Goal: Task Accomplishment & Management: Use online tool/utility

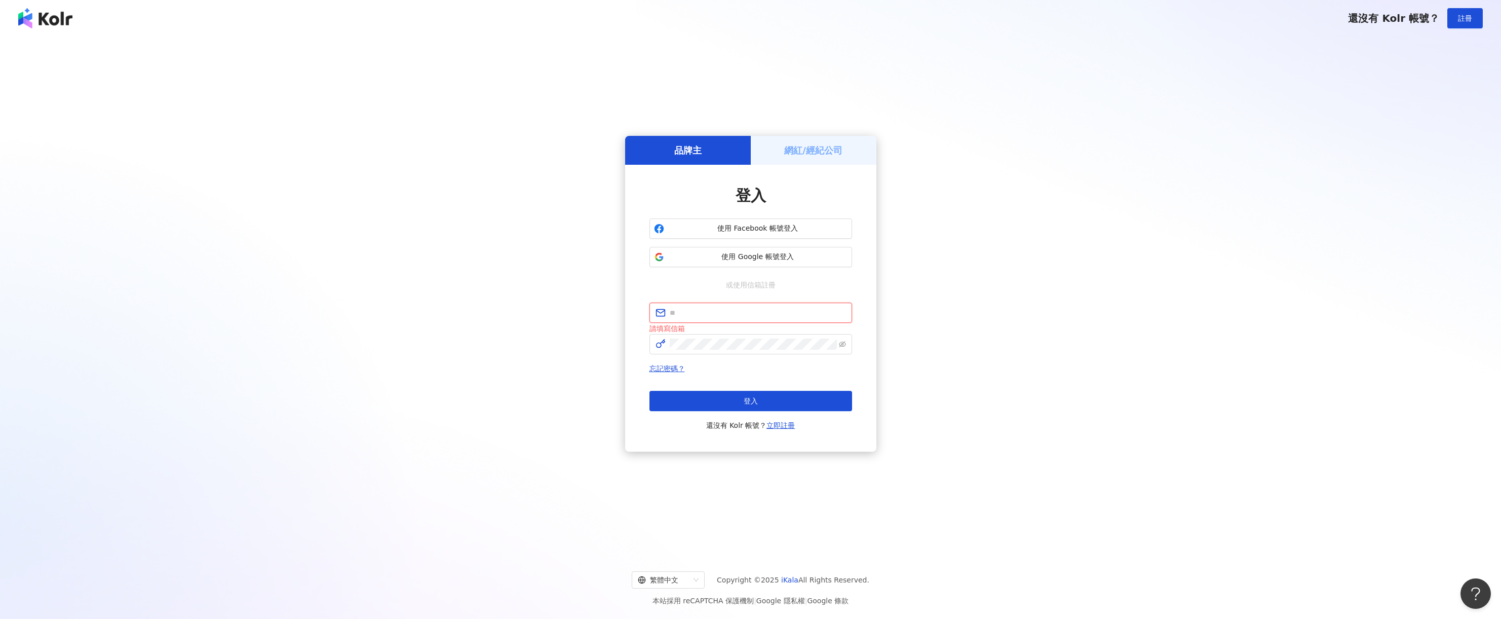
type input "**********"
click at [769, 399] on button "登入" at bounding box center [750, 399] width 203 height 20
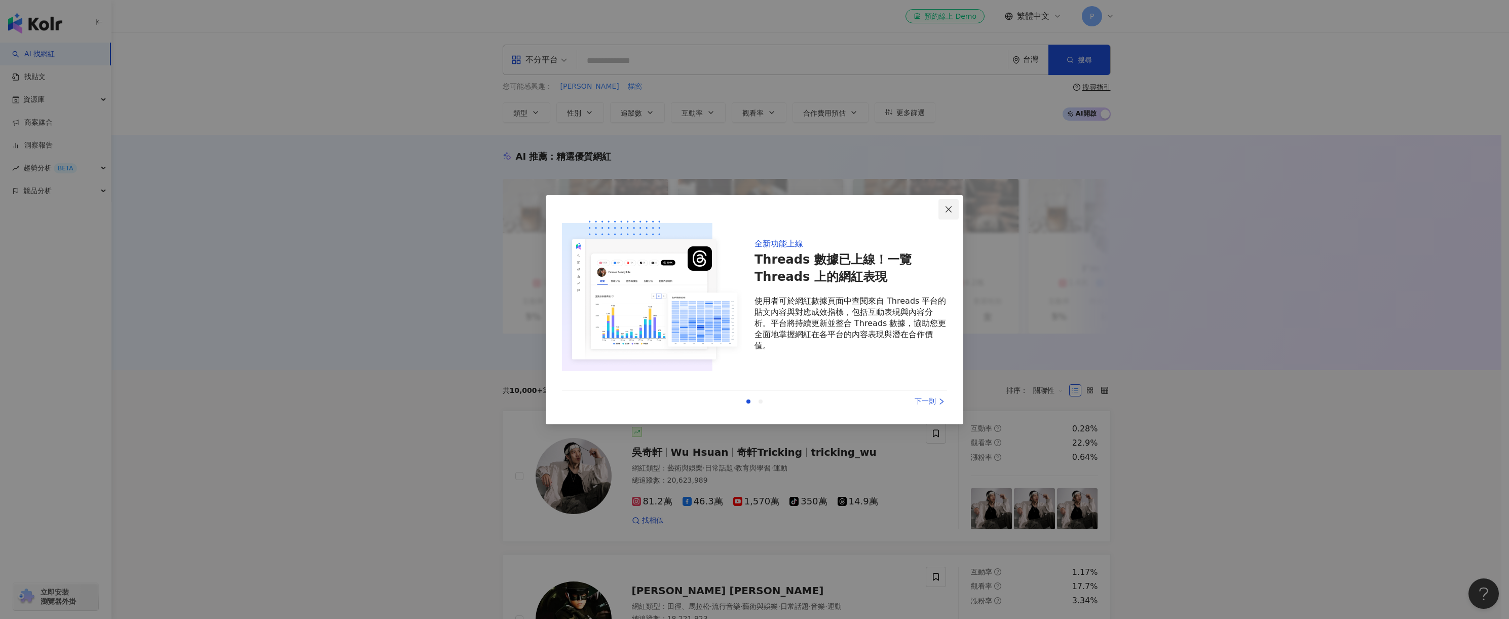
click at [947, 206] on icon "close" at bounding box center [948, 209] width 8 height 8
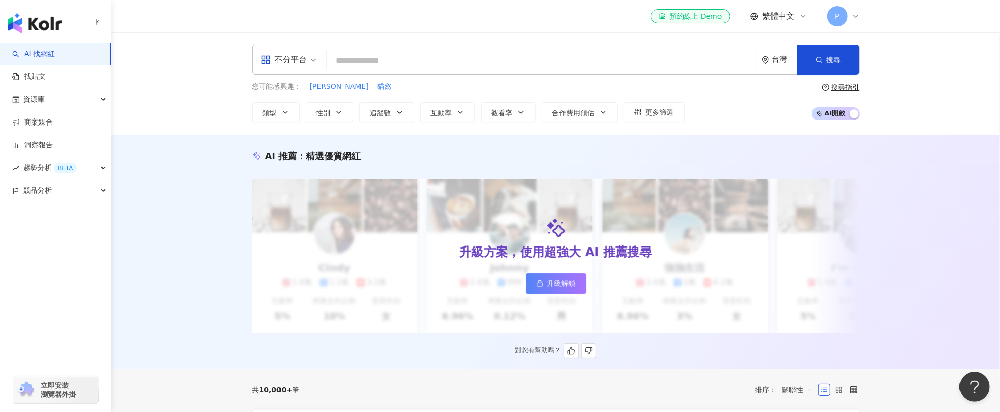
click at [546, 284] on link "升級解鎖" at bounding box center [556, 284] width 61 height 20
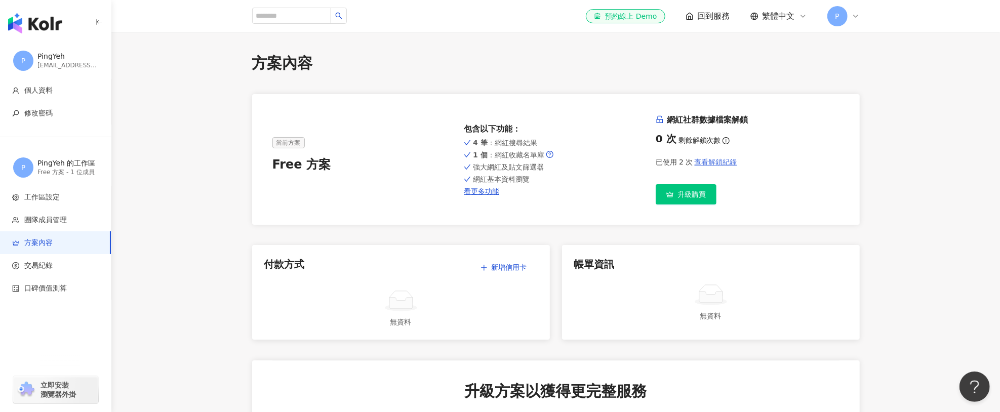
click at [707, 159] on span "查看解鎖紀錄" at bounding box center [716, 162] width 43 height 8
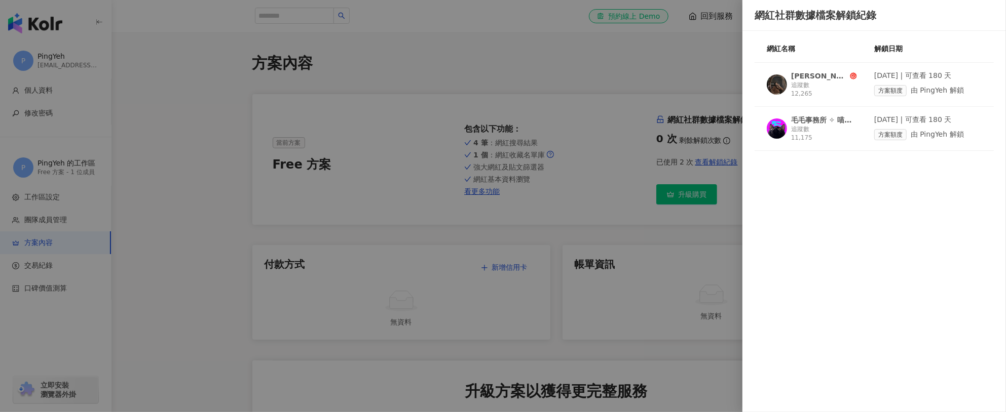
click at [637, 161] on div at bounding box center [503, 206] width 1006 height 412
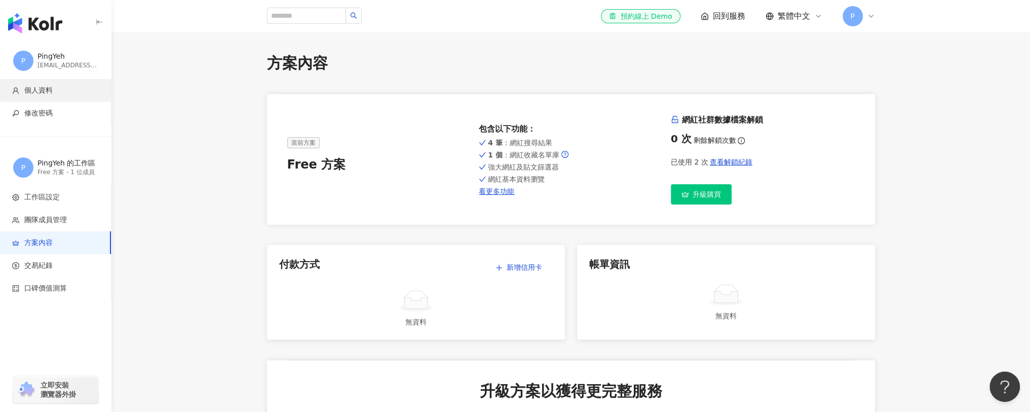
click at [28, 90] on span "個人資料" at bounding box center [38, 91] width 28 height 10
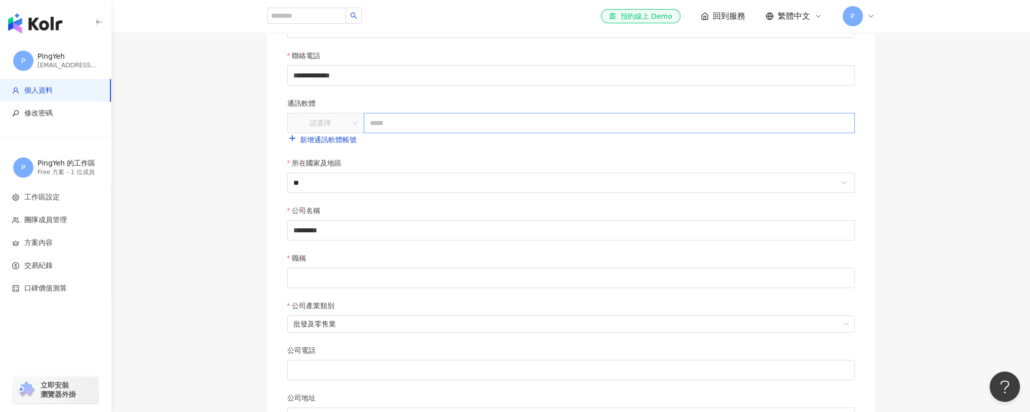
scroll to position [354, 0]
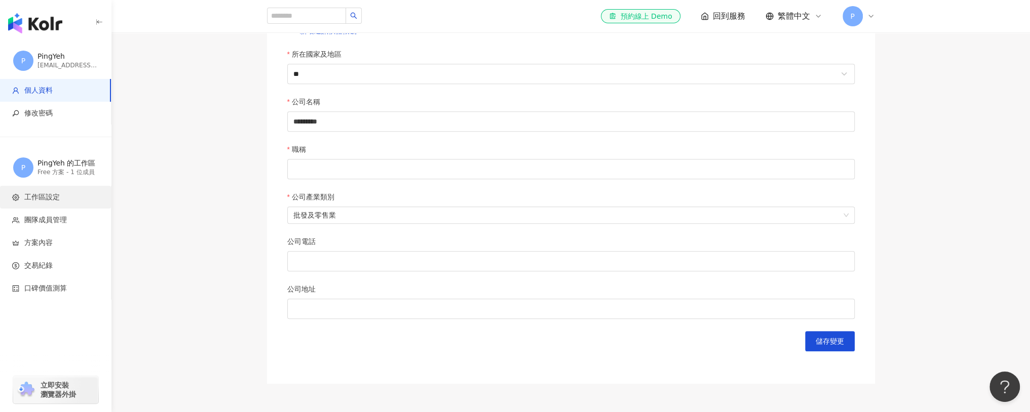
click at [48, 198] on span "工作區設定" at bounding box center [41, 197] width 35 height 10
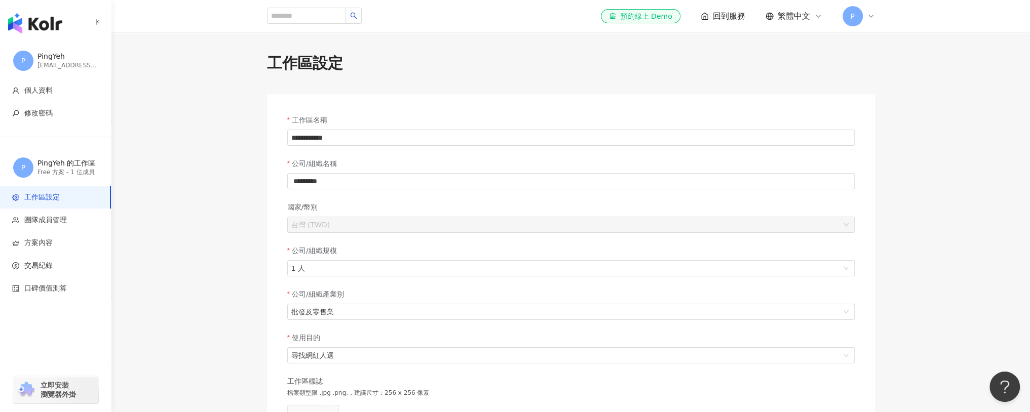
click at [24, 67] on span "P" at bounding box center [23, 61] width 20 height 20
click at [95, 23] on icon "button" at bounding box center [99, 22] width 8 height 8
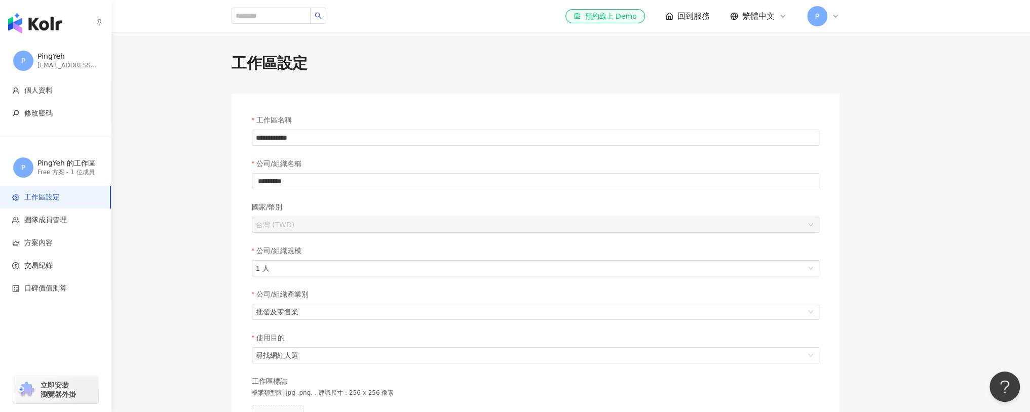
click at [27, 22] on img "button" at bounding box center [35, 23] width 54 height 20
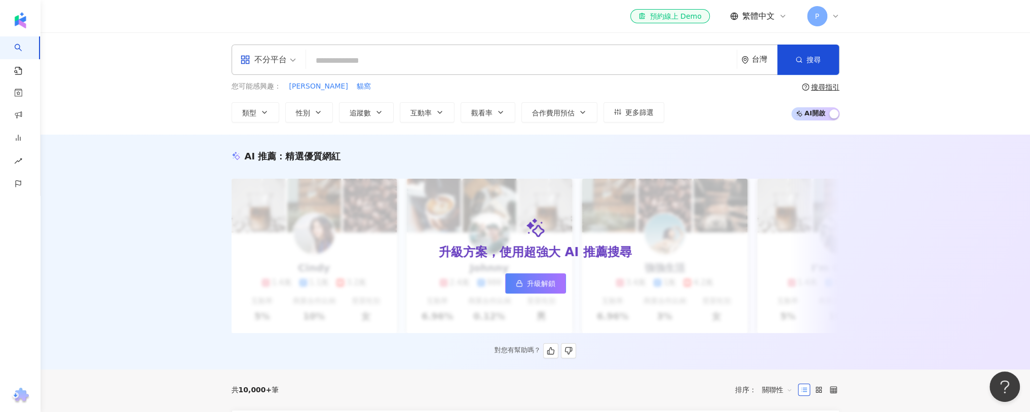
scroll to position [97, 0]
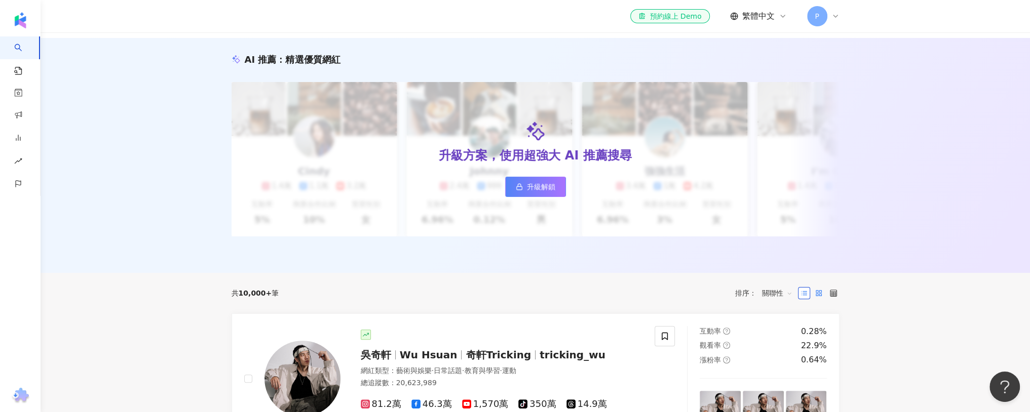
click at [821, 297] on icon at bounding box center [818, 293] width 7 height 7
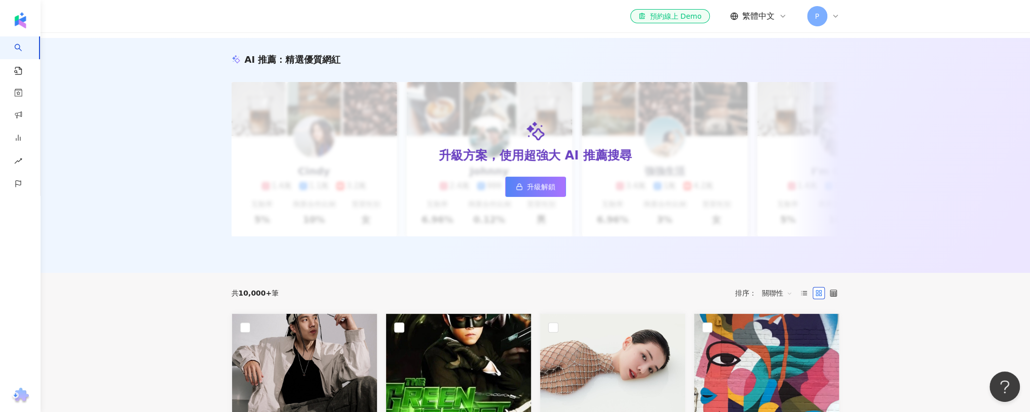
scroll to position [245, 0]
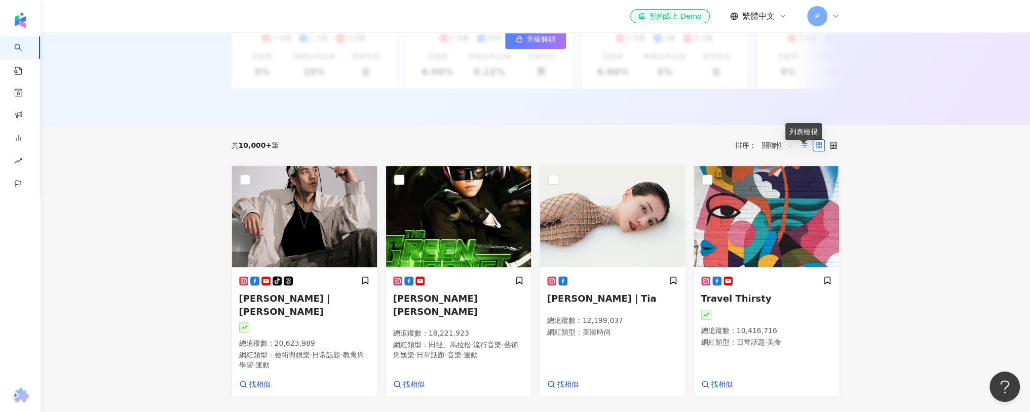
click at [804, 149] on icon at bounding box center [803, 145] width 7 height 7
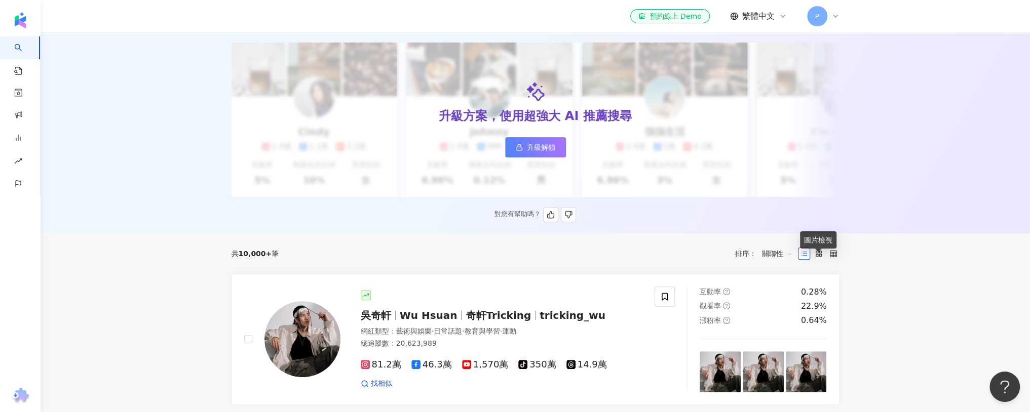
scroll to position [0, 0]
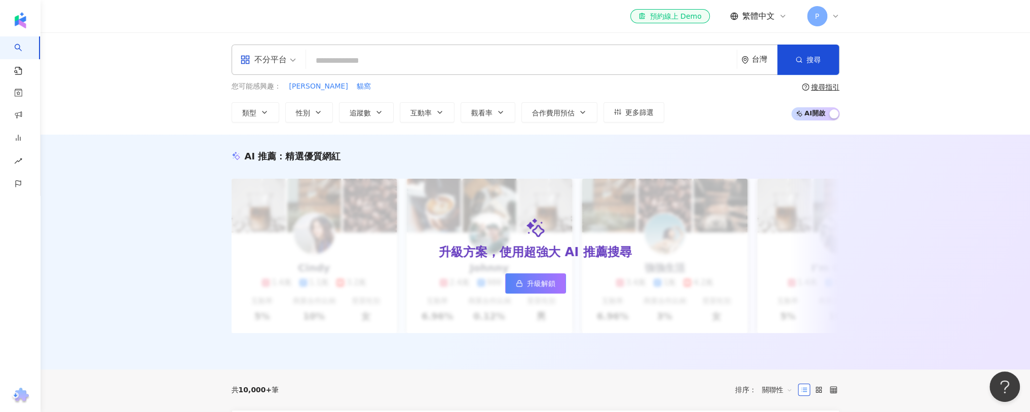
click at [803, 111] on span "AI 開啟 AI 關閉" at bounding box center [815, 113] width 48 height 13
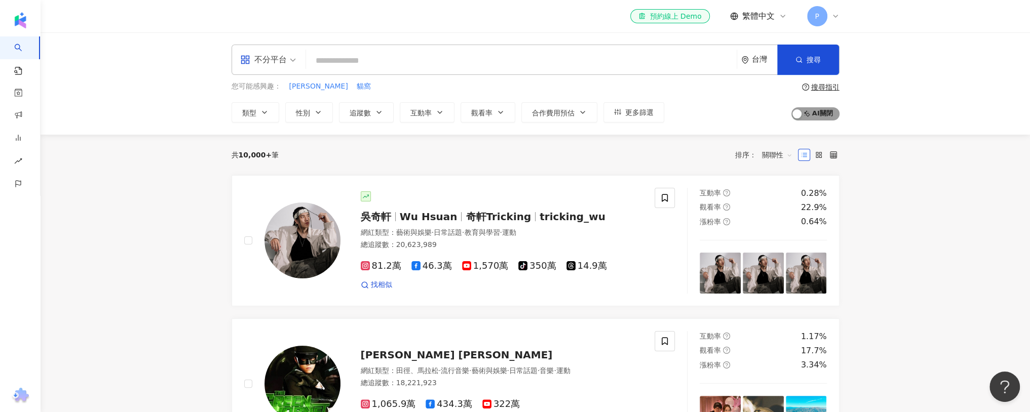
click at [828, 115] on span "AI 開啟 AI 關閉" at bounding box center [815, 113] width 48 height 13
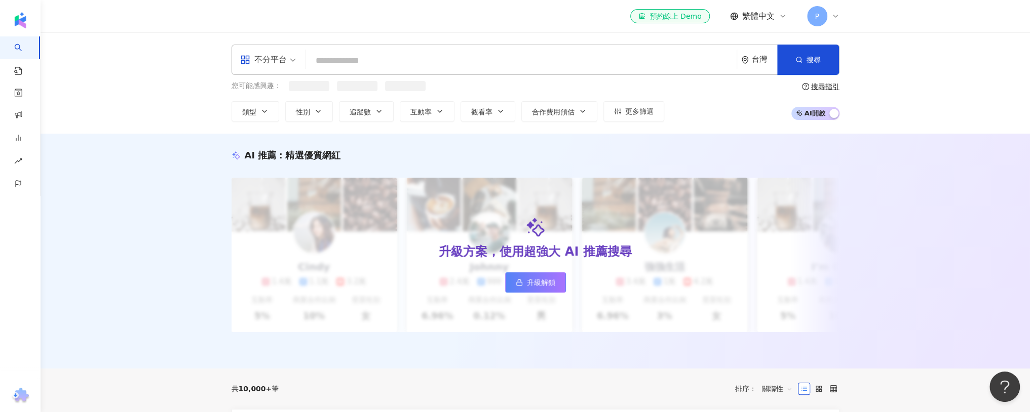
click at [820, 114] on span "AI 開啟 AI 關閉" at bounding box center [815, 113] width 48 height 13
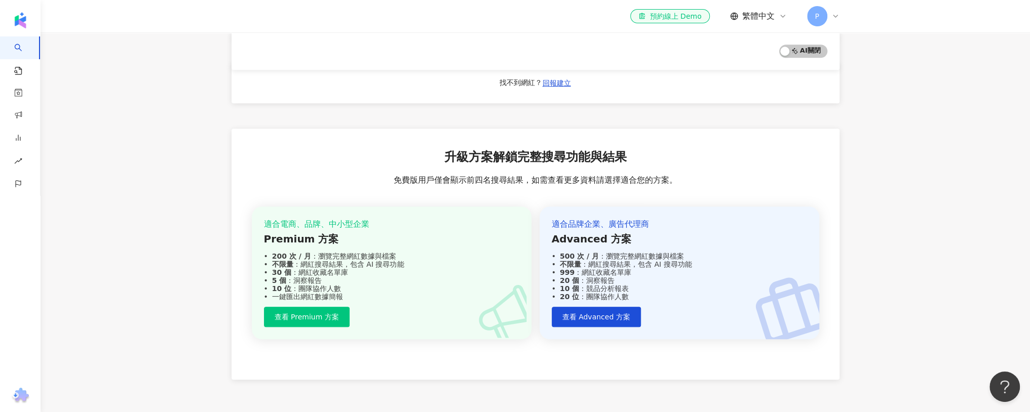
scroll to position [769, 0]
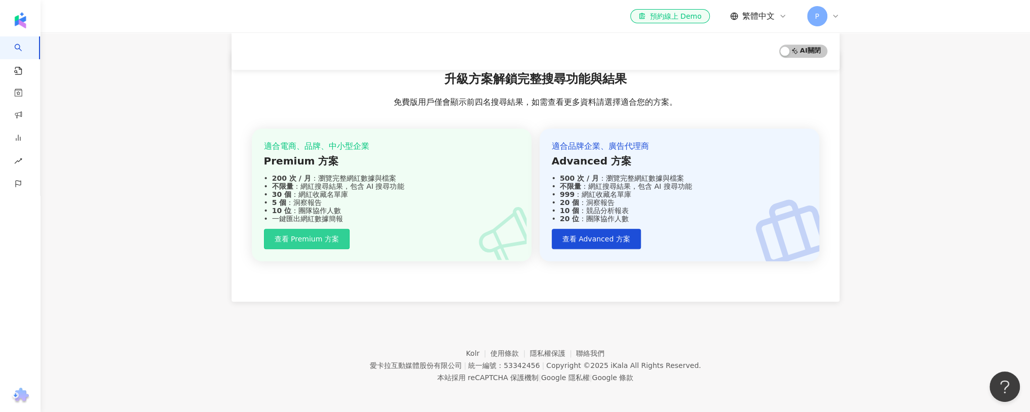
click at [313, 235] on span "查看 Premium 方案" at bounding box center [307, 239] width 64 height 8
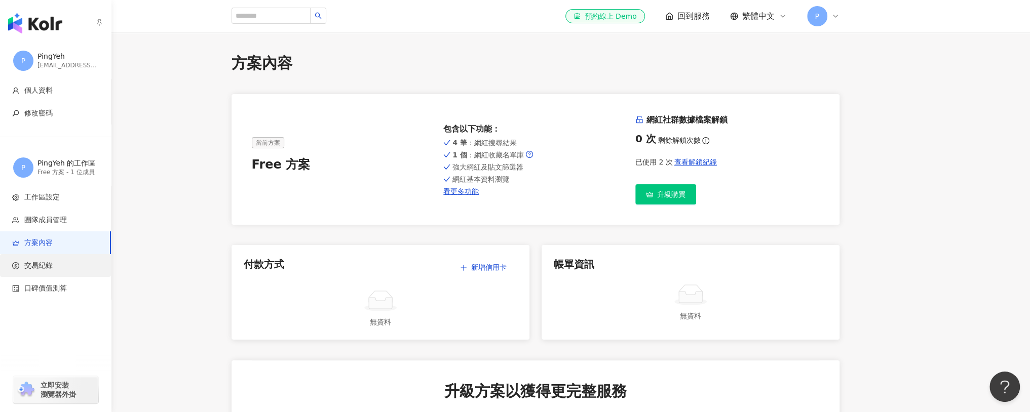
click at [51, 268] on span "交易紀錄" at bounding box center [38, 266] width 28 height 10
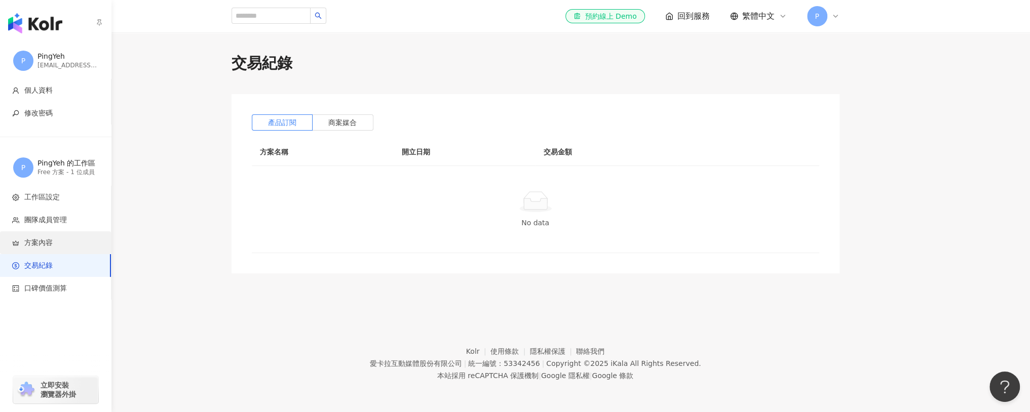
click at [29, 243] on span "方案內容" at bounding box center [38, 243] width 28 height 10
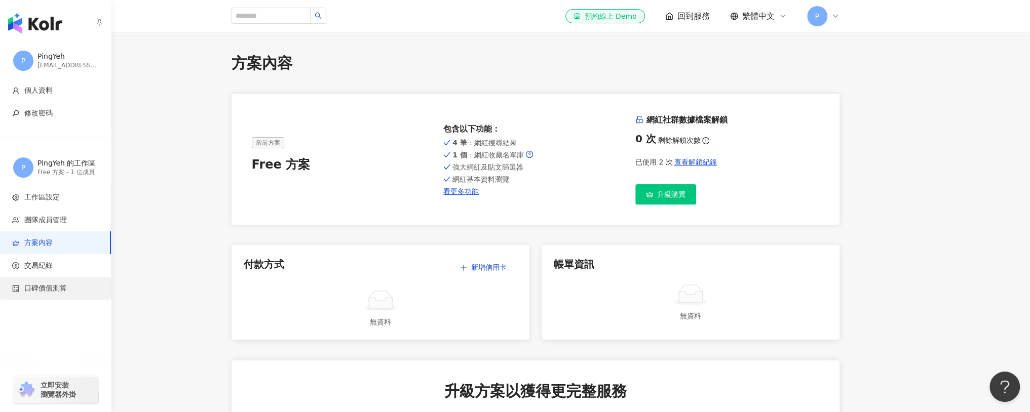
click at [54, 296] on li "口碑價值測算" at bounding box center [55, 288] width 111 height 23
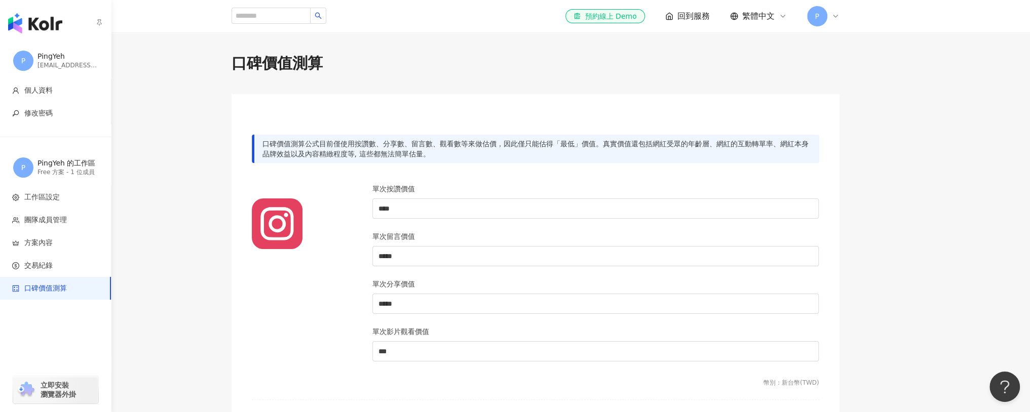
click at [47, 57] on div "PingYeh" at bounding box center [67, 57] width 61 height 10
click at [26, 60] on span "P" at bounding box center [23, 61] width 20 height 20
click at [22, 173] on span "P" at bounding box center [23, 168] width 20 height 20
click at [31, 28] on img "button" at bounding box center [35, 23] width 54 height 20
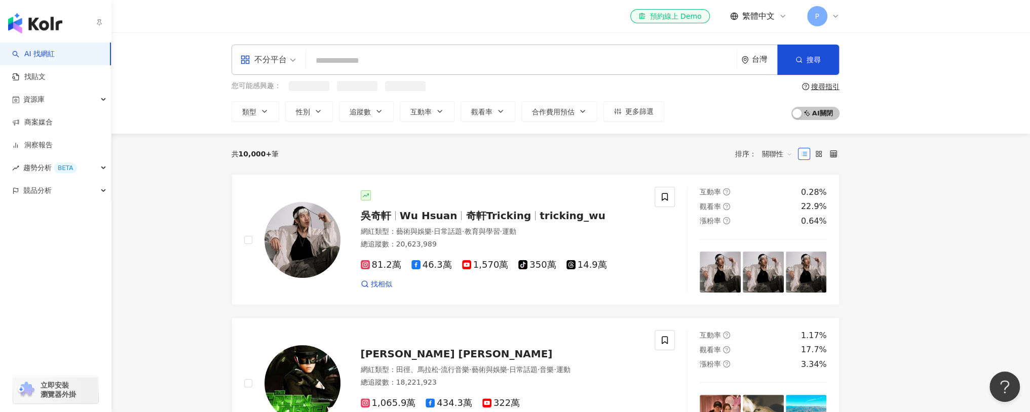
click at [97, 24] on icon "button" at bounding box center [99, 22] width 5 height 7
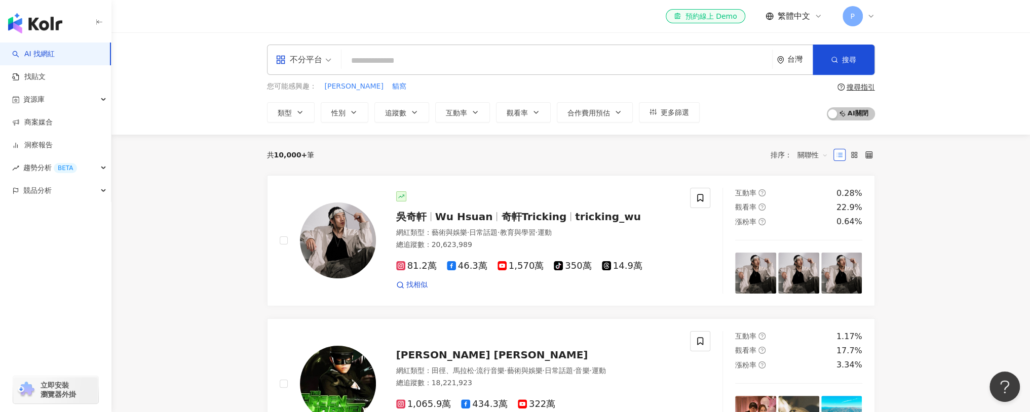
click at [100, 19] on icon "button" at bounding box center [99, 22] width 8 height 8
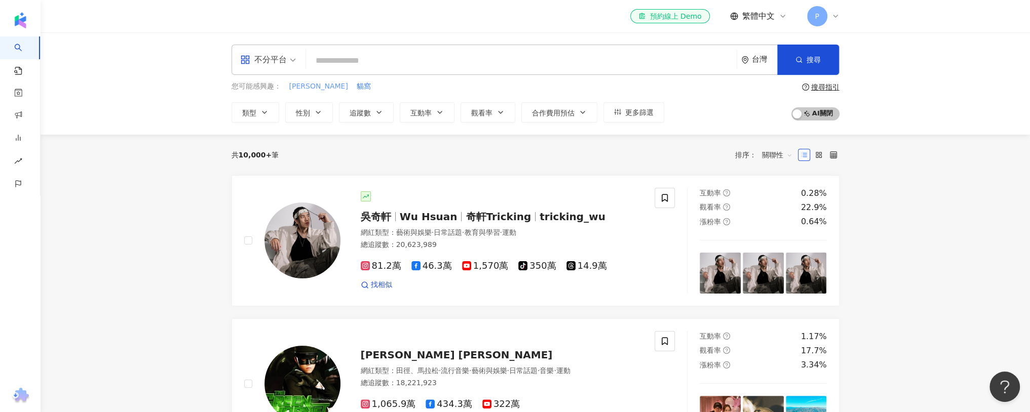
click at [295, 89] on span "凱舒" at bounding box center [318, 87] width 59 height 10
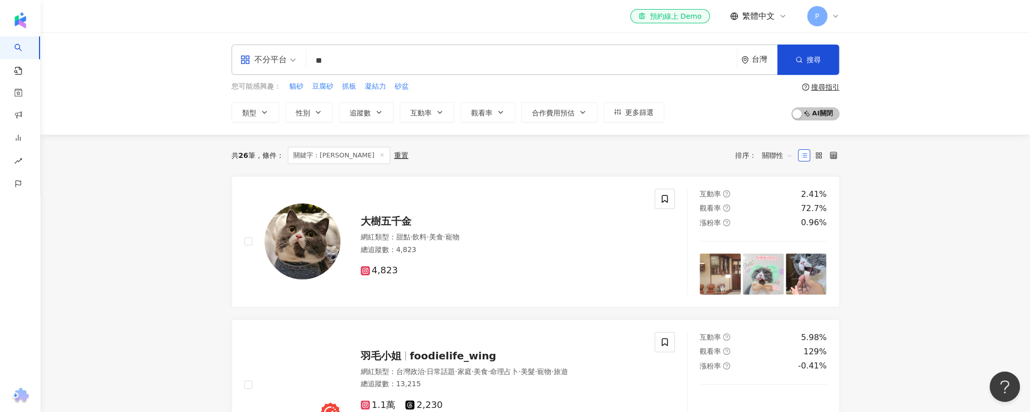
scroll to position [83, 0]
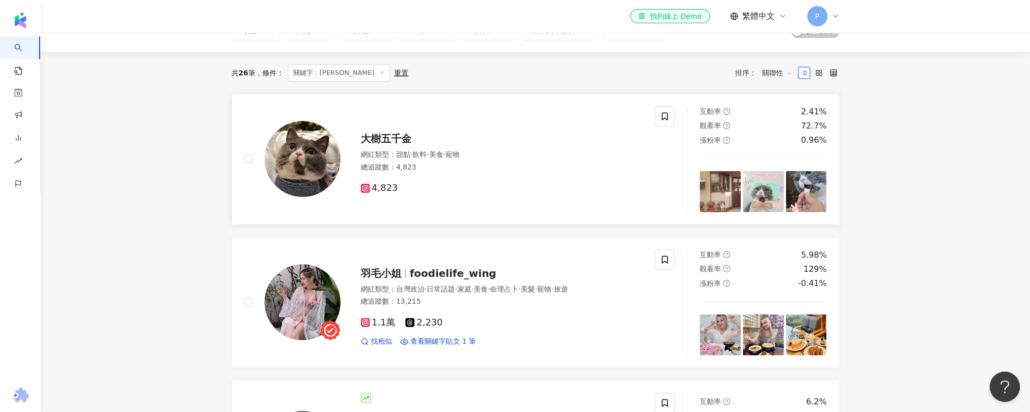
click at [588, 197] on div "大樹五千金 網紅類型 ： 甜點 · 飲料 · 美食 · 寵物 總追蹤數 ： 4,823 4,823" at bounding box center [449, 159] width 411 height 106
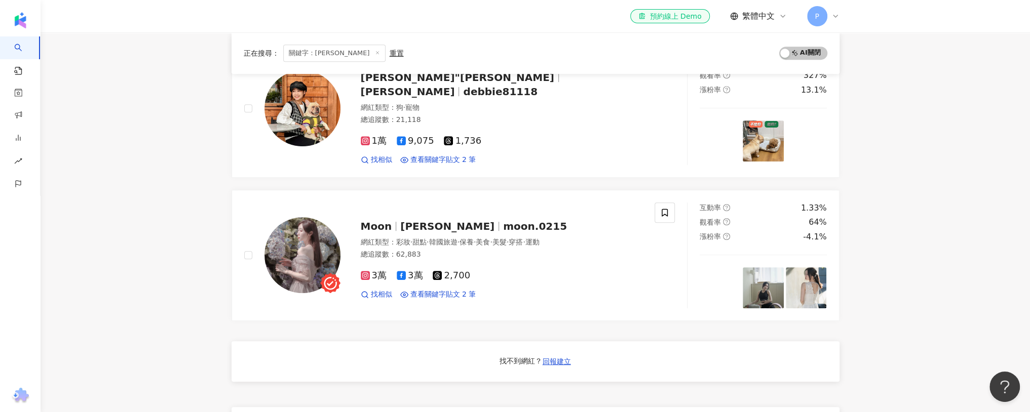
scroll to position [458, 0]
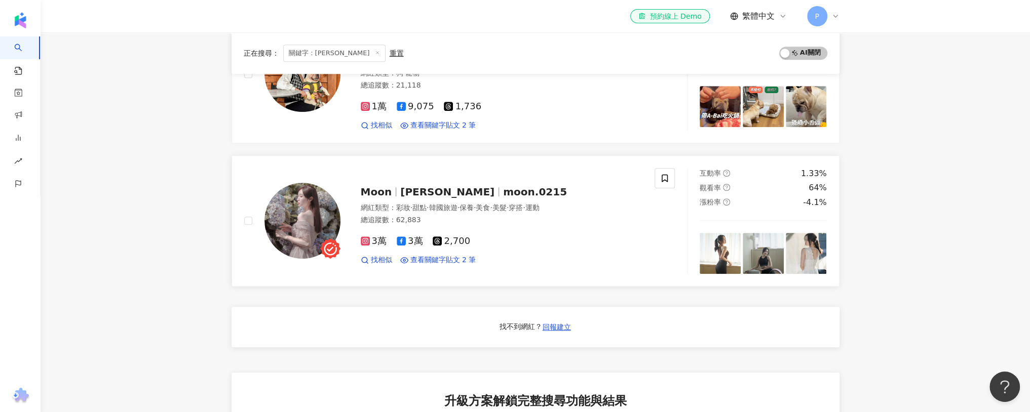
click at [314, 191] on img at bounding box center [302, 221] width 76 height 76
click at [369, 237] on icon at bounding box center [365, 241] width 9 height 9
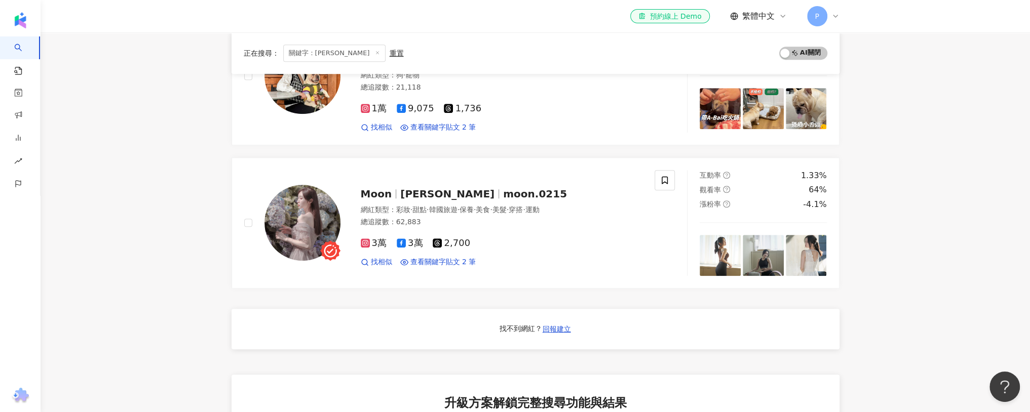
scroll to position [0, 0]
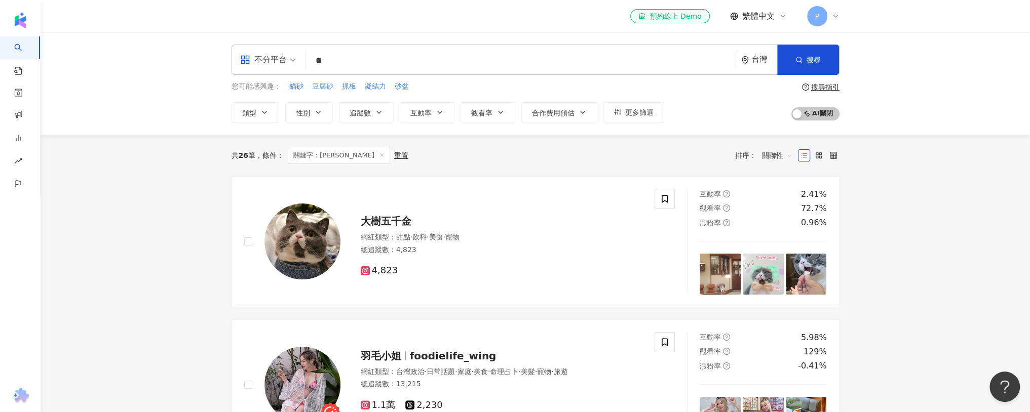
click at [317, 83] on span "豆腐砂" at bounding box center [322, 87] width 21 height 10
type input "***"
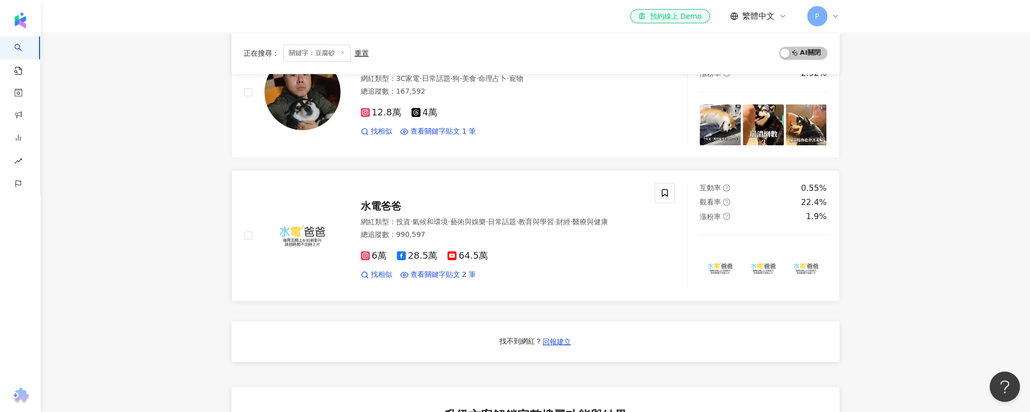
scroll to position [478, 0]
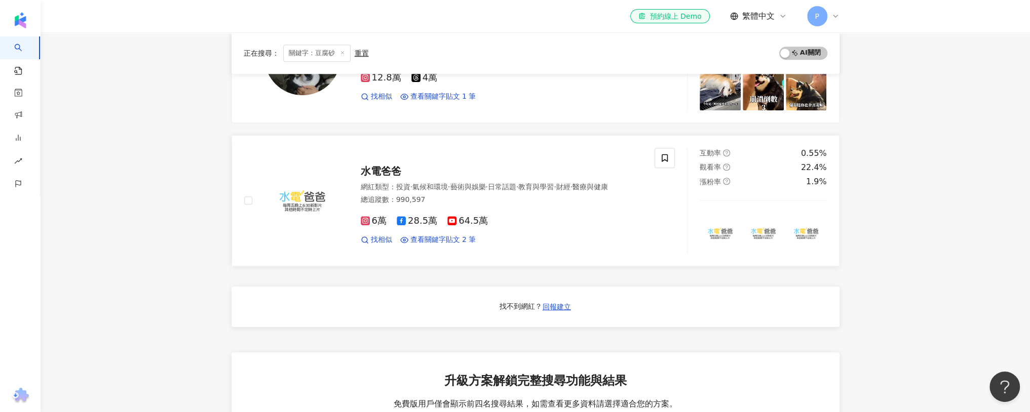
click at [365, 220] on icon at bounding box center [365, 221] width 2 height 2
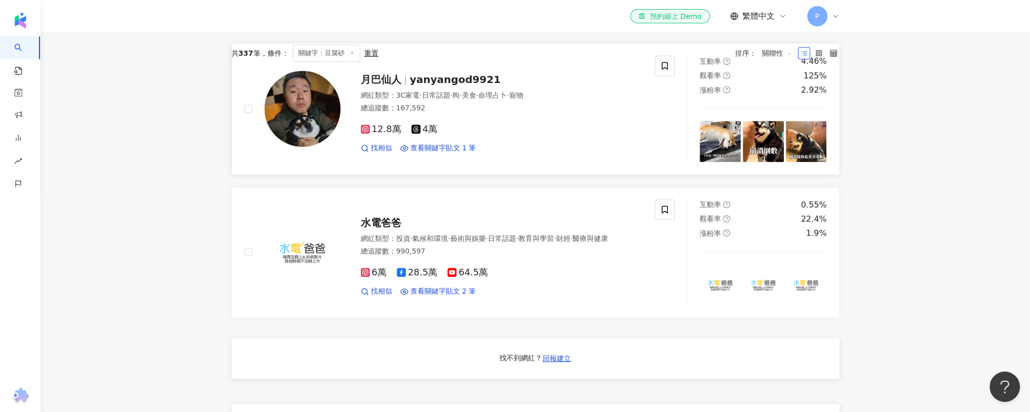
scroll to position [0, 0]
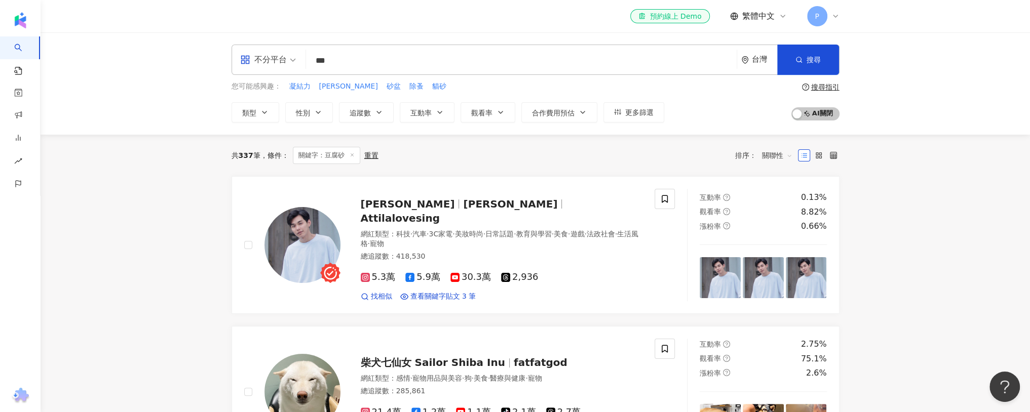
click at [353, 155] on line at bounding box center [352, 154] width 3 height 3
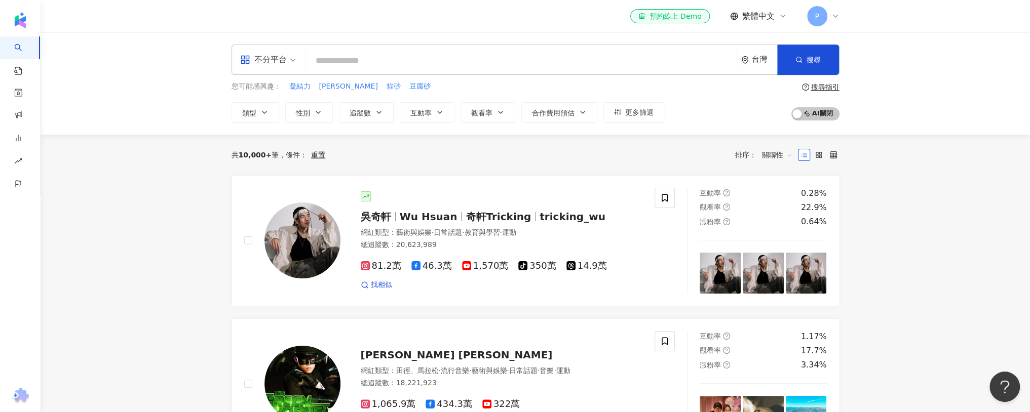
click at [387, 84] on span "貓砂" at bounding box center [394, 87] width 14 height 10
type input "**"
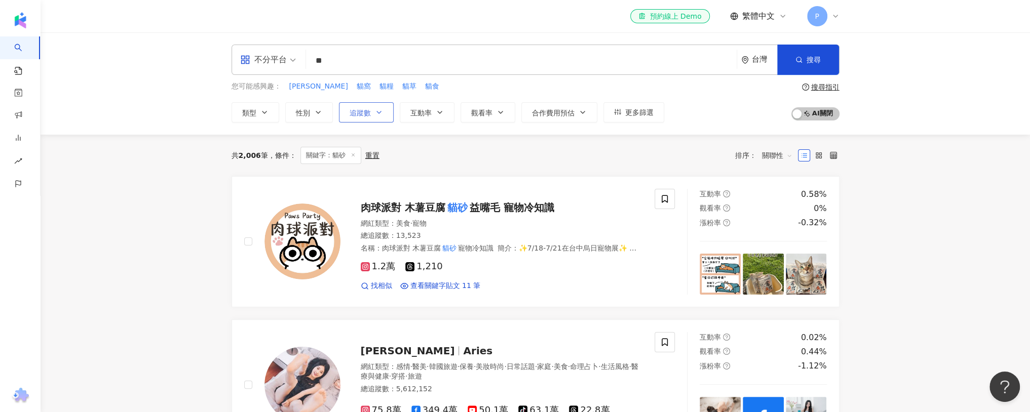
click at [368, 107] on button "追蹤數" at bounding box center [366, 112] width 55 height 20
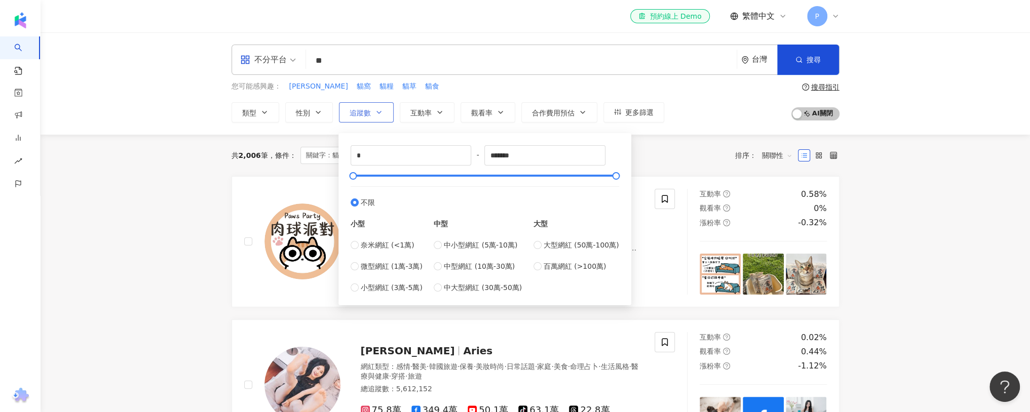
click at [370, 107] on button "追蹤數" at bounding box center [366, 112] width 55 height 20
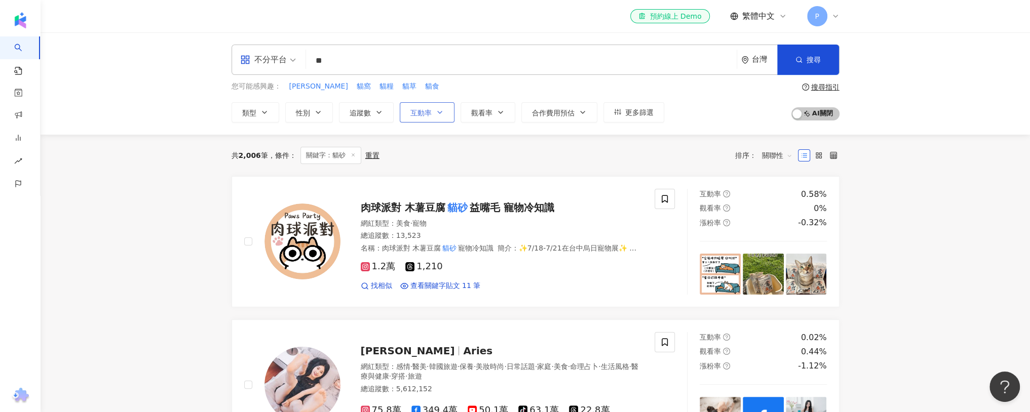
click at [416, 113] on span "互動率" at bounding box center [420, 113] width 21 height 8
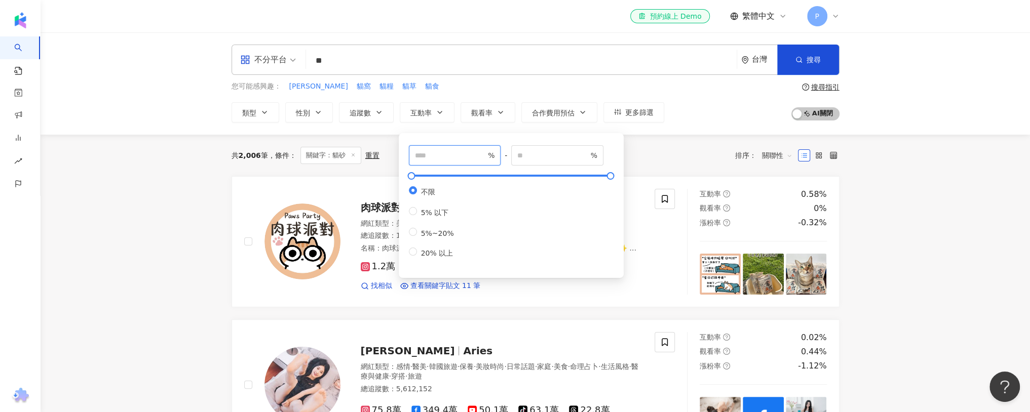
click at [443, 156] on input "number" at bounding box center [450, 155] width 71 height 11
type input "****"
click at [642, 160] on div "共 2,006 筆 條件 ： 關鍵字：貓砂 重置 排序： 關聯性" at bounding box center [535, 155] width 608 height 17
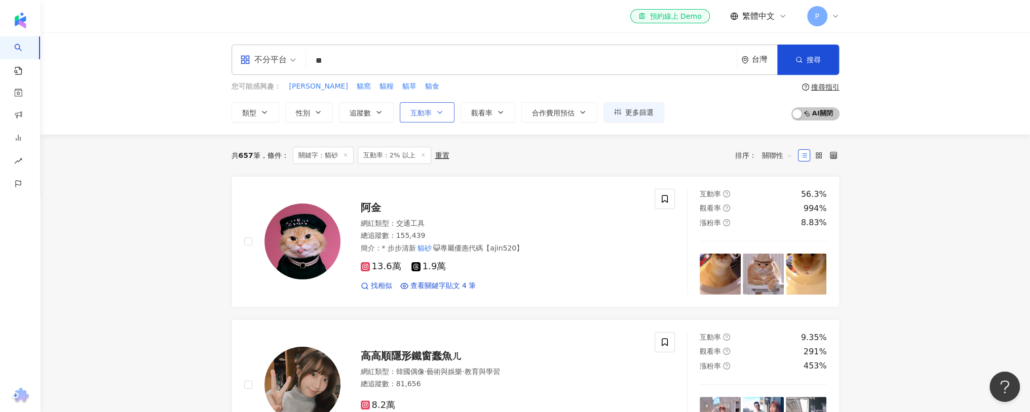
click at [430, 117] on button "互動率" at bounding box center [427, 112] width 55 height 20
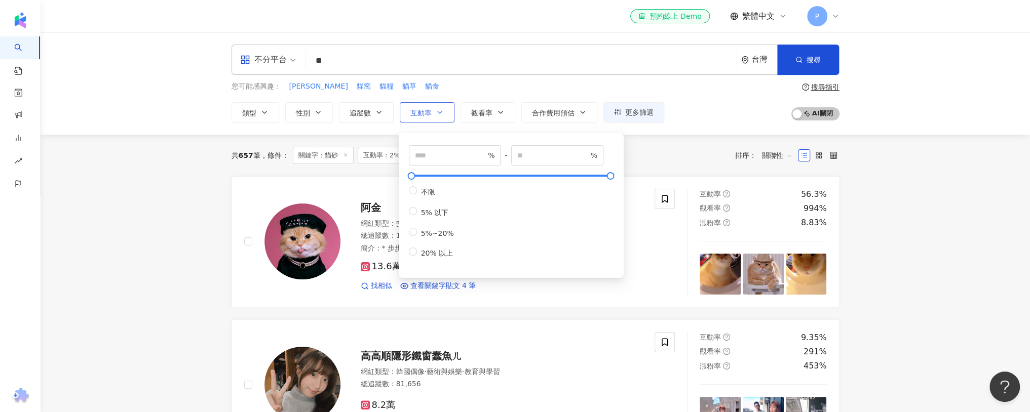
click at [430, 114] on span "互動率" at bounding box center [420, 113] width 21 height 8
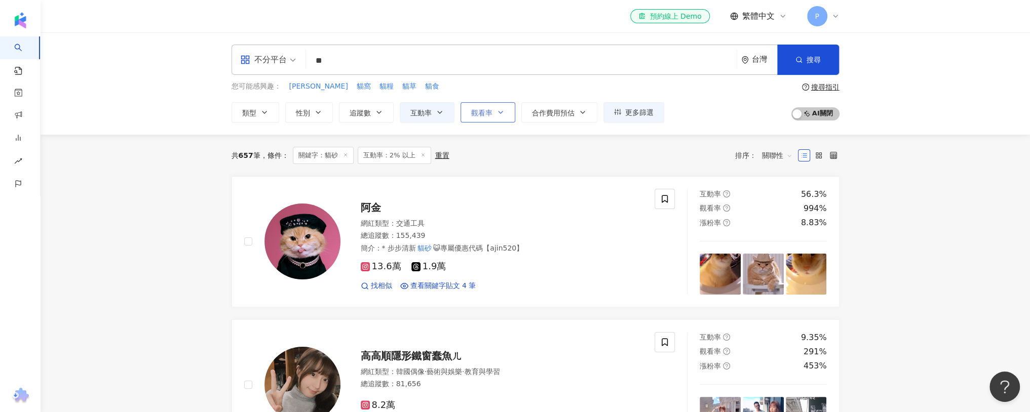
click at [479, 113] on span "觀看率" at bounding box center [481, 113] width 21 height 8
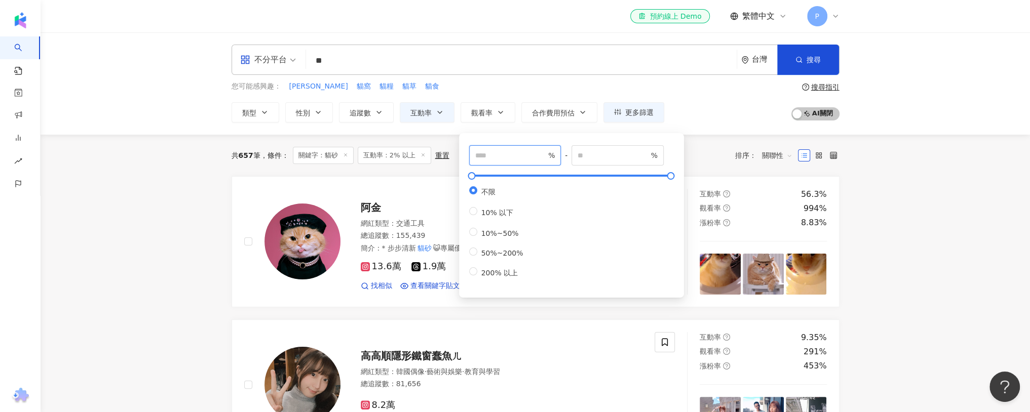
click at [487, 152] on input "number" at bounding box center [510, 155] width 71 height 11
type input "*****"
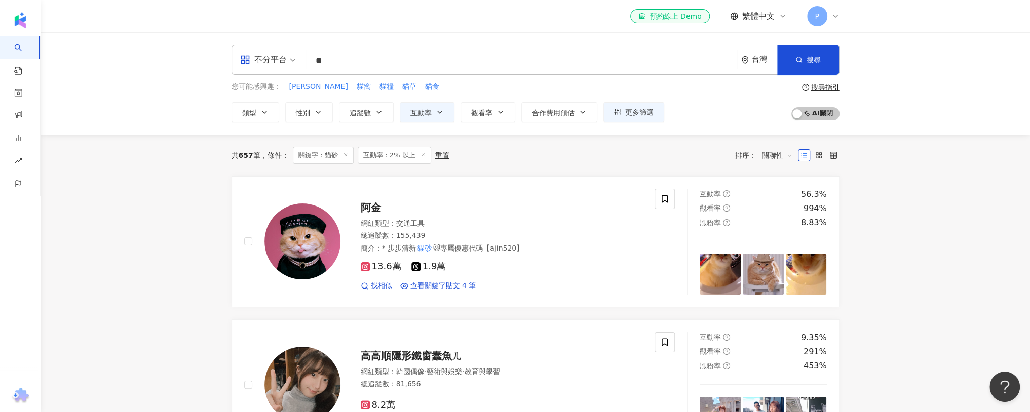
click at [701, 139] on div "共 657 筆 條件 ： 關鍵字：貓砂 互動率：2% 以上 重置 排序： 關聯性" at bounding box center [535, 156] width 608 height 42
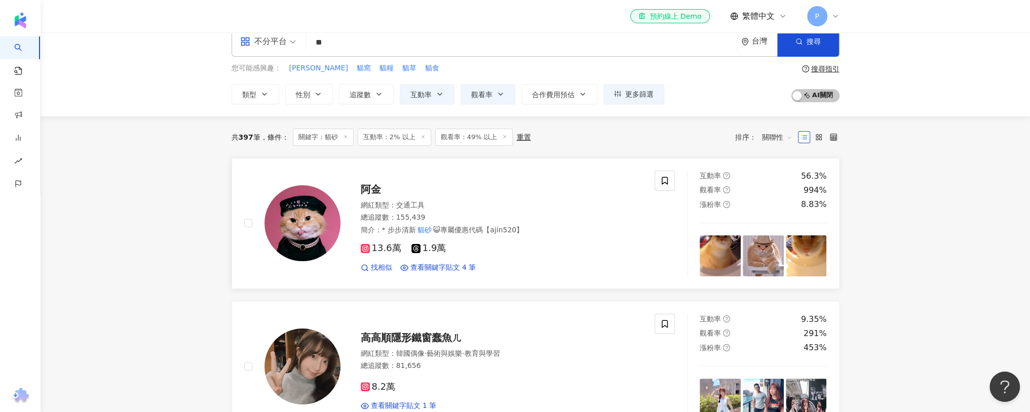
click at [365, 189] on span "阿金" at bounding box center [371, 189] width 20 height 12
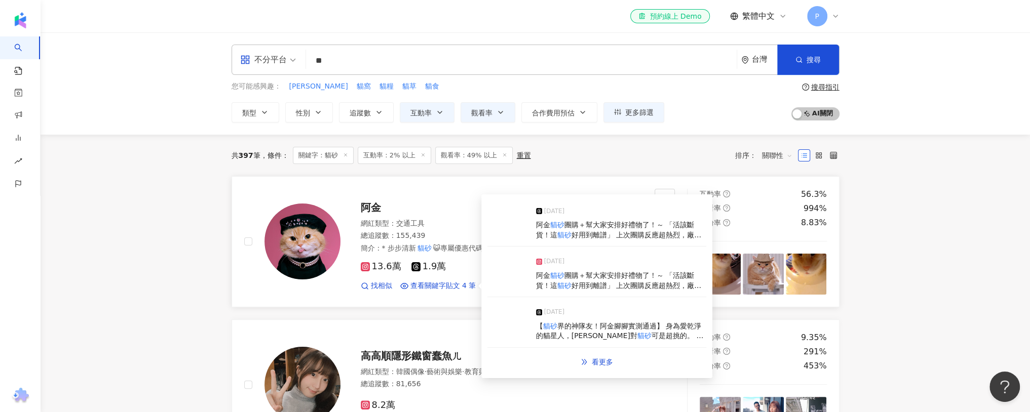
scroll to position [114, 0]
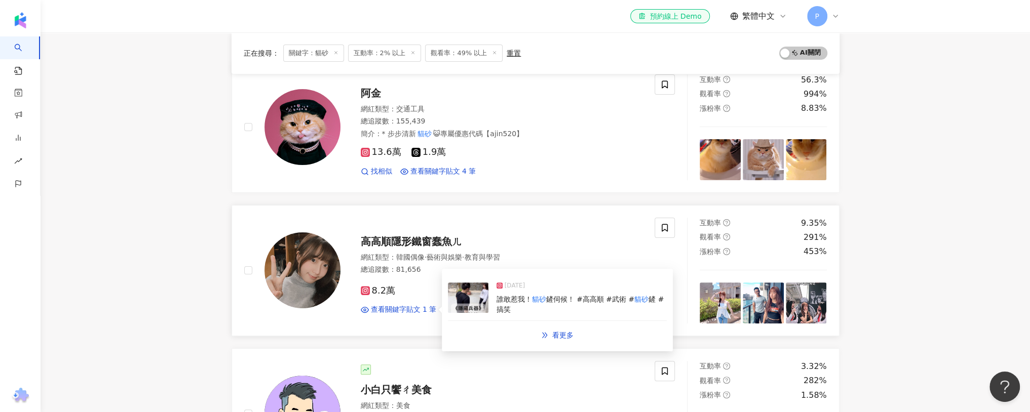
click at [469, 295] on img at bounding box center [468, 298] width 41 height 30
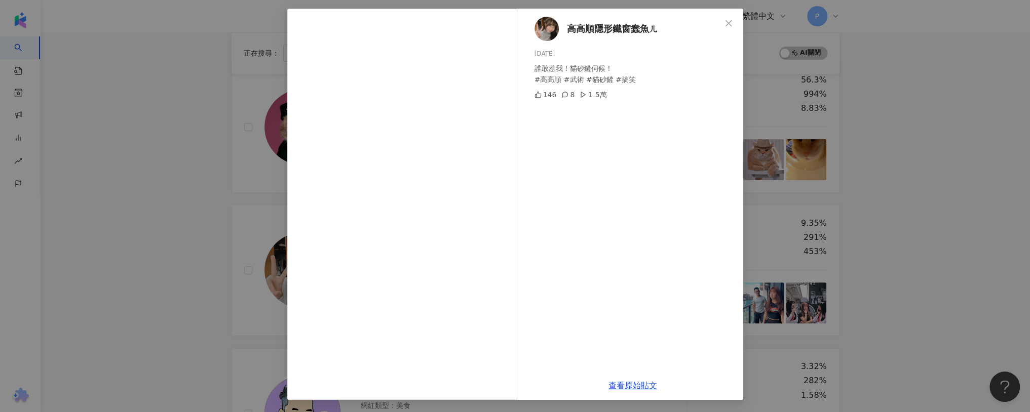
scroll to position [2, 0]
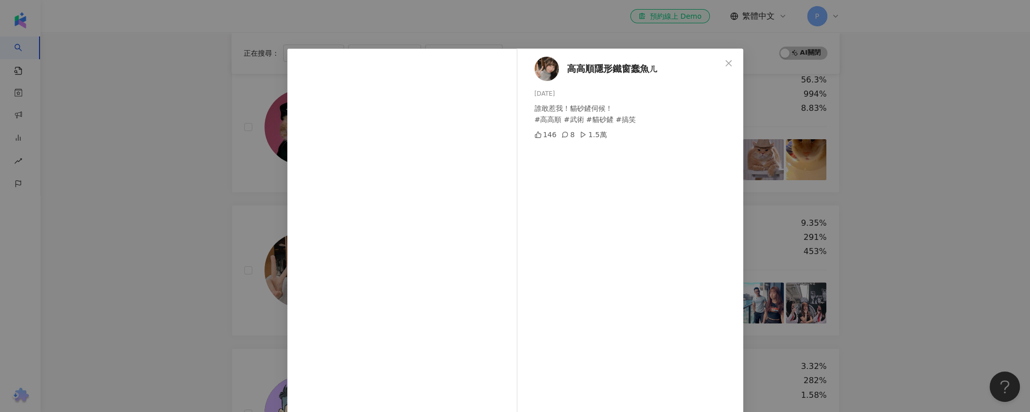
click at [208, 261] on div "高高順隱形鐵窗蠢魚ㄦ 2025/4/7 誰敢惹我！貓砂鏟伺候！ #高高順 #武術 #貓砂鏟 #搞笑 146 8 1.5萬 查看原始貼文" at bounding box center [515, 206] width 1030 height 412
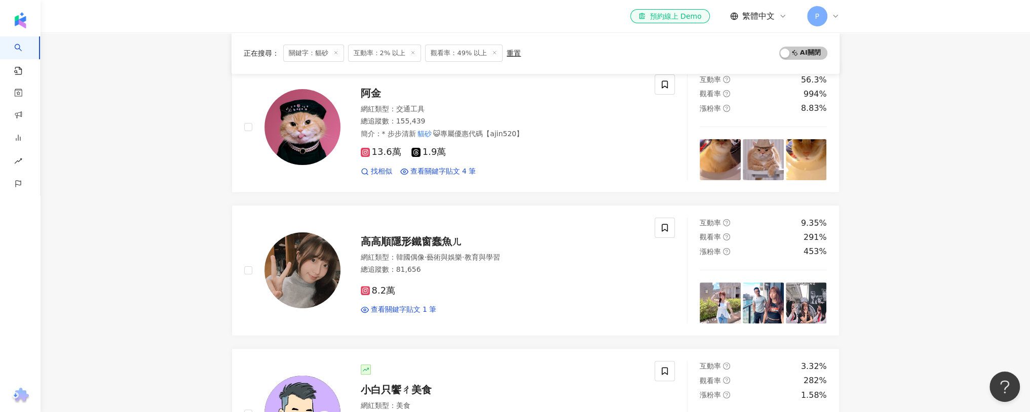
scroll to position [258, 0]
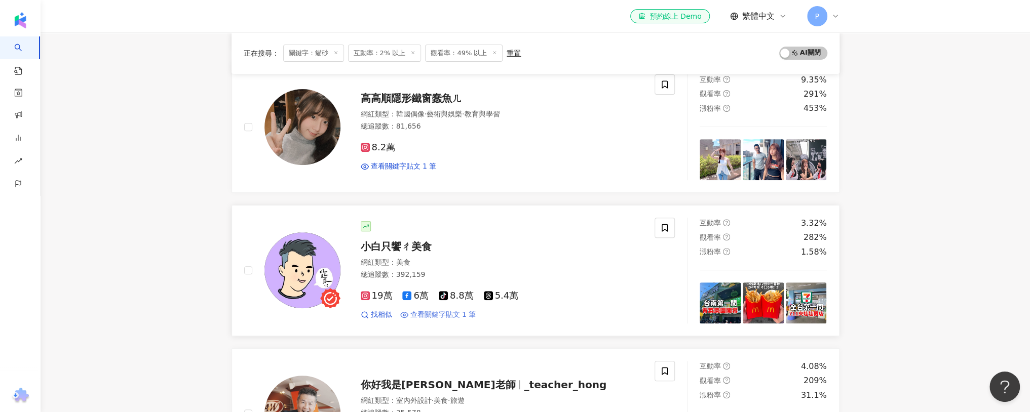
click at [446, 318] on span "查看關鍵字貼文 1 筆" at bounding box center [443, 315] width 66 height 10
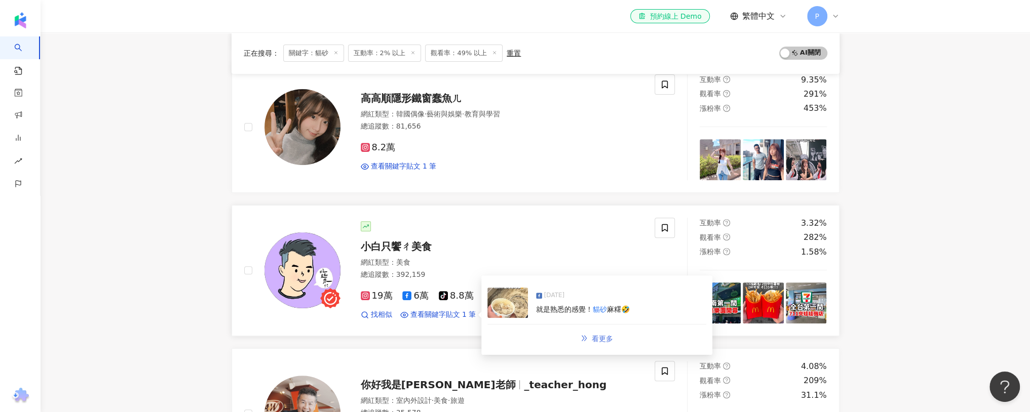
click at [599, 336] on span "看更多" at bounding box center [602, 339] width 21 height 8
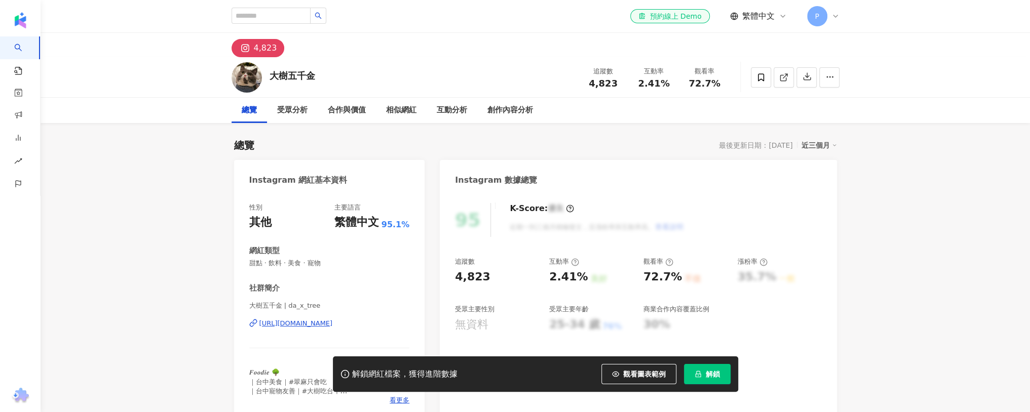
click at [333, 322] on div "https://www.instagram.com/da_x_tree/" at bounding box center [295, 323] width 73 height 9
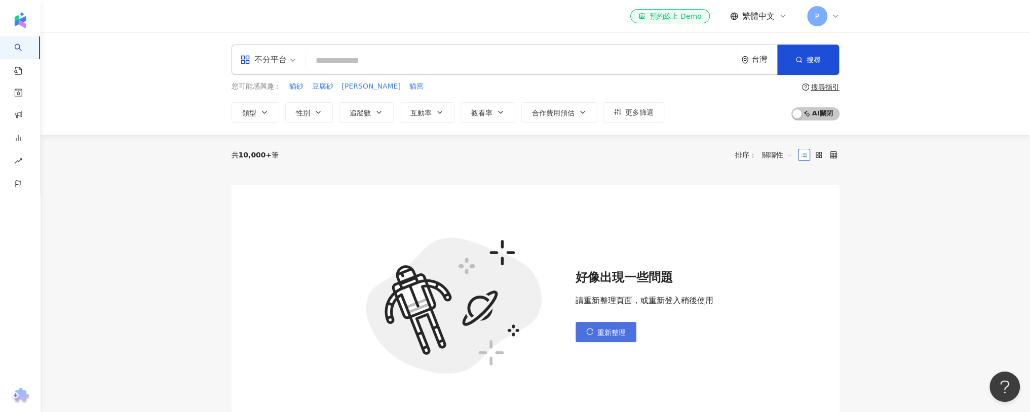
click at [611, 332] on span "重新整理" at bounding box center [611, 333] width 28 height 8
click at [617, 335] on span "重新整理" at bounding box center [611, 333] width 28 height 8
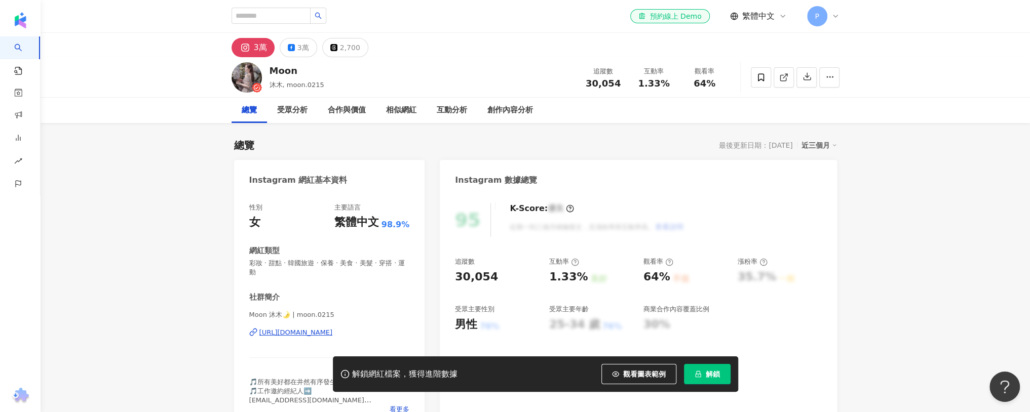
click at [333, 328] on div "[URL][DOMAIN_NAME]" at bounding box center [295, 332] width 73 height 9
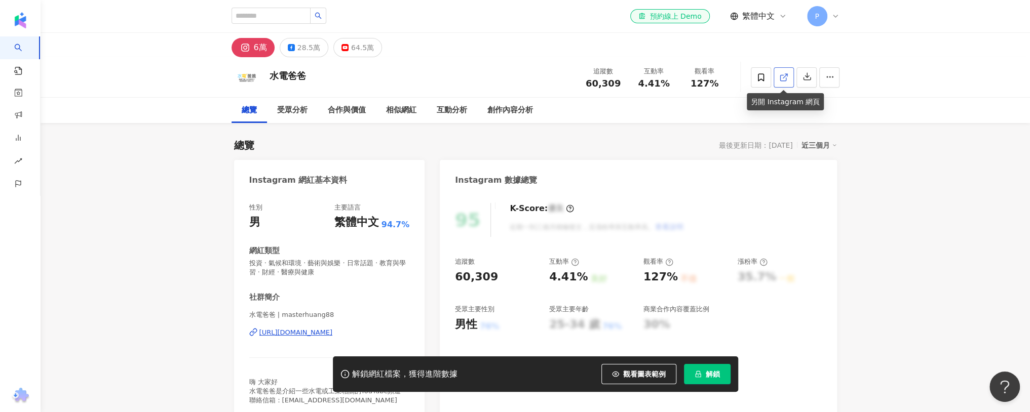
click at [778, 77] on link at bounding box center [784, 77] width 20 height 20
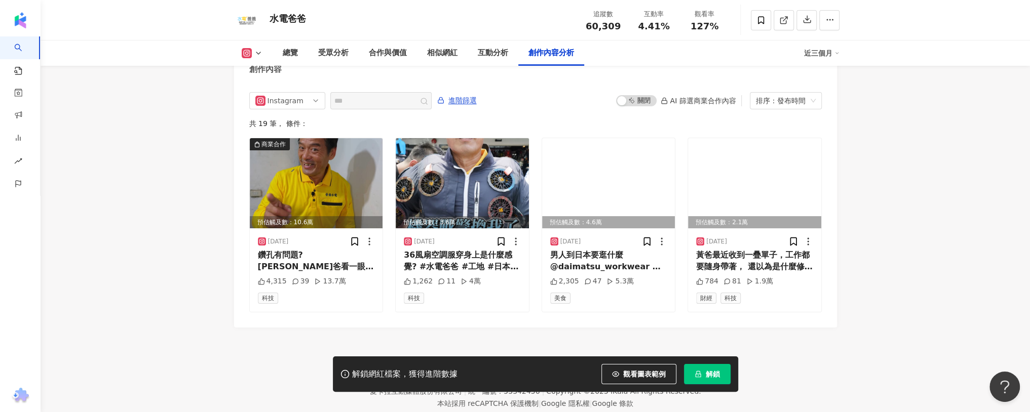
scroll to position [3137, 0]
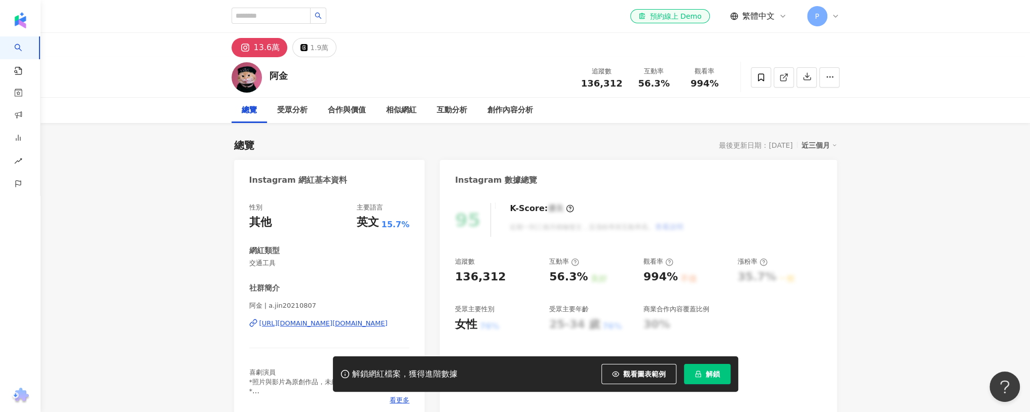
click at [358, 323] on div "https://www.instagram.com/a.jin20210807/" at bounding box center [323, 323] width 128 height 9
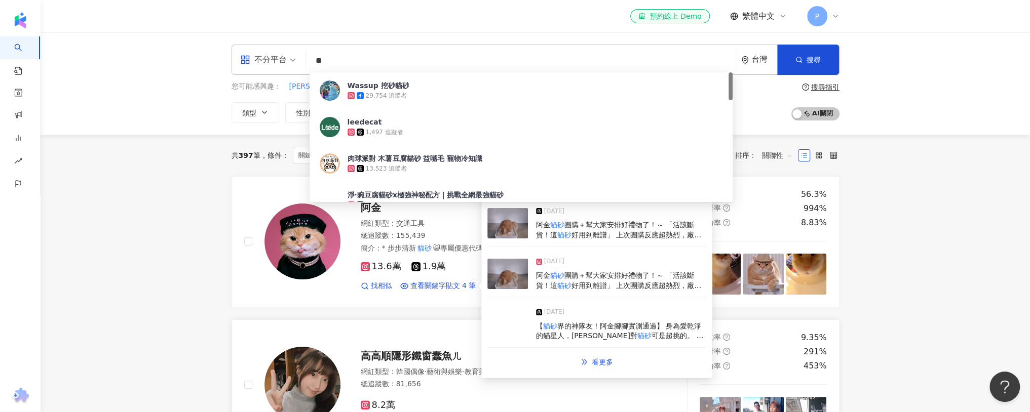
scroll to position [118, 0]
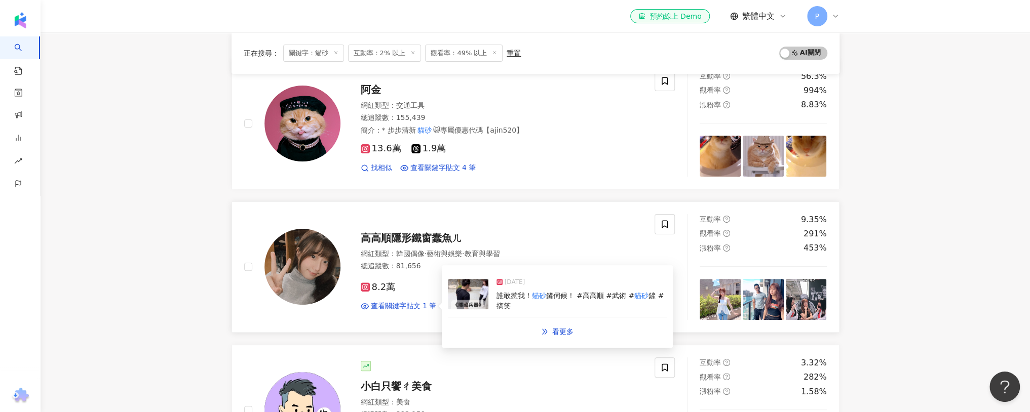
click at [458, 292] on img at bounding box center [468, 294] width 41 height 30
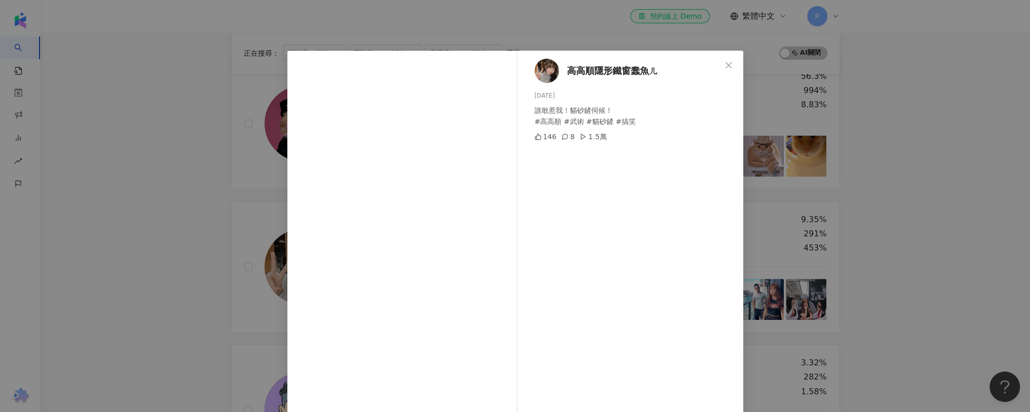
click at [189, 201] on div "高高順隱形鐵窗蠢魚ㄦ [DATE] 誰敢惹我！貓砂鏟伺候！ #高高順 #武術 #貓砂鏟 #搞笑 146 8 1.5萬 查看原始貼文" at bounding box center [515, 206] width 1030 height 412
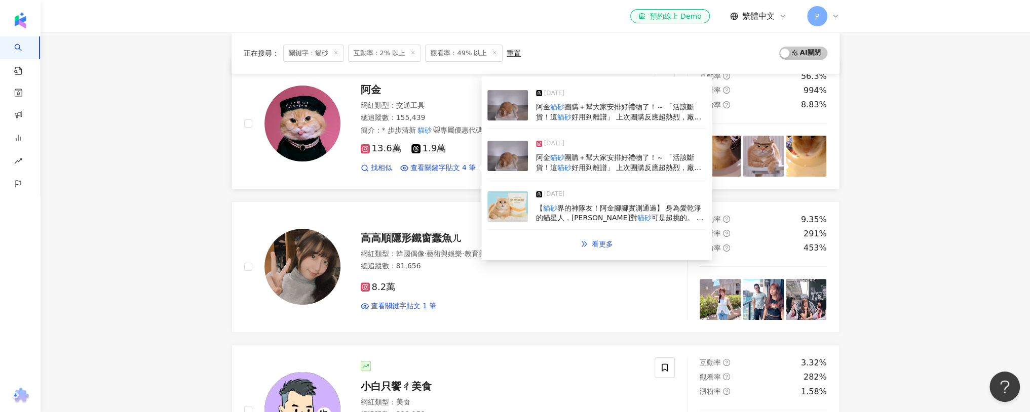
click at [507, 107] on img at bounding box center [507, 105] width 41 height 30
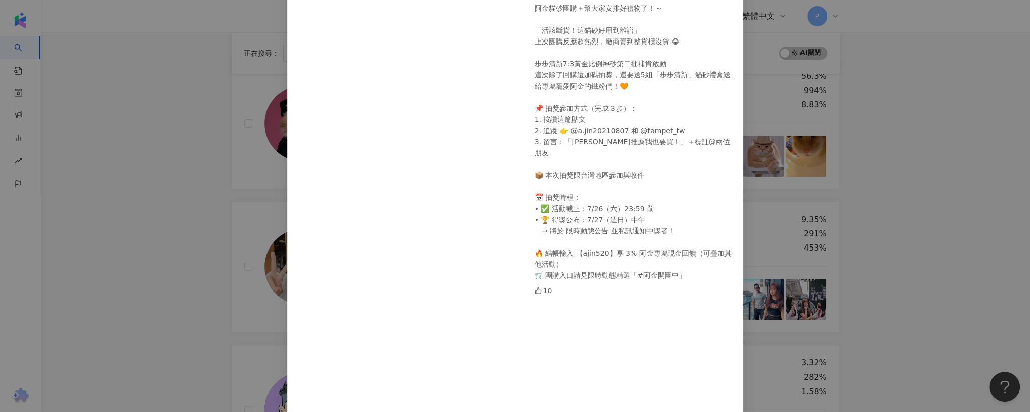
scroll to position [137, 0]
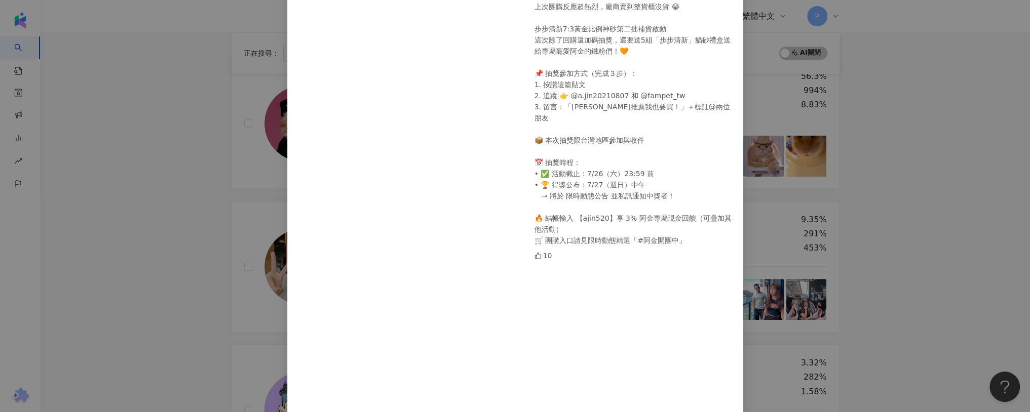
click at [246, 198] on div "阿金 [DATE] 阿金貓砂團購＋幫大家安排好禮物了！～ 「活該斷貨！這貓砂好用到離譜」 上次團購反應超熱烈，廠商賣到整貨櫃沒貨 😂 步步清新7:3黃金比例神…" at bounding box center [515, 206] width 1030 height 412
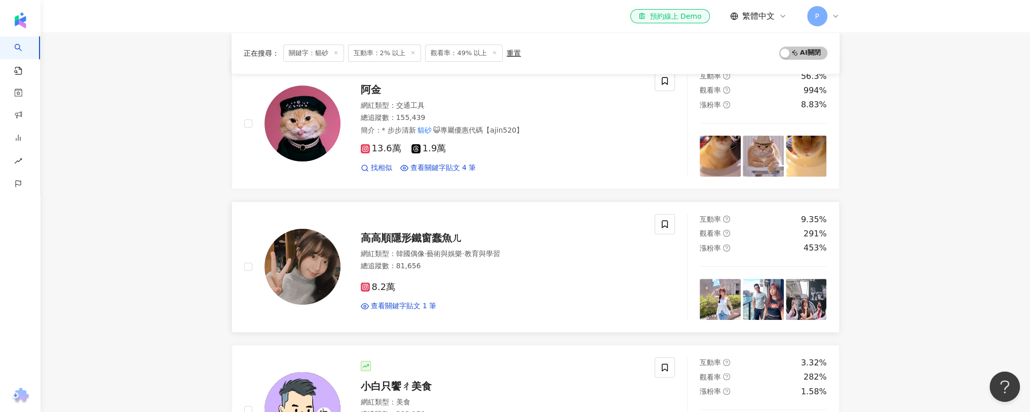
scroll to position [251, 0]
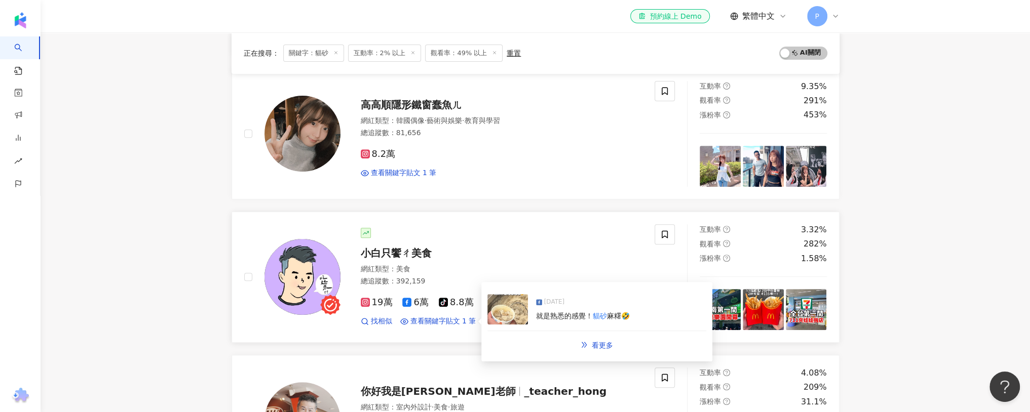
click at [506, 310] on img at bounding box center [507, 309] width 41 height 30
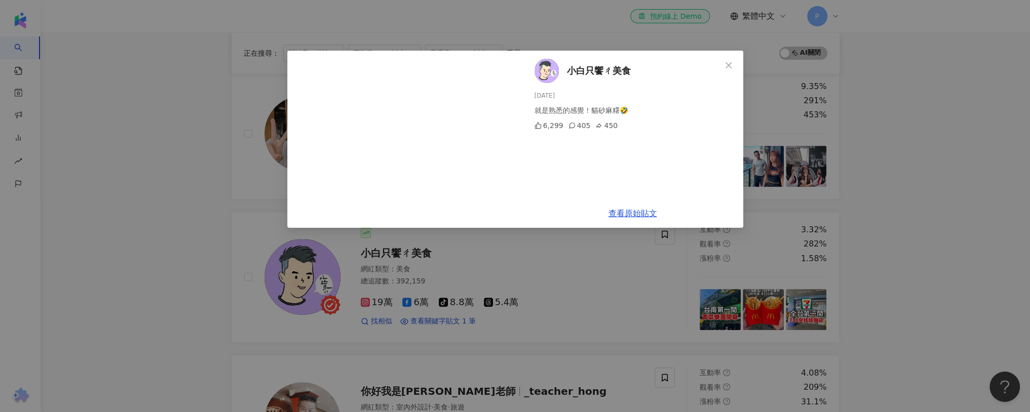
click at [199, 202] on div "小白只饗ㄔ美食 2025/6/21 就是熟悉的感覺！貓砂麻糬🤣 6,299 405 450 查看原始貼文" at bounding box center [515, 206] width 1030 height 412
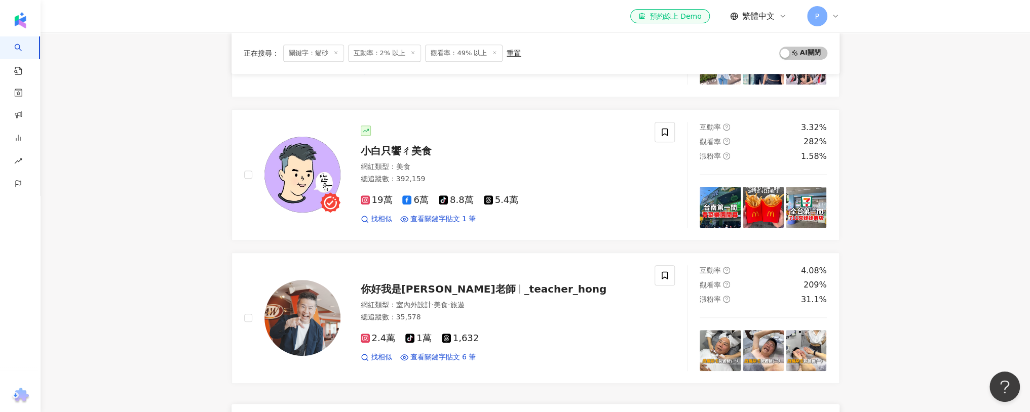
scroll to position [389, 0]
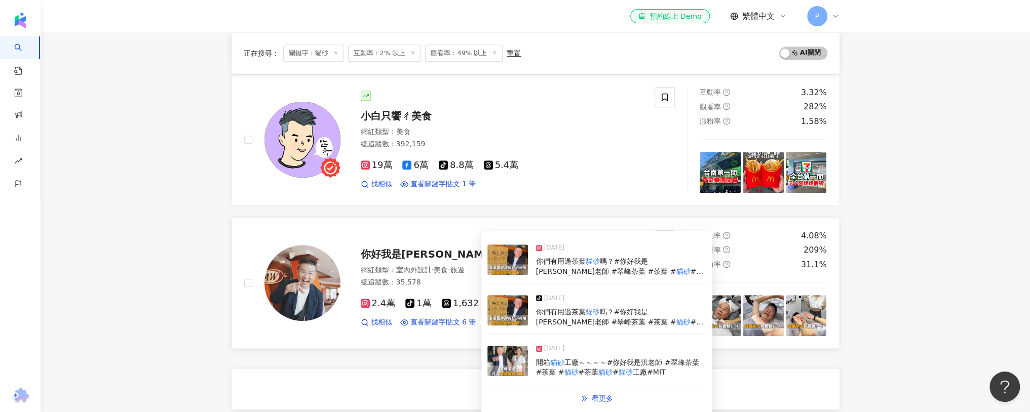
click at [511, 254] on img at bounding box center [507, 260] width 41 height 30
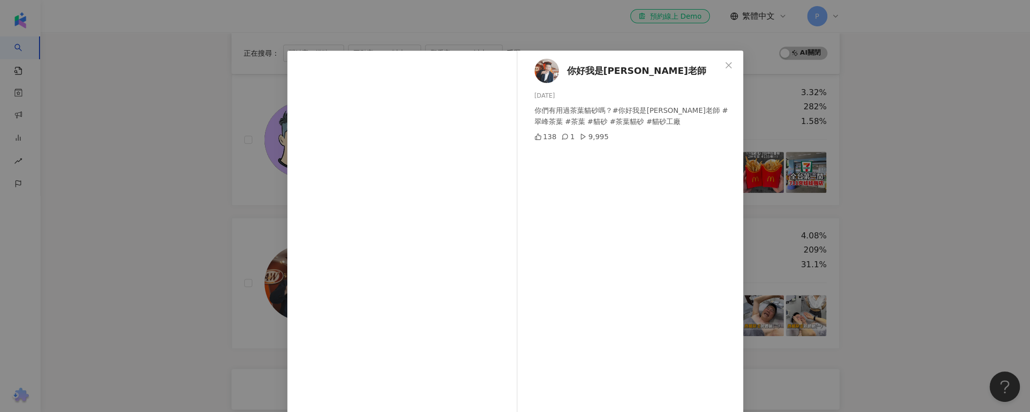
click at [213, 249] on div "你好我是洪老師 2024/8/30 你們有用過茶葉貓砂嗎？#你好我是洪老師 #翠峰茶葉 #茶葉 #貓砂 #茶葉貓砂 #貓砂工廠 138 1 9,995 查看原…" at bounding box center [515, 206] width 1030 height 412
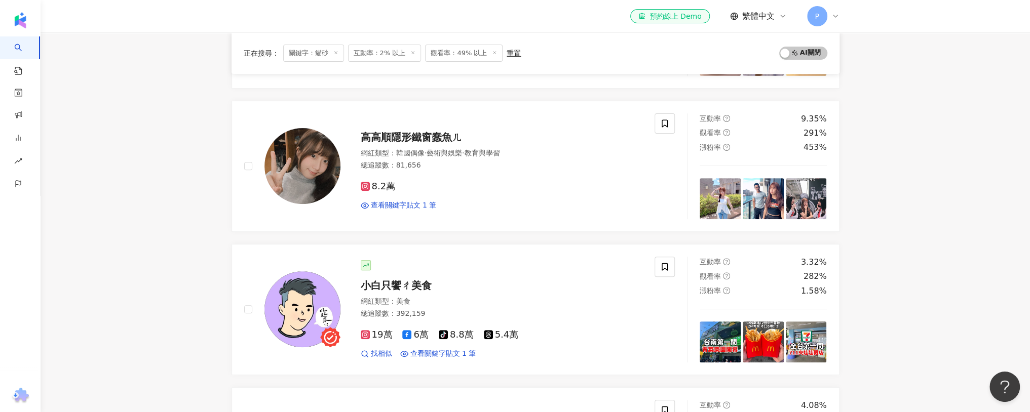
scroll to position [0, 0]
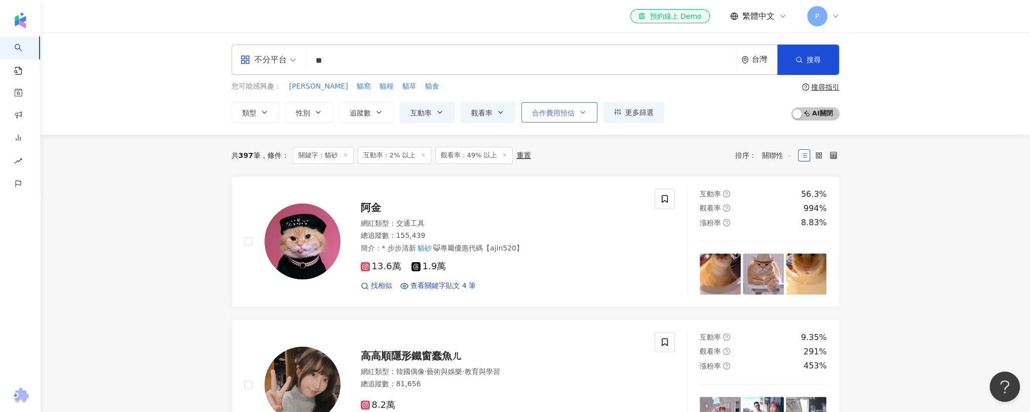
click at [565, 107] on button "合作費用預估" at bounding box center [559, 112] width 76 height 20
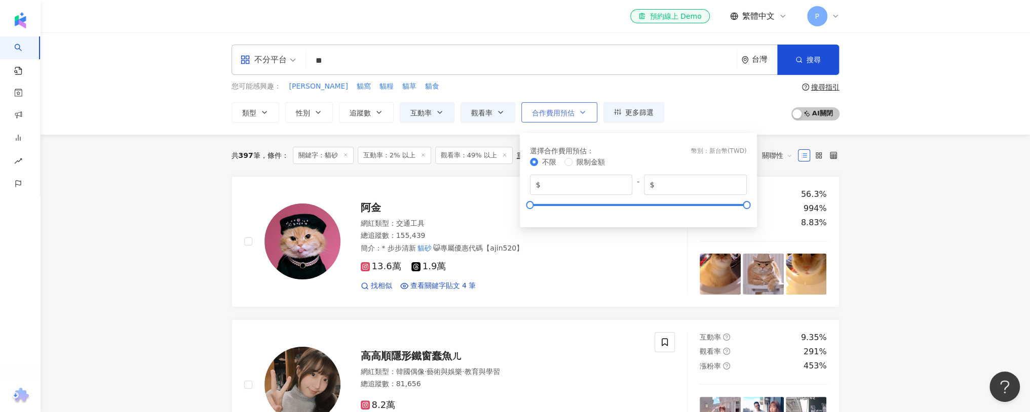
click at [565, 107] on button "合作費用預估" at bounding box center [559, 112] width 76 height 20
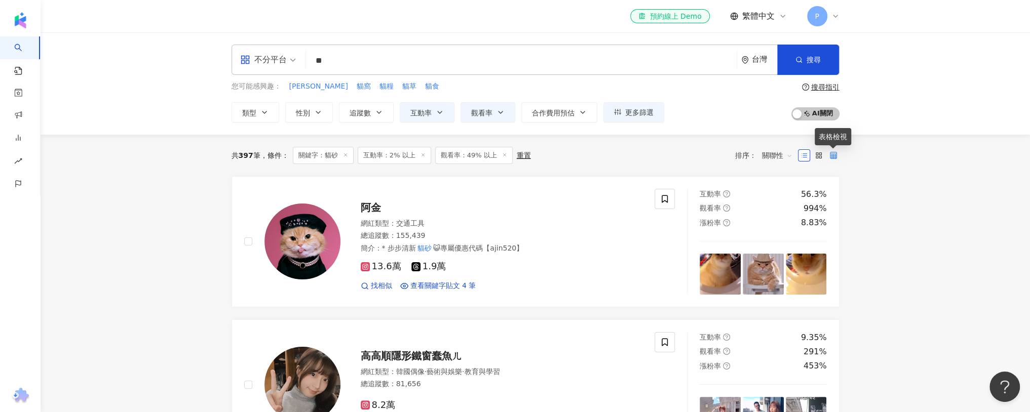
click at [830, 154] on icon at bounding box center [833, 155] width 7 height 7
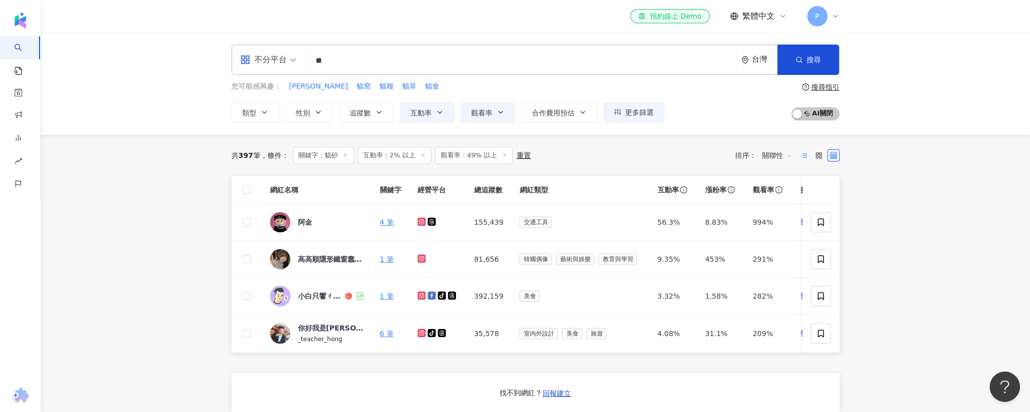
click at [807, 155] on label at bounding box center [804, 155] width 12 height 12
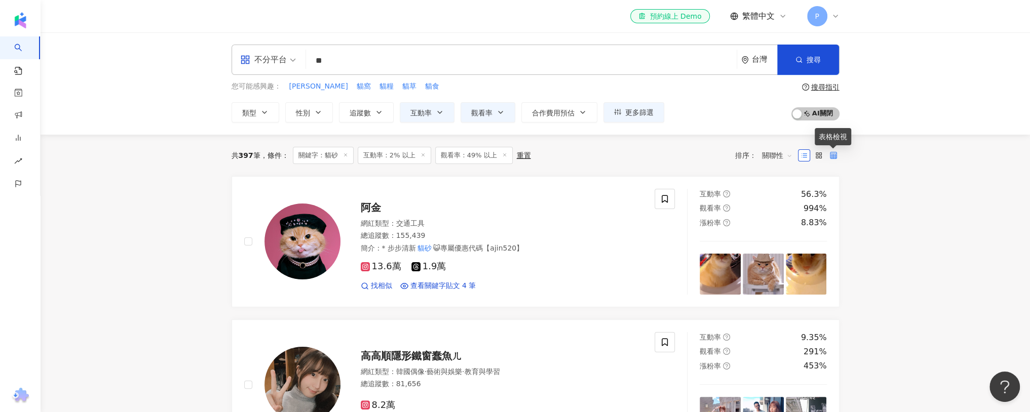
click at [836, 154] on label at bounding box center [833, 155] width 12 height 12
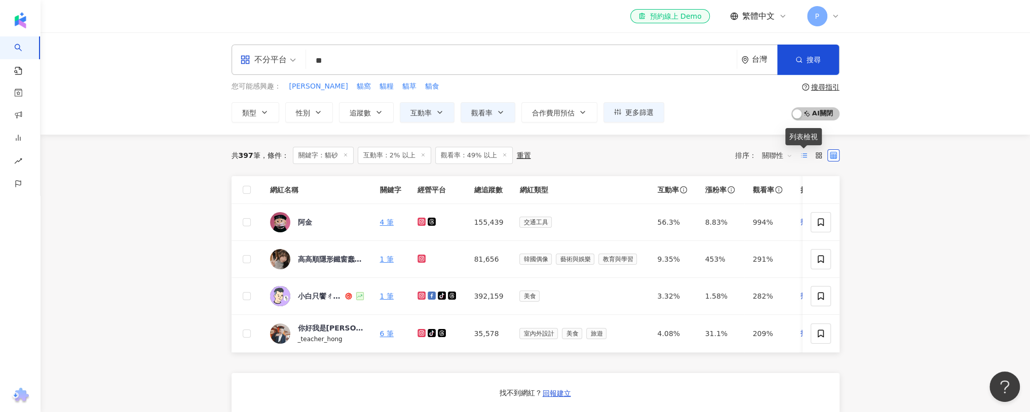
click at [806, 157] on icon at bounding box center [803, 155] width 7 height 7
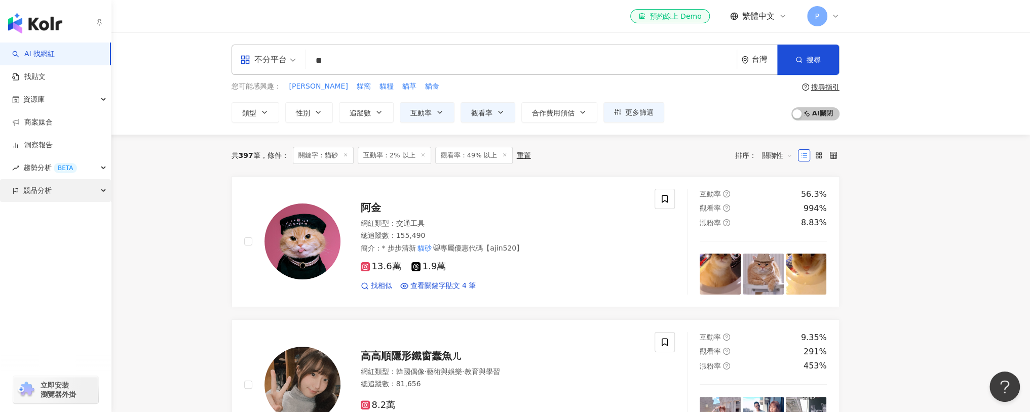
click at [23, 186] on span "競品分析" at bounding box center [37, 190] width 28 height 23
click at [67, 219] on link "品牌帳號分析" at bounding box center [45, 214] width 43 height 10
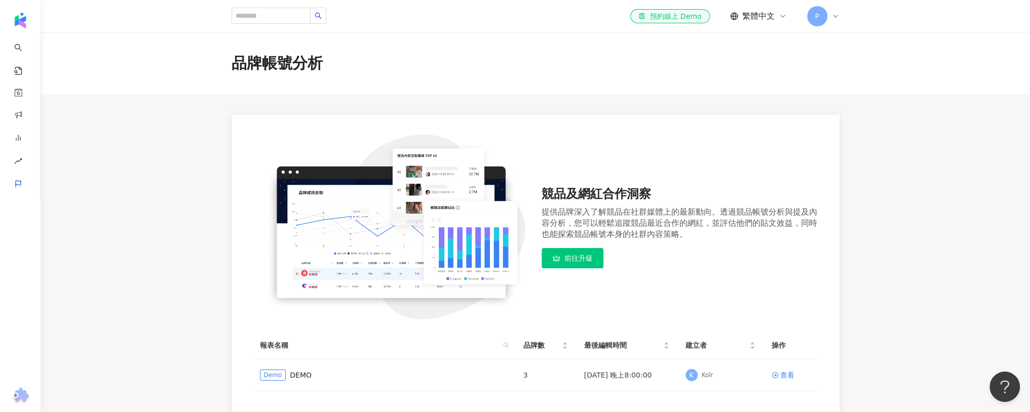
scroll to position [111, 0]
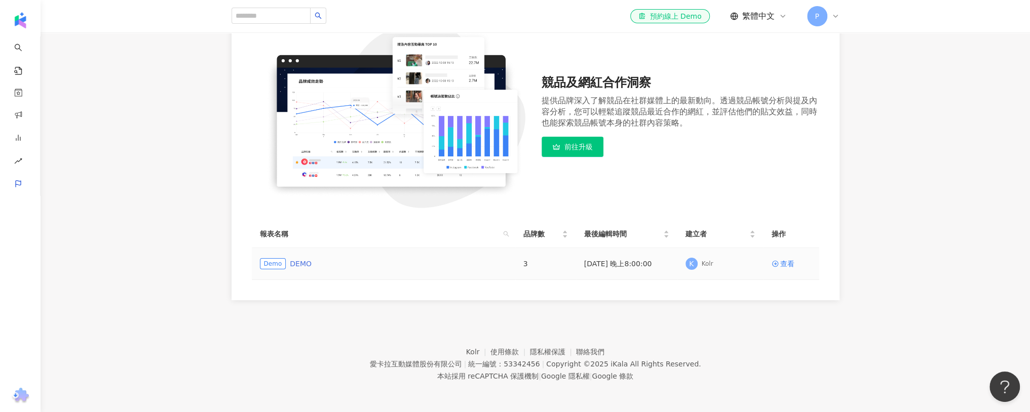
click at [290, 262] on link "DEMO" at bounding box center [301, 263] width 22 height 11
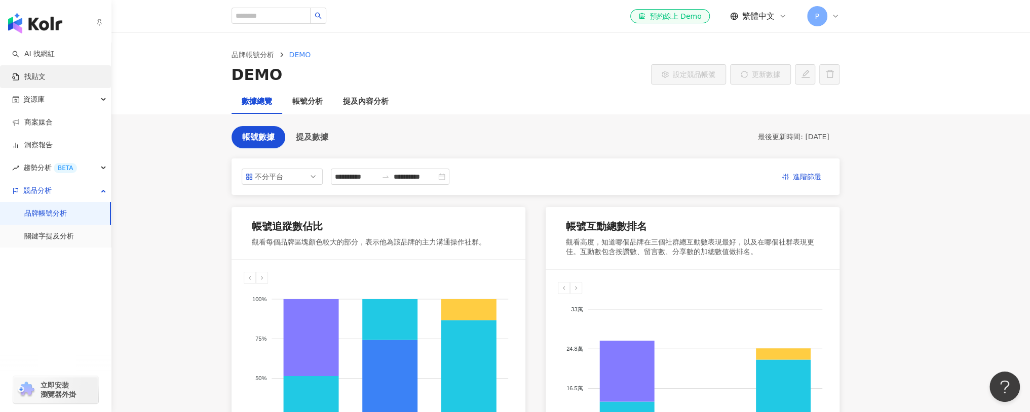
click at [31, 73] on link "找貼文" at bounding box center [28, 77] width 33 height 10
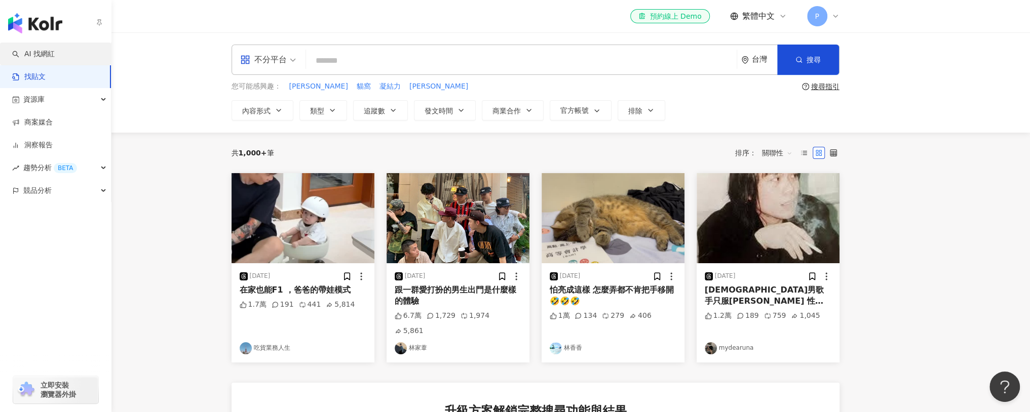
click at [31, 51] on link "AI 找網紅" at bounding box center [33, 54] width 43 height 10
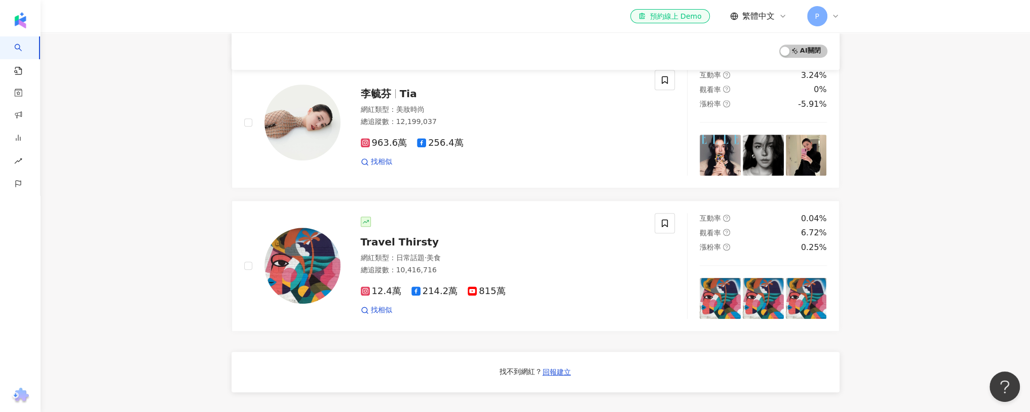
scroll to position [51, 0]
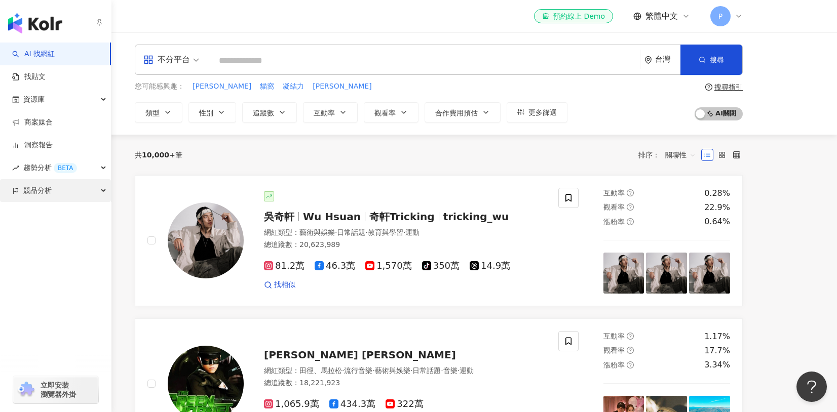
click at [35, 186] on span "競品分析" at bounding box center [37, 190] width 28 height 23
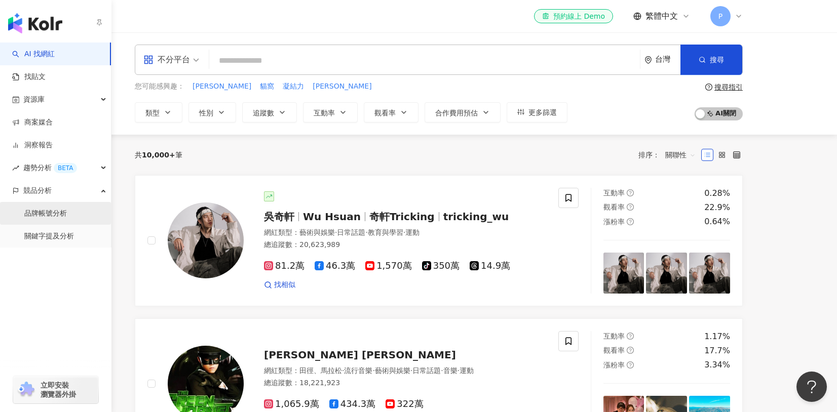
click at [47, 209] on link "品牌帳號分析" at bounding box center [45, 214] width 43 height 10
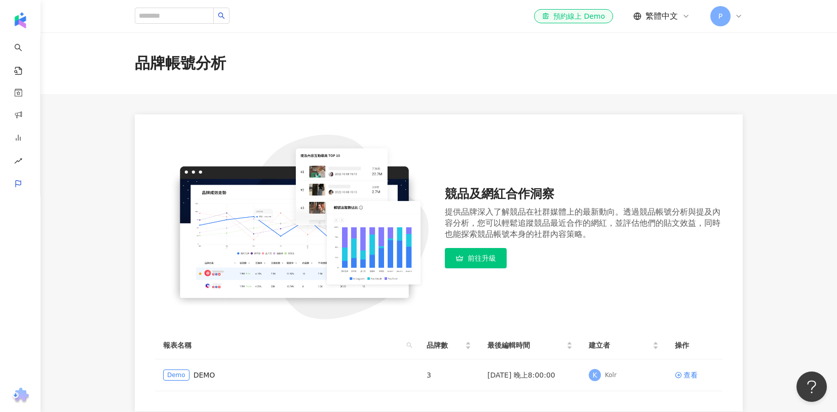
scroll to position [111, 0]
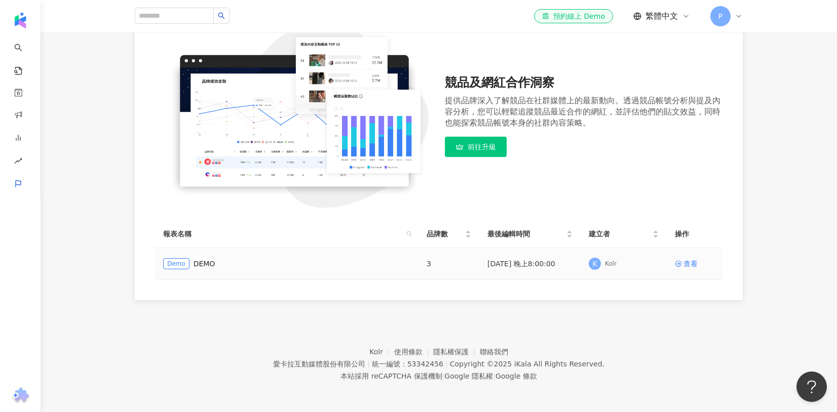
click at [378, 261] on div "Demo DEMO" at bounding box center [286, 263] width 247 height 11
click at [681, 264] on icon at bounding box center [678, 263] width 7 height 7
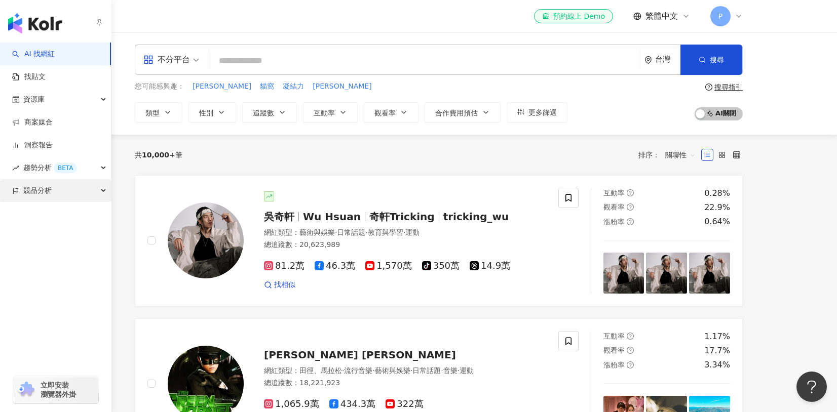
click at [39, 196] on span "競品分析" at bounding box center [37, 190] width 28 height 23
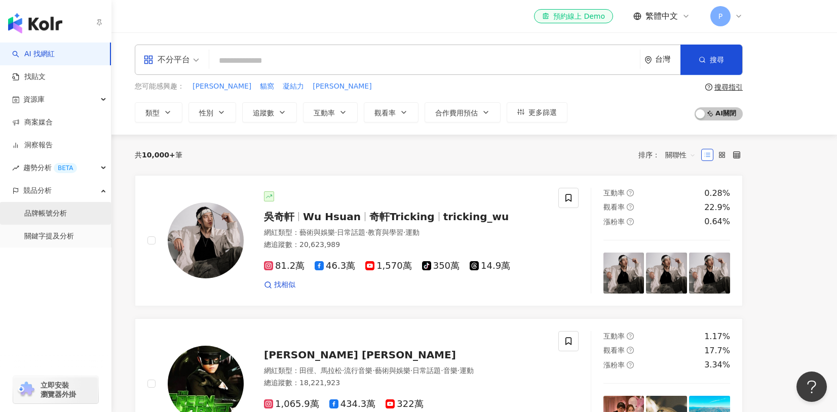
click at [48, 218] on link "品牌帳號分析" at bounding box center [45, 214] width 43 height 10
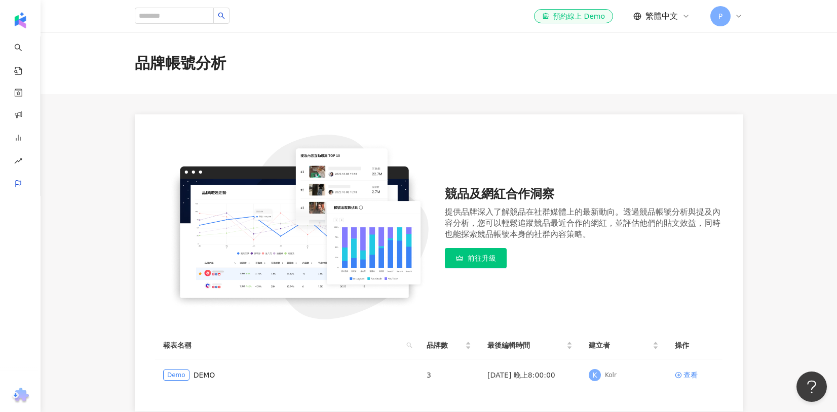
scroll to position [82, 0]
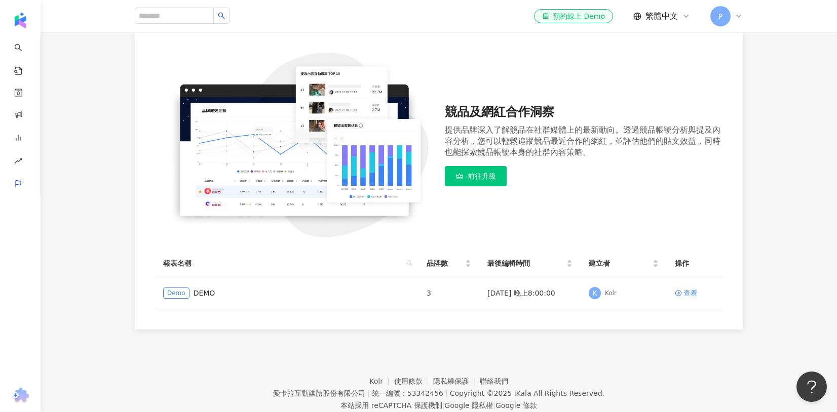
click at [476, 173] on span "前往升級" at bounding box center [482, 176] width 28 height 8
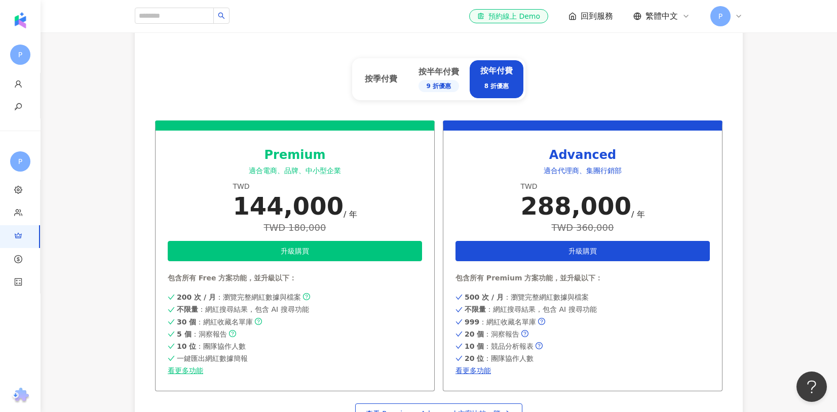
scroll to position [499, 0]
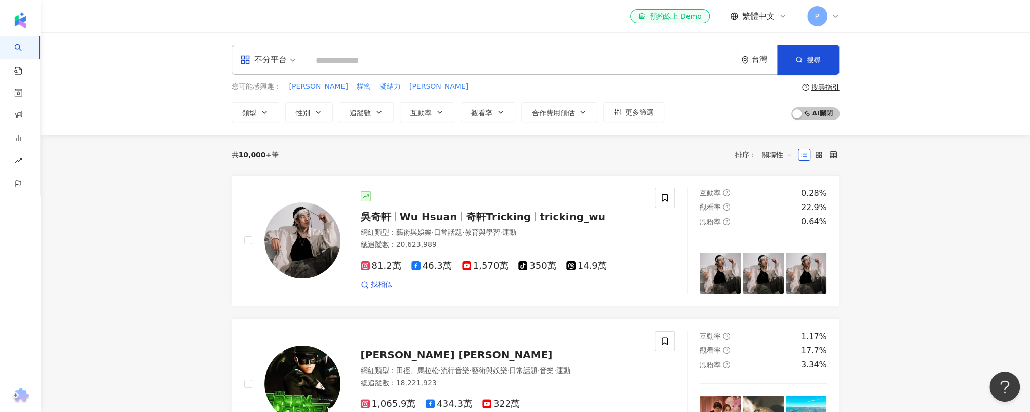
click at [402, 66] on input "search" at bounding box center [521, 60] width 422 height 19
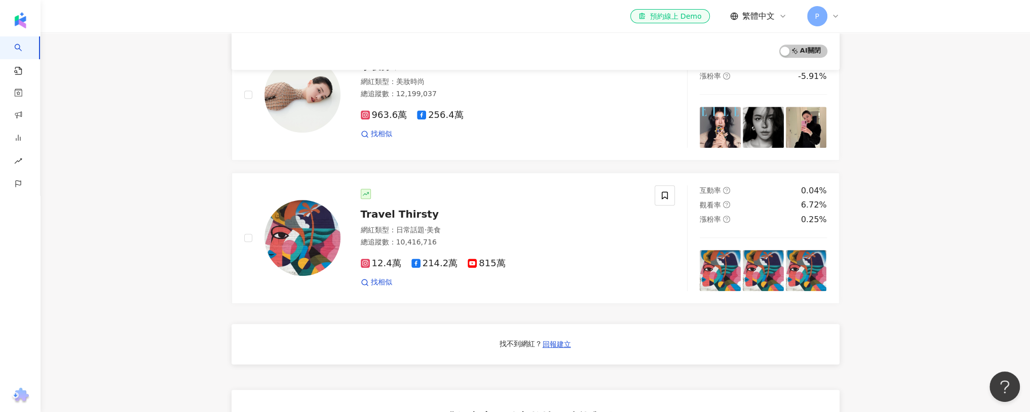
scroll to position [464, 0]
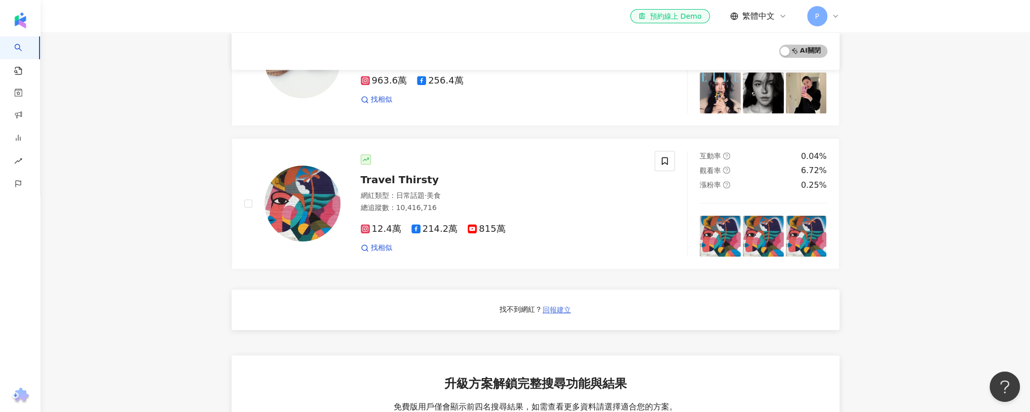
click at [547, 306] on span "回報建立" at bounding box center [557, 310] width 28 height 8
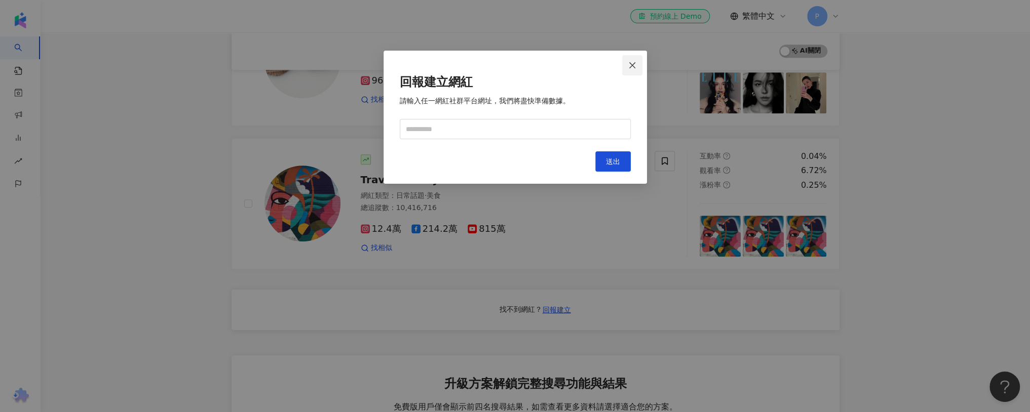
click at [630, 68] on icon "close" at bounding box center [632, 65] width 8 height 8
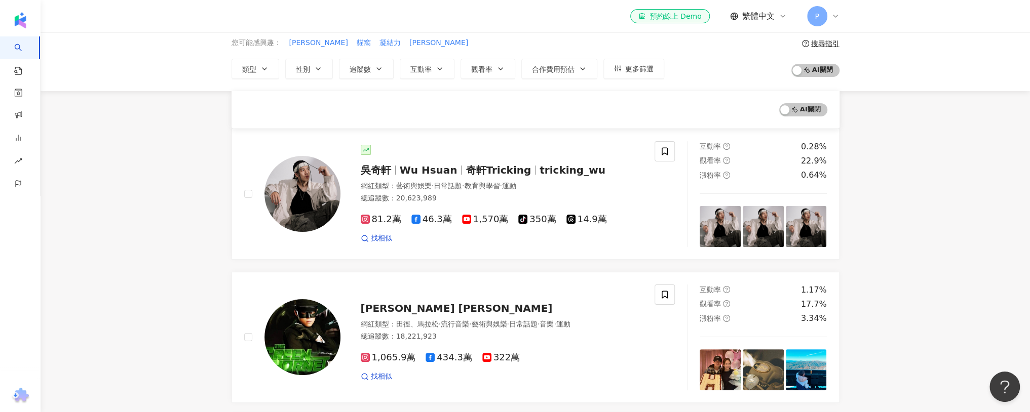
scroll to position [0, 0]
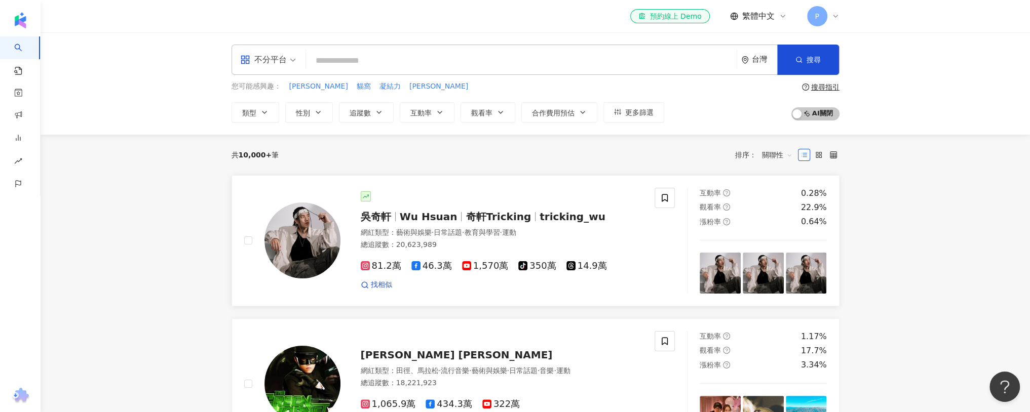
click at [452, 212] on span "Wu Hsuan" at bounding box center [433, 217] width 66 height 12
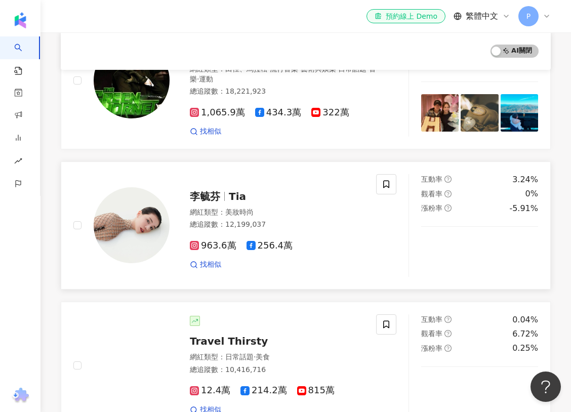
scroll to position [189, 0]
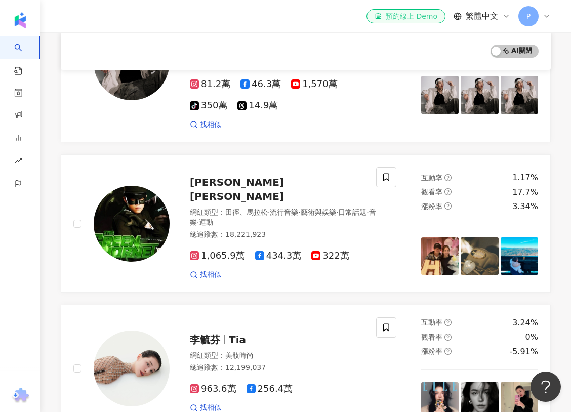
click at [435, 17] on div "el-icon-cs 預約線上 Demo" at bounding box center [406, 16] width 63 height 10
click at [543, 15] on icon at bounding box center [547, 16] width 8 height 8
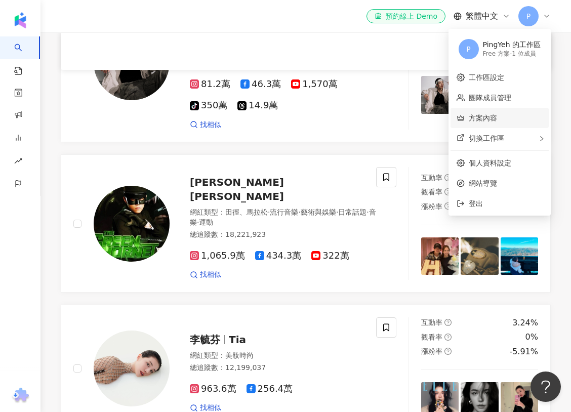
click at [497, 120] on link "方案內容" at bounding box center [483, 118] width 28 height 8
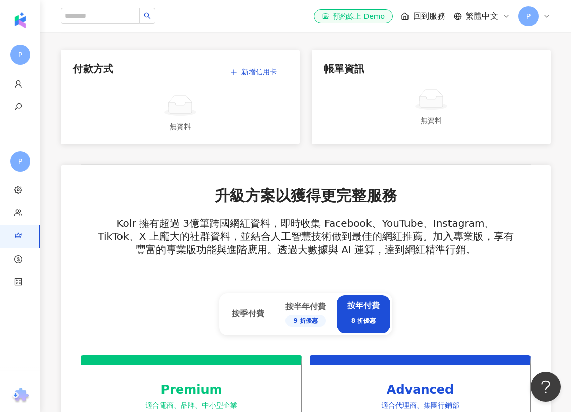
scroll to position [339, 0]
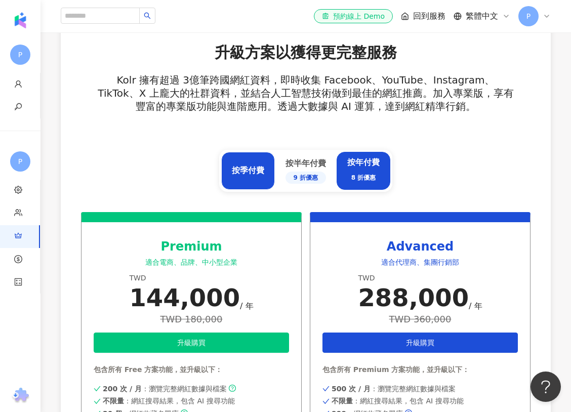
click at [248, 170] on div "按季付費" at bounding box center [248, 170] width 32 height 11
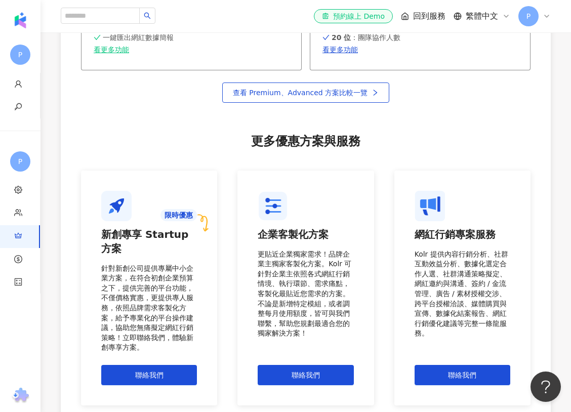
scroll to position [877, 0]
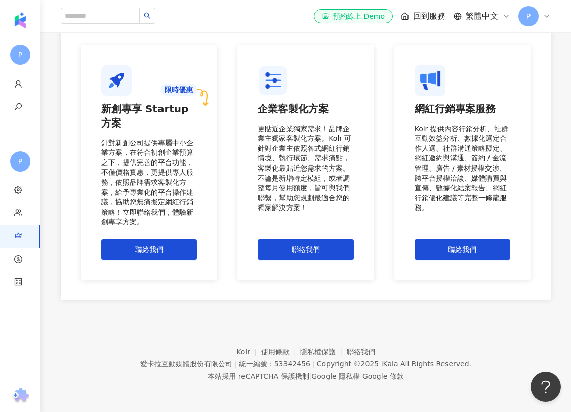
drag, startPoint x: 171, startPoint y: 246, endPoint x: 169, endPoint y: 222, distance: 24.4
click at [169, 222] on div "新創專享 Startup 方案 針對新創公司提供專屬中小企業方案，在符合初創企業預算之下，提供完善的平台功能，不僅價格實惠，更提供專人服務，依照品牌需求客製化…" at bounding box center [149, 181] width 96 height 158
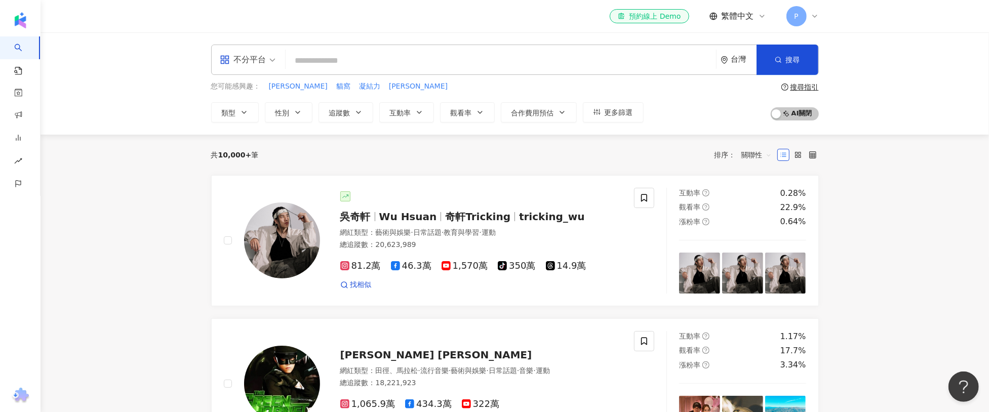
click at [805, 16] on span "P" at bounding box center [797, 16] width 20 height 20
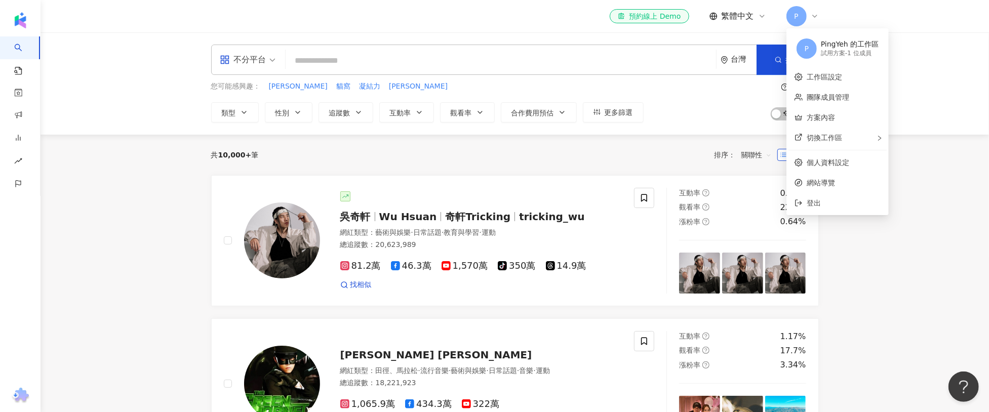
click at [826, 45] on div "PingYeh 的工作區" at bounding box center [850, 45] width 58 height 10
click at [828, 51] on div "試用方案 - 1 位成員" at bounding box center [850, 53] width 58 height 9
click at [835, 114] on link "方案內容" at bounding box center [821, 117] width 28 height 8
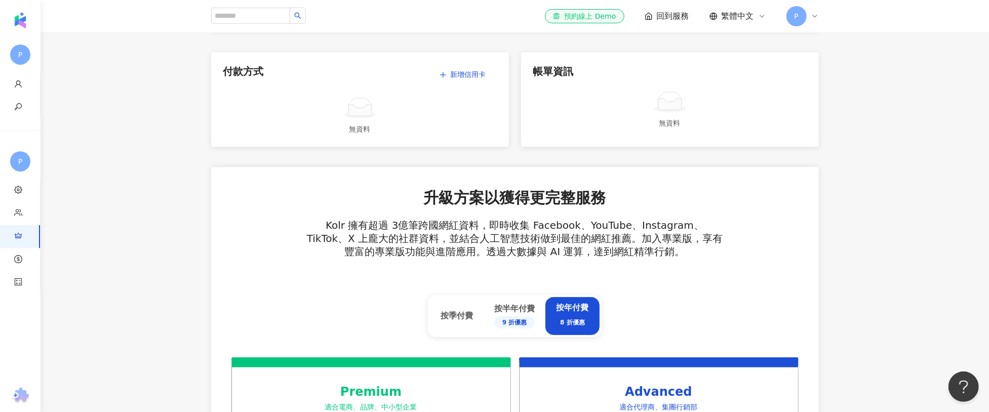
scroll to position [315, 0]
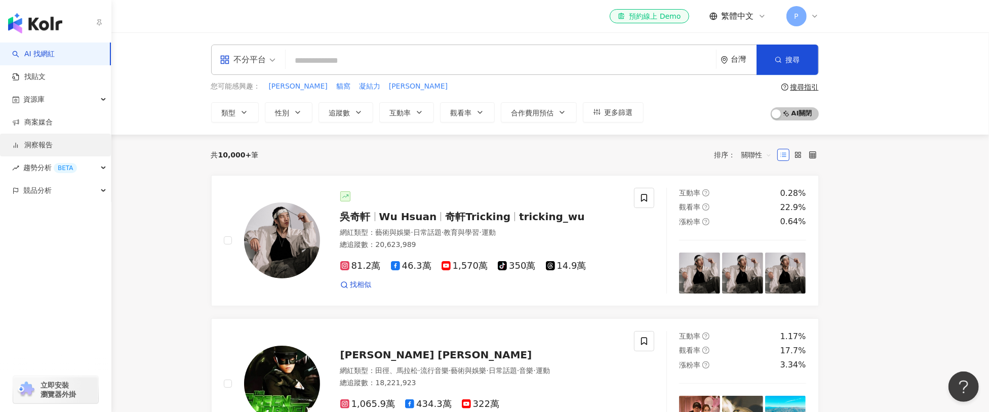
click at [39, 140] on link "洞察報告" at bounding box center [32, 145] width 41 height 10
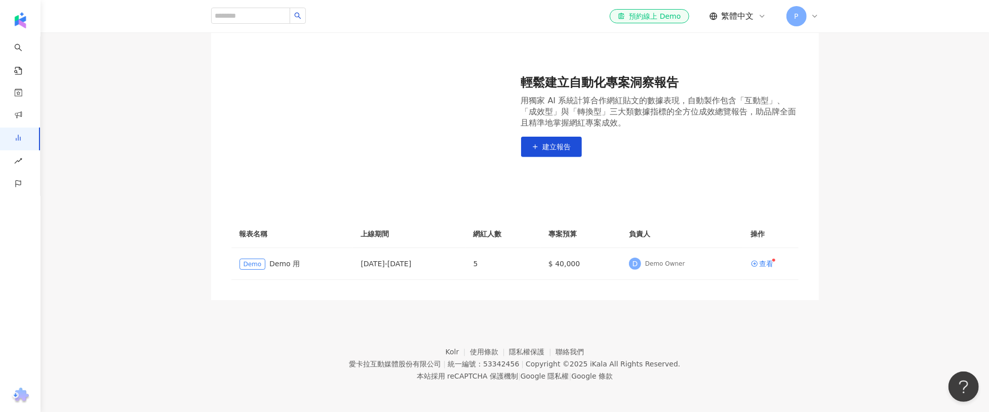
scroll to position [63, 0]
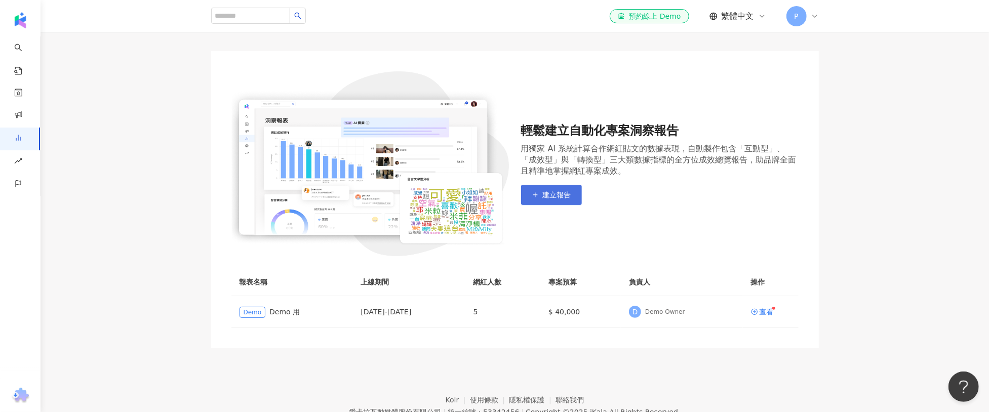
click at [555, 199] on span "建立報告" at bounding box center [557, 195] width 28 height 8
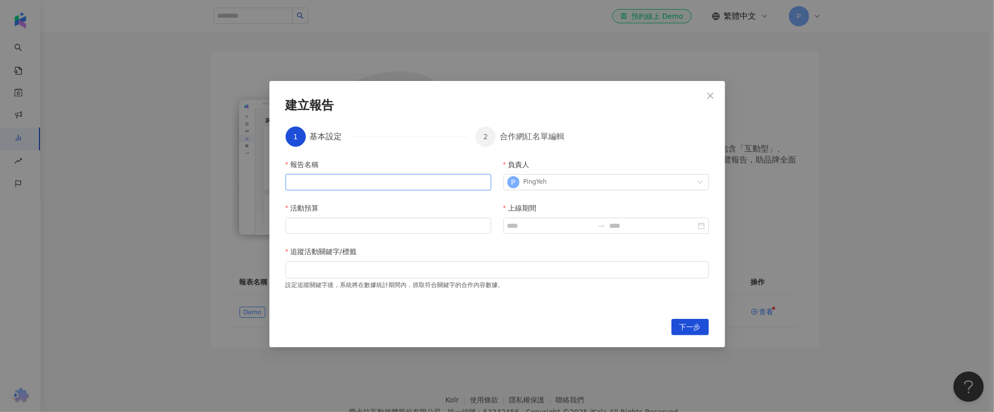
click at [404, 180] on input "報告名稱" at bounding box center [389, 182] width 206 height 16
type input "****"
click at [389, 221] on input "活動預算" at bounding box center [388, 225] width 205 height 15
type input "****"
click at [527, 223] on input "上線期間" at bounding box center [551, 225] width 86 height 11
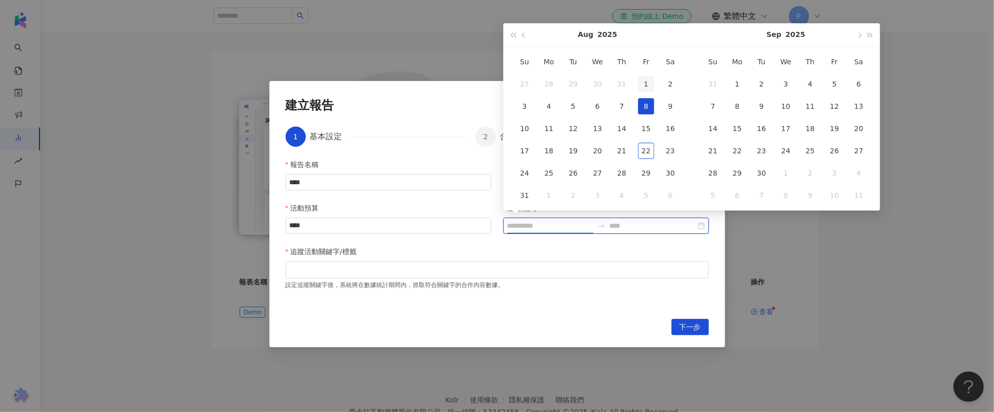
type input "**********"
click at [646, 76] on div "1" at bounding box center [646, 84] width 16 height 16
type input "**********"
click at [701, 224] on div "**********" at bounding box center [607, 226] width 206 height 16
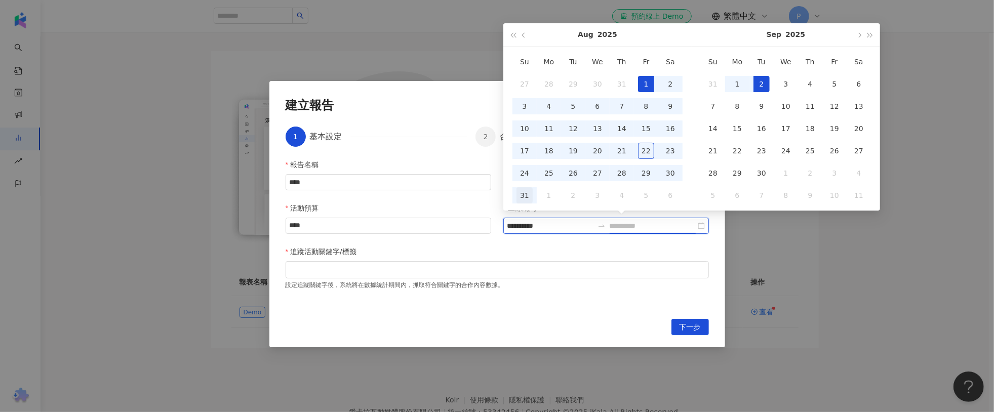
type input "**********"
click at [520, 191] on div "31" at bounding box center [525, 195] width 16 height 16
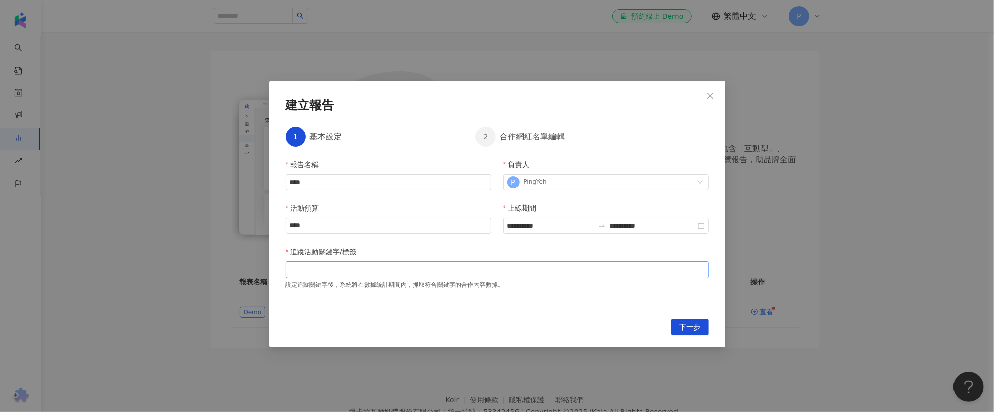
click at [503, 272] on div at bounding box center [497, 270] width 419 height 8
type input "**"
click at [680, 324] on span "下一步" at bounding box center [690, 328] width 21 height 16
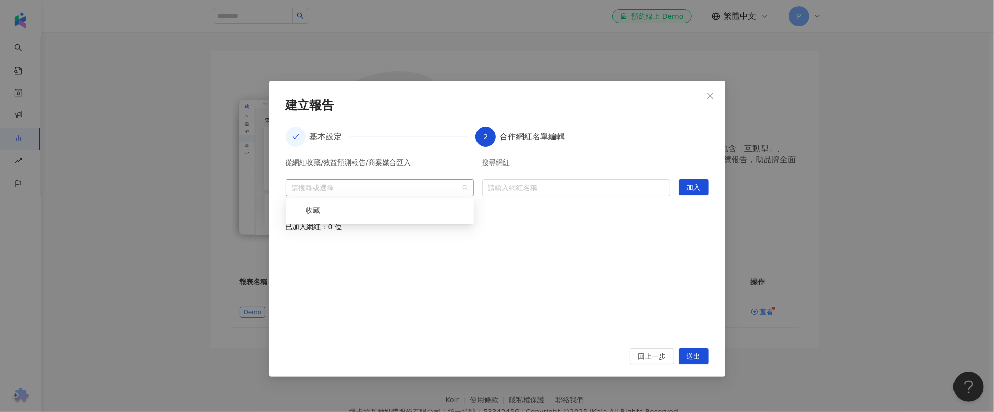
click at [448, 187] on div at bounding box center [375, 188] width 174 height 8
click at [504, 185] on input "search" at bounding box center [576, 188] width 176 height 16
drag, startPoint x: 654, startPoint y: 355, endPoint x: 683, endPoint y: 323, distance: 43.0
click at [683, 323] on div "**********" at bounding box center [497, 229] width 456 height 296
click at [691, 356] on span "送出" at bounding box center [694, 357] width 14 height 16
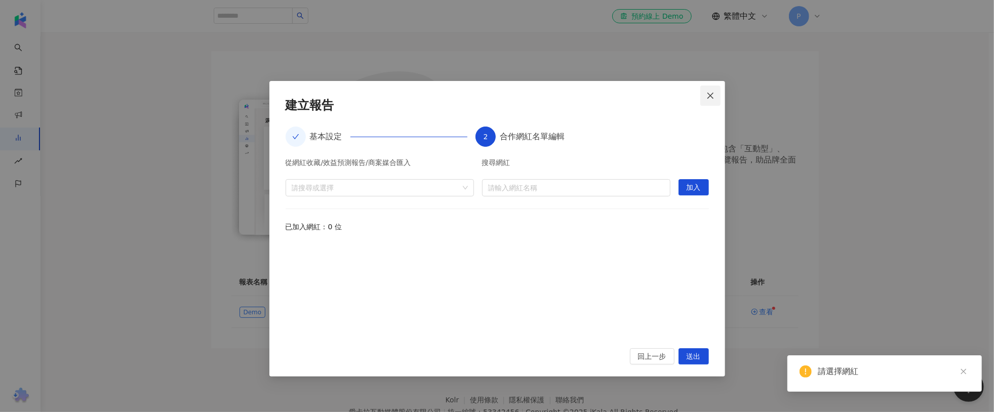
click at [707, 100] on button "Close" at bounding box center [711, 96] width 20 height 20
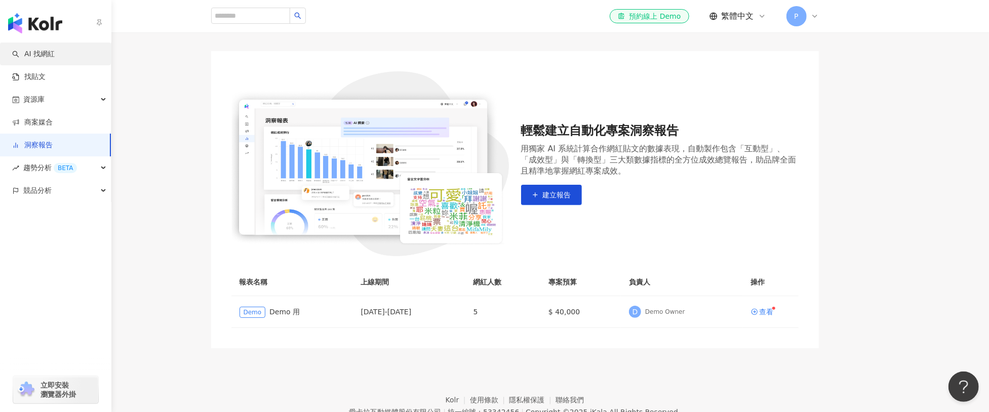
click at [27, 51] on link "AI 找網紅" at bounding box center [33, 54] width 43 height 10
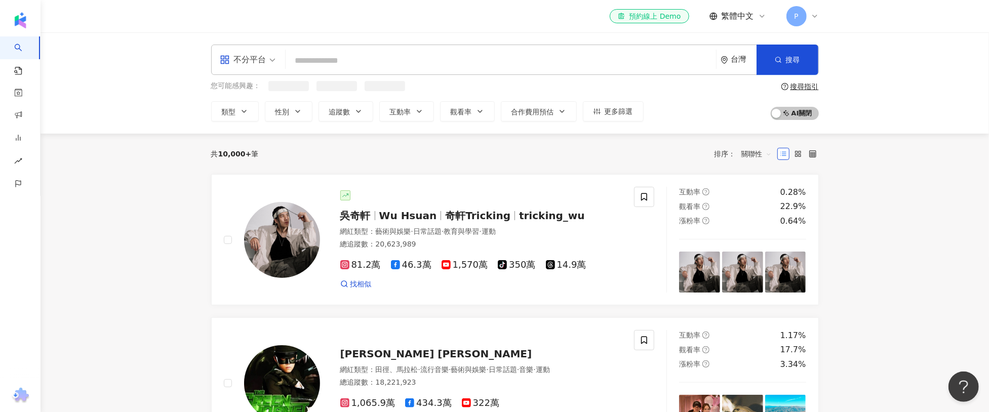
click at [351, 55] on input "search" at bounding box center [501, 60] width 422 height 19
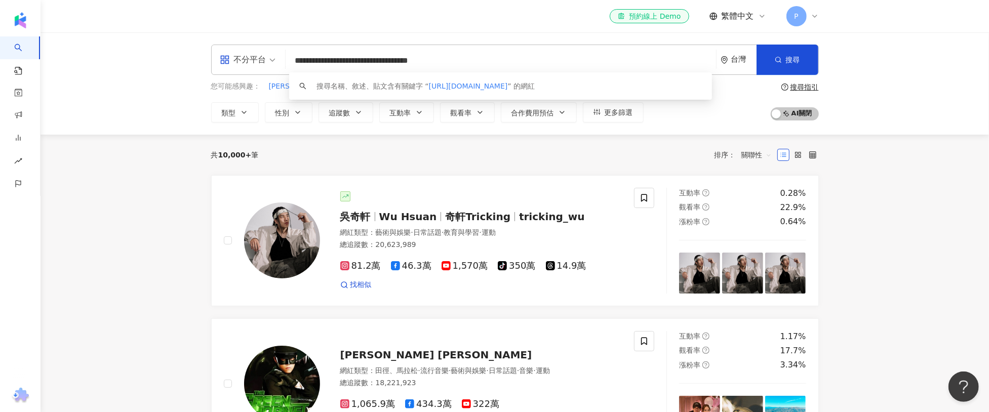
click at [382, 57] on input "**********" at bounding box center [501, 60] width 422 height 19
paste input "search"
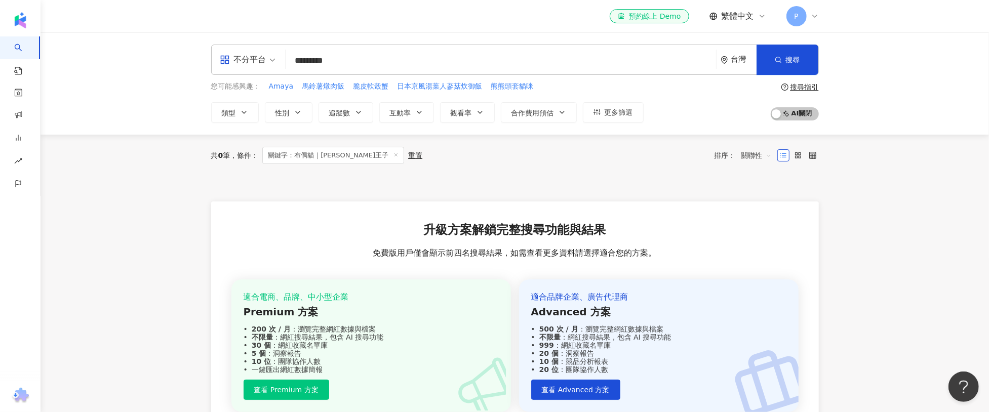
type input "*********"
click at [394, 155] on icon at bounding box center [396, 154] width 5 height 5
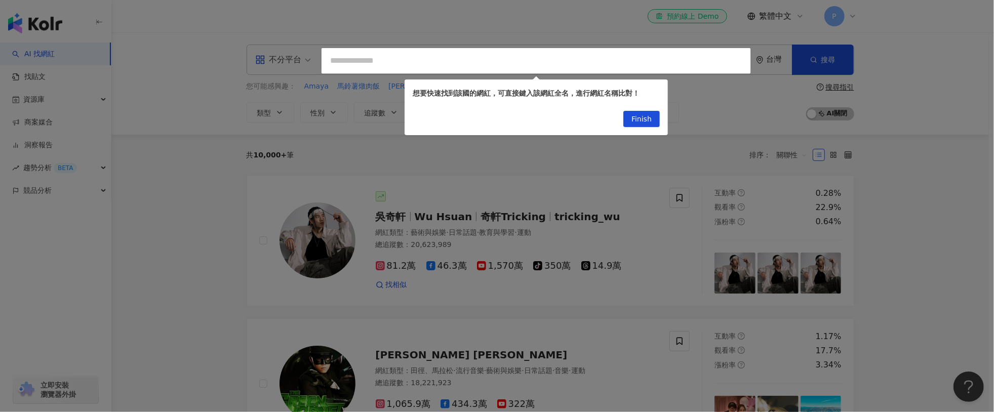
click at [370, 52] on div at bounding box center [497, 206] width 994 height 412
click at [638, 117] on span "Finish" at bounding box center [642, 119] width 20 height 16
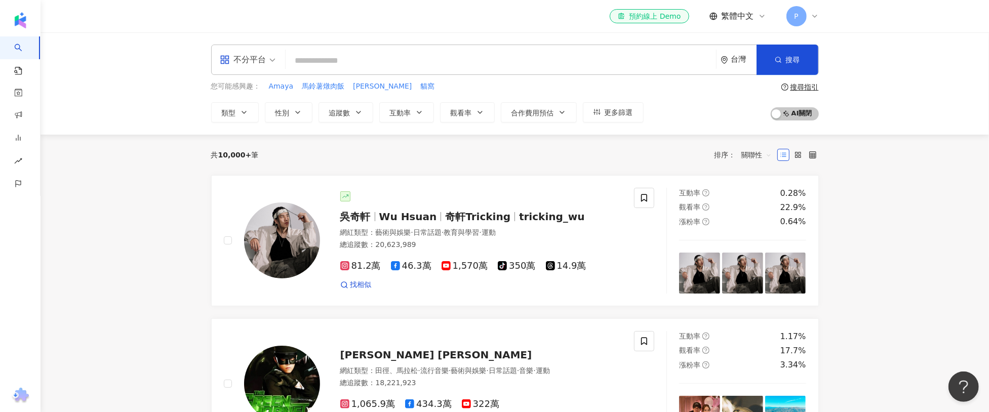
click at [570, 59] on input "search" at bounding box center [501, 60] width 422 height 19
paste input "**********"
type input "**********"
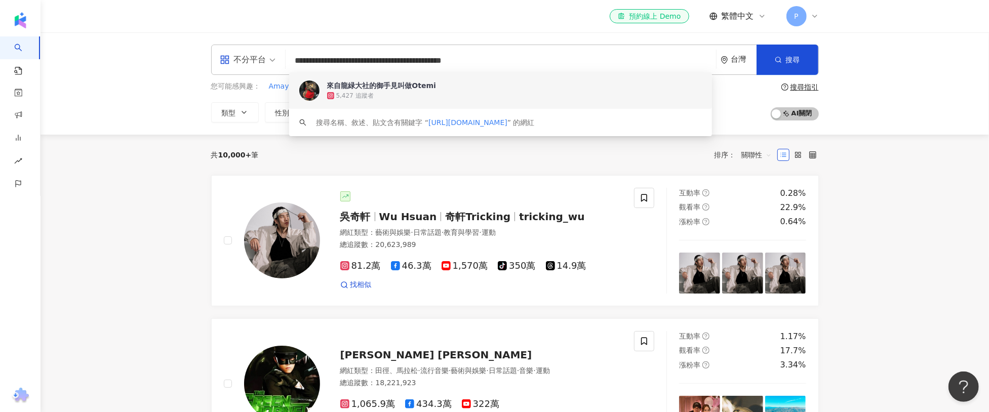
click at [543, 91] on div "5,427 追蹤者" at bounding box center [514, 96] width 375 height 10
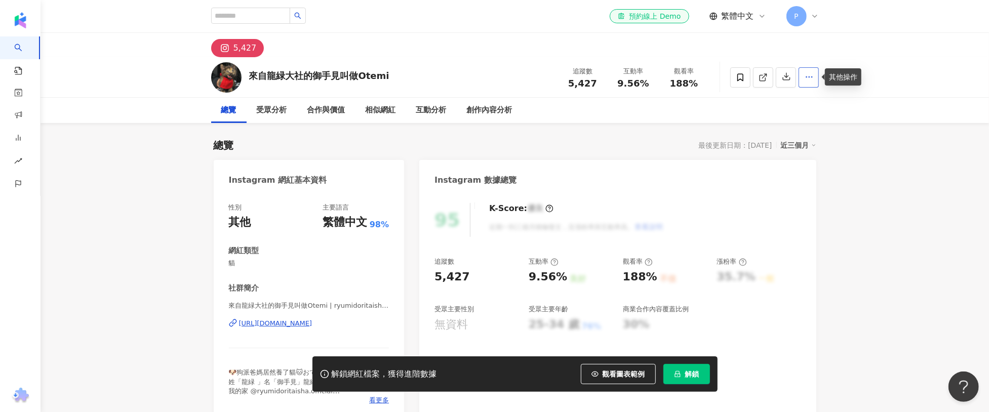
click at [803, 77] on button "button" at bounding box center [809, 77] width 20 height 20
click at [797, 128] on span "加入洞察報告" at bounding box center [789, 126] width 43 height 8
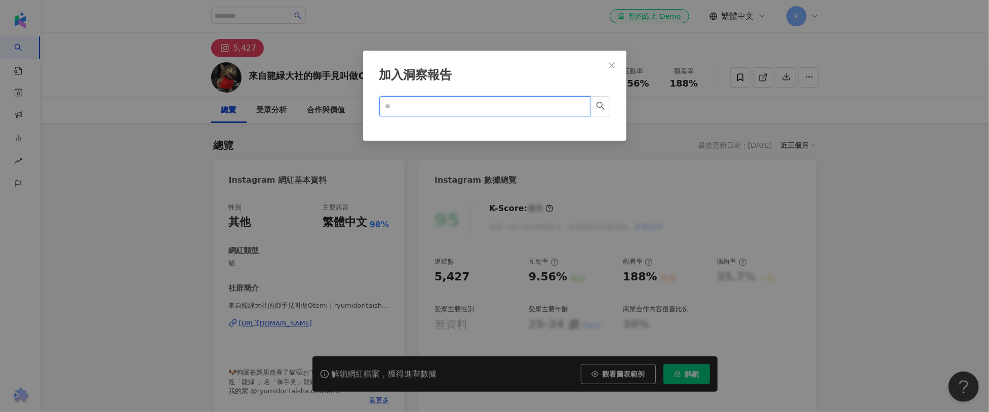
click at [473, 110] on input "text" at bounding box center [480, 106] width 191 height 11
click at [473, 106] on input "text" at bounding box center [480, 106] width 191 height 11
type input "**"
click at [609, 65] on icon "close" at bounding box center [612, 65] width 8 height 8
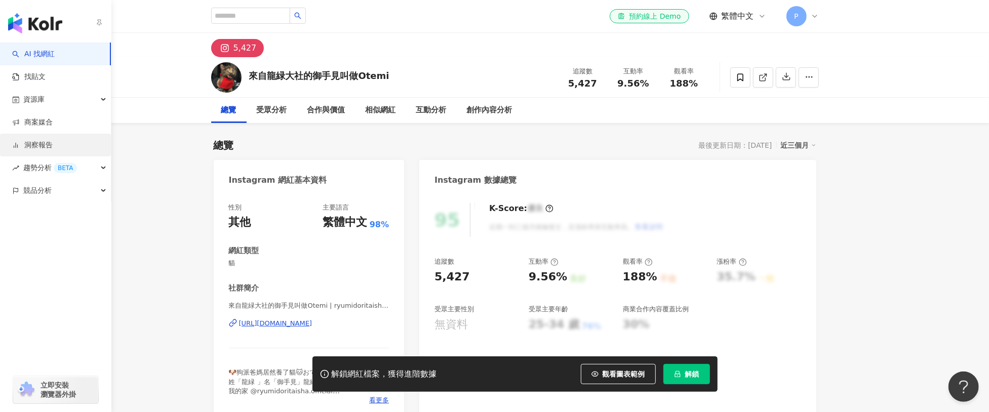
click at [33, 150] on link "洞察報告" at bounding box center [32, 145] width 41 height 10
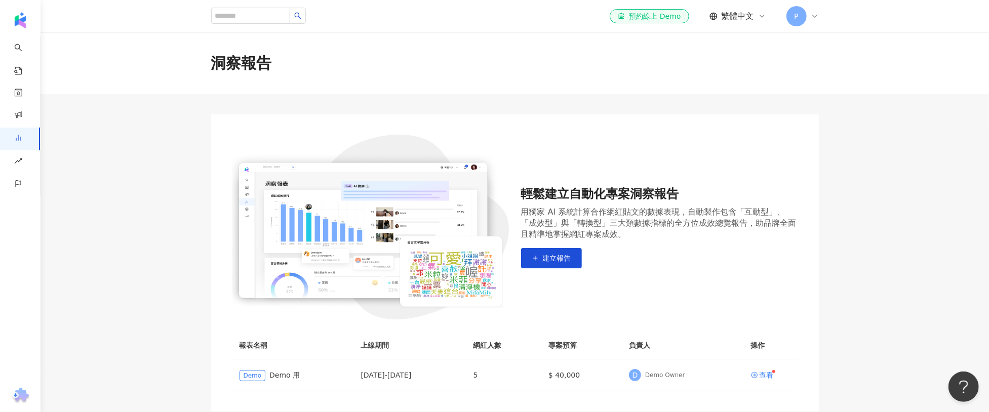
scroll to position [81, 0]
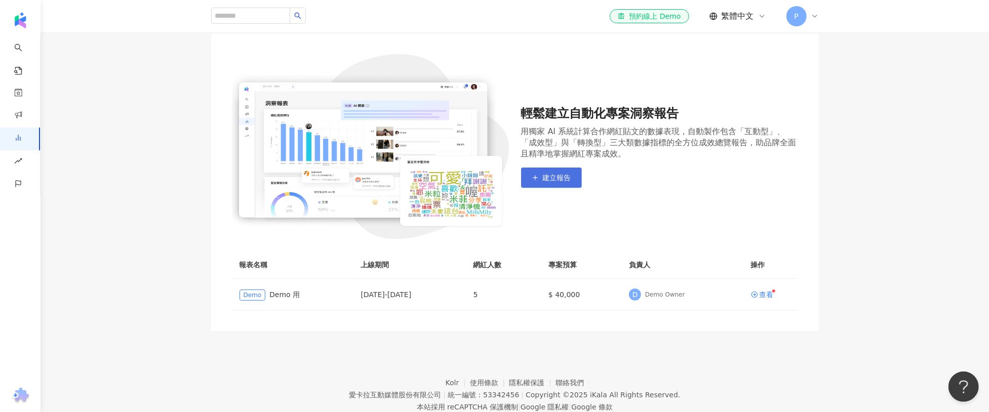
click at [558, 179] on span "建立報告" at bounding box center [557, 178] width 28 height 8
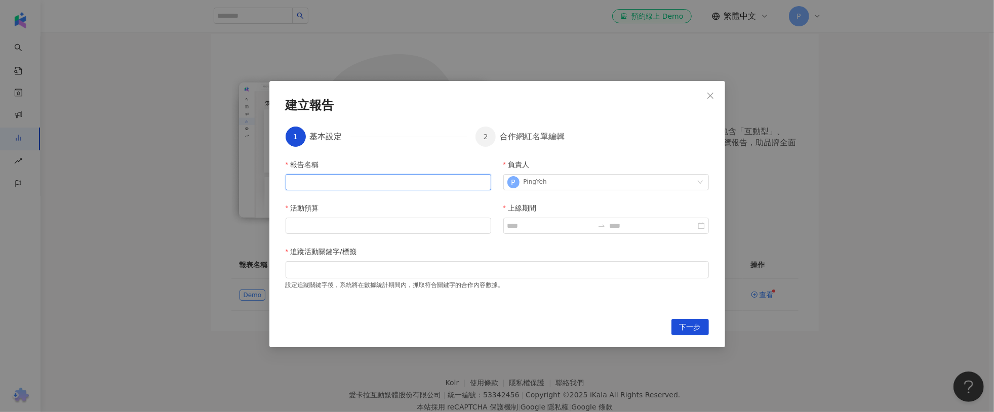
click at [427, 178] on input "報告名稱" at bounding box center [389, 182] width 206 height 16
click at [414, 271] on div at bounding box center [497, 270] width 419 height 8
paste input "**"
type input "**"
click at [415, 254] on div "追蹤活動關鍵字/標籤" at bounding box center [497, 253] width 423 height 15
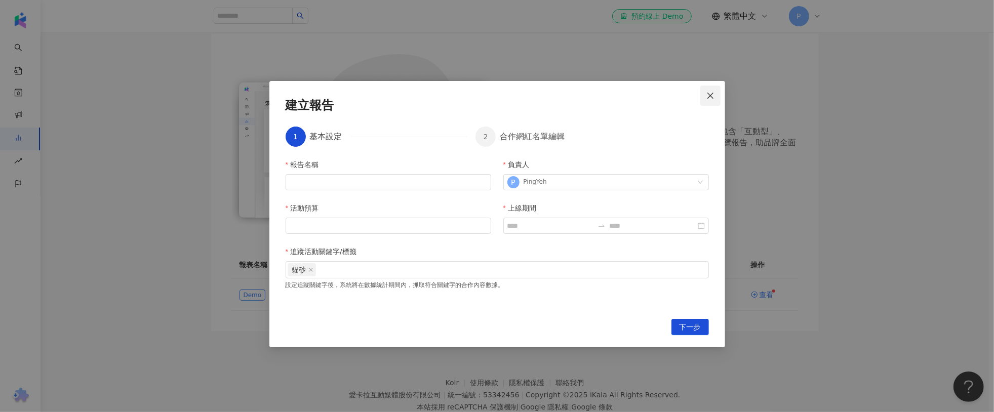
click at [711, 93] on icon "close" at bounding box center [711, 96] width 8 height 8
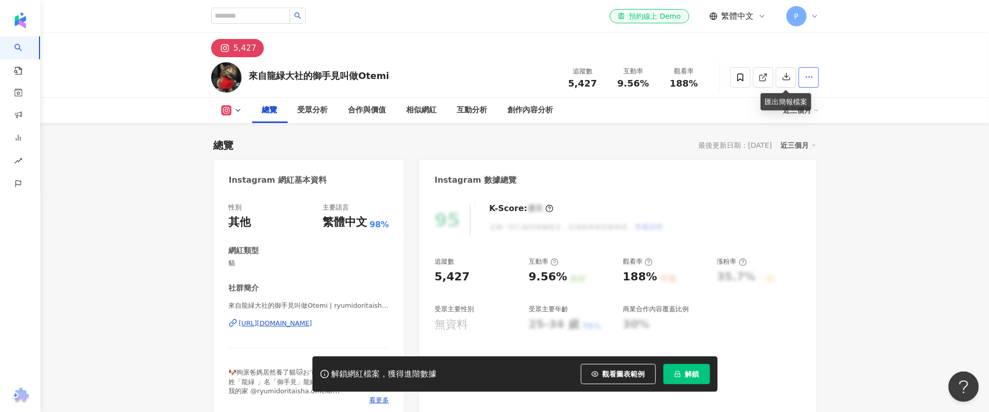
click at [802, 74] on button "button" at bounding box center [809, 77] width 20 height 20
click at [793, 127] on span "加入洞察報告" at bounding box center [789, 126] width 43 height 8
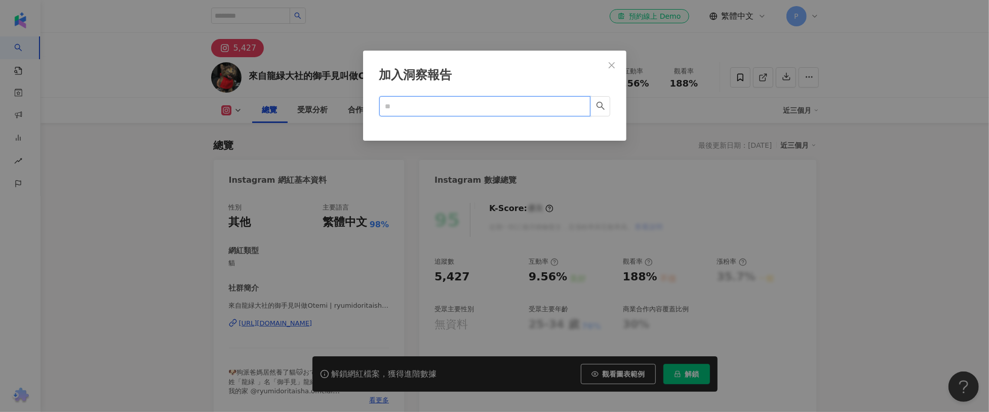
click at [488, 107] on input "text" at bounding box center [480, 106] width 191 height 11
click at [615, 62] on icon "close" at bounding box center [612, 65] width 8 height 8
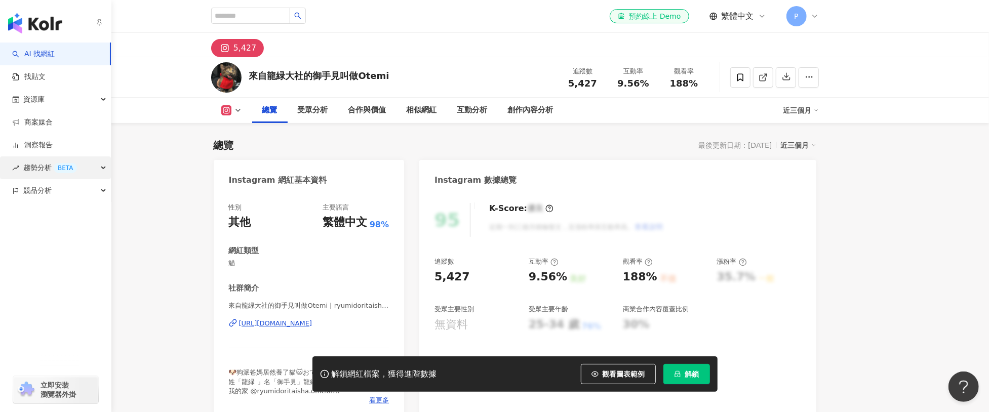
click at [15, 163] on div "趨勢分析 BETA" at bounding box center [55, 168] width 111 height 23
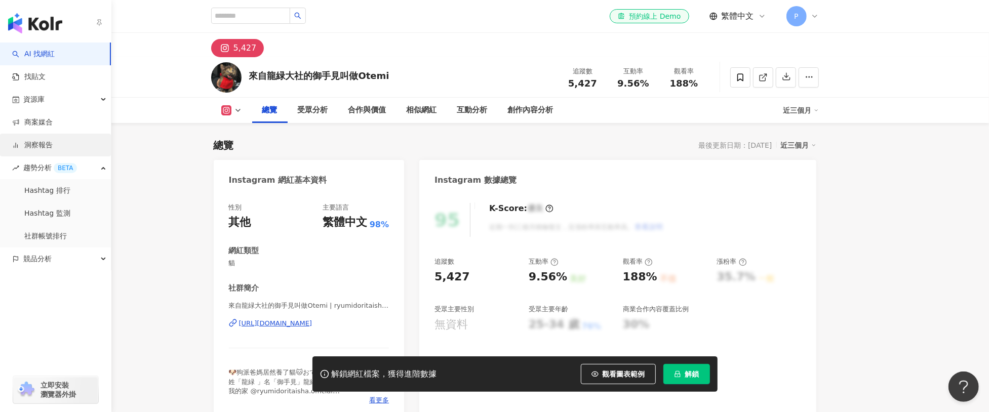
click at [39, 148] on link "洞察報告" at bounding box center [32, 145] width 41 height 10
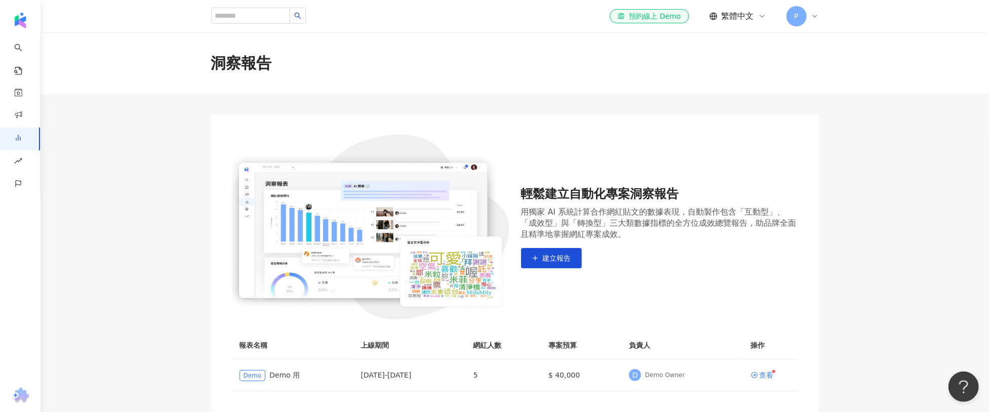
scroll to position [80, 0]
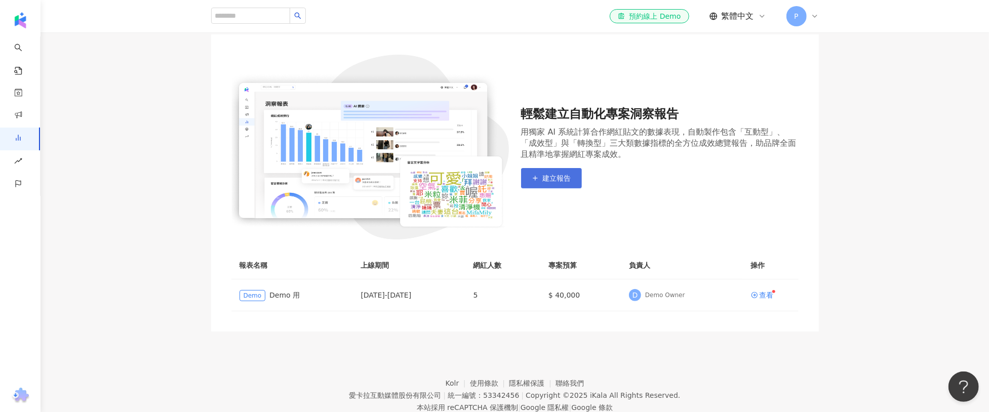
click at [549, 185] on button "建立報告" at bounding box center [551, 178] width 61 height 20
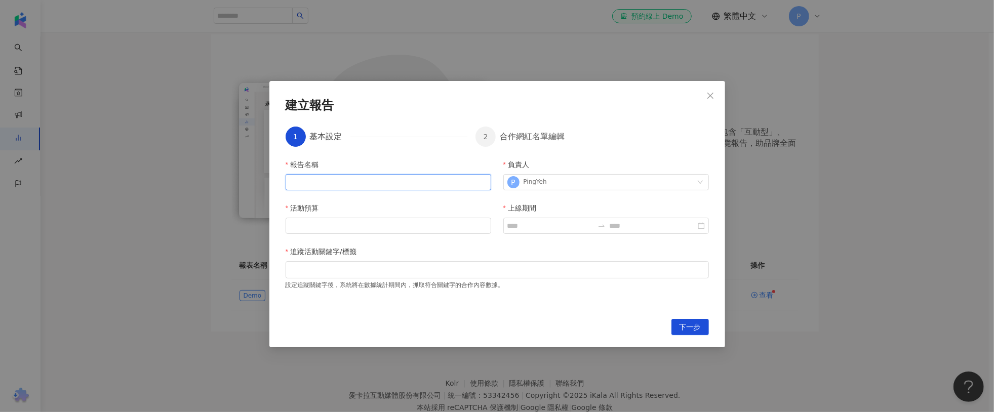
click at [388, 183] on input "報告名稱" at bounding box center [389, 182] width 206 height 16
paste input "**"
type input "**"
click at [392, 200] on div "報告名稱 ** 負責人 P PingYeh 活動預算 上線期間 追蹤活動關鍵字/標籤 設定追蹤關鍵字後，系統將在數據統計期間內，抓取符合關鍵字的合作內容數據。" at bounding box center [497, 233] width 423 height 148
click at [388, 227] on input "活動預算" at bounding box center [388, 225] width 205 height 15
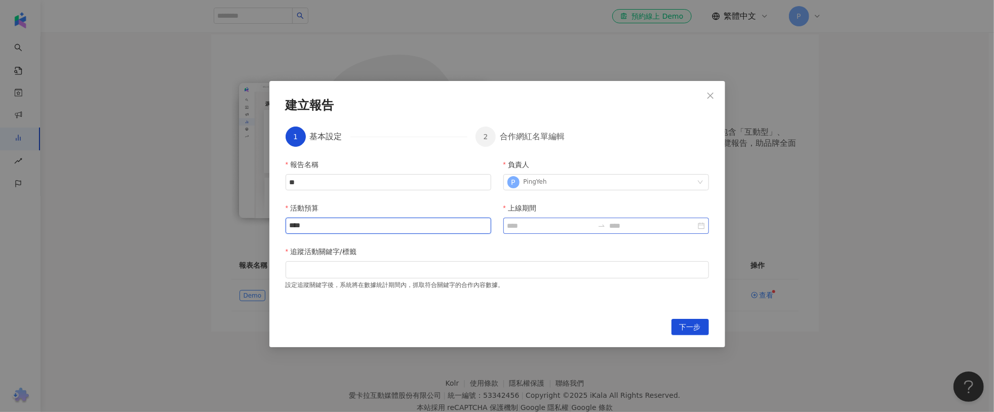
type input "****"
click at [567, 224] on input "上線期間" at bounding box center [551, 225] width 86 height 11
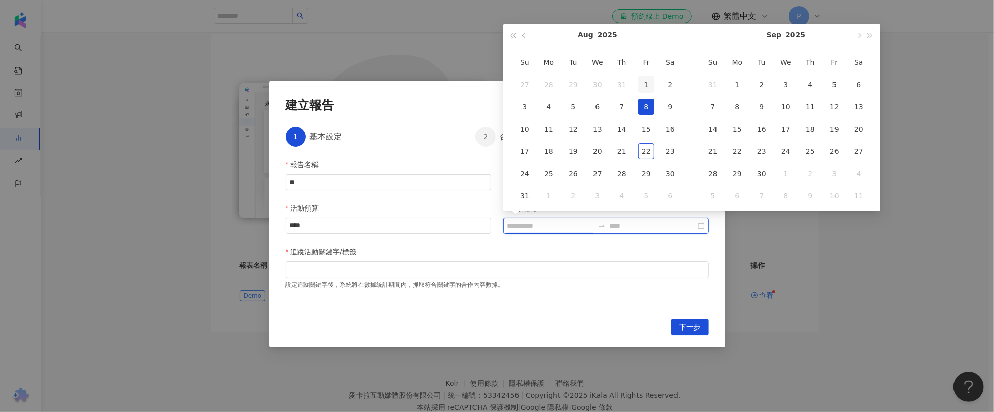
type input "**********"
click at [647, 80] on div "1" at bounding box center [646, 84] width 16 height 16
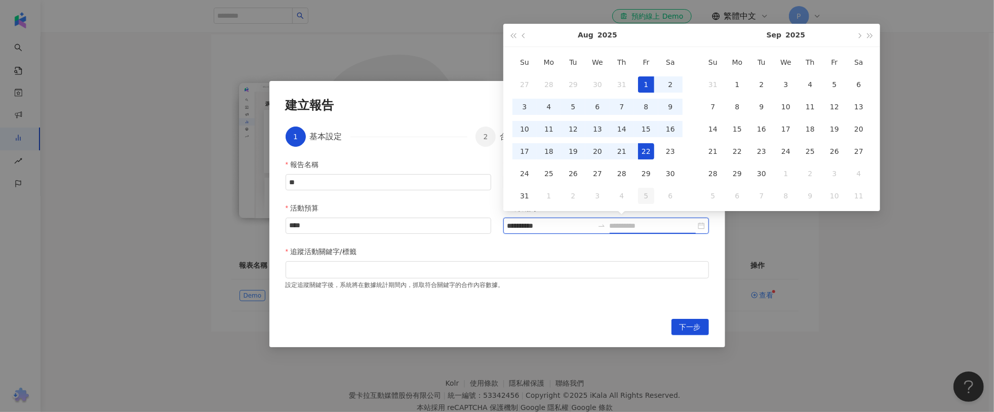
type input "**********"
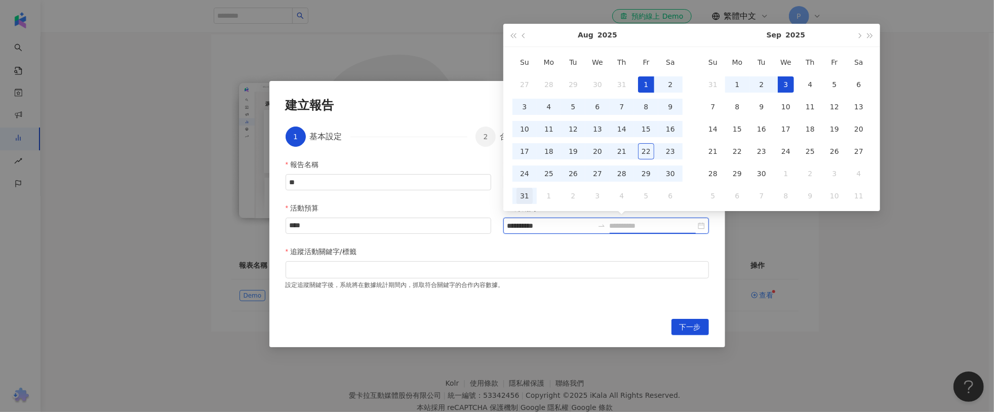
type input "**********"
click at [521, 194] on div "31" at bounding box center [525, 196] width 16 height 16
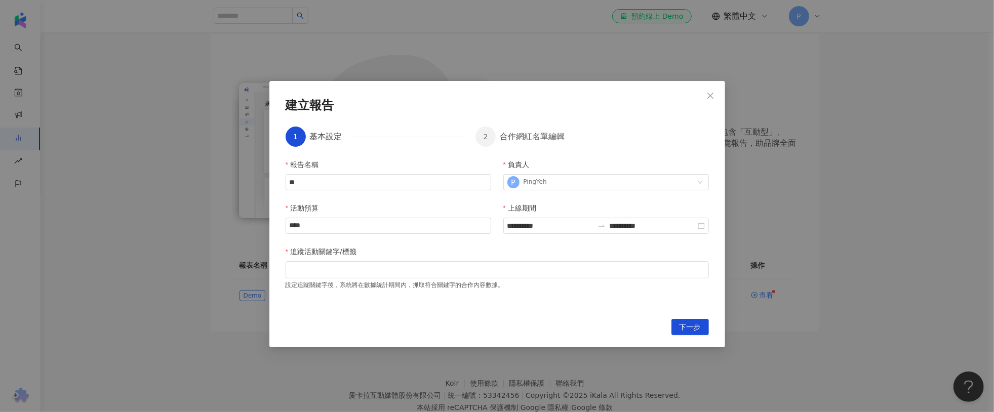
click at [536, 259] on div "追蹤活動關鍵字/標籤" at bounding box center [497, 253] width 423 height 15
click at [444, 272] on div at bounding box center [497, 270] width 419 height 8
paste input "**"
type input "**"
click at [462, 254] on div "追蹤活動關鍵字/標籤" at bounding box center [497, 253] width 423 height 15
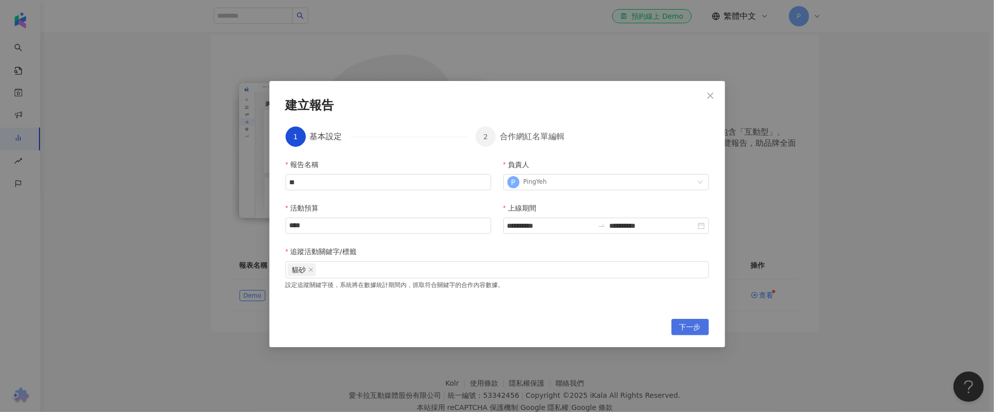
click at [683, 326] on span "下一步" at bounding box center [690, 328] width 21 height 16
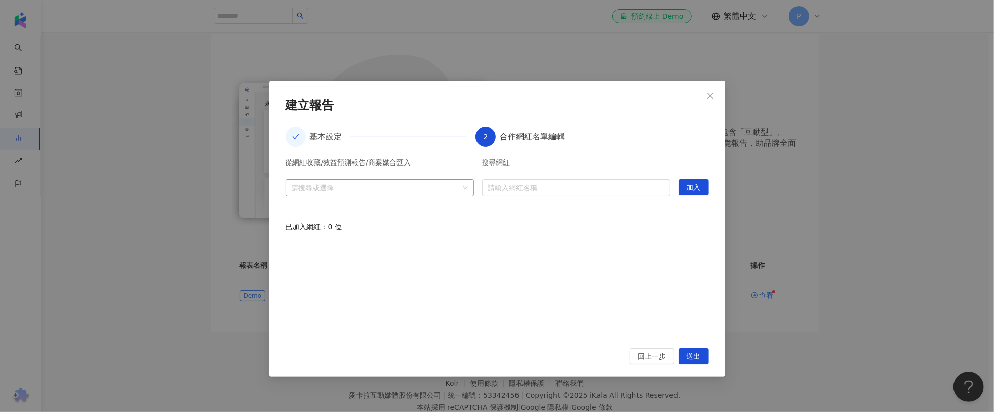
click at [402, 184] on div at bounding box center [375, 188] width 174 height 8
click at [407, 209] on span "收藏" at bounding box center [388, 211] width 168 height 16
click at [355, 206] on span "收藏" at bounding box center [388, 211] width 168 height 16
click at [716, 94] on span "Close" at bounding box center [711, 96] width 20 height 8
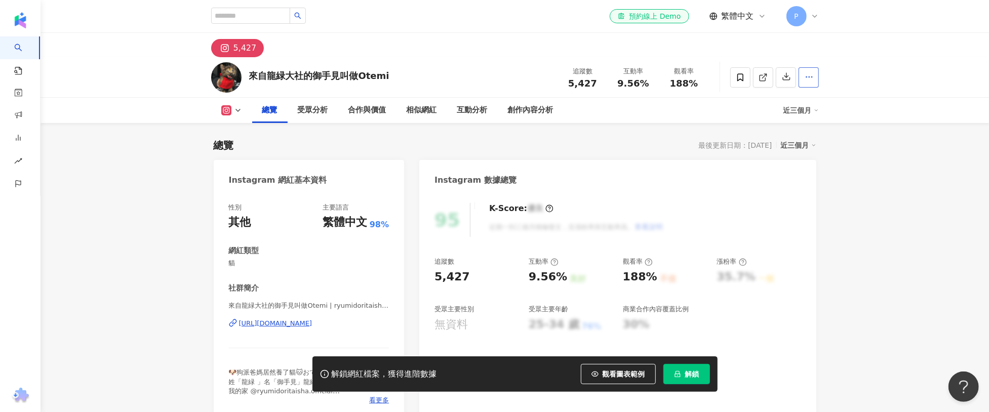
click at [814, 81] on button "button" at bounding box center [809, 77] width 20 height 20
click at [813, 79] on icon "button" at bounding box center [809, 76] width 9 height 9
click at [742, 80] on icon at bounding box center [740, 77] width 9 height 9
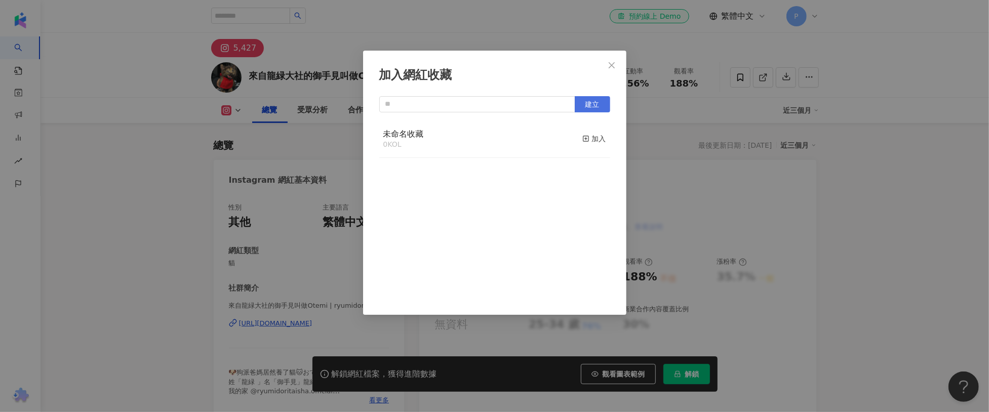
click at [590, 103] on span "建立" at bounding box center [593, 104] width 14 height 8
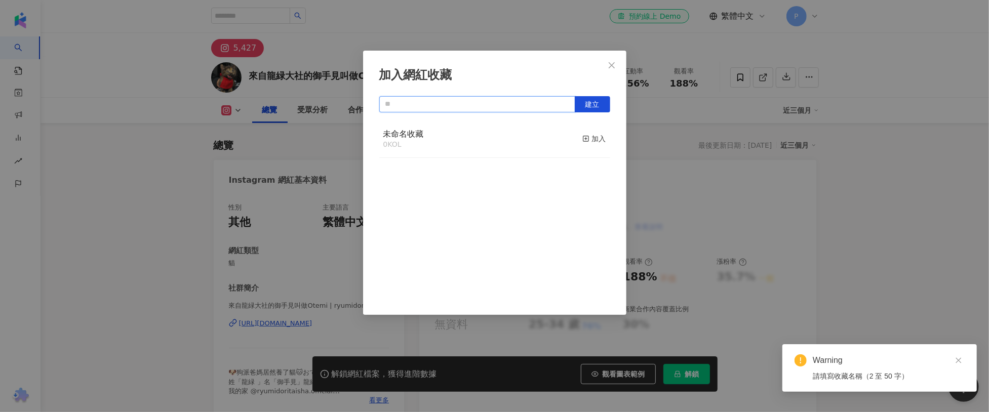
click at [525, 108] on input "text" at bounding box center [477, 104] width 196 height 16
type input "*"
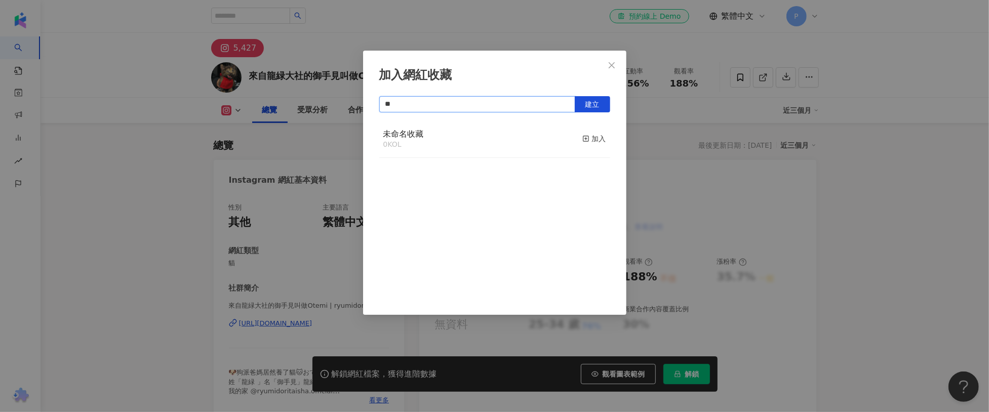
type input "*"
click at [598, 100] on span "建立" at bounding box center [593, 104] width 14 height 8
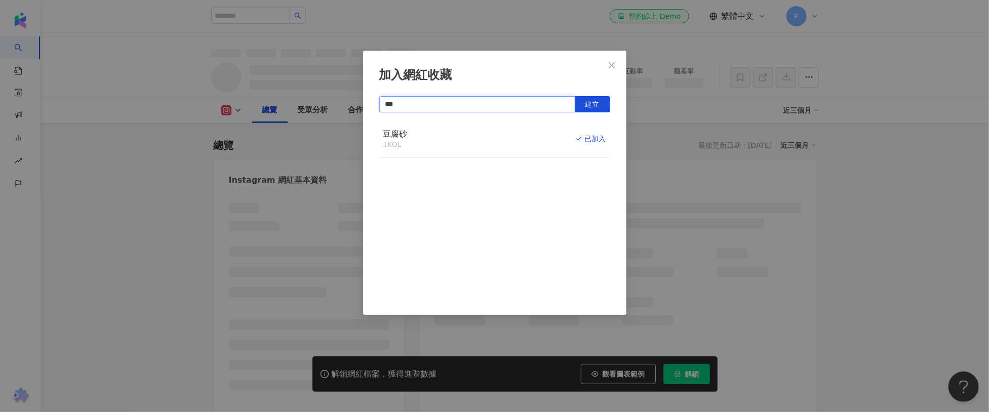
type input "***"
click at [417, 132] on div "豆腐砂 1 KOL 已加入" at bounding box center [494, 140] width 231 height 38
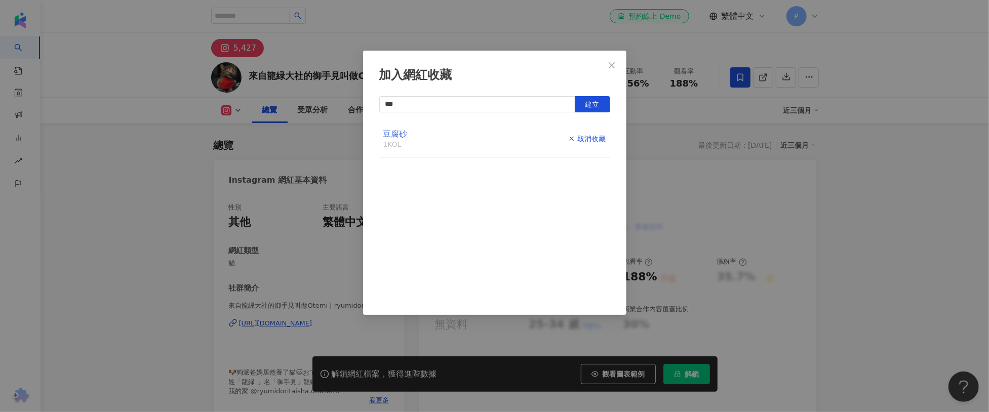
click at [399, 135] on span "豆腐砂" at bounding box center [395, 134] width 24 height 10
click at [608, 66] on icon "close" at bounding box center [612, 65] width 8 height 8
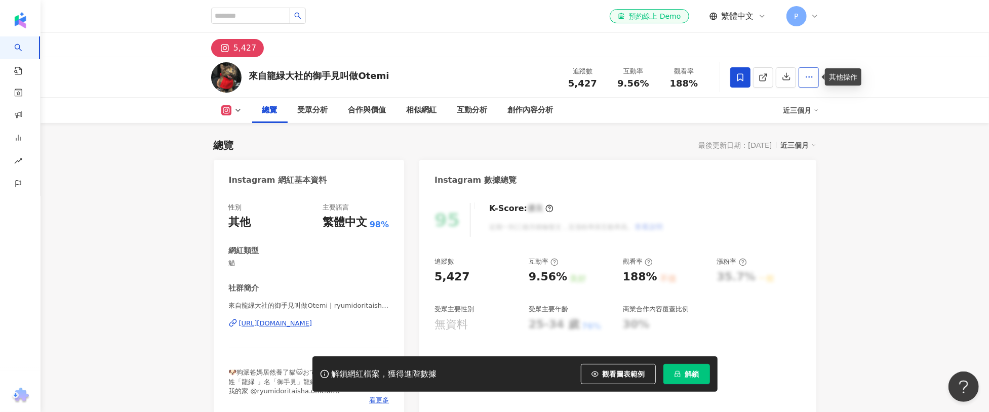
click at [809, 76] on circle "button" at bounding box center [809, 76] width 1 height 1
click at [803, 125] on span "加入洞察報告" at bounding box center [789, 126] width 43 height 8
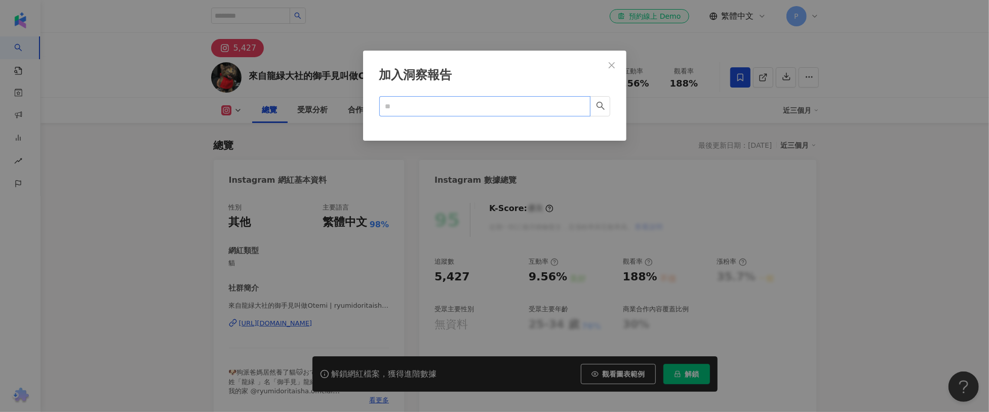
click at [443, 111] on span at bounding box center [484, 106] width 211 height 20
click at [443, 106] on input "text" at bounding box center [480, 106] width 191 height 11
click at [391, 152] on div "加入洞察報告 Cancel OK" at bounding box center [494, 206] width 989 height 412
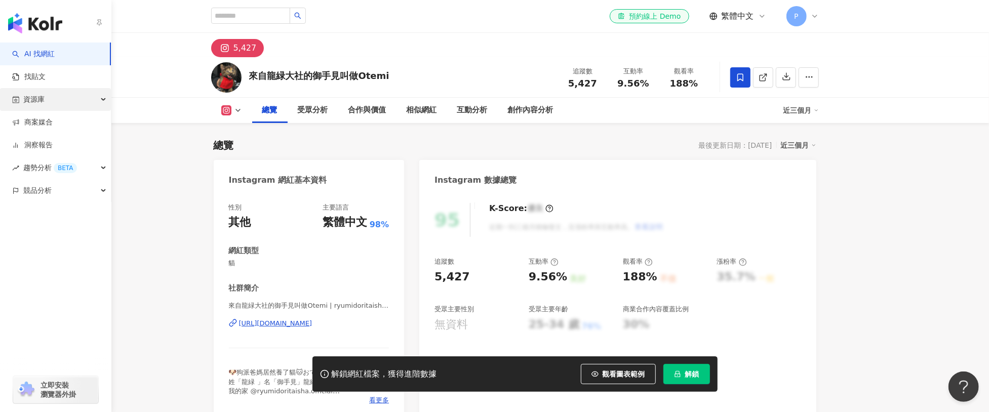
click at [41, 99] on span "資源庫" at bounding box center [33, 99] width 21 height 23
click at [49, 121] on link "網紅管理" at bounding box center [38, 123] width 28 height 10
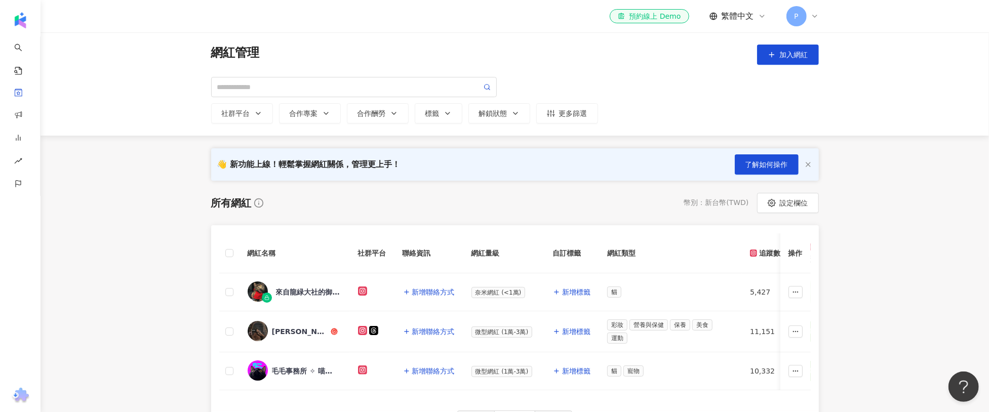
scroll to position [73, 0]
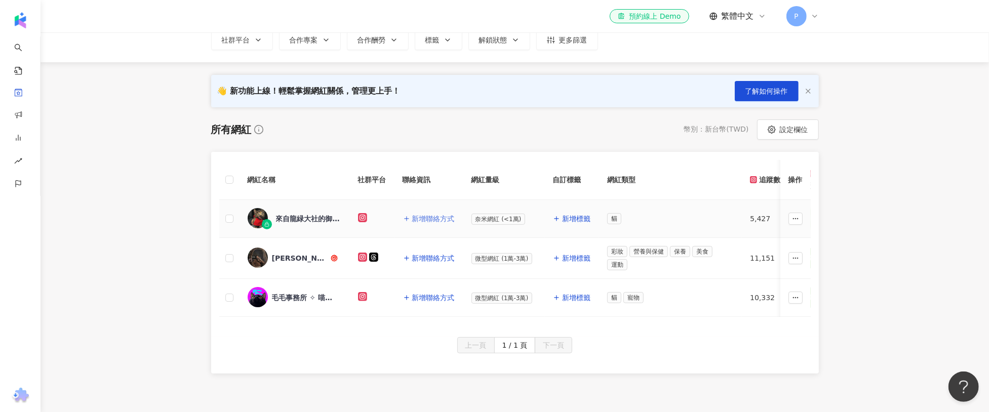
click at [427, 220] on span "新增聯絡方式" at bounding box center [433, 219] width 43 height 8
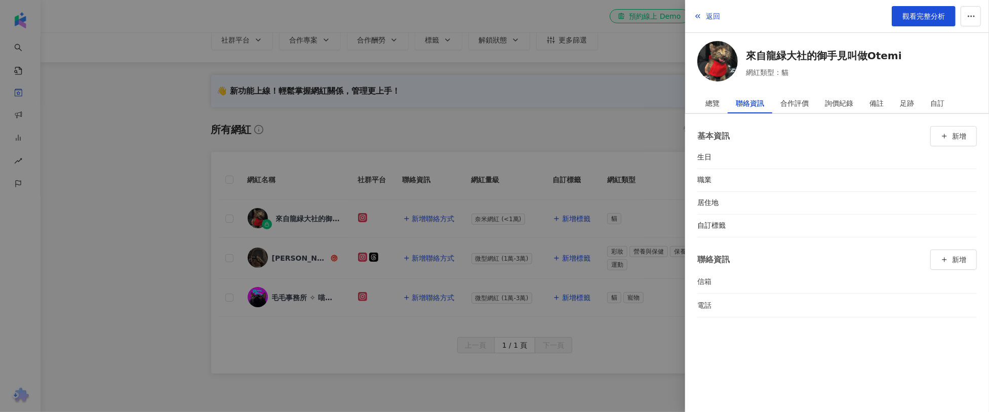
click at [448, 218] on div at bounding box center [494, 206] width 989 height 412
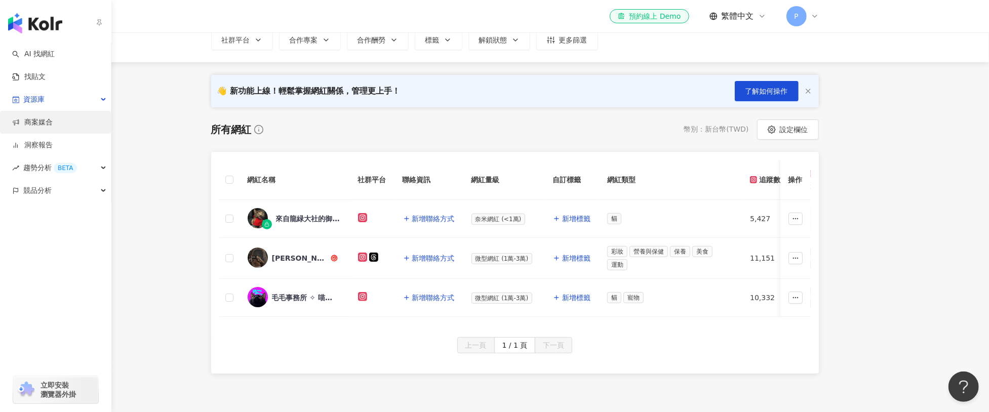
click at [42, 128] on link "商案媒合" at bounding box center [32, 123] width 41 height 10
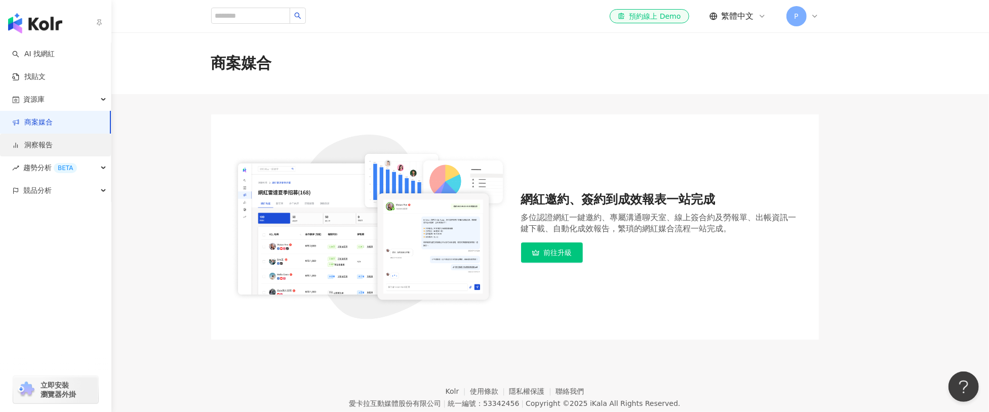
click at [43, 140] on link "洞察報告" at bounding box center [32, 145] width 41 height 10
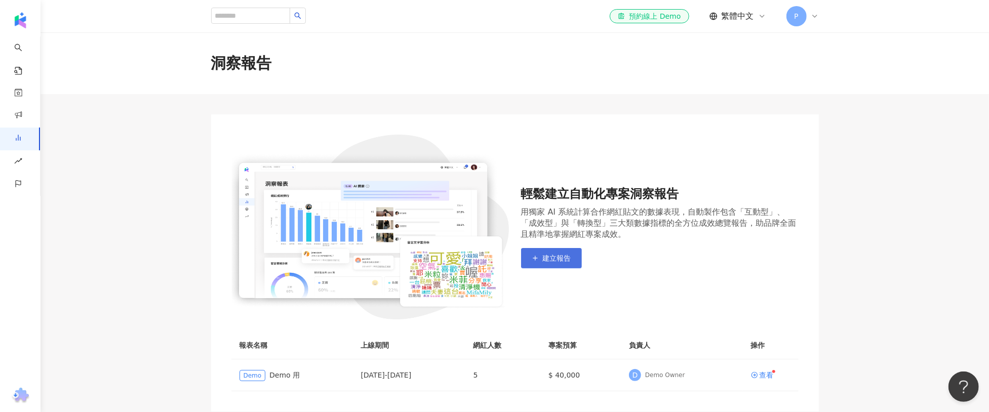
click at [570, 264] on button "建立報告" at bounding box center [551, 258] width 61 height 20
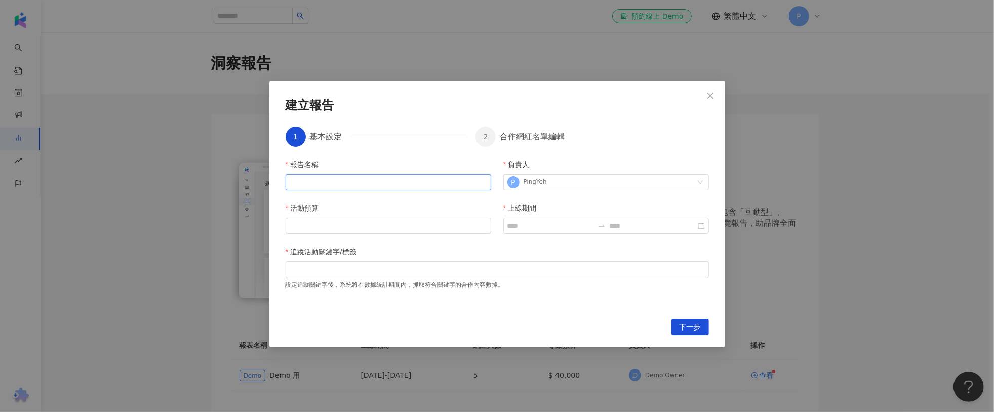
click at [393, 185] on input "報告名稱" at bounding box center [389, 182] width 206 height 16
type input "**"
click at [384, 223] on input "活動預算" at bounding box center [388, 225] width 205 height 15
click at [374, 273] on div at bounding box center [497, 270] width 419 height 8
type input "****"
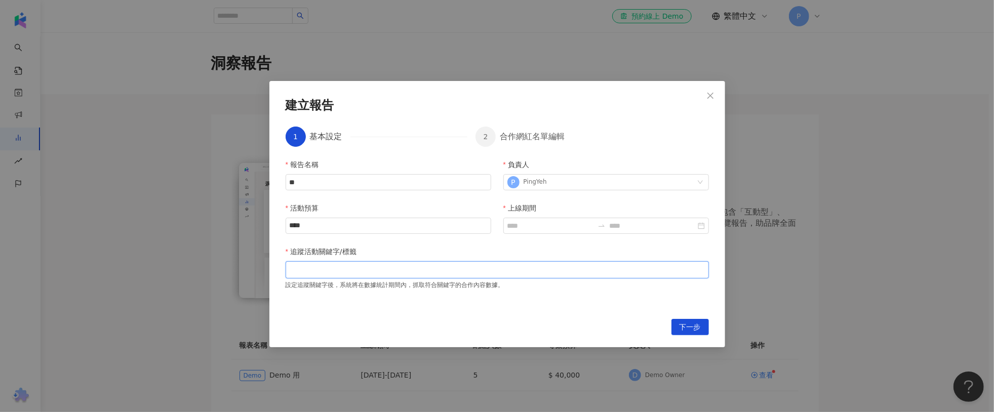
paste input "**"
type input "**"
click at [553, 222] on input "上線期間" at bounding box center [551, 225] width 86 height 11
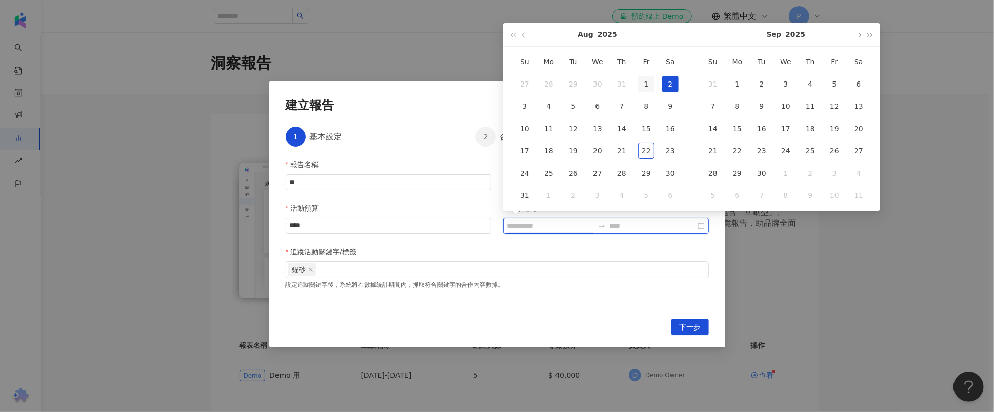
type input "**********"
click at [651, 87] on div "1" at bounding box center [646, 84] width 16 height 16
type input "**********"
click at [682, 228] on input at bounding box center [653, 225] width 86 height 11
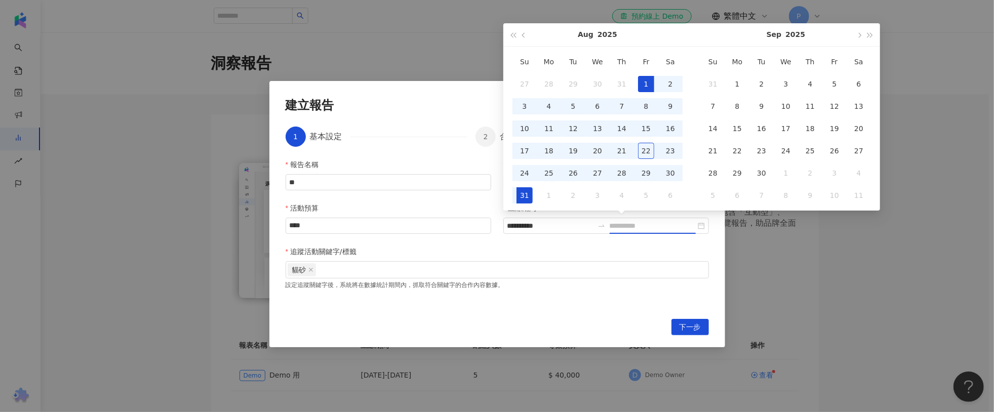
click at [525, 189] on div "31" at bounding box center [525, 195] width 16 height 16
type input "**********"
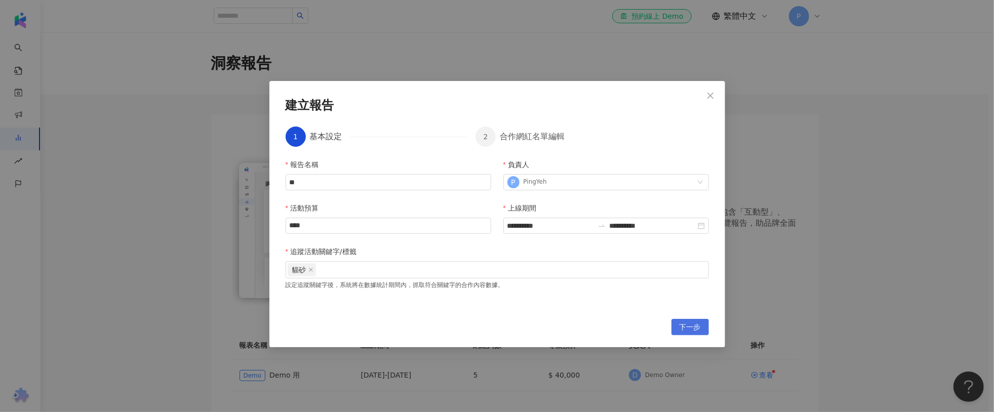
click at [690, 332] on span "下一步" at bounding box center [690, 328] width 21 height 16
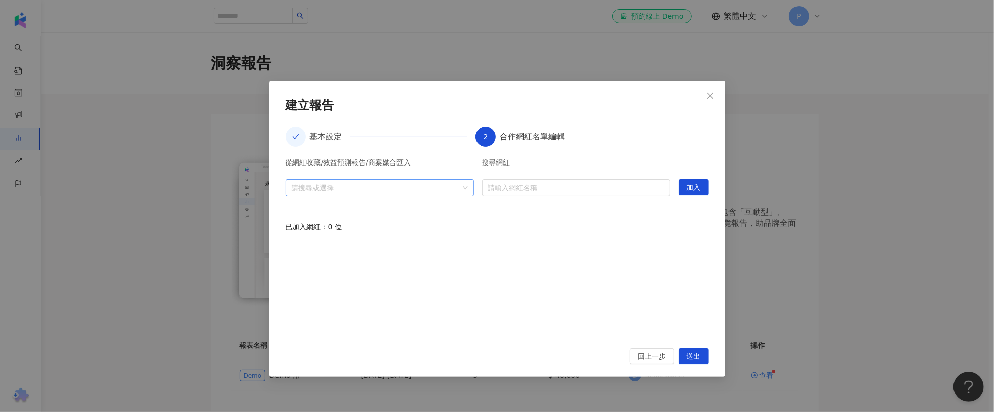
click at [400, 184] on div at bounding box center [375, 188] width 174 height 8
click at [405, 211] on span "收藏" at bounding box center [388, 210] width 168 height 16
click at [296, 211] on icon "caret-down" at bounding box center [296, 211] width 2 height 4
click at [322, 229] on span at bounding box center [325, 227] width 10 height 10
click at [552, 224] on div "已加入網紅：0 位" at bounding box center [497, 226] width 423 height 11
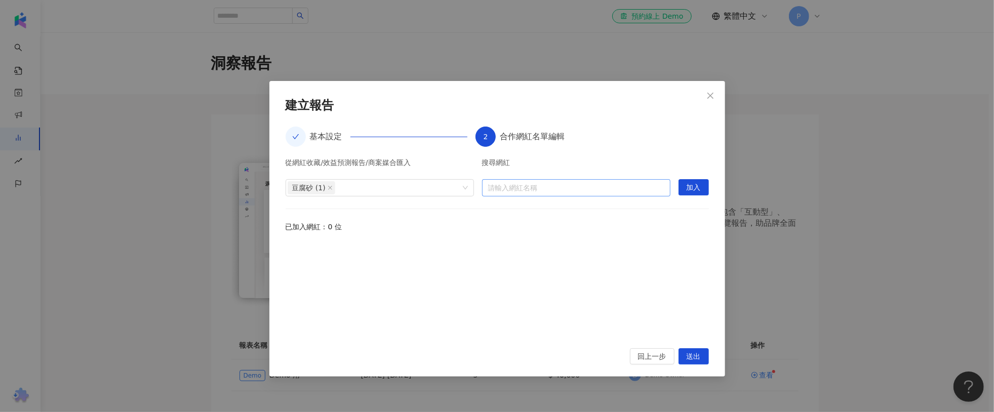
click at [552, 189] on input "search" at bounding box center [576, 188] width 176 height 16
click at [694, 186] on span "加入" at bounding box center [694, 188] width 14 height 16
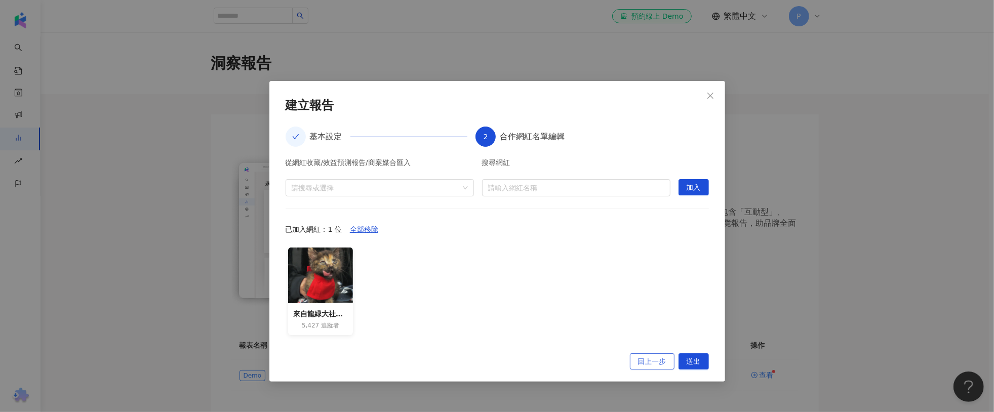
click at [654, 358] on span "回上一步" at bounding box center [652, 362] width 28 height 16
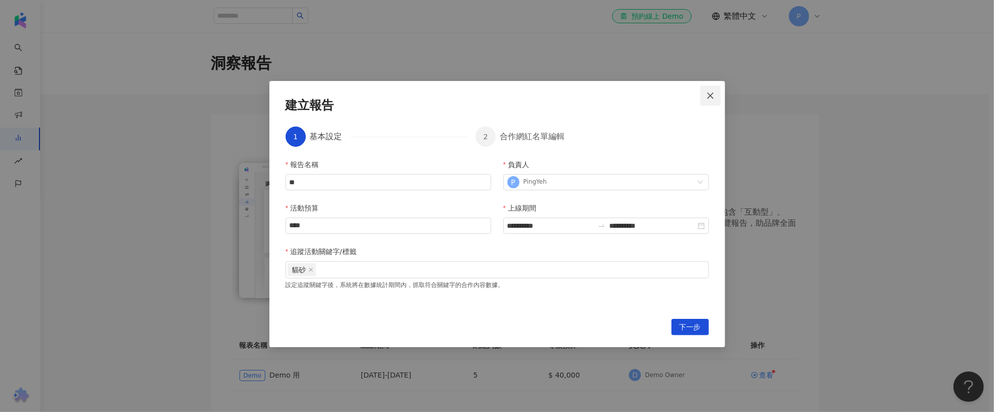
click at [710, 99] on icon "close" at bounding box center [711, 96] width 8 height 8
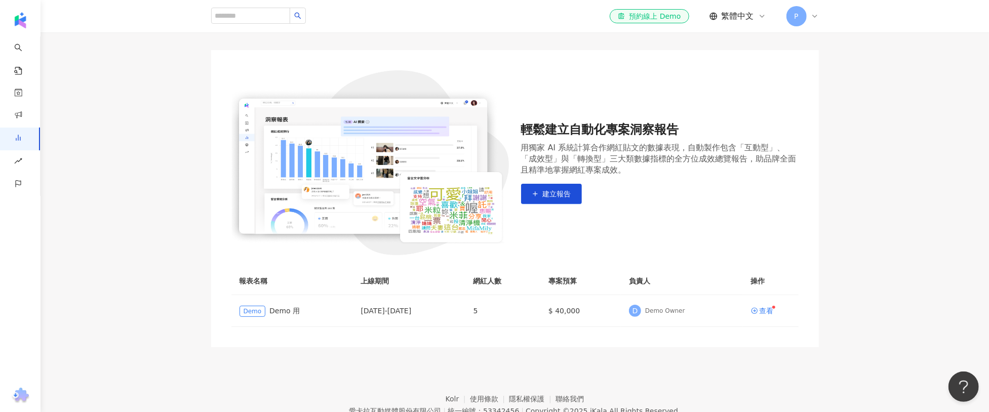
scroll to position [99, 0]
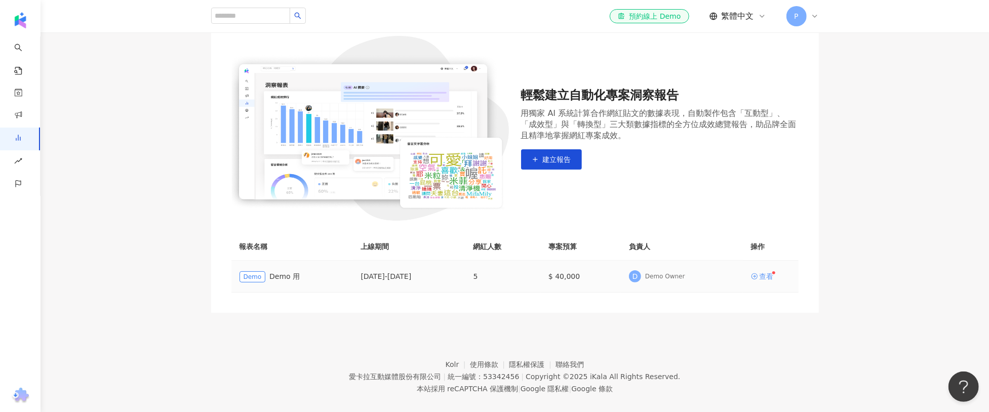
click at [759, 278] on link "查看" at bounding box center [762, 276] width 23 height 7
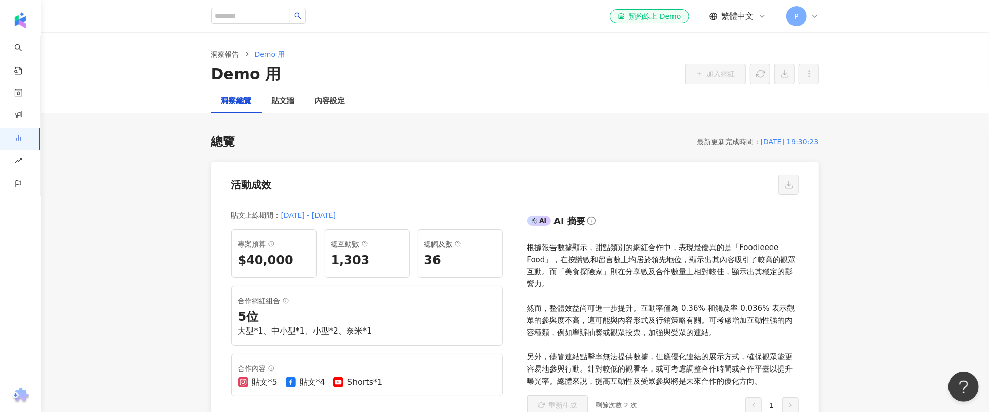
scroll to position [83, 0]
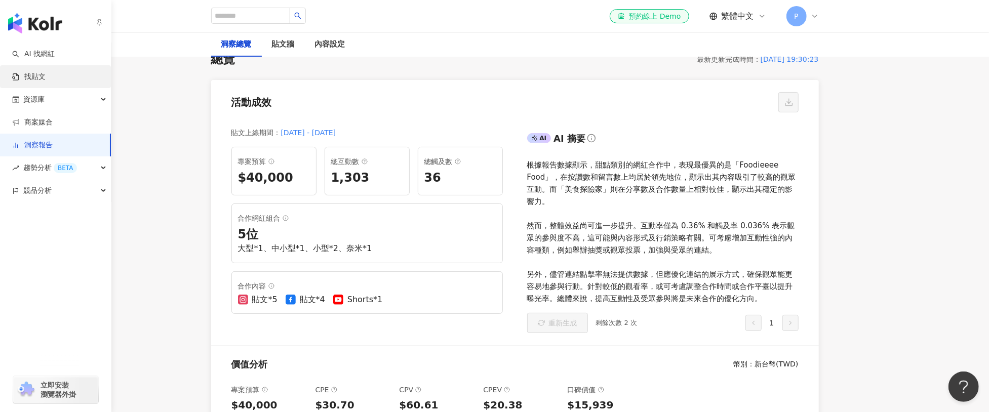
click at [20, 73] on link "找貼文" at bounding box center [28, 77] width 33 height 10
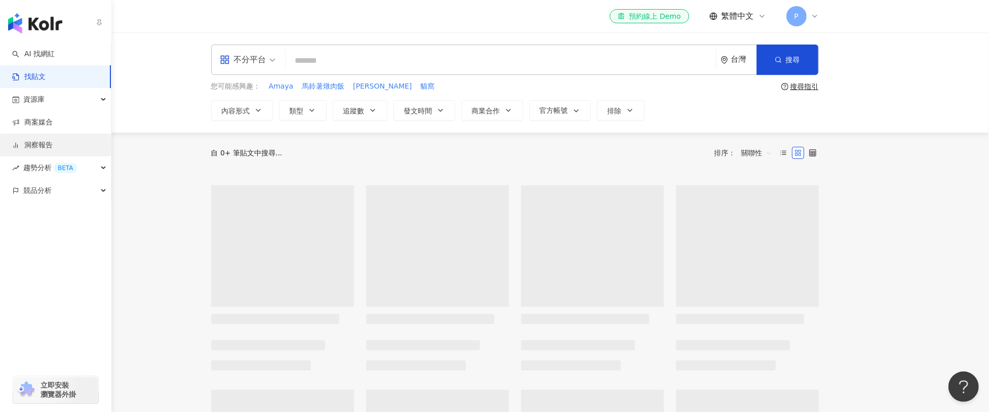
click at [45, 148] on link "洞察報告" at bounding box center [32, 145] width 41 height 10
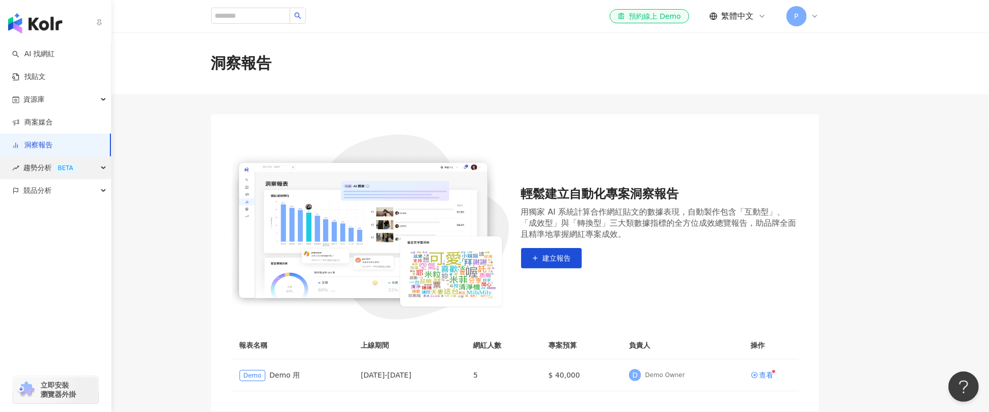
click at [41, 167] on span "趨勢分析 BETA" at bounding box center [50, 168] width 54 height 23
click at [42, 146] on link "洞察報告" at bounding box center [32, 145] width 41 height 10
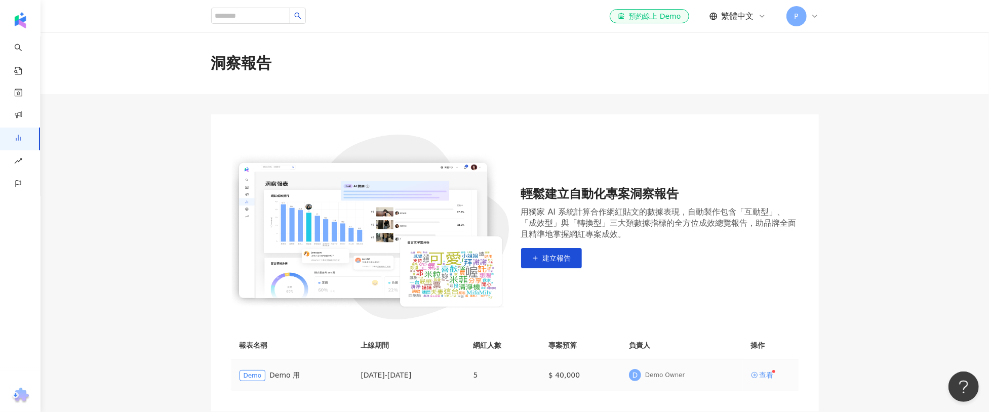
click at [757, 376] on icon at bounding box center [754, 375] width 6 height 6
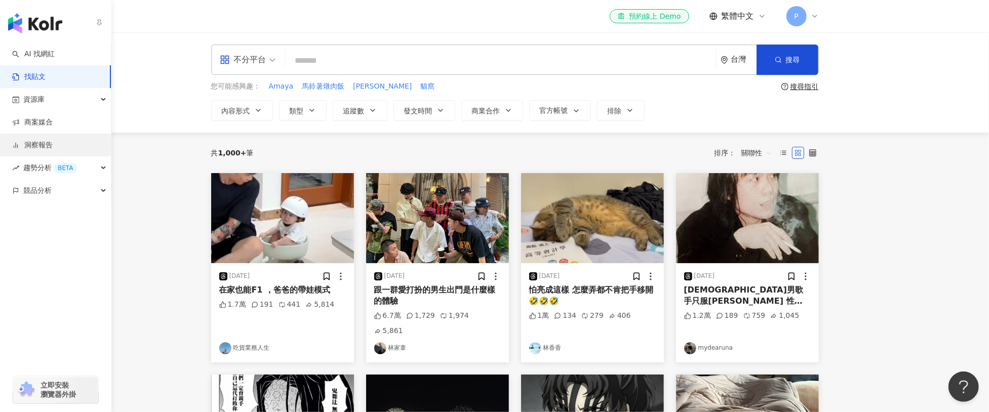
click at [31, 150] on link "洞察報告" at bounding box center [32, 145] width 41 height 10
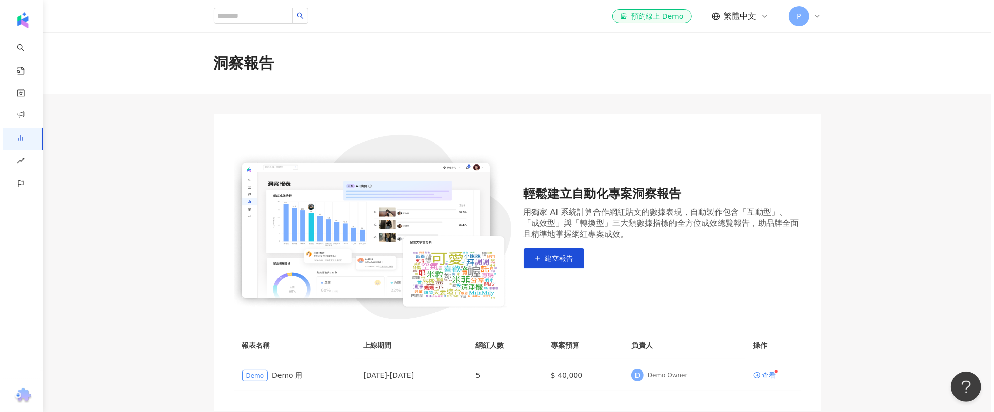
scroll to position [111, 0]
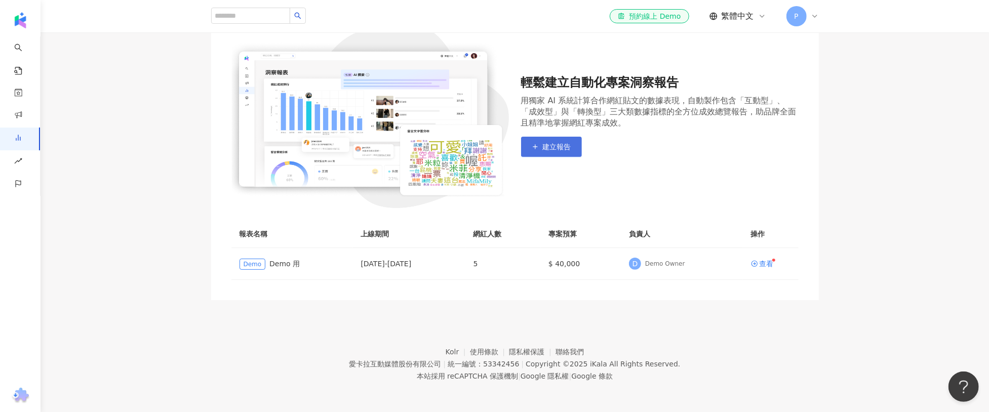
click at [543, 144] on span "建立報告" at bounding box center [557, 147] width 28 height 8
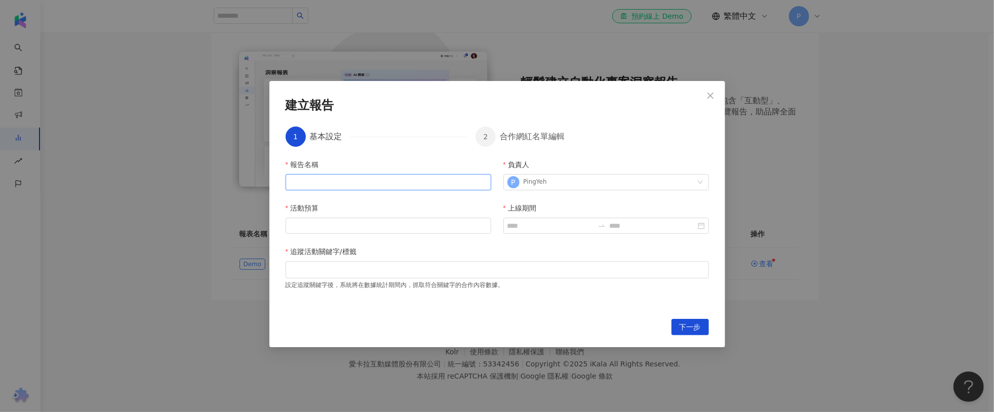
click at [416, 184] on input "報告名稱" at bounding box center [389, 182] width 206 height 16
type input "*"
type input "***"
click at [400, 228] on input "活動預算" at bounding box center [388, 225] width 205 height 15
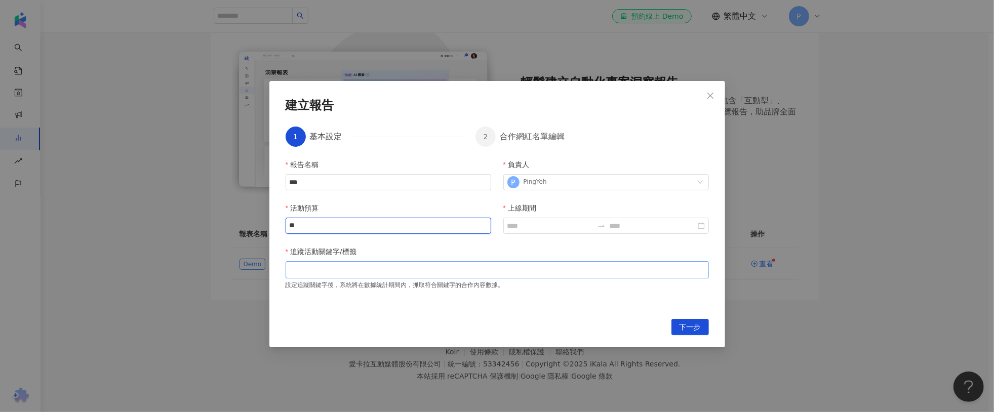
type input "*"
type input "****"
click at [572, 222] on input "上線期間" at bounding box center [551, 225] width 86 height 11
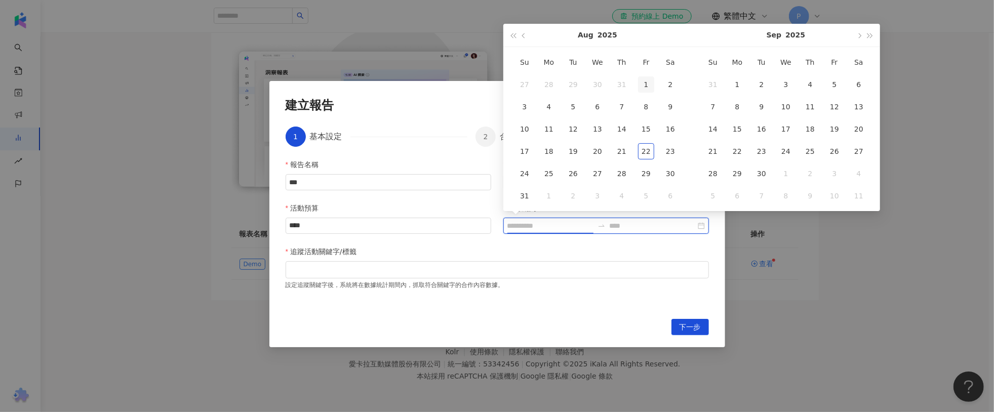
type input "**********"
click at [639, 83] on div "1" at bounding box center [646, 84] width 16 height 16
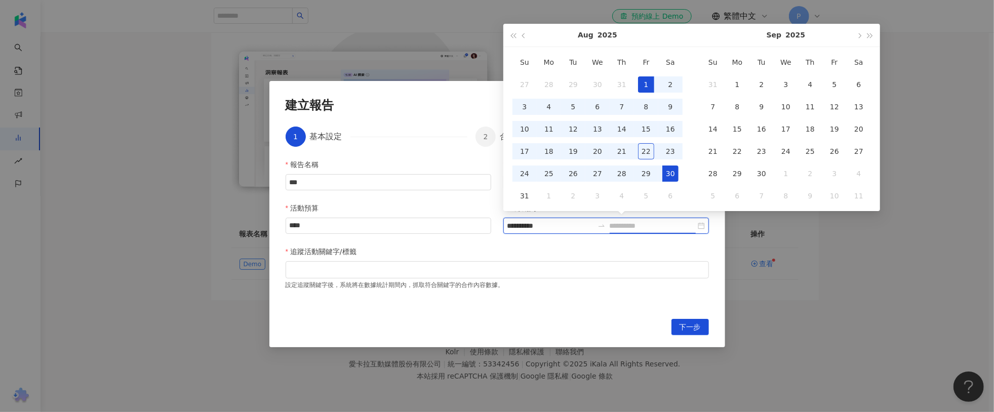
type input "**********"
click at [521, 194] on div "31" at bounding box center [525, 196] width 16 height 16
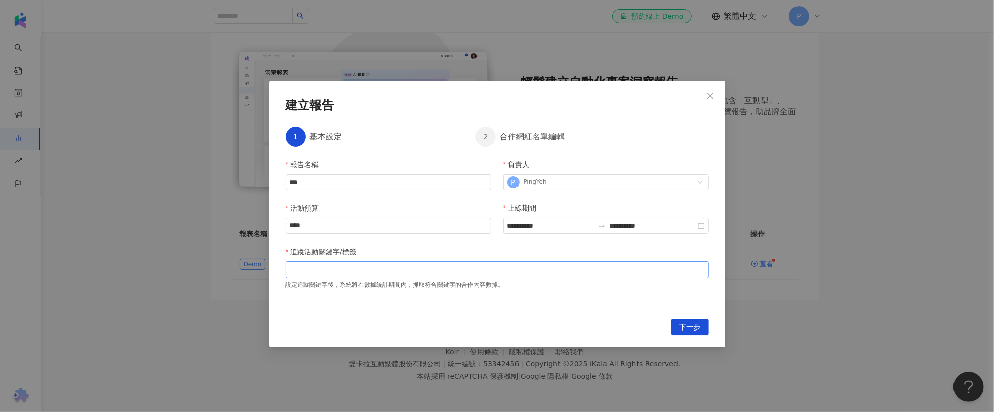
click at [479, 266] on div at bounding box center [497, 270] width 419 height 8
paste input "***"
type input "***"
click at [678, 326] on button "下一步" at bounding box center [690, 327] width 37 height 16
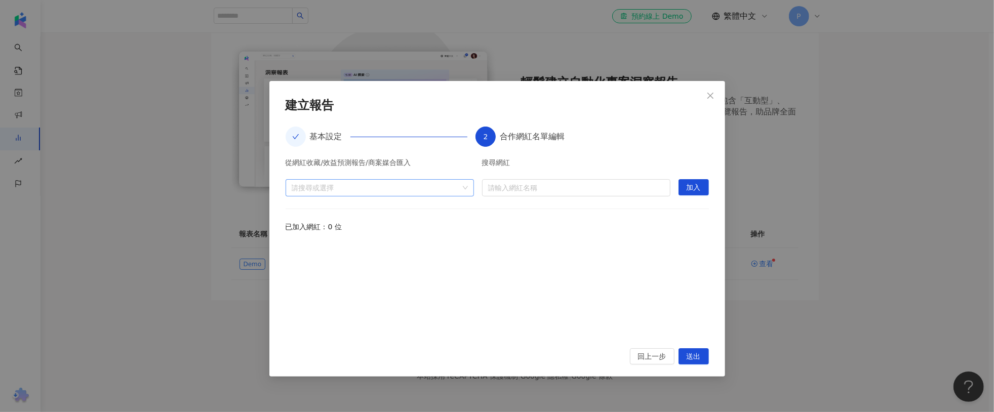
click at [414, 187] on div at bounding box center [375, 188] width 174 height 8
click at [297, 209] on icon "caret-down" at bounding box center [295, 210] width 5 height 5
click at [326, 230] on span at bounding box center [325, 228] width 10 height 10
click at [571, 230] on div "已加入網紅：0 位" at bounding box center [497, 226] width 423 height 11
click at [564, 186] on input "search" at bounding box center [576, 188] width 176 height 16
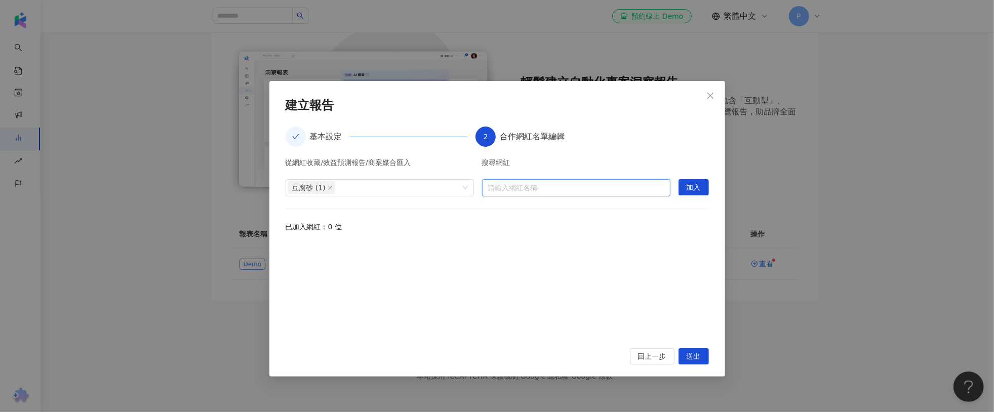
click at [365, 212] on div "從網紅收藏/效益預測報告/商案媒合匯入 豆腐砂 (1) 搜尋網紅 請輸入網紅名稱 加入 已加入網紅：0 位" at bounding box center [497, 247] width 423 height 177
click at [346, 191] on div "豆腐砂 (1)" at bounding box center [375, 187] width 174 height 15
click at [349, 229] on span "豆腐砂 (1)" at bounding box center [352, 229] width 33 height 8
click at [365, 225] on span "豆腐砂 (1)" at bounding box center [352, 229] width 33 height 8
click at [399, 263] on div at bounding box center [497, 290] width 423 height 94
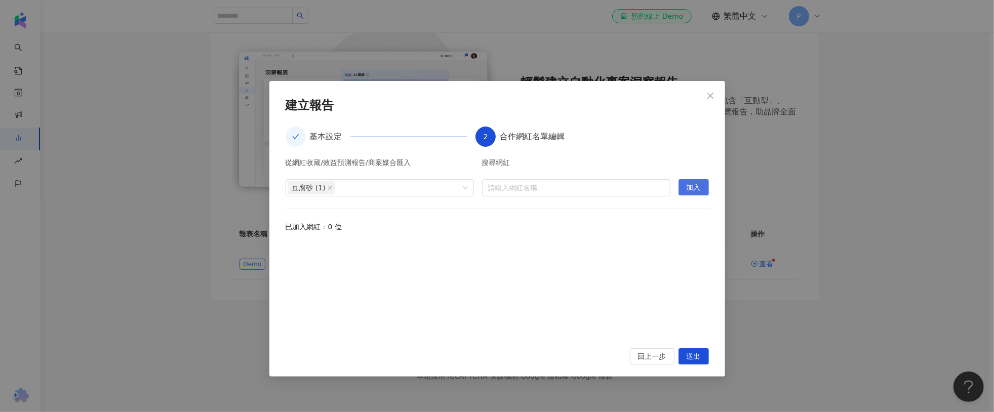
click at [691, 189] on span "加入" at bounding box center [694, 188] width 14 height 16
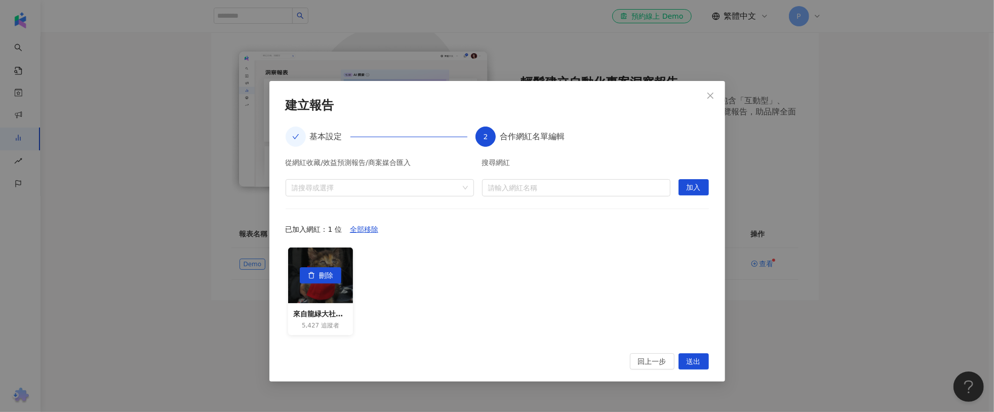
click at [297, 270] on div "刪除" at bounding box center [320, 276] width 65 height 56
click at [700, 361] on span "送出" at bounding box center [694, 362] width 14 height 16
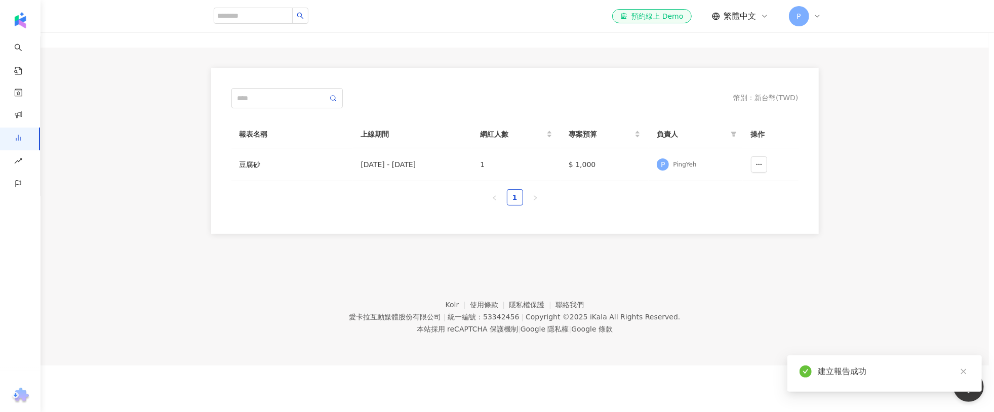
scroll to position [47, 0]
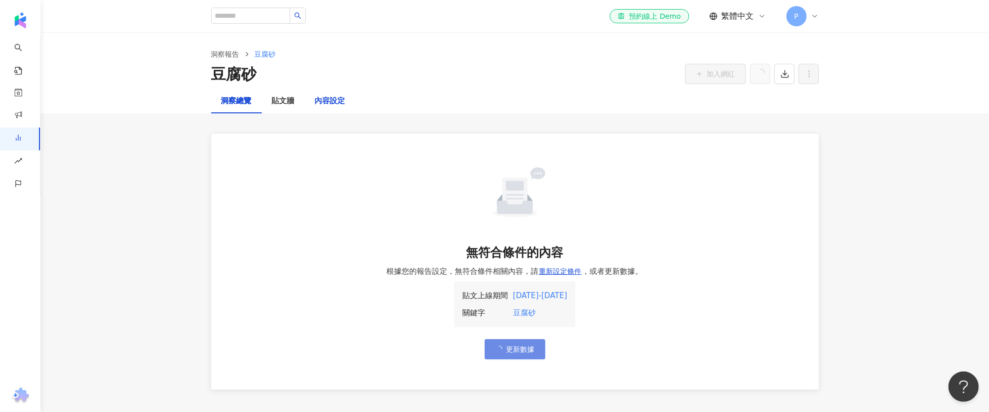
click at [321, 101] on div "內容設定" at bounding box center [330, 101] width 30 height 12
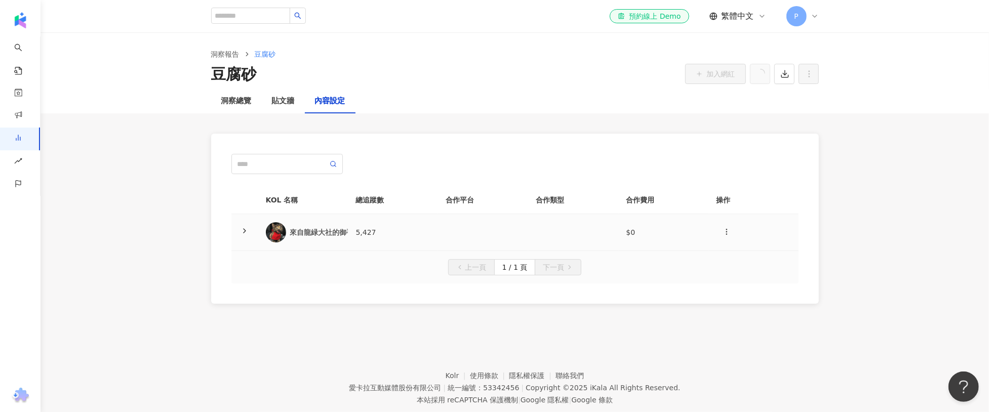
click at [246, 233] on icon at bounding box center [245, 231] width 8 height 8
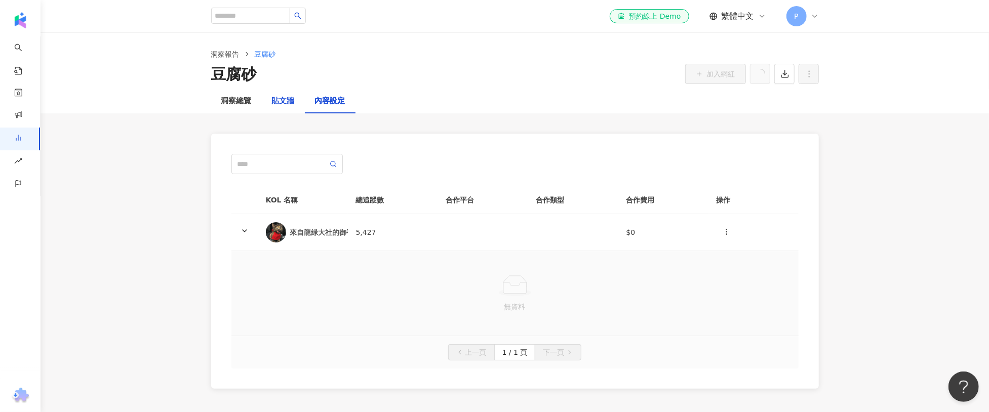
click at [286, 104] on div "貼文牆" at bounding box center [283, 101] width 23 height 12
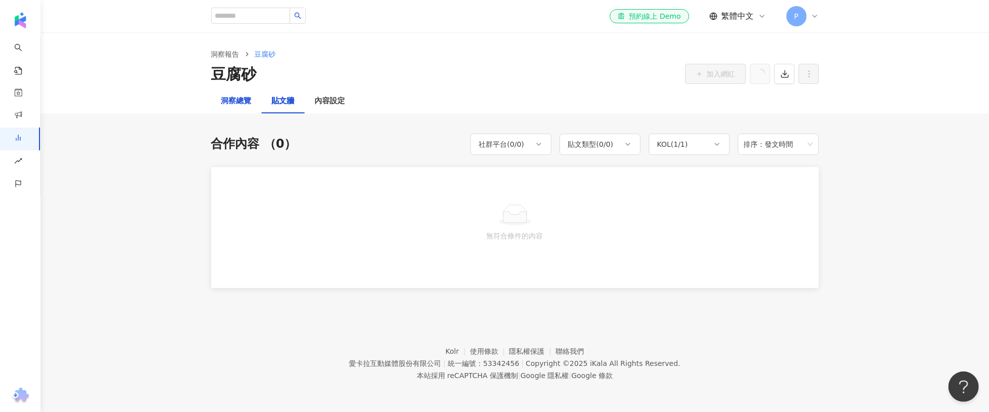
click at [240, 104] on div "洞察總覽" at bounding box center [236, 101] width 30 height 12
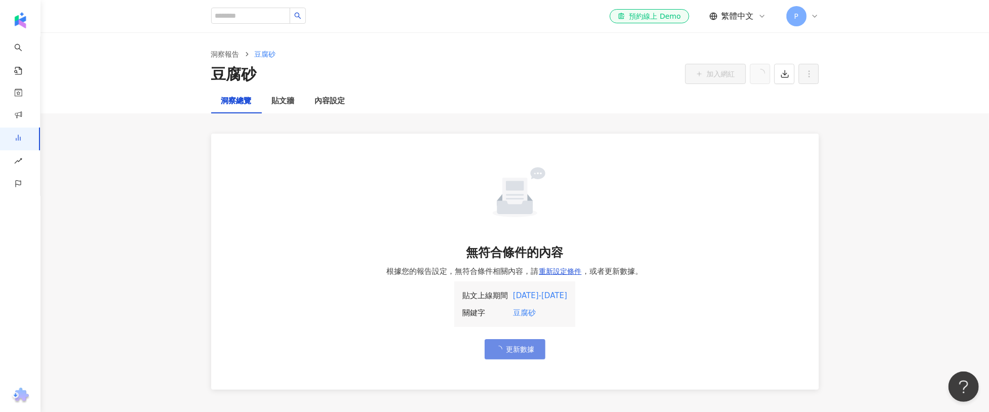
scroll to position [23, 0]
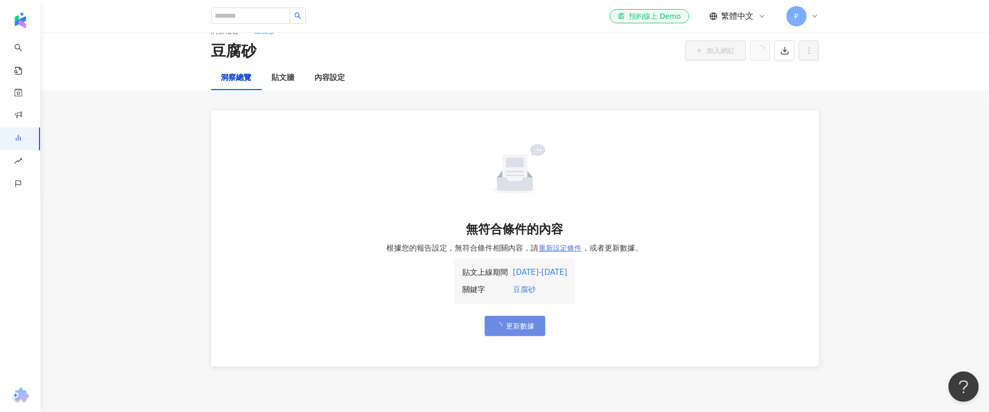
click at [557, 251] on span "重新設定條件" at bounding box center [560, 248] width 43 height 8
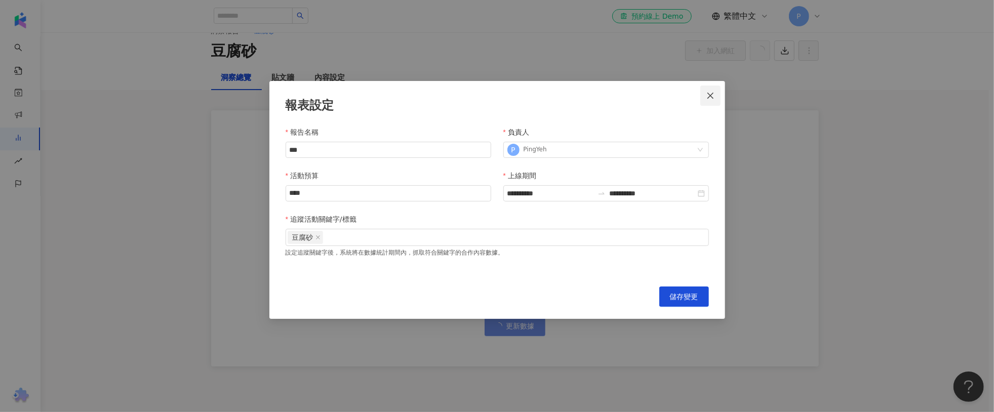
click at [711, 99] on button "Close" at bounding box center [711, 96] width 20 height 20
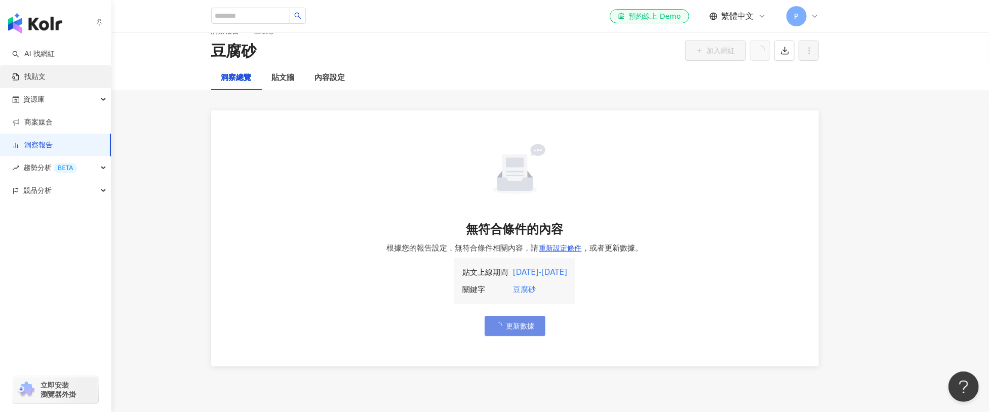
click at [31, 74] on link "找貼文" at bounding box center [28, 77] width 33 height 10
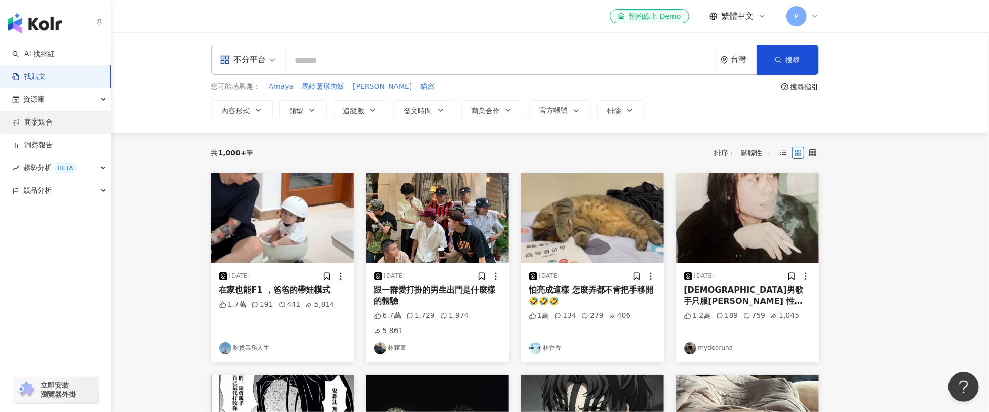
click at [48, 122] on link "商案媒合" at bounding box center [32, 123] width 41 height 10
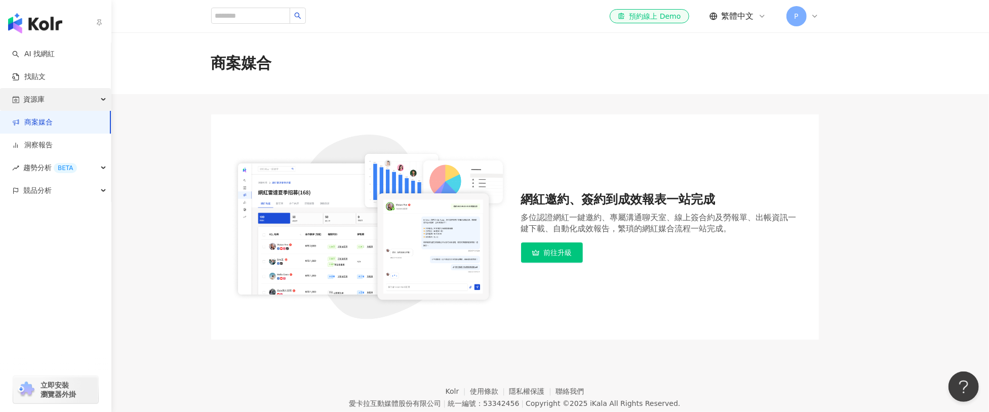
click at [40, 94] on span "資源庫" at bounding box center [33, 99] width 21 height 23
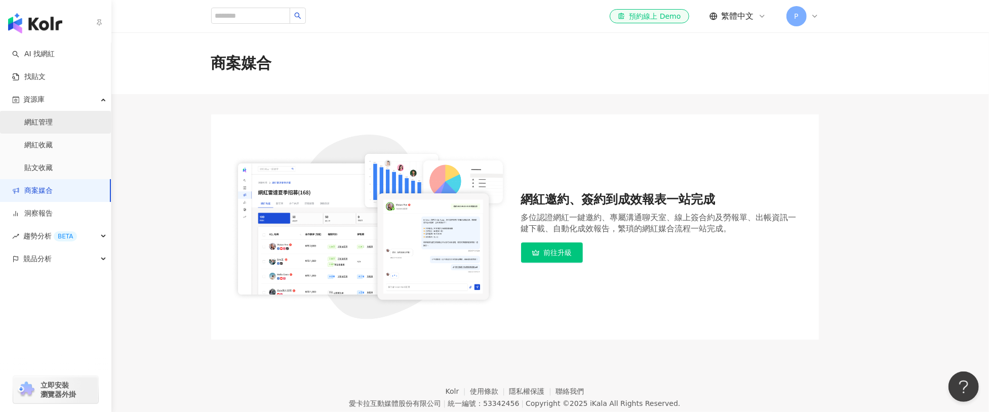
click at [45, 118] on link "網紅管理" at bounding box center [38, 123] width 28 height 10
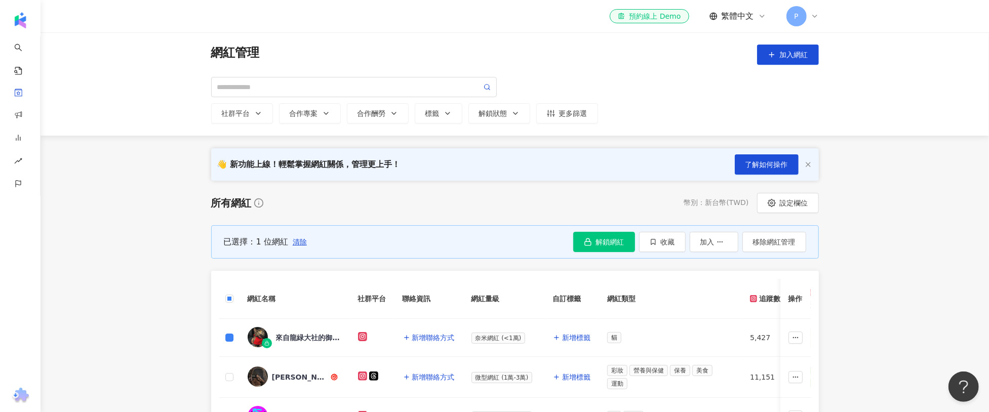
scroll to position [43, 0]
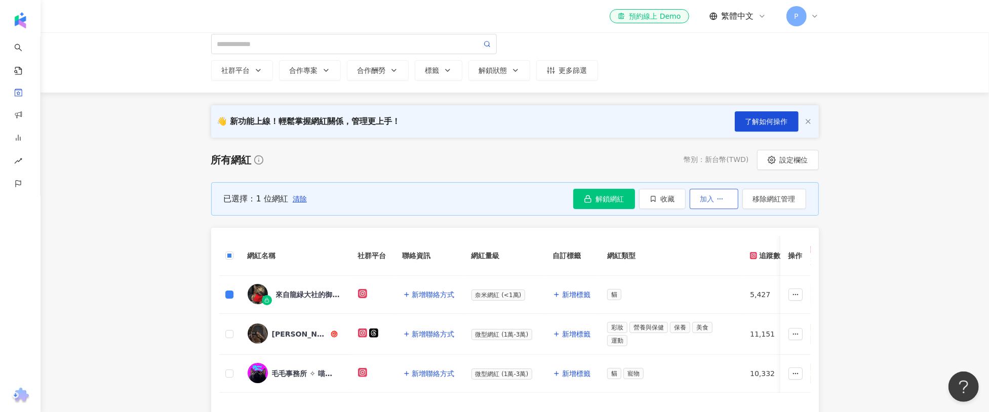
click at [723, 204] on button "加入" at bounding box center [714, 199] width 49 height 20
click at [720, 220] on span "加入洞察報告" at bounding box center [709, 223] width 43 height 8
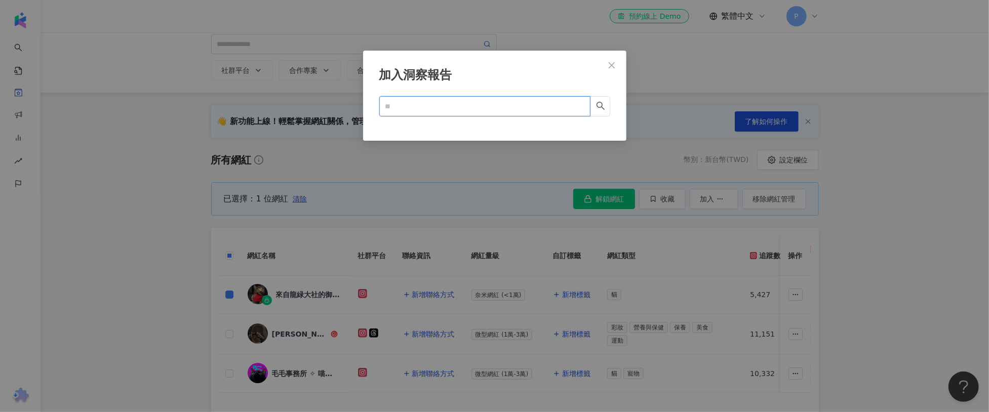
click at [528, 104] on input "text" at bounding box center [480, 106] width 191 height 11
paste input "***"
click at [595, 105] on button "button" at bounding box center [600, 106] width 20 height 20
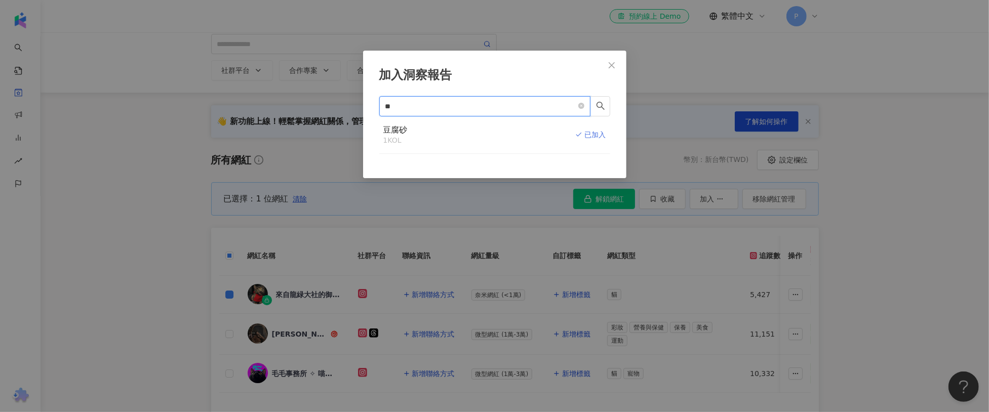
type input "**"
click at [589, 136] on div "已加入" at bounding box center [590, 135] width 31 height 21
click at [612, 65] on icon "close" at bounding box center [612, 65] width 6 height 6
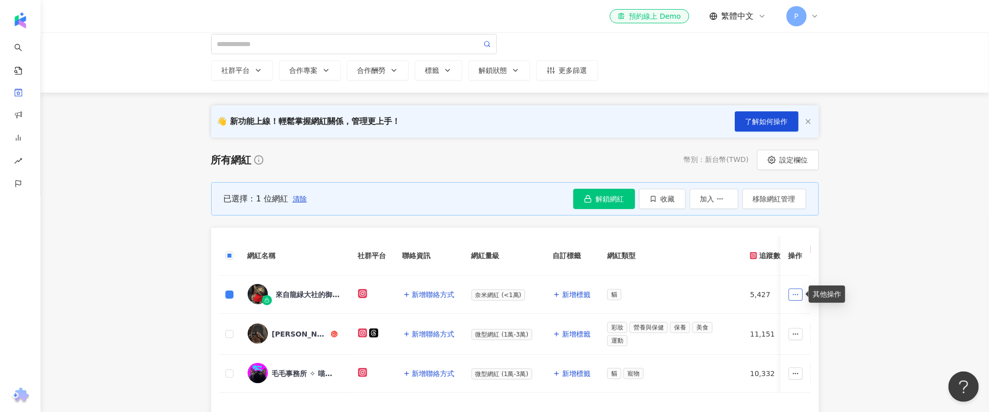
click at [800, 293] on button "button" at bounding box center [796, 295] width 14 height 12
click at [468, 229] on div "網紅名稱 社群平台 聯絡資訊 網紅量級 自訂標籤 網紅類型 追蹤數 K-Score 近三個月 受眾主要年齡 受眾主要性別 互動率 近三個月 Reels 互動率…" at bounding box center [515, 320] width 608 height 185
click at [294, 292] on div "來自龍緑大社的御手見叫做Otemi" at bounding box center [309, 295] width 66 height 10
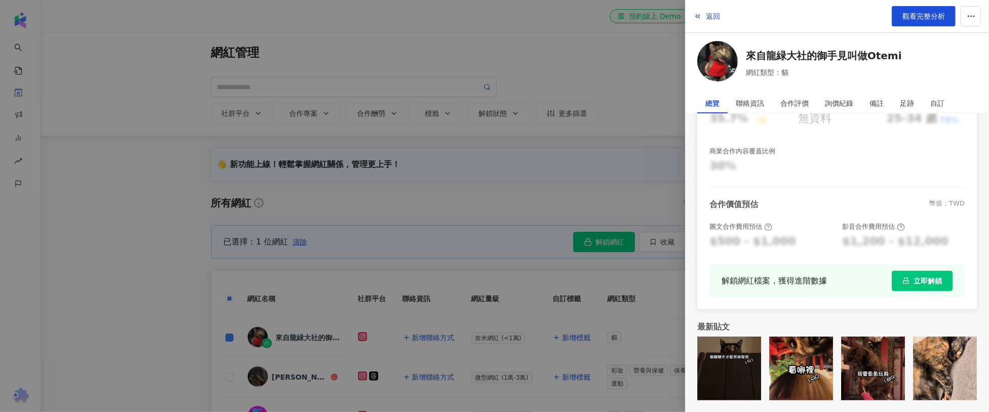
scroll to position [0, 0]
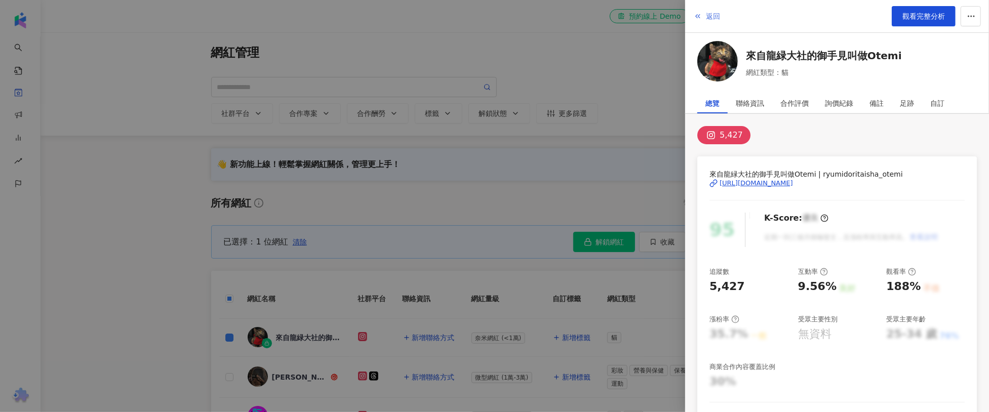
click at [697, 19] on icon "button" at bounding box center [698, 16] width 8 height 8
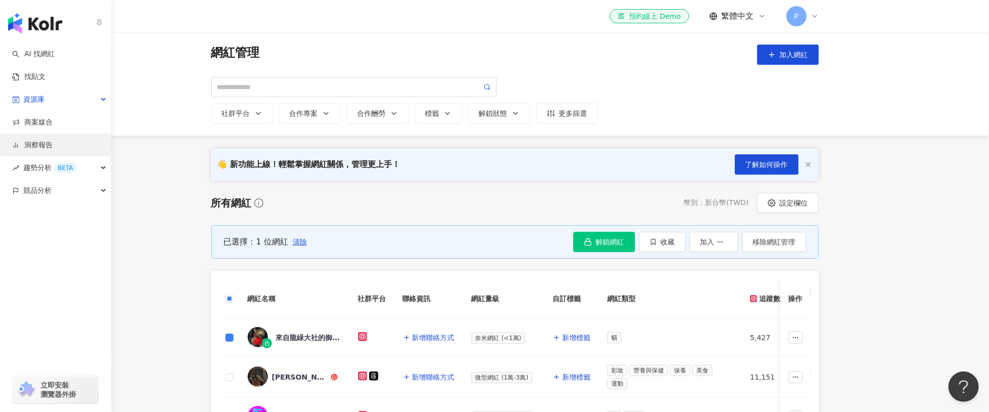
click at [28, 142] on link "洞察報告" at bounding box center [32, 145] width 41 height 10
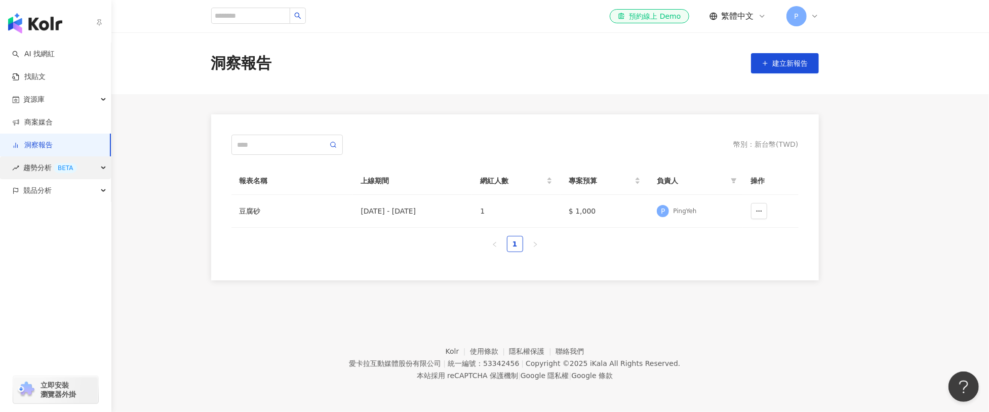
click at [30, 160] on span "趨勢分析 BETA" at bounding box center [50, 168] width 54 height 23
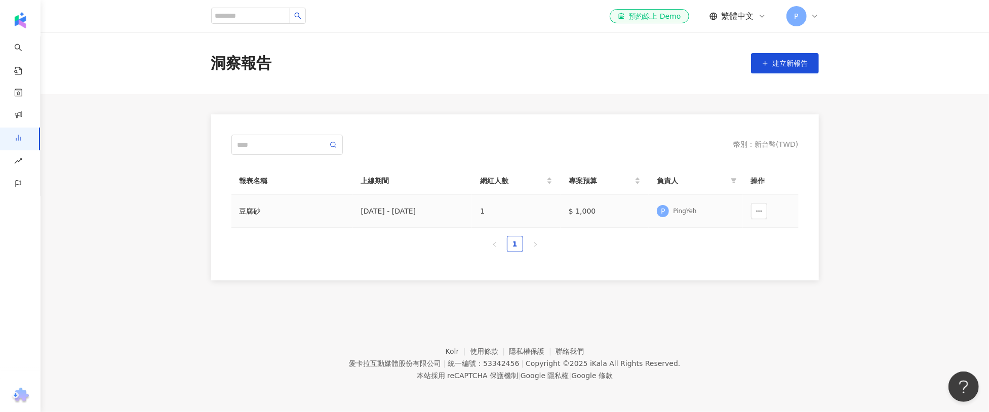
click at [245, 215] on div "豆腐砂" at bounding box center [292, 211] width 105 height 11
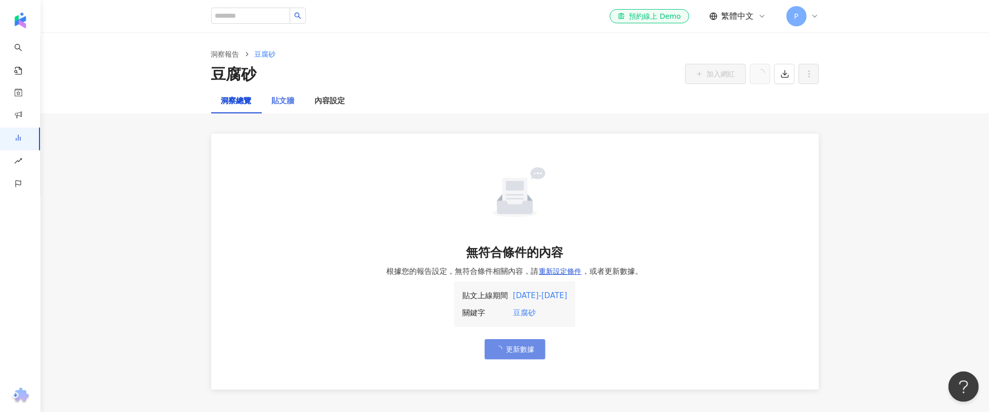
click at [285, 108] on div "貼文牆" at bounding box center [283, 101] width 43 height 24
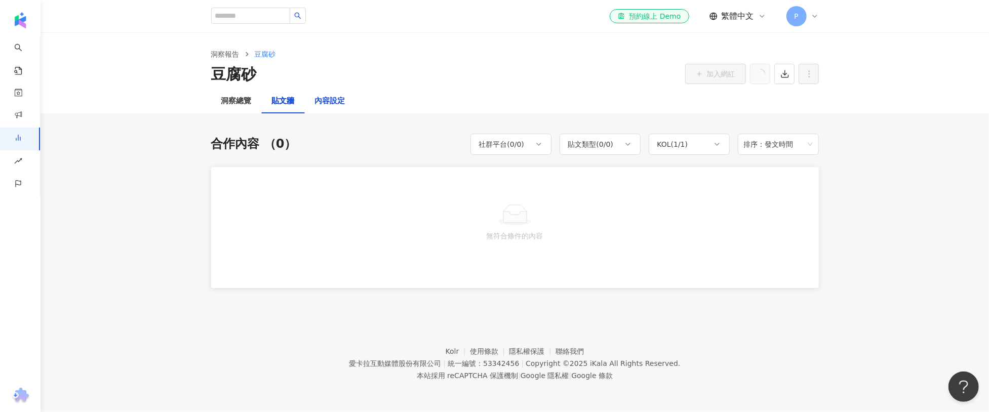
click at [328, 102] on div "內容設定" at bounding box center [330, 101] width 30 height 12
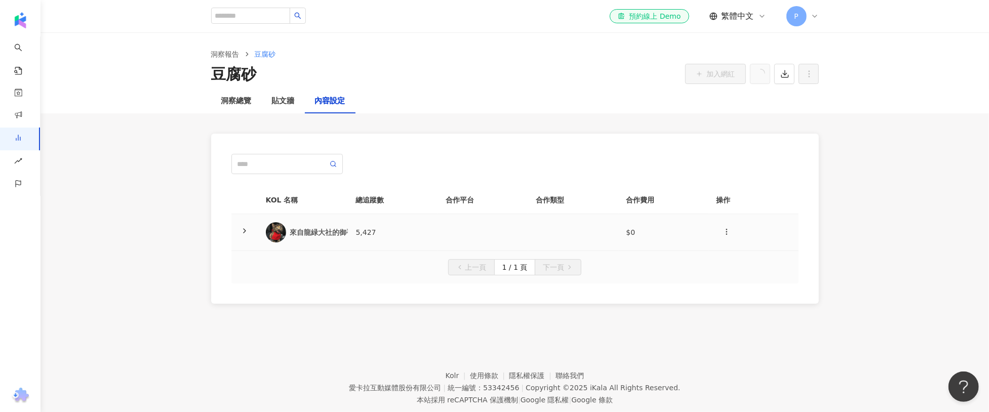
click at [242, 229] on icon at bounding box center [245, 231] width 8 height 8
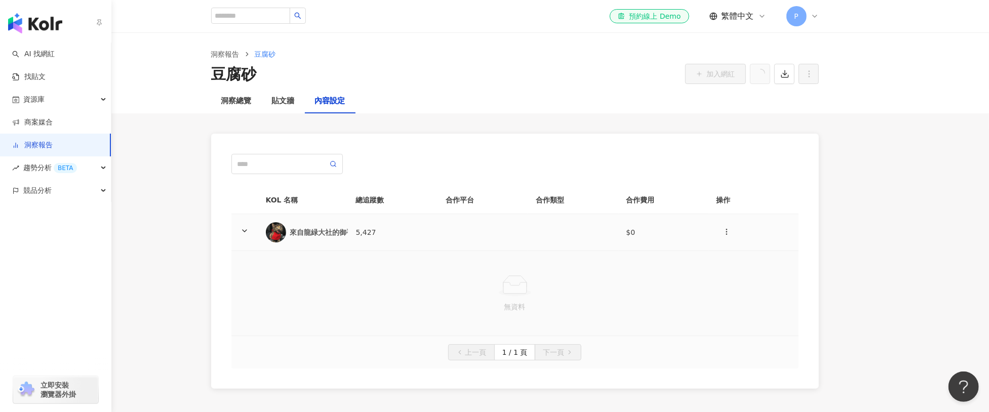
click at [19, 143] on link "洞察報告" at bounding box center [32, 145] width 41 height 10
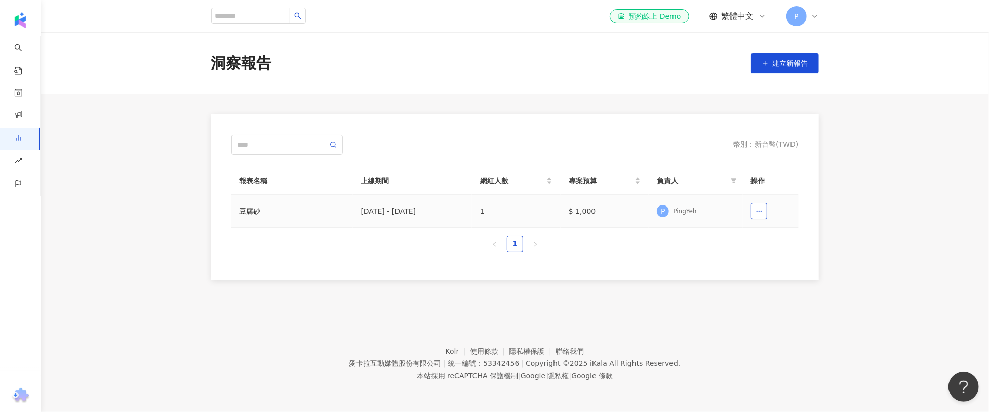
click at [756, 212] on icon "button" at bounding box center [759, 211] width 7 height 7
click at [750, 233] on span "刪除" at bounding box center [744, 236] width 14 height 16
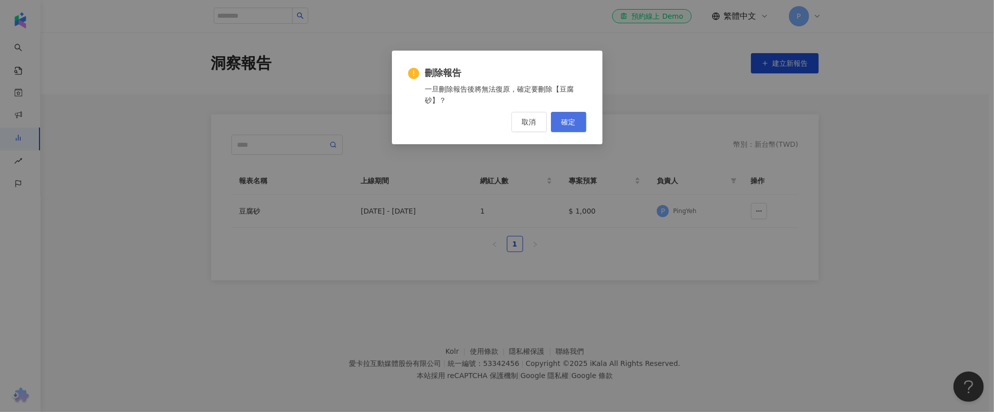
click at [582, 118] on button "確定" at bounding box center [568, 122] width 35 height 20
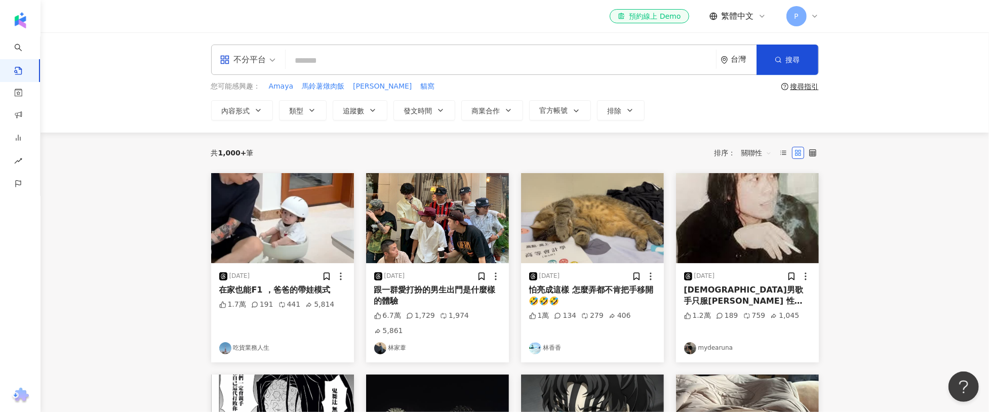
click at [341, 61] on input "search" at bounding box center [501, 61] width 422 height 22
paste input "**********"
type input "**********"
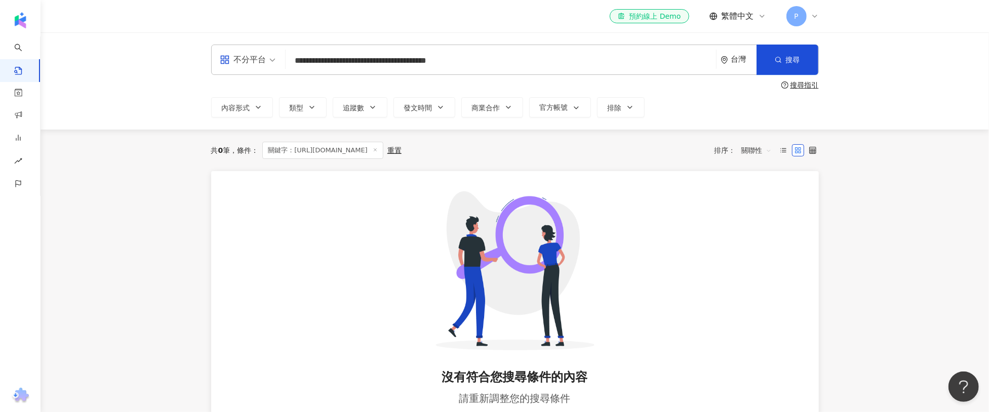
click at [521, 150] on div "共 0 筆 條件 ： 關鍵字：[URL][DOMAIN_NAME] 重置 排序： 關聯性" at bounding box center [515, 150] width 608 height 17
click at [378, 151] on icon at bounding box center [375, 149] width 5 height 5
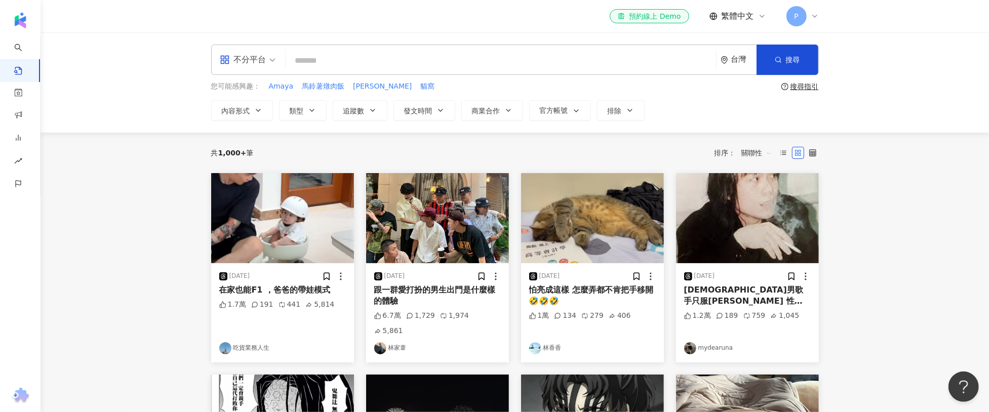
click at [357, 56] on input "search" at bounding box center [501, 61] width 422 height 22
paste input "**********"
click at [401, 57] on input "**********" at bounding box center [501, 61] width 422 height 22
type input "**********"
click at [809, 64] on button "搜尋" at bounding box center [788, 60] width 62 height 30
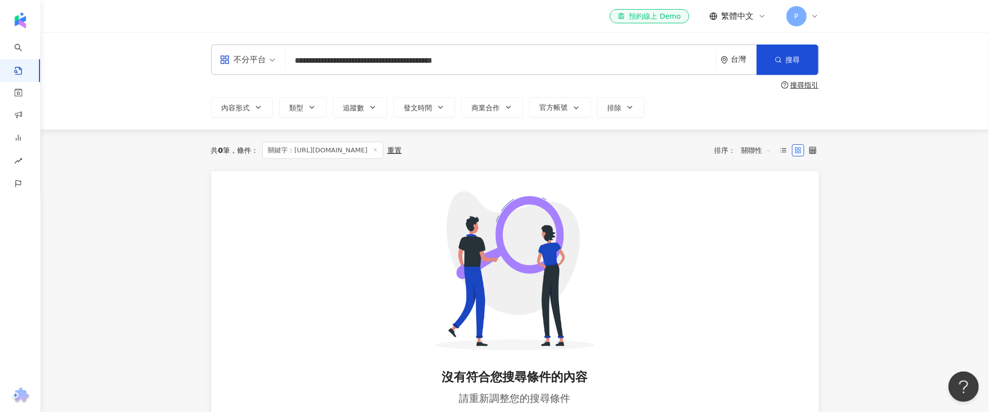
click at [378, 149] on icon at bounding box center [375, 149] width 5 height 5
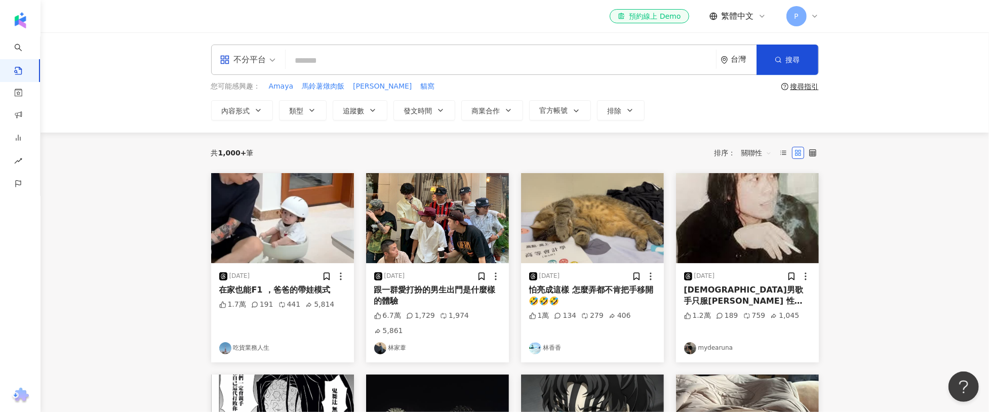
click at [499, 57] on input "search" at bounding box center [501, 61] width 422 height 22
paste input "*****"
type input "*****"
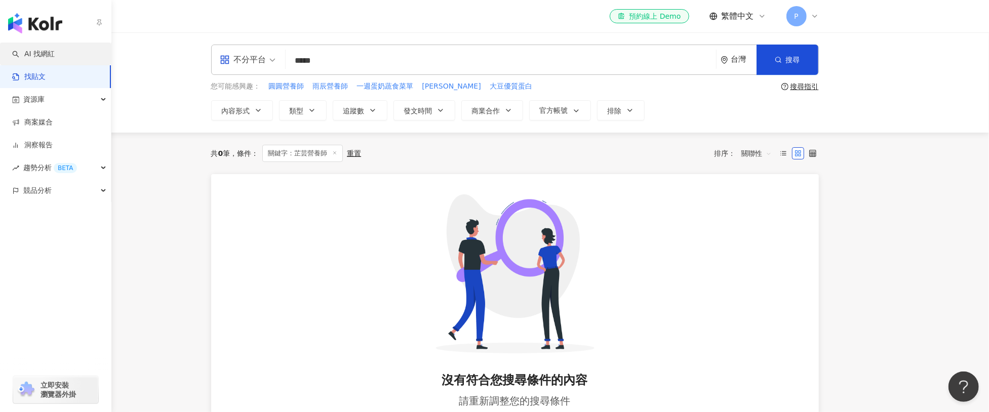
click at [24, 52] on link "AI 找網紅" at bounding box center [33, 54] width 43 height 10
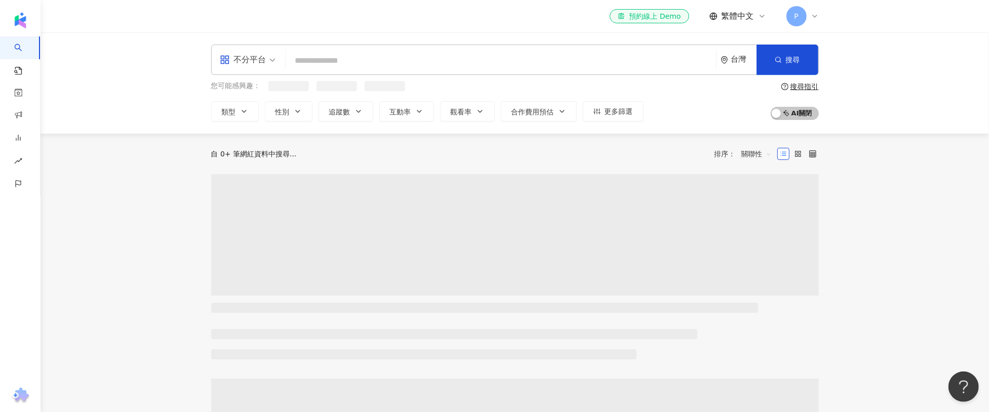
click at [380, 62] on input "search" at bounding box center [501, 60] width 422 height 19
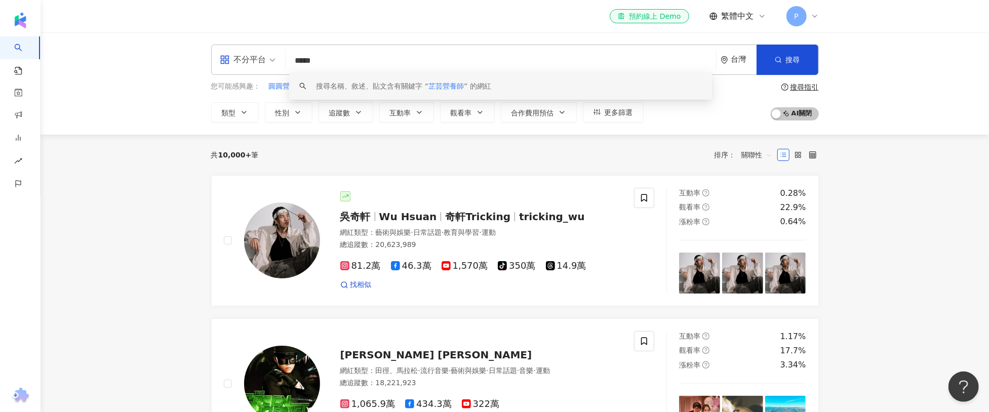
click at [435, 88] on span "芷芸營養師" at bounding box center [446, 86] width 35 height 8
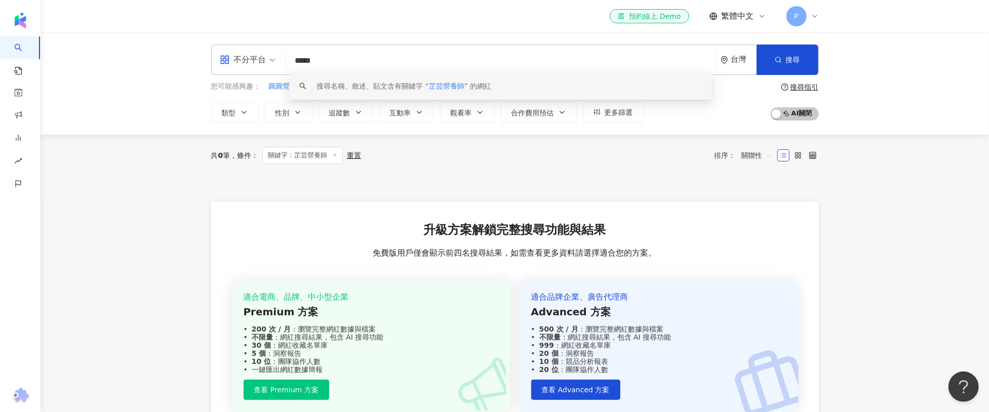
click at [396, 62] on input "*****" at bounding box center [501, 60] width 422 height 19
paste input "**********"
click at [265, 64] on div "不分平台" at bounding box center [243, 60] width 47 height 16
type input "**********"
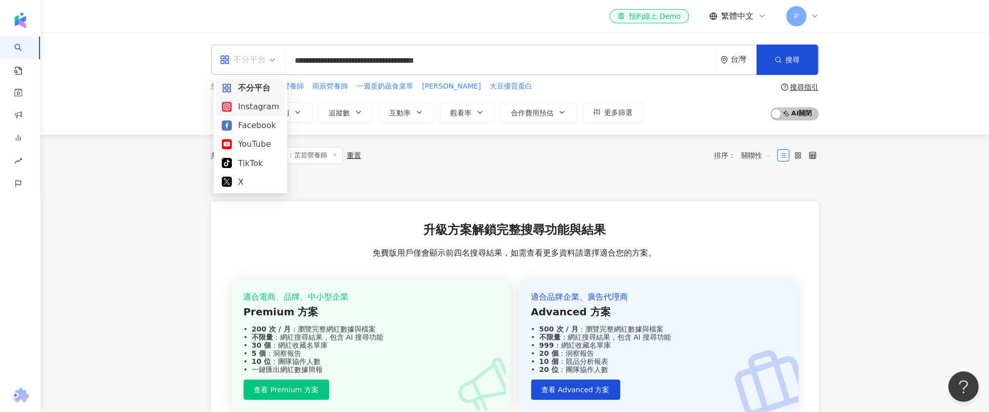
click at [245, 109] on div "Instagram" at bounding box center [250, 106] width 57 height 13
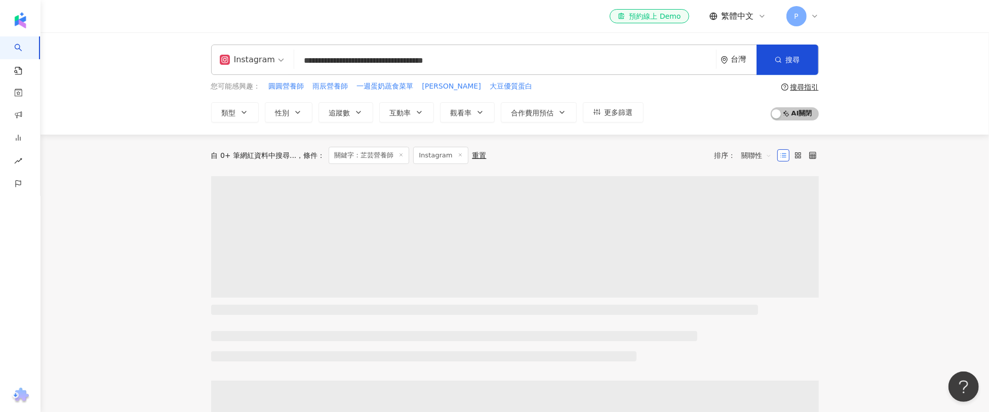
click at [388, 60] on input "**********" at bounding box center [505, 60] width 414 height 19
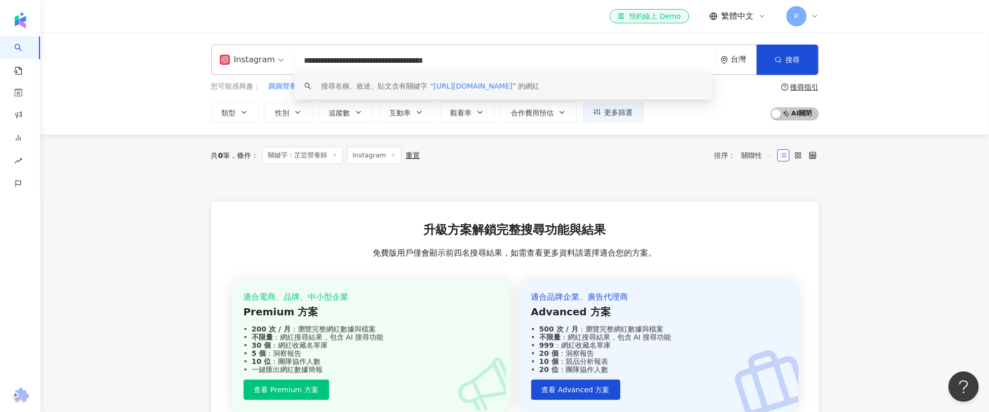
click at [513, 89] on span "[URL][DOMAIN_NAME]" at bounding box center [473, 86] width 79 height 8
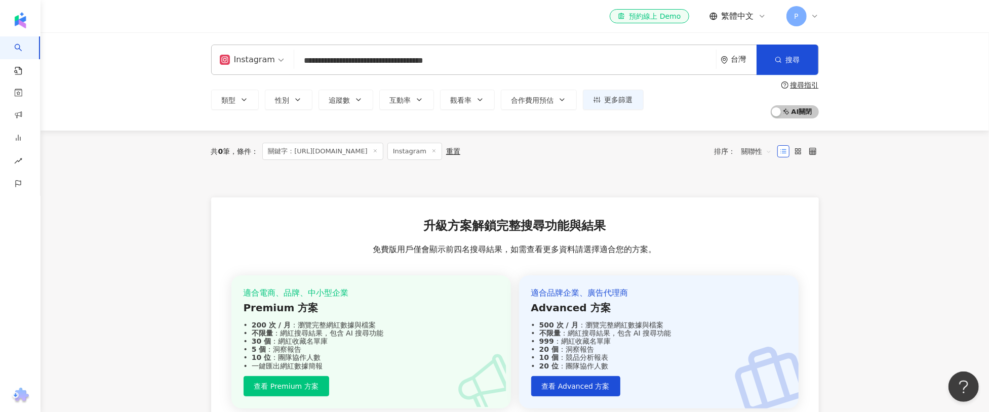
click at [460, 151] on div "共 0 筆 條件 ： 關鍵字：[URL][DOMAIN_NAME] Instagram 重置" at bounding box center [335, 151] width 249 height 17
click at [460, 151] on div "重置" at bounding box center [453, 151] width 14 height 8
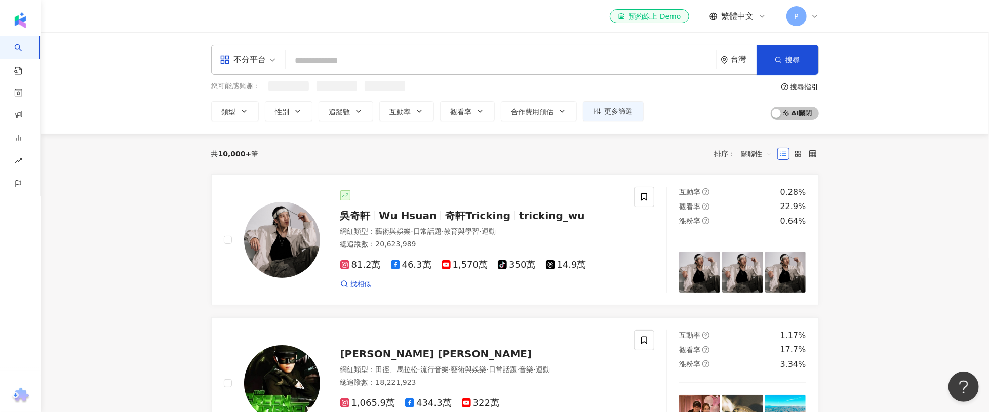
click at [450, 58] on input "search" at bounding box center [501, 60] width 422 height 19
paste input "**********"
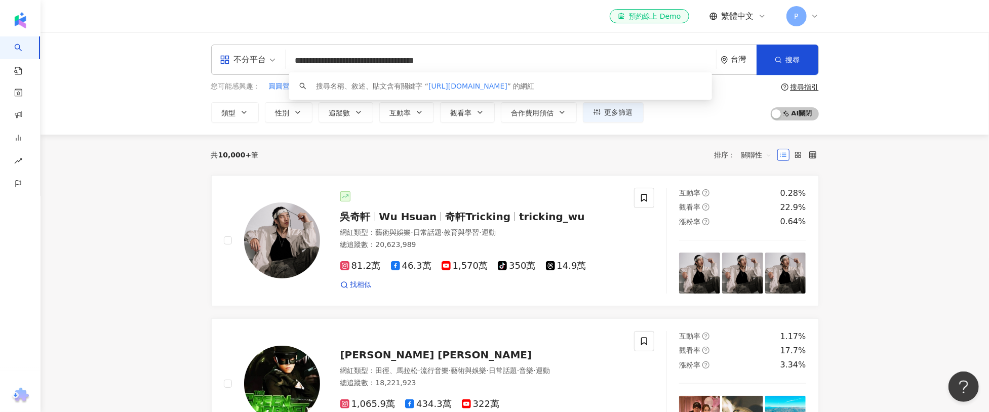
drag, startPoint x: 402, startPoint y: 60, endPoint x: 271, endPoint y: 68, distance: 130.9
click at [271, 68] on div "**********" at bounding box center [515, 60] width 608 height 30
click at [410, 63] on input "**********" at bounding box center [501, 60] width 422 height 19
drag, startPoint x: 402, startPoint y: 60, endPoint x: 235, endPoint y: 60, distance: 167.2
click at [235, 60] on div "**********" at bounding box center [515, 60] width 608 height 30
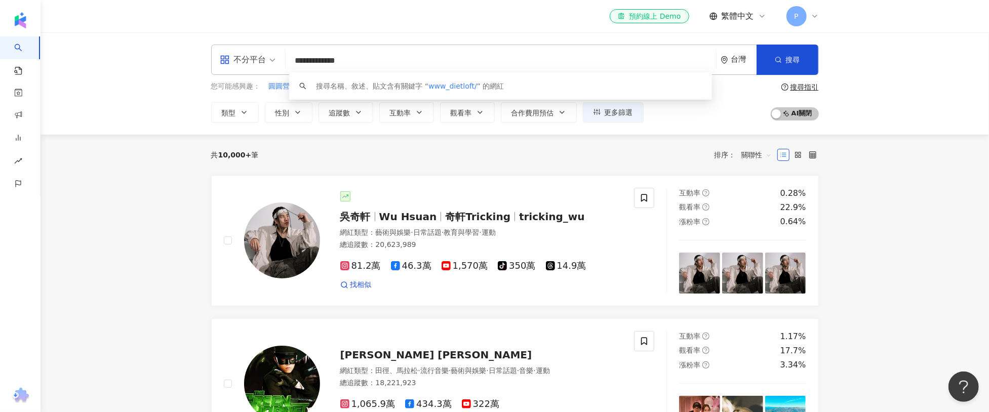
click at [469, 61] on input "**********" at bounding box center [501, 60] width 422 height 19
type input "**********"
click at [143, 87] on div "**********" at bounding box center [515, 83] width 949 height 102
click at [164, 95] on div "**********" at bounding box center [515, 83] width 949 height 102
click at [420, 62] on input "**********" at bounding box center [501, 60] width 422 height 19
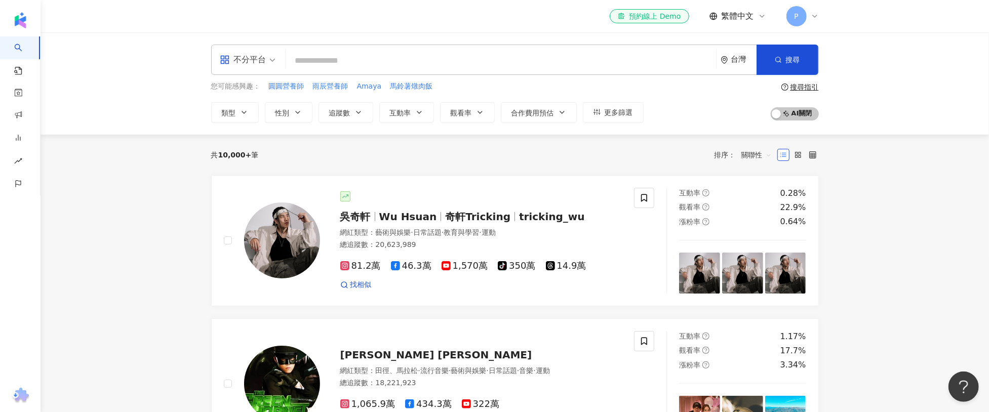
click at [362, 61] on input "search" at bounding box center [501, 60] width 422 height 19
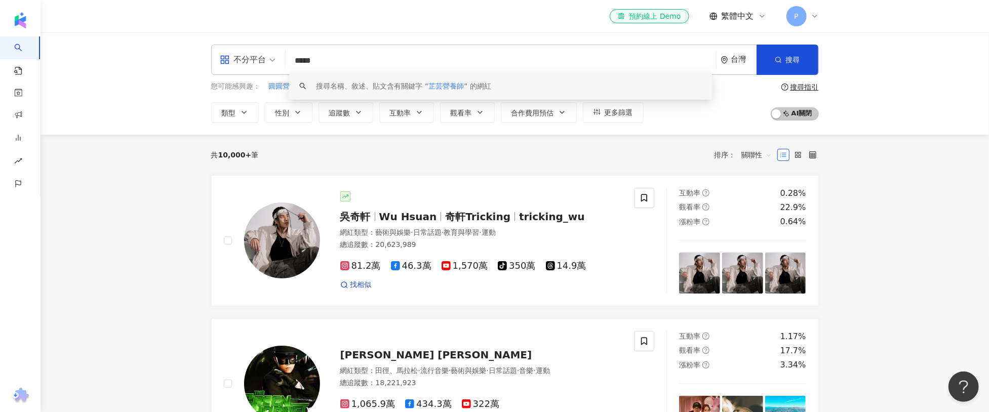
click at [447, 87] on span "芷芸營養師" at bounding box center [446, 86] width 35 height 8
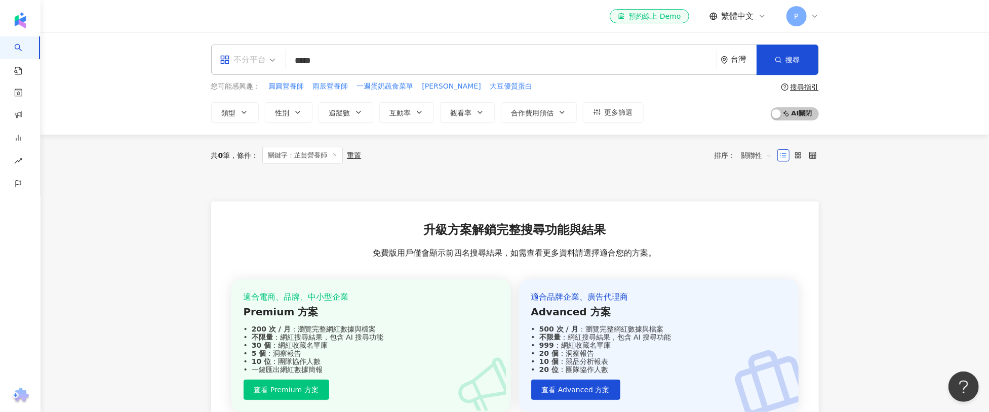
click at [247, 62] on div "不分平台" at bounding box center [243, 60] width 47 height 16
type input "*****"
click at [249, 61] on div "不分平台" at bounding box center [243, 60] width 47 height 16
click at [255, 61] on div "不分平台" at bounding box center [243, 60] width 47 height 16
click at [255, 58] on div "不分平台" at bounding box center [243, 60] width 47 height 16
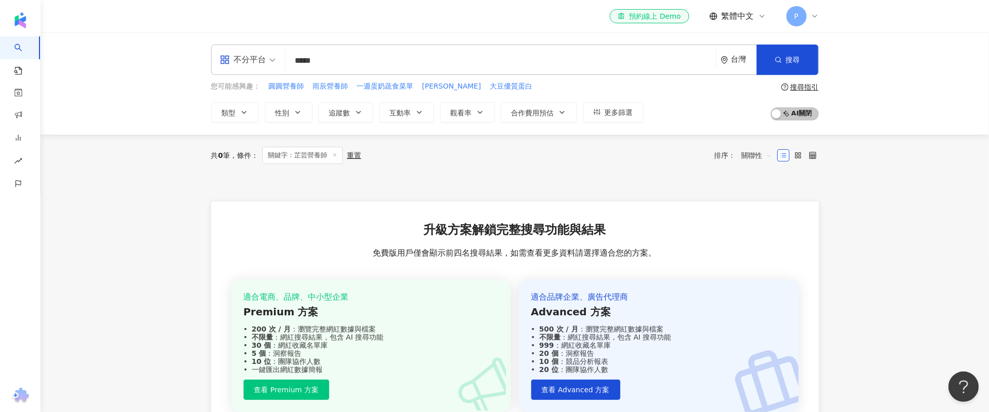
click at [227, 89] on span "您可能感興趣：" at bounding box center [236, 87] width 50 height 10
click at [796, 57] on span "搜尋" at bounding box center [793, 60] width 14 height 8
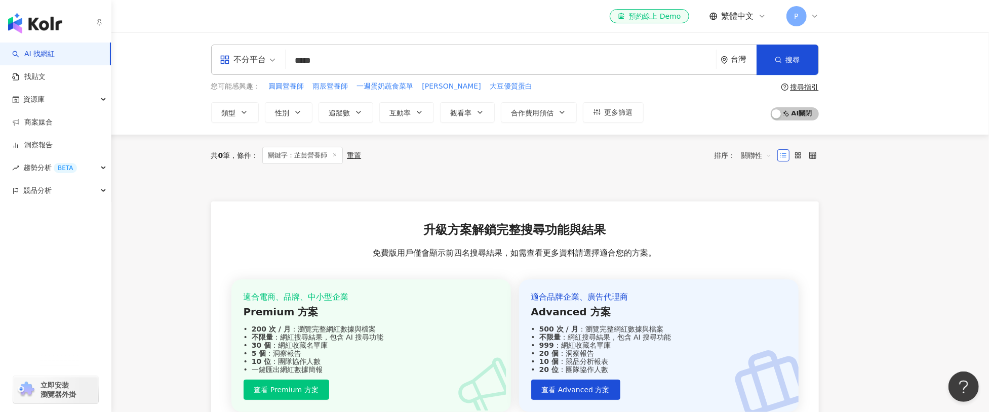
click at [22, 49] on link "AI 找網紅" at bounding box center [33, 54] width 43 height 10
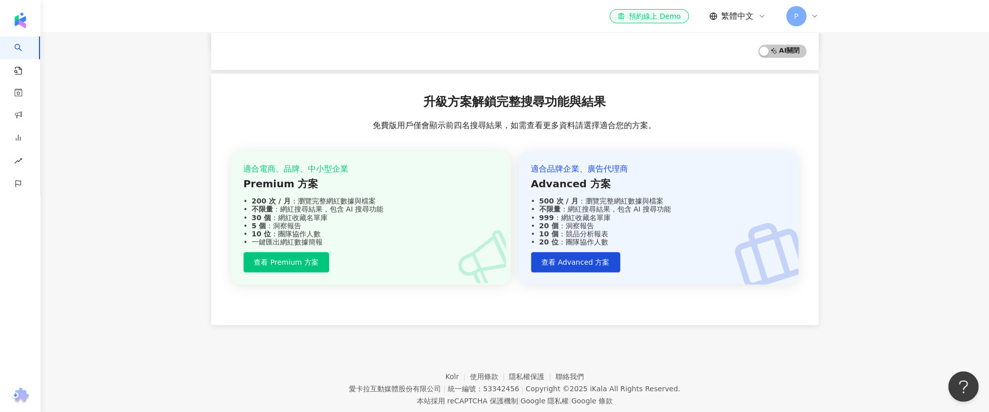
scroll to position [1793, 0]
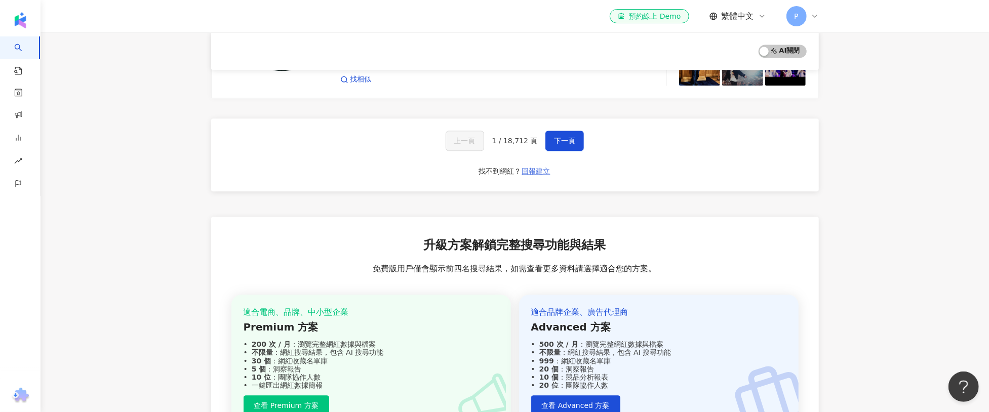
click at [532, 167] on span "回報建立" at bounding box center [536, 171] width 28 height 8
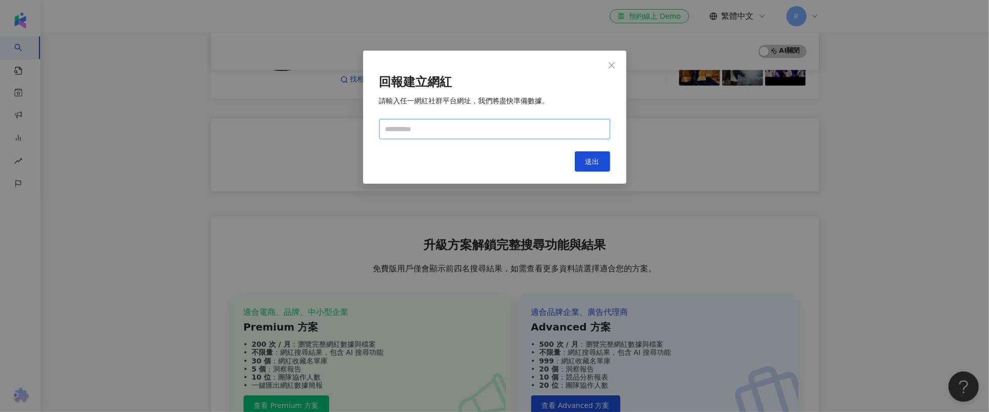
click at [444, 131] on input "text" at bounding box center [494, 129] width 231 height 20
paste input "**********"
click at [587, 160] on span "送出" at bounding box center [593, 162] width 14 height 8
drag, startPoint x: 528, startPoint y: 128, endPoint x: 567, endPoint y: 127, distance: 39.0
click at [567, 127] on input "**********" at bounding box center [494, 129] width 231 height 20
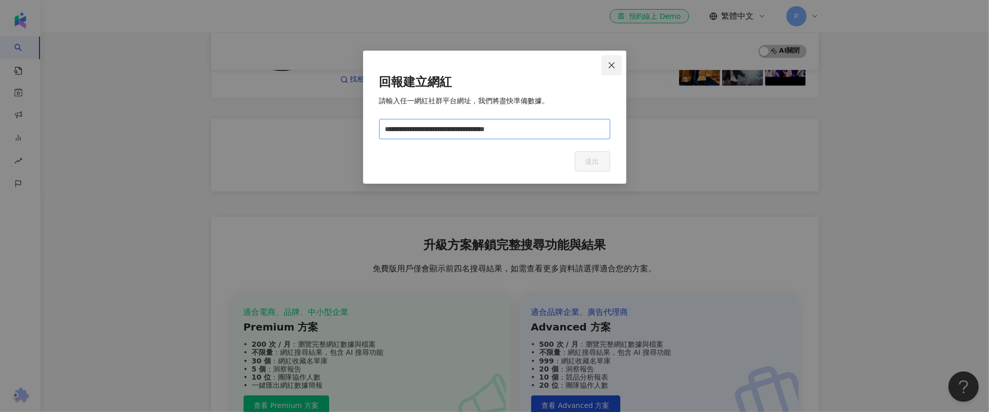
type input "**********"
click at [610, 67] on icon "close" at bounding box center [612, 65] width 6 height 6
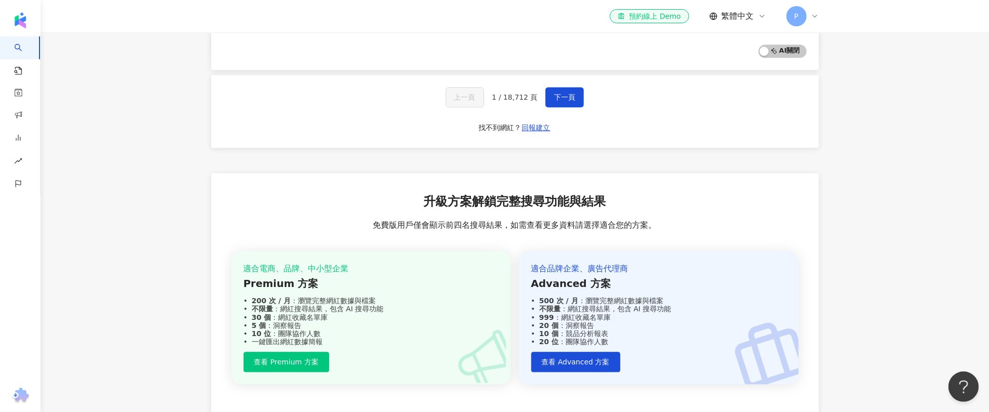
scroll to position [1802, 0]
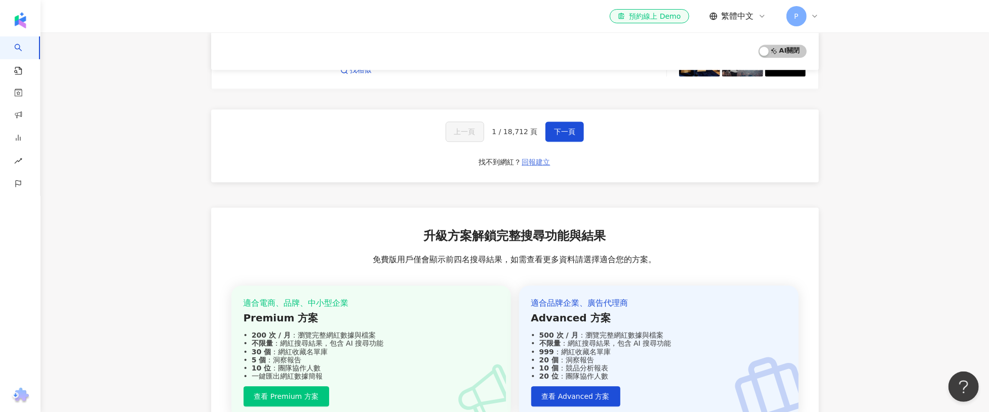
click at [535, 158] on span "回報建立" at bounding box center [536, 162] width 28 height 8
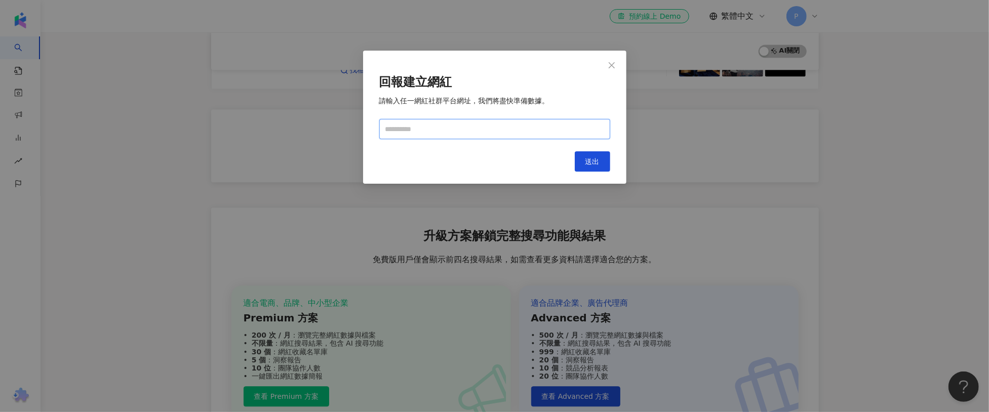
click at [531, 131] on input "text" at bounding box center [494, 129] width 231 height 20
paste input "**********"
type input "**********"
click at [603, 162] on button "送出" at bounding box center [592, 161] width 35 height 20
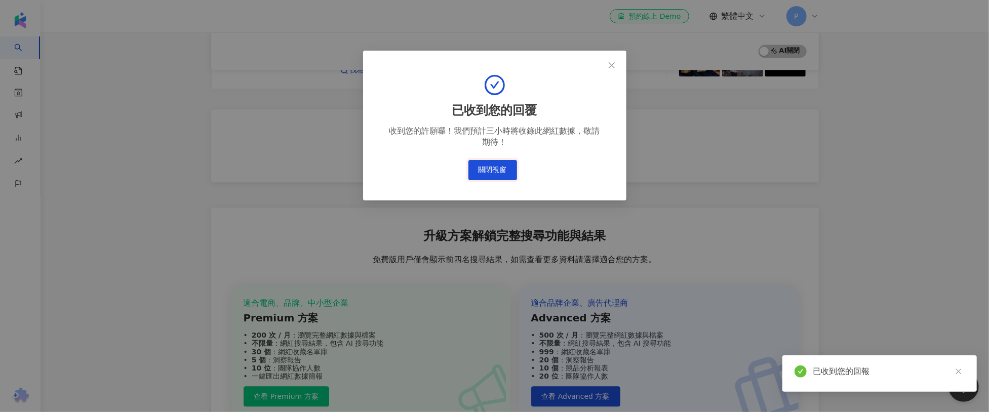
click at [512, 171] on button "關閉視窗" at bounding box center [493, 170] width 49 height 20
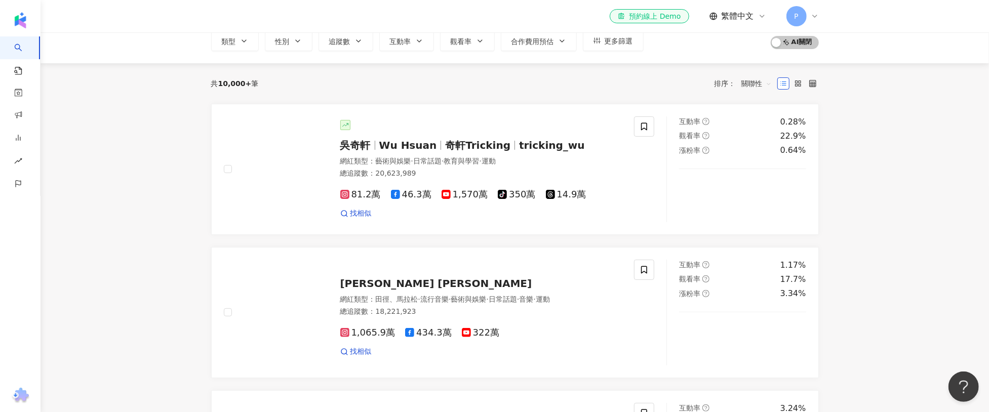
scroll to position [0, 0]
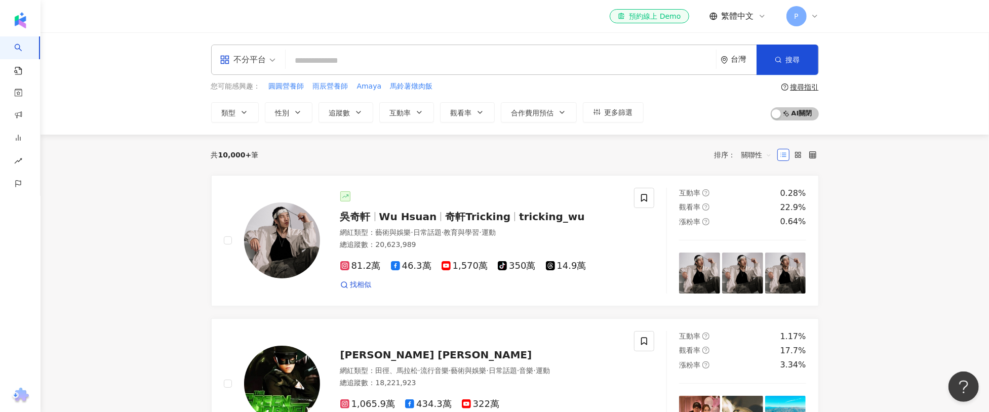
click at [333, 53] on input "search" at bounding box center [501, 60] width 422 height 19
paste input "*****"
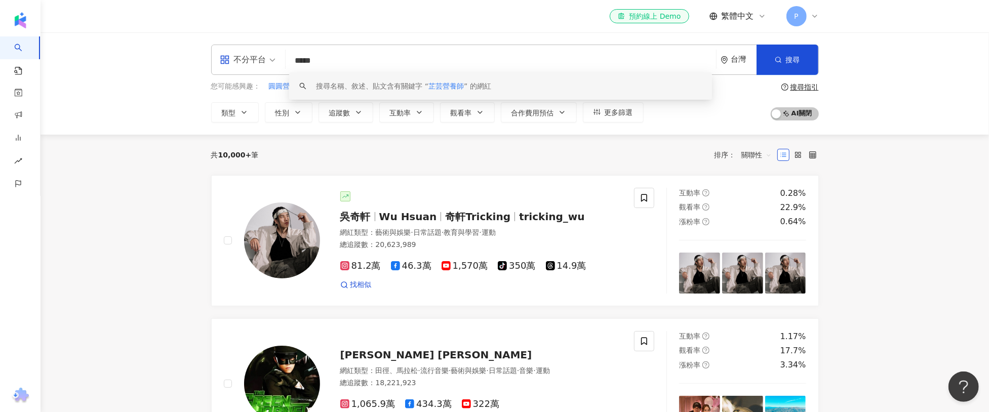
click at [436, 83] on span "芷芸營養師" at bounding box center [446, 86] width 35 height 8
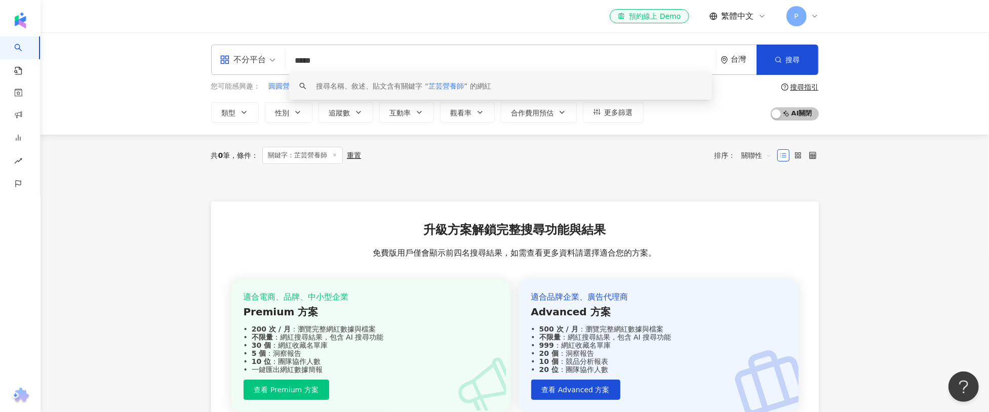
click at [369, 61] on input "*****" at bounding box center [501, 60] width 422 height 19
paste input "**********"
click at [482, 92] on div "搜尋名稱、敘述、貼文含有關鍵字 “ https://www.instagram.com/wongwong1118/ ” 的網紅" at bounding box center [500, 85] width 423 height 27
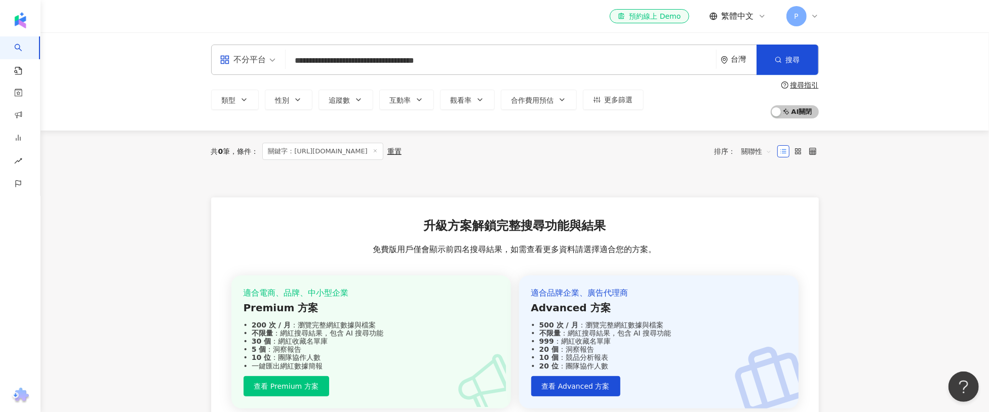
type input "**********"
click at [376, 151] on line at bounding box center [375, 151] width 3 height 3
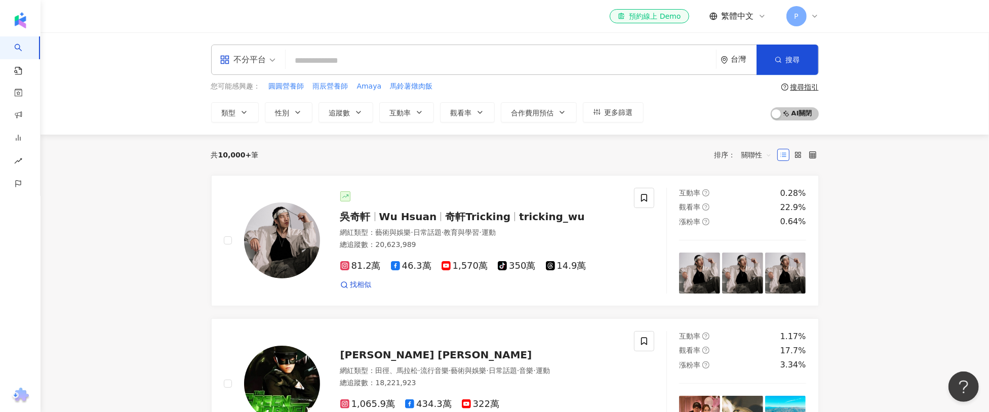
click at [338, 60] on input "search" at bounding box center [501, 60] width 422 height 19
paste input "**********"
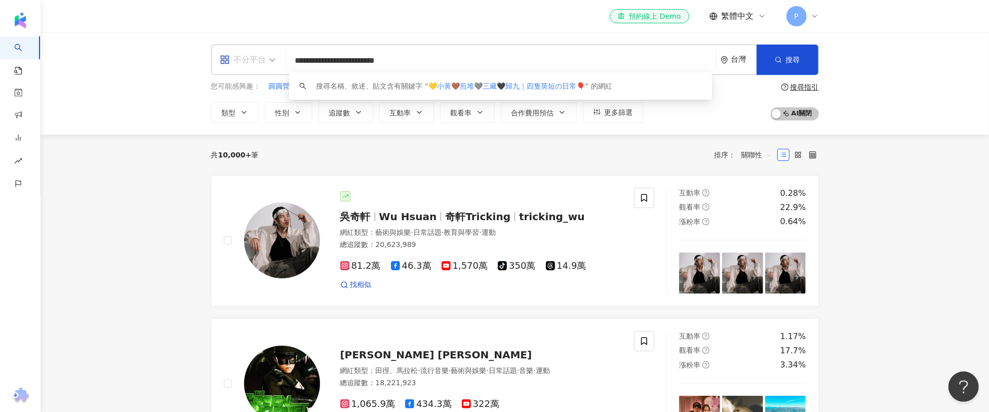
click at [268, 65] on span "不分平台" at bounding box center [248, 60] width 56 height 16
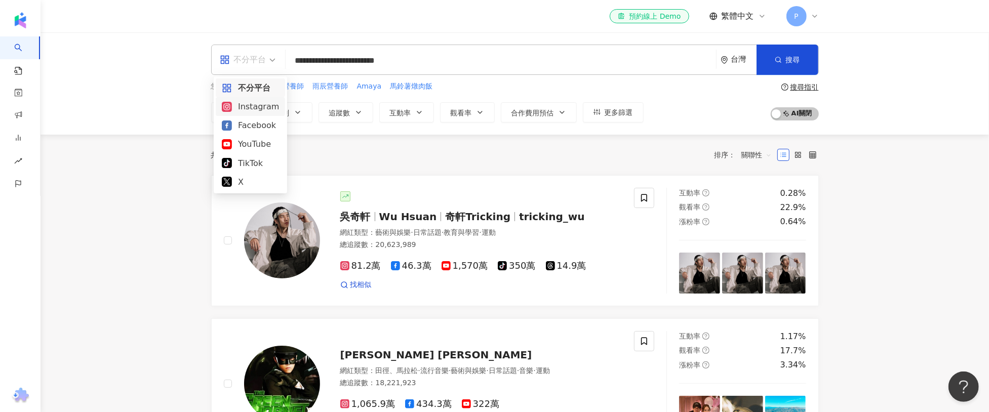
click at [262, 112] on div "Instagram" at bounding box center [250, 106] width 57 height 13
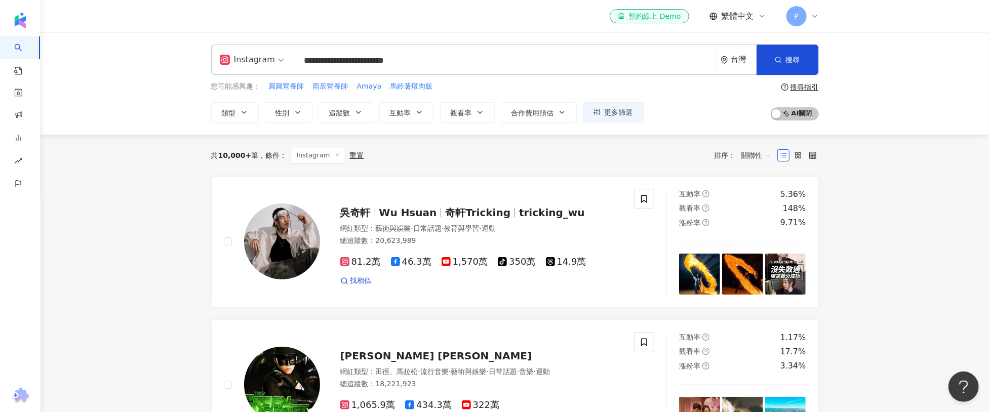
click at [404, 64] on input "**********" at bounding box center [505, 60] width 414 height 19
drag, startPoint x: 405, startPoint y: 62, endPoint x: 283, endPoint y: 60, distance: 122.6
click at [282, 60] on div "**********" at bounding box center [515, 60] width 608 height 30
click at [450, 59] on input "*********" at bounding box center [505, 60] width 414 height 19
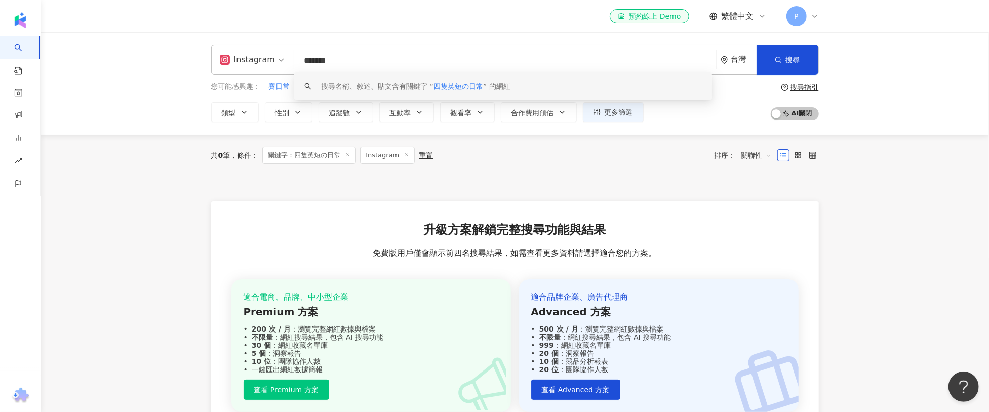
type input "*******"
click at [406, 156] on icon at bounding box center [406, 154] width 5 height 5
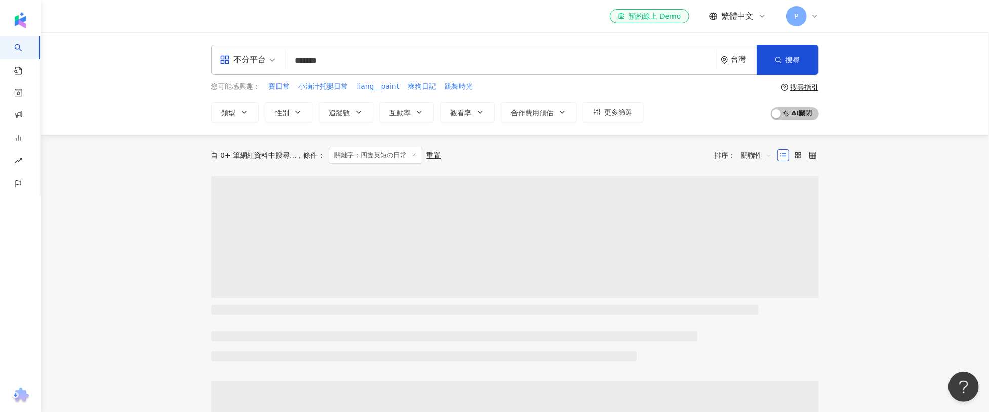
click at [413, 154] on icon at bounding box center [414, 154] width 5 height 5
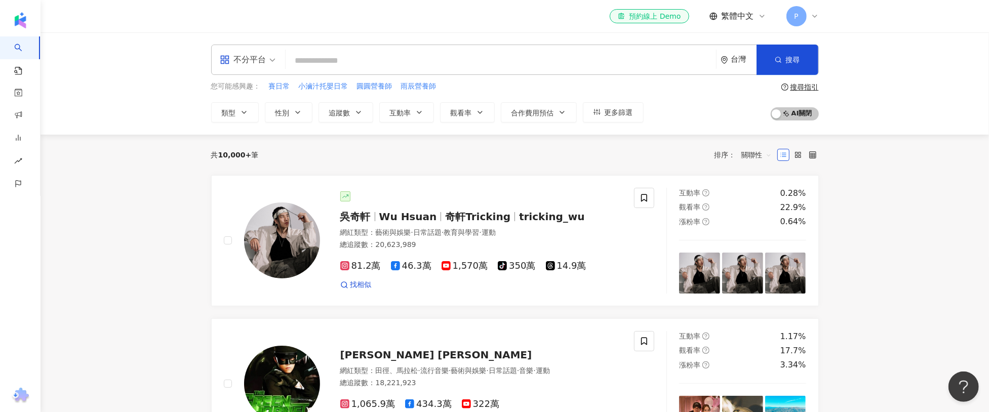
click at [332, 60] on input "search" at bounding box center [501, 60] width 422 height 19
click at [400, 57] on input "search" at bounding box center [501, 60] width 422 height 19
paste input "**********"
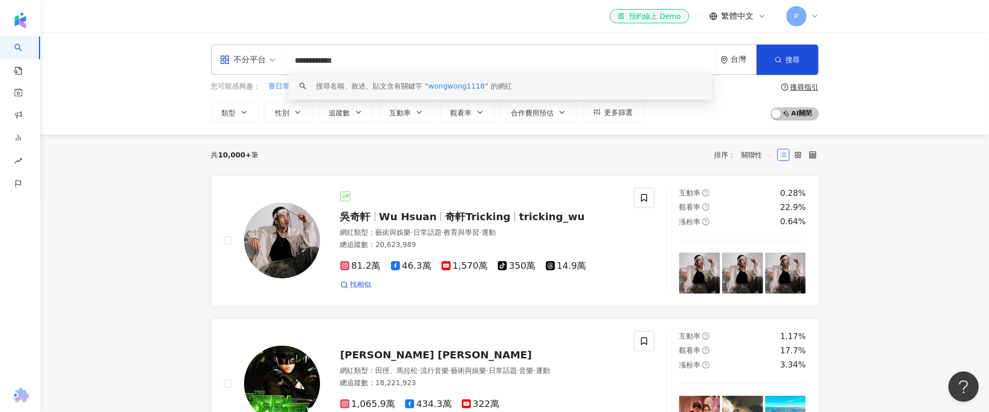
click at [395, 86] on div "搜尋名稱、敘述、貼文含有關鍵字 “ wongwong1118 ” 的網紅" at bounding box center [415, 86] width 196 height 11
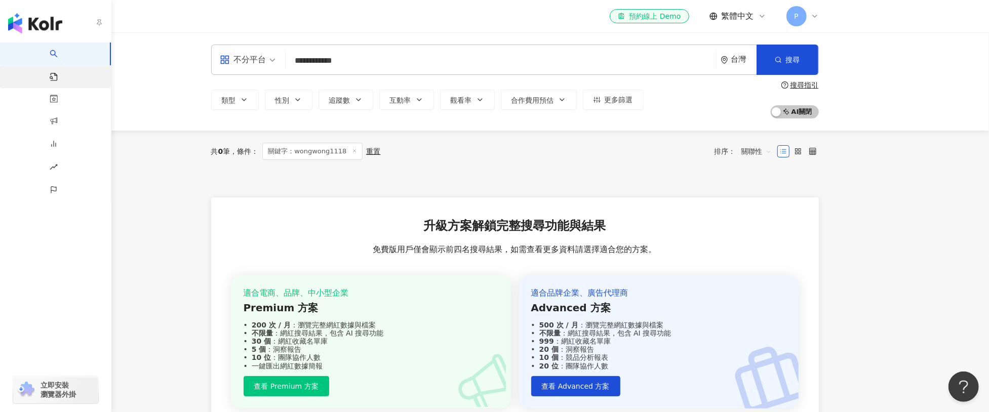
type input "**********"
click at [14, 72] on link "找貼文" at bounding box center [28, 77] width 33 height 10
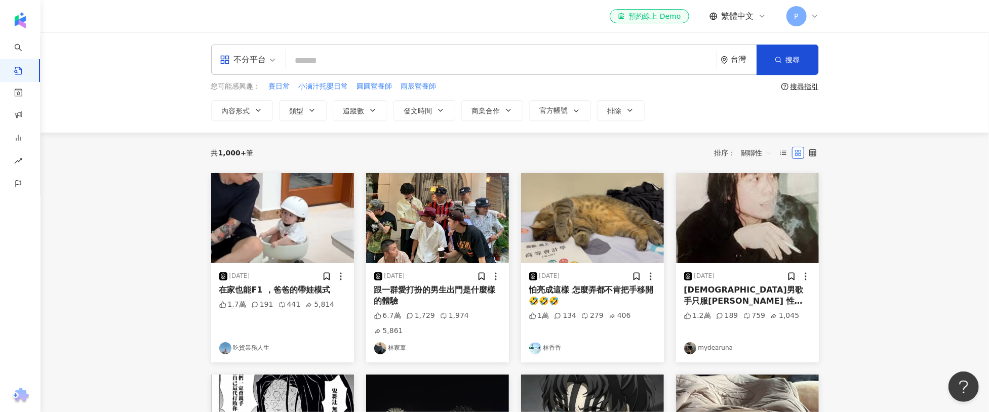
click at [391, 60] on input "search" at bounding box center [501, 61] width 422 height 22
paste input "**********"
type input "**********"
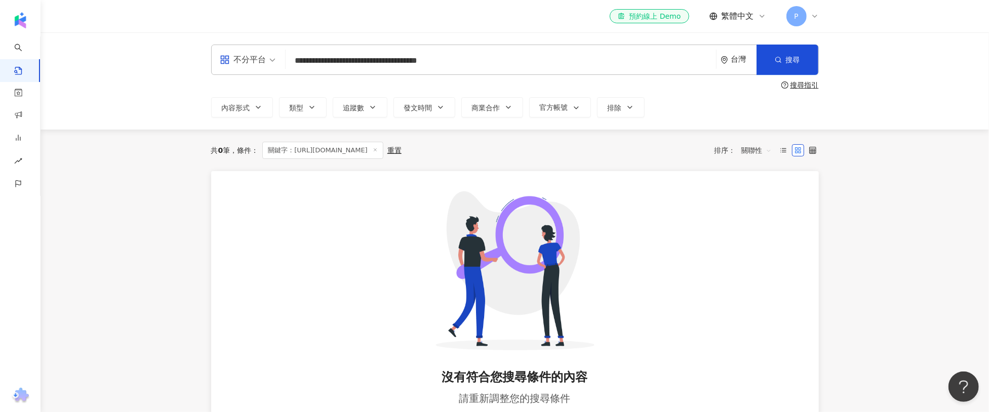
click at [378, 149] on icon at bounding box center [375, 149] width 5 height 5
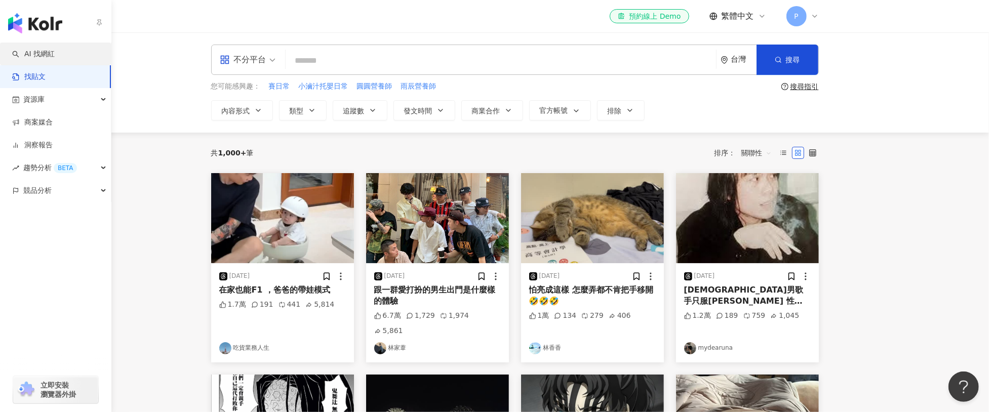
click at [31, 52] on link "AI 找網紅" at bounding box center [33, 54] width 43 height 10
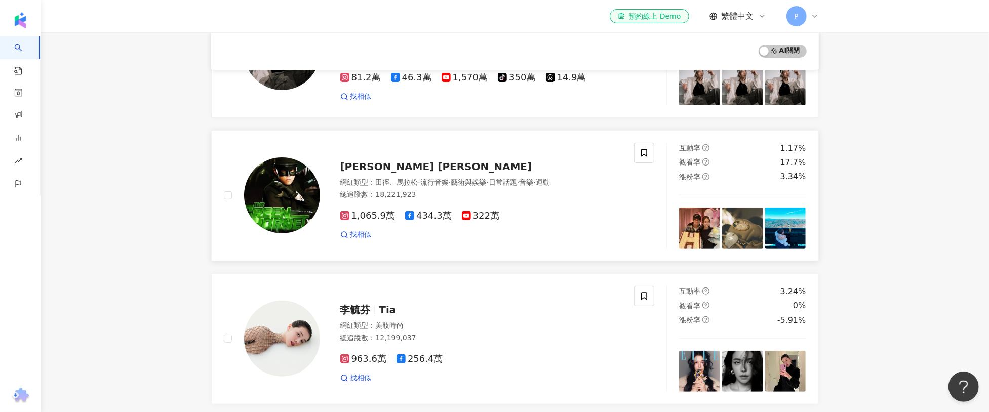
scroll to position [8, 0]
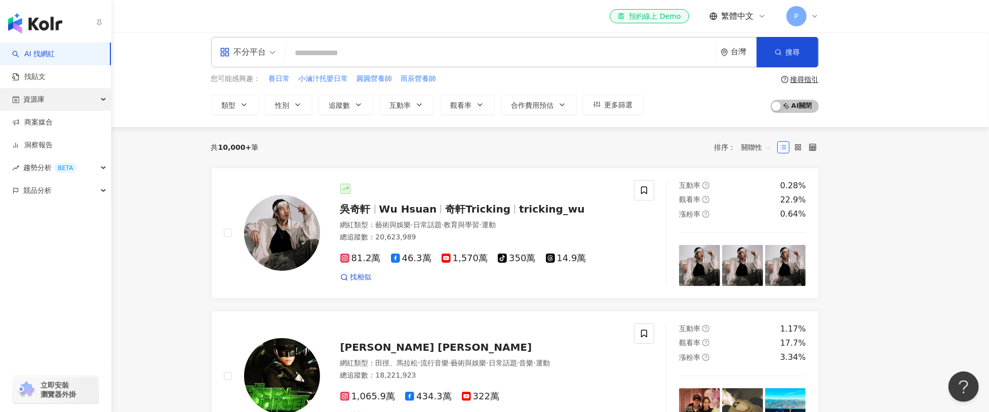
click at [37, 101] on span "資源庫" at bounding box center [33, 99] width 21 height 23
click at [49, 122] on link "網紅管理" at bounding box center [38, 123] width 28 height 10
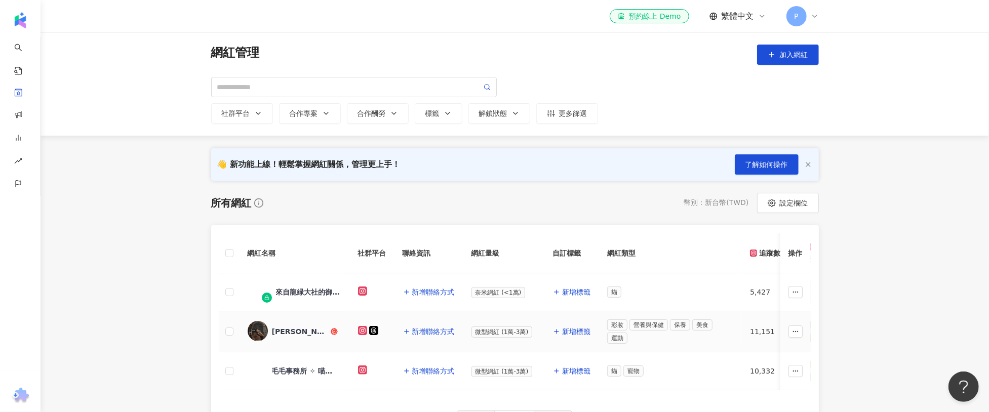
scroll to position [80, 0]
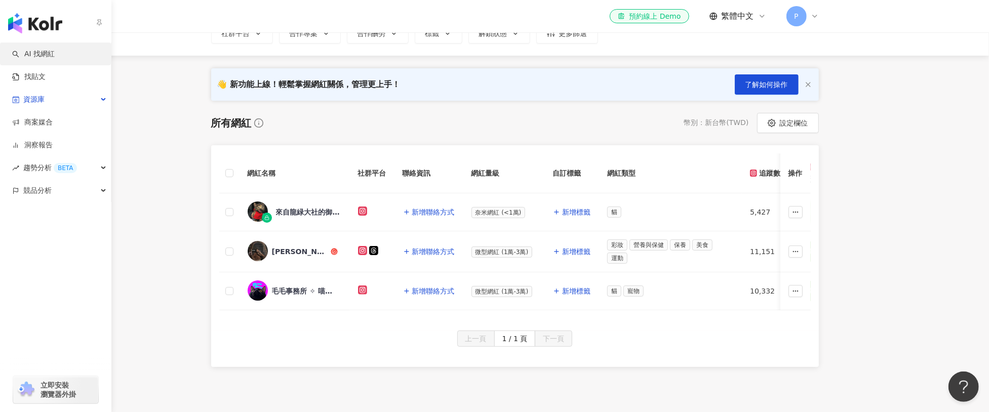
click at [47, 56] on link "AI 找網紅" at bounding box center [33, 54] width 43 height 10
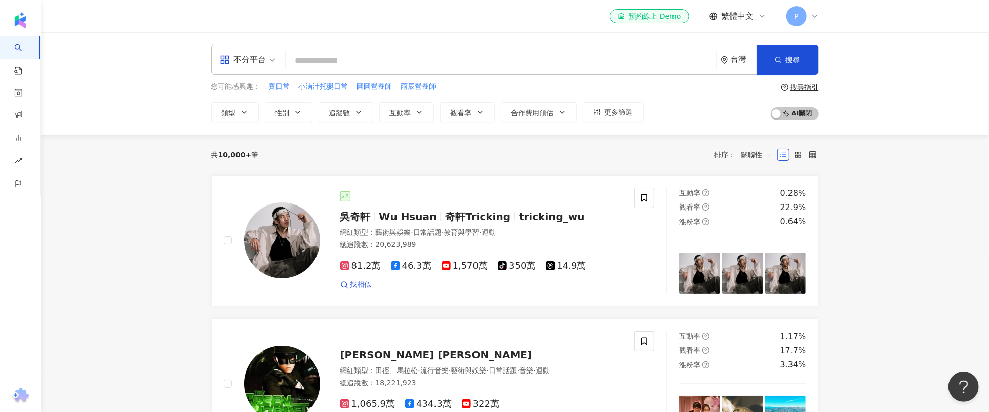
click at [377, 64] on input "search" at bounding box center [501, 60] width 422 height 19
paste input "**"
type input "**"
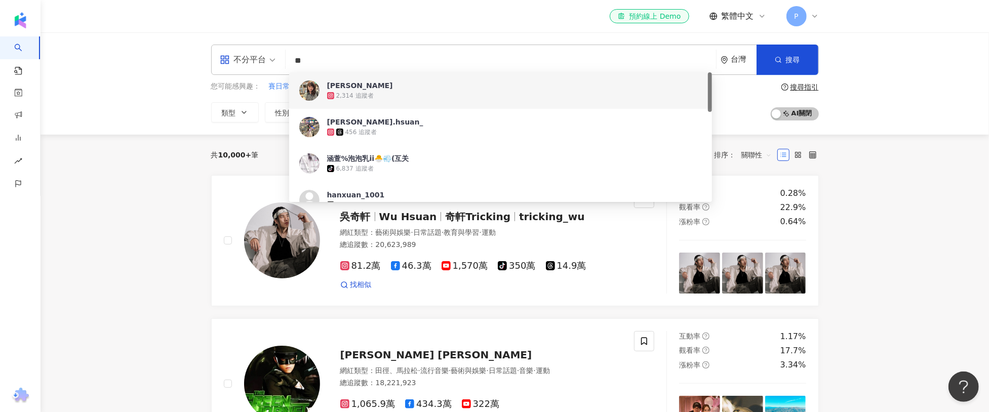
click at [375, 93] on div "2,314 追蹤者" at bounding box center [514, 96] width 375 height 10
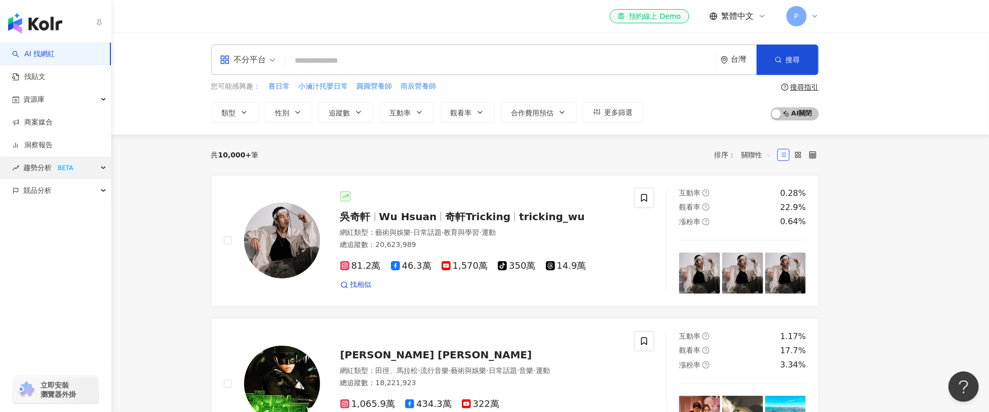
click at [19, 165] on icon "rise" at bounding box center [15, 168] width 7 height 7
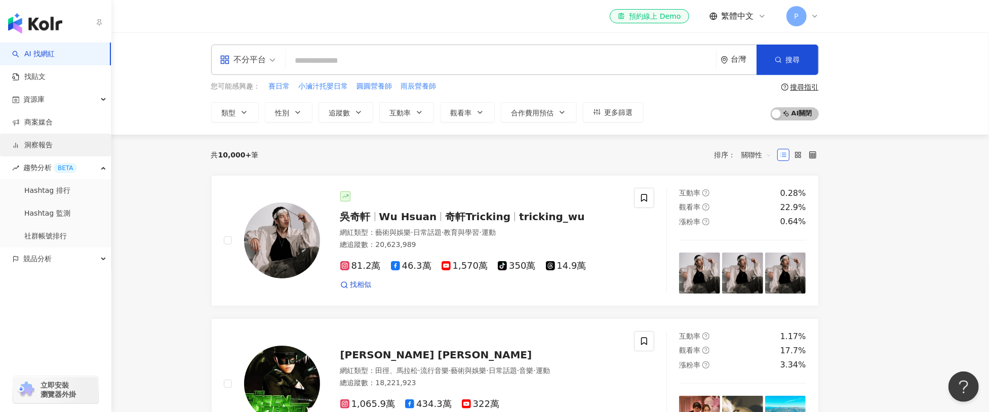
click at [36, 147] on link "洞察報告" at bounding box center [32, 145] width 41 height 10
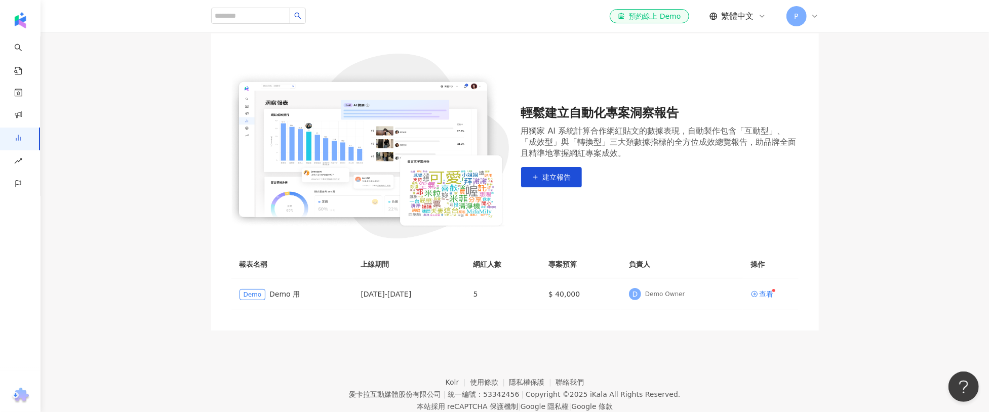
scroll to position [111, 0]
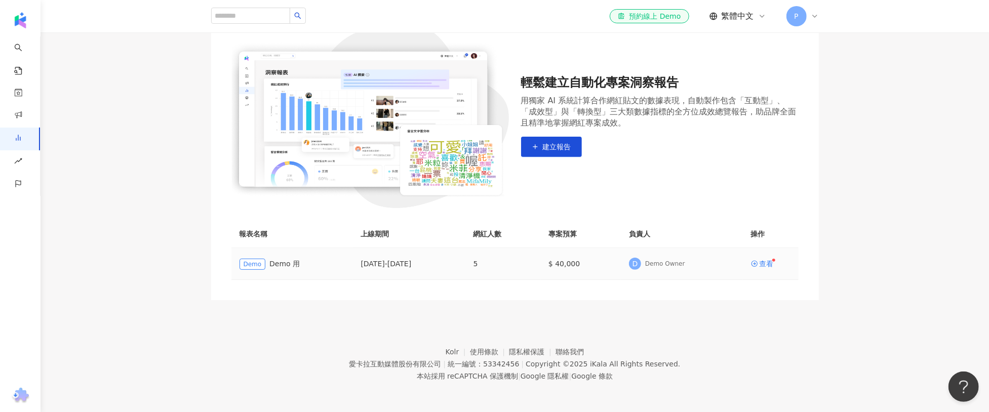
click at [283, 268] on div "Demo Demo 用" at bounding box center [292, 264] width 105 height 12
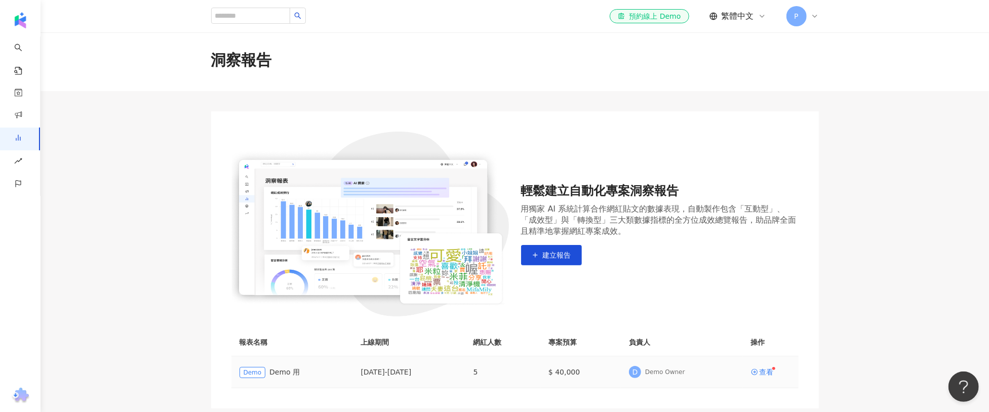
scroll to position [0, 0]
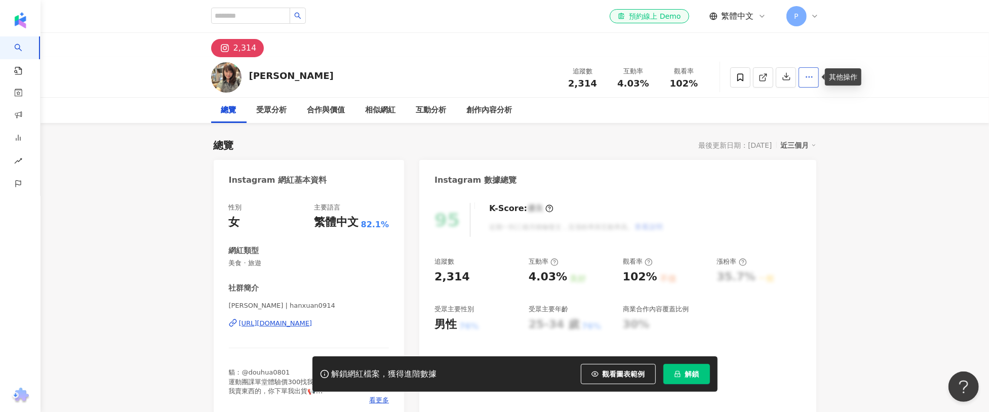
click at [815, 84] on button "button" at bounding box center [809, 77] width 20 height 20
click at [809, 102] on span "查看合作資訊" at bounding box center [789, 101] width 43 height 11
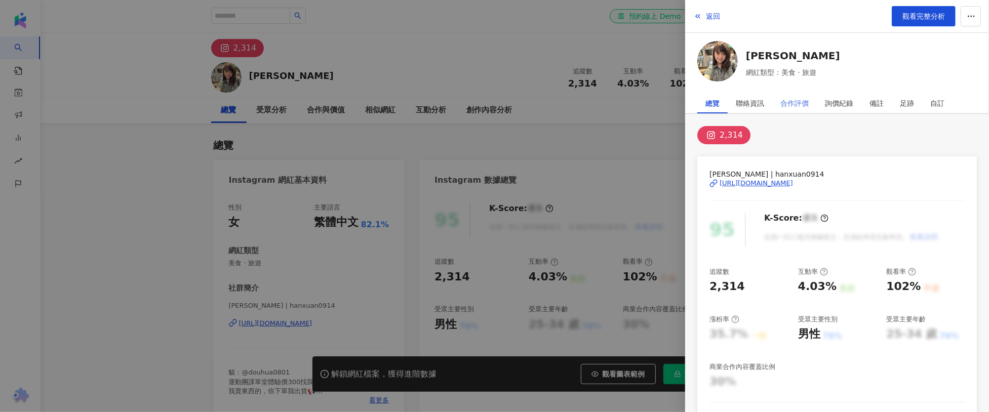
click at [809, 102] on div "合作評價" at bounding box center [794, 103] width 45 height 20
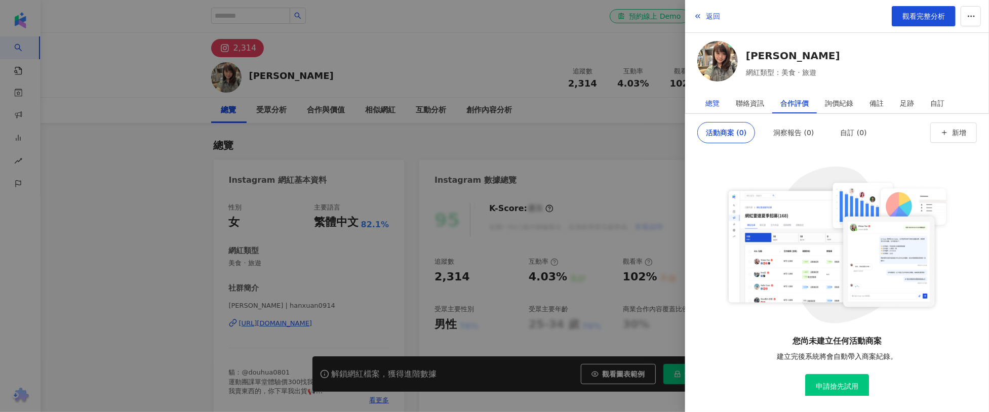
click at [706, 104] on div "總覽" at bounding box center [713, 103] width 14 height 20
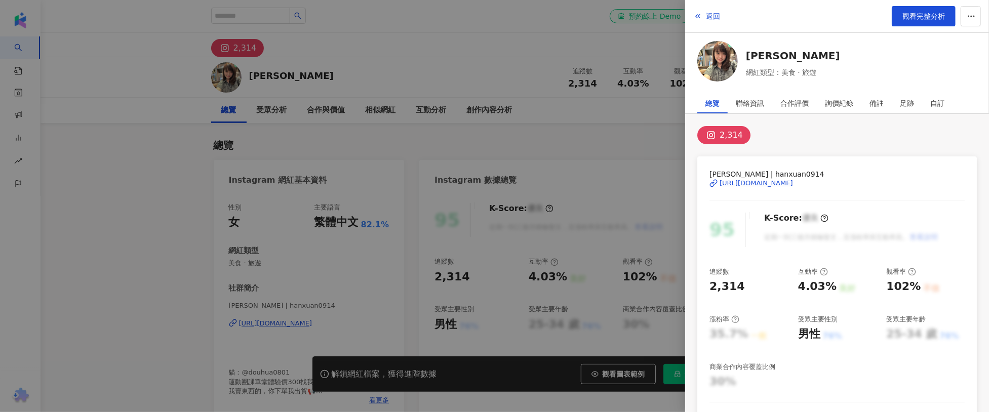
click at [617, 132] on div at bounding box center [494, 206] width 989 height 412
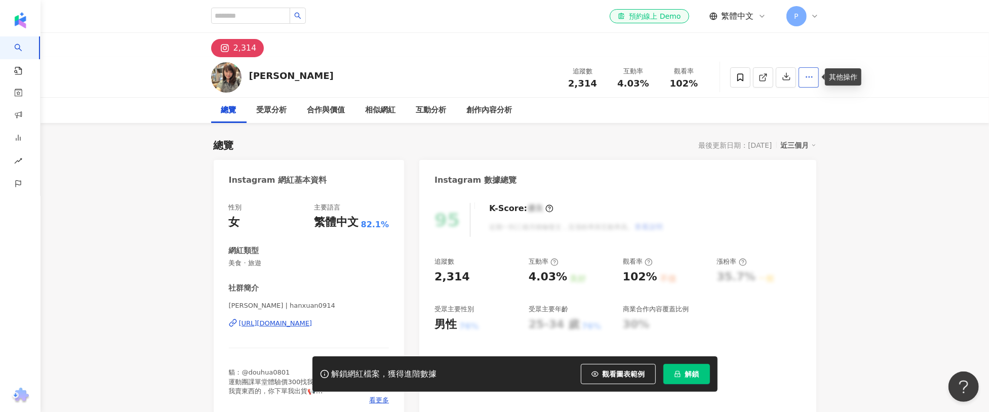
click at [806, 75] on icon "button" at bounding box center [809, 76] width 9 height 9
click at [740, 79] on icon at bounding box center [741, 77] width 6 height 8
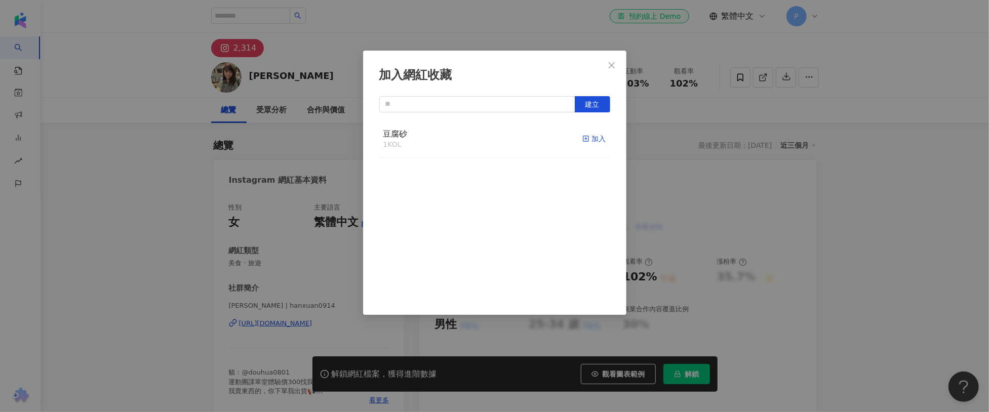
click at [585, 139] on line "button" at bounding box center [586, 139] width 3 height 0
click at [661, 141] on div "加入網紅收藏 建立 豆腐砂 2 KOL 取消收藏" at bounding box center [494, 206] width 989 height 412
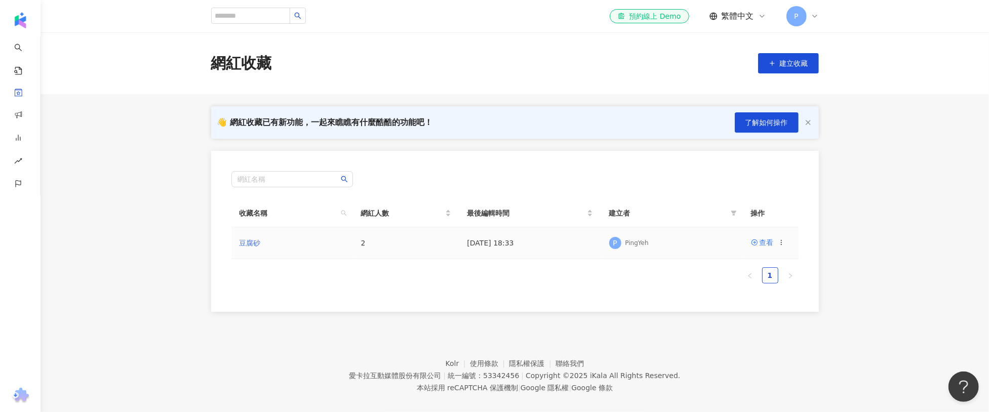
click at [250, 241] on link "豆腐砂" at bounding box center [250, 243] width 21 height 8
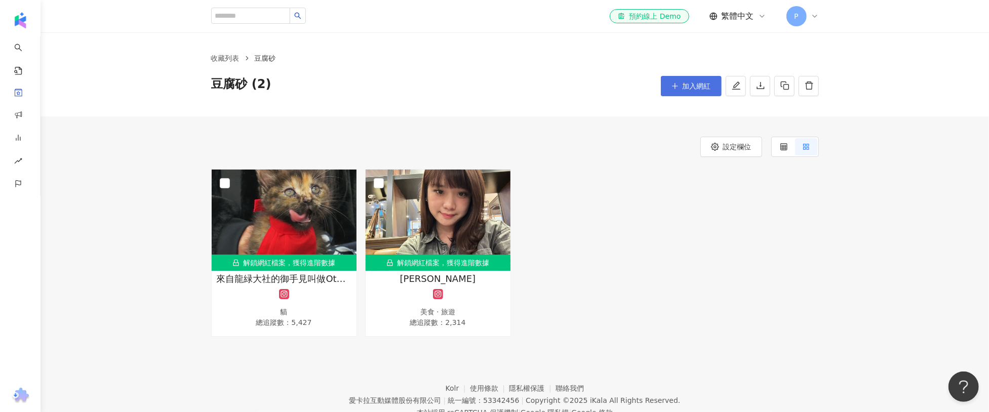
click at [703, 85] on span "加入網紅" at bounding box center [697, 86] width 28 height 8
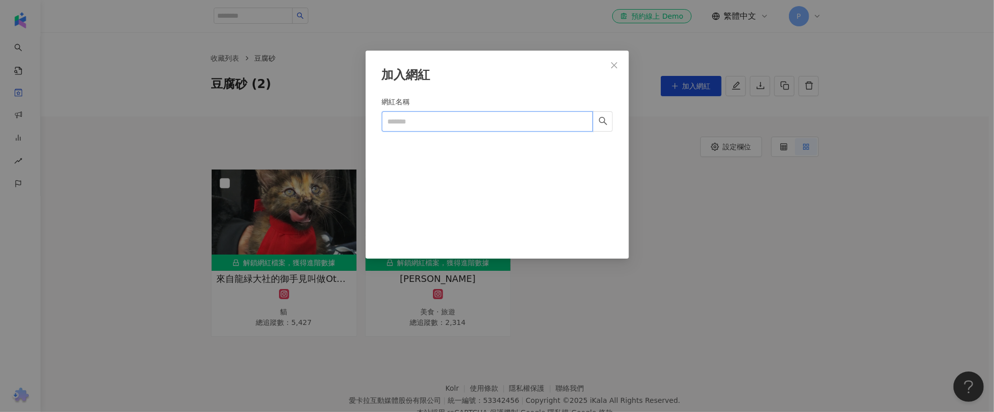
click at [465, 114] on input "網紅名稱" at bounding box center [487, 121] width 211 height 20
type input "*"
click at [422, 122] on input "*******" at bounding box center [487, 121] width 211 height 20
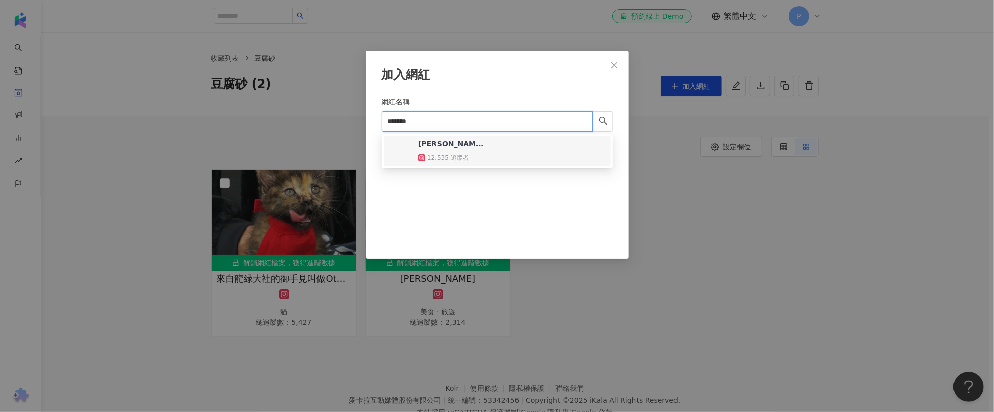
paste input "**********"
type input "**********"
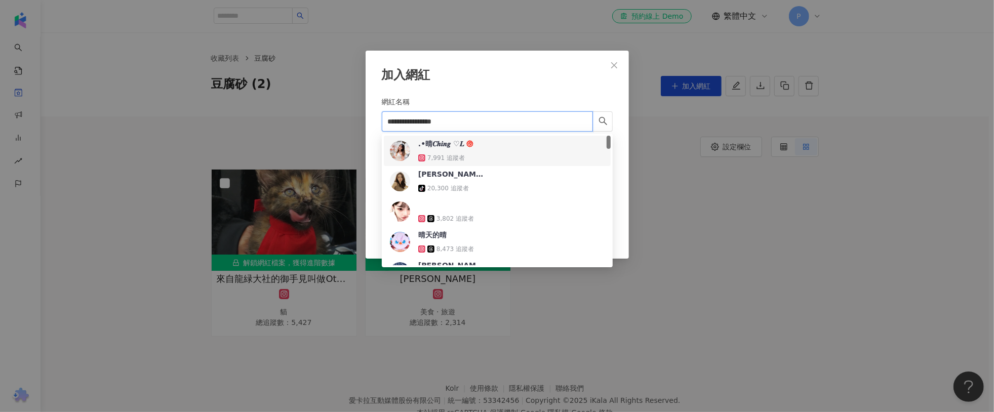
click at [515, 145] on div ".•晴𝑪𝒉𝒊𝒏𝒈 ♡𝑳 7,991 追蹤者" at bounding box center [497, 151] width 215 height 24
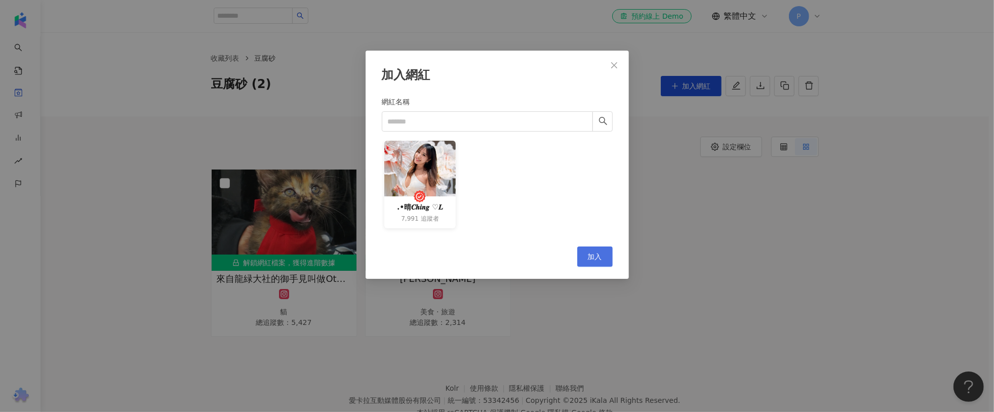
click at [582, 255] on button "加入" at bounding box center [594, 257] width 35 height 20
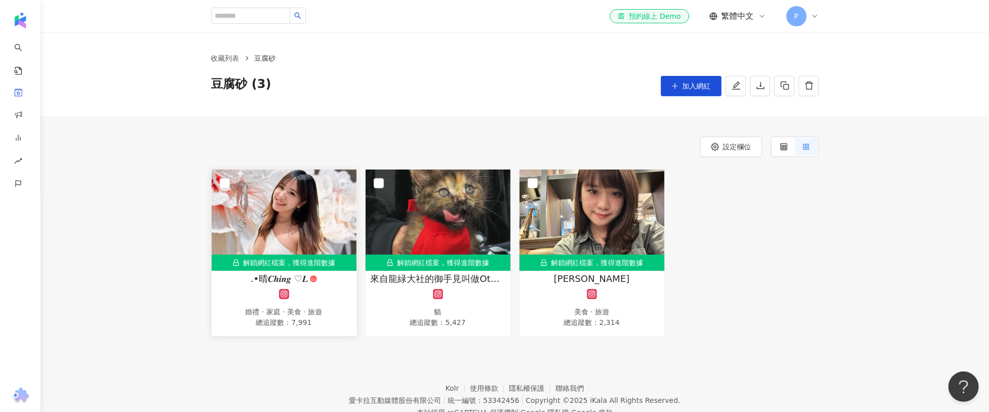
drag, startPoint x: 317, startPoint y: 278, endPoint x: 321, endPoint y: 289, distance: 11.7
click at [321, 289] on div ".•晴𝑪𝒉𝒊𝒏𝒈 ♡𝑳 婚禮 · 家庭 · 美食 · 旅遊 總追蹤數 ： 7,991" at bounding box center [284, 301] width 145 height 57
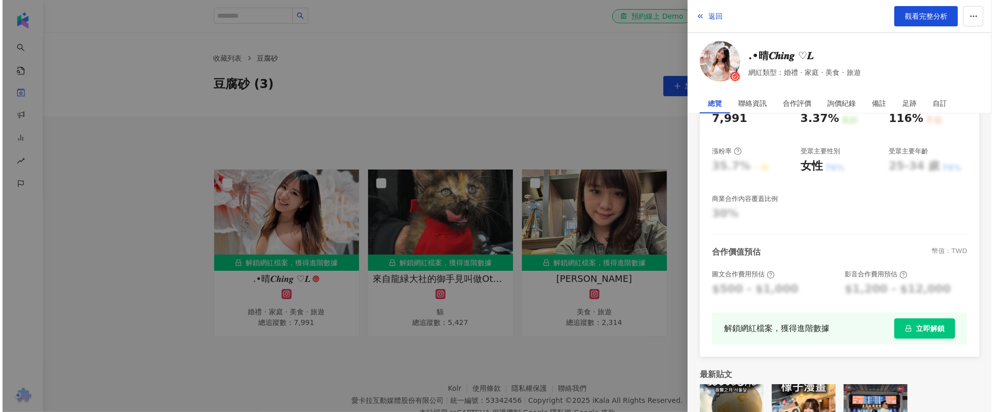
scroll to position [216, 0]
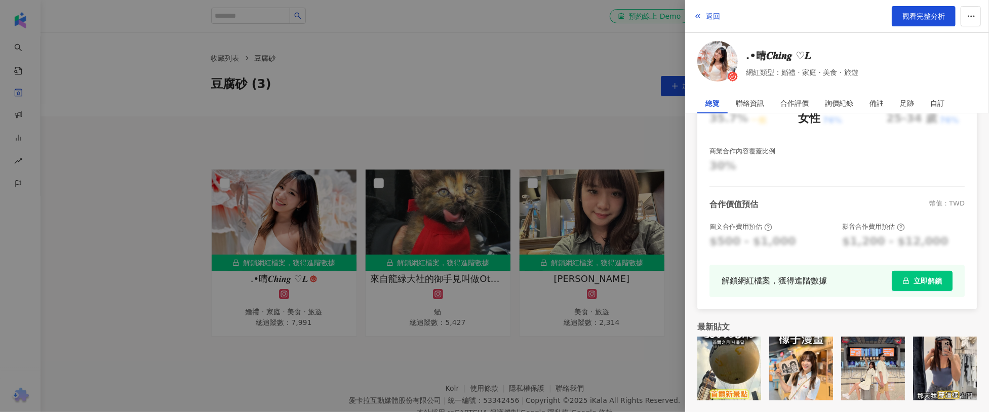
click at [562, 120] on div at bounding box center [494, 206] width 989 height 412
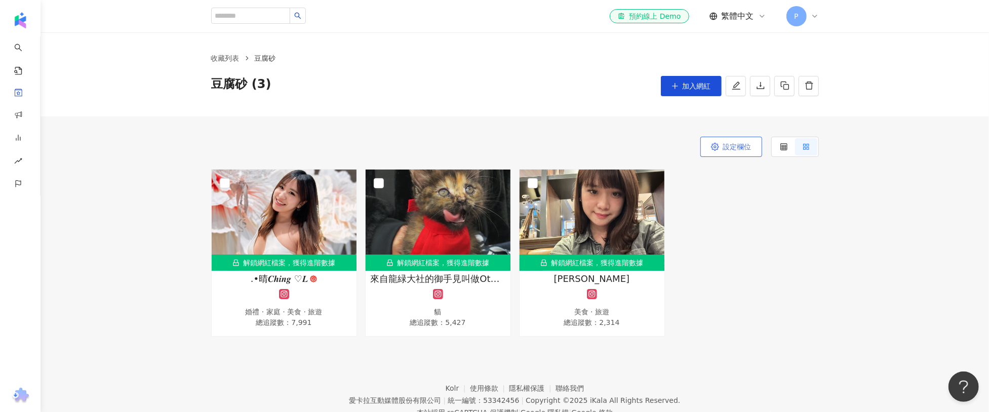
click at [727, 143] on span "設定欄位" at bounding box center [737, 147] width 28 height 8
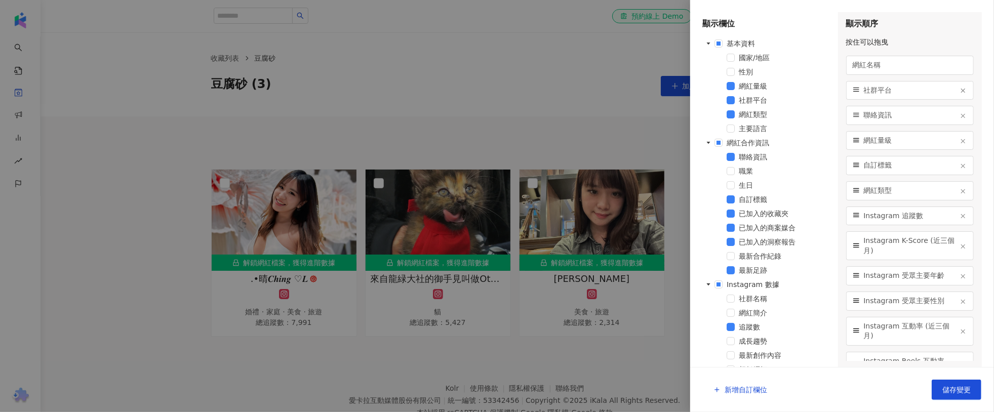
click at [634, 134] on div at bounding box center [497, 206] width 994 height 412
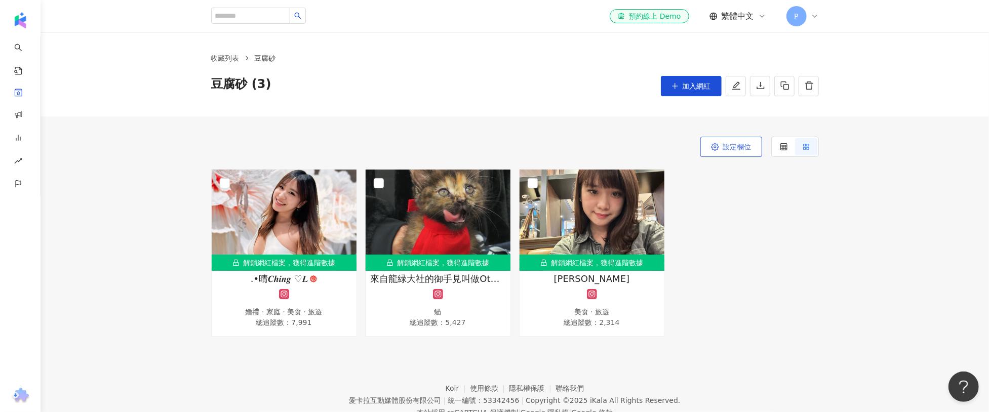
click at [725, 146] on span "設定欄位" at bounding box center [737, 147] width 28 height 8
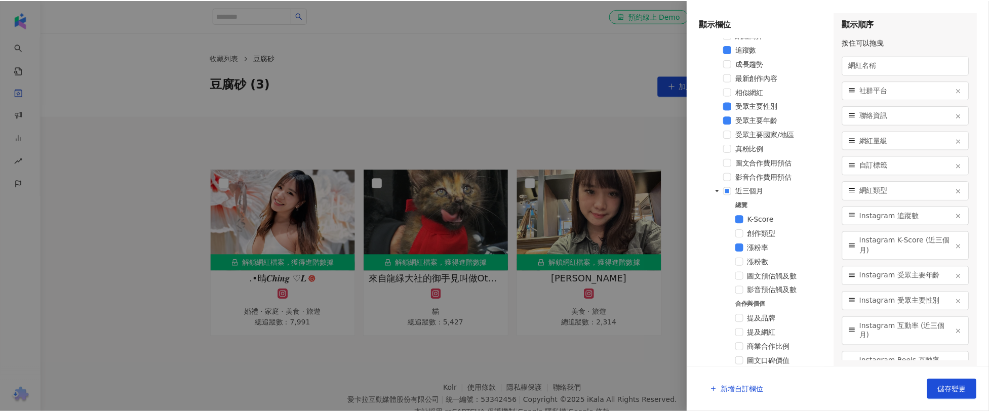
scroll to position [352, 0]
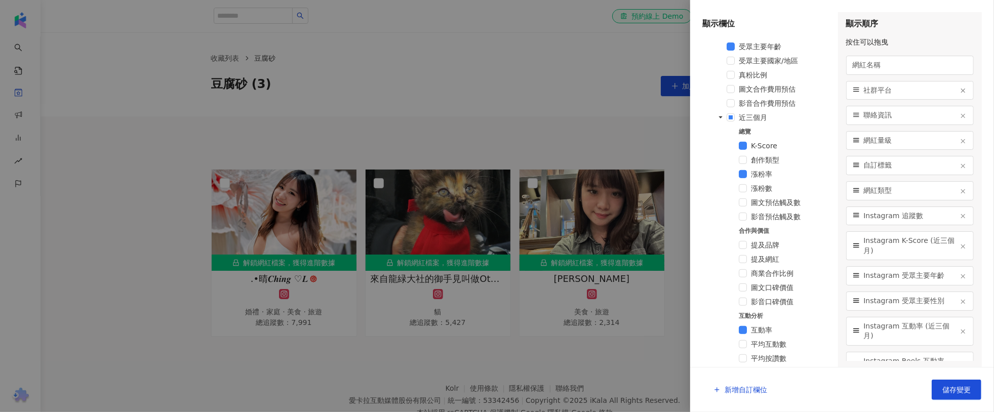
click at [779, 100] on span "影音合作費用預估" at bounding box center [767, 103] width 57 height 8
click at [960, 383] on button "儲存變更" at bounding box center [957, 390] width 50 height 20
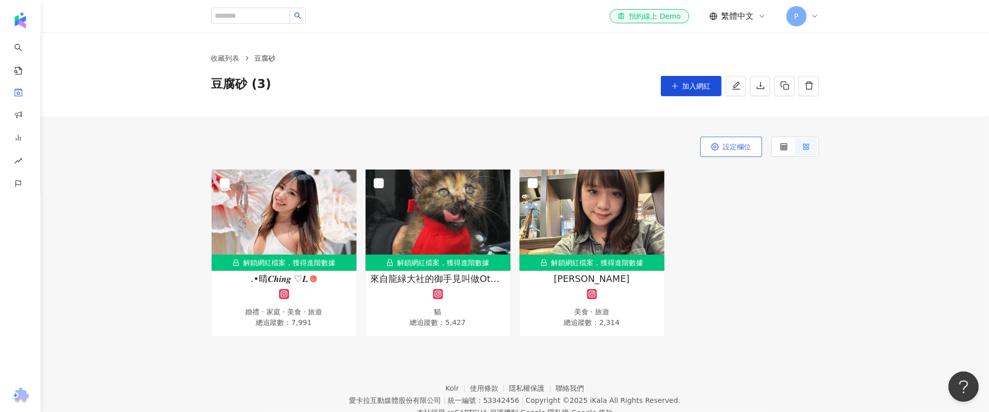
click at [746, 145] on span "設定欄位" at bounding box center [737, 147] width 28 height 8
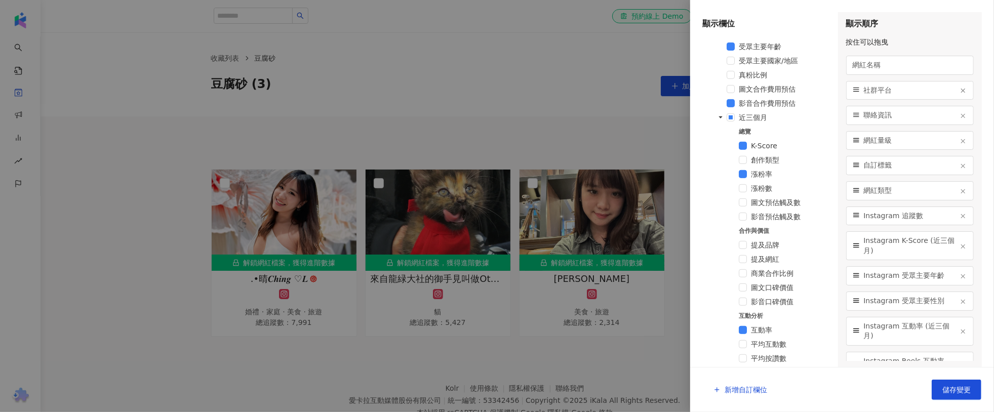
click at [631, 149] on div at bounding box center [497, 206] width 994 height 412
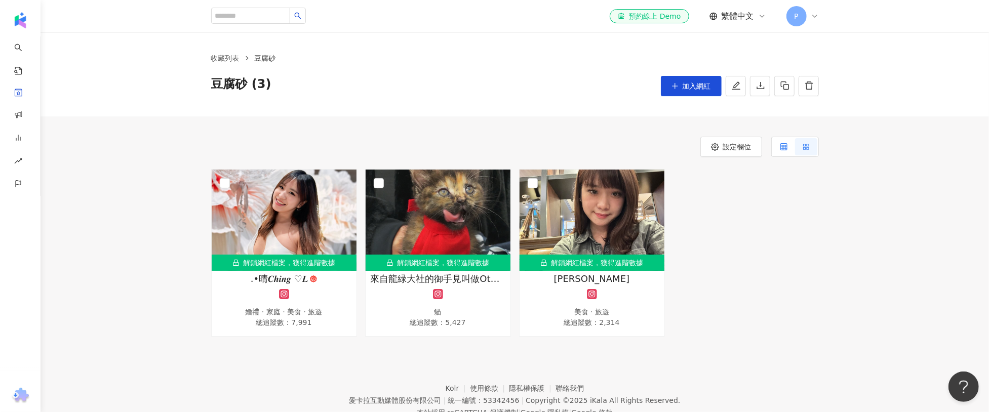
click at [794, 151] on label at bounding box center [784, 146] width 22 height 17
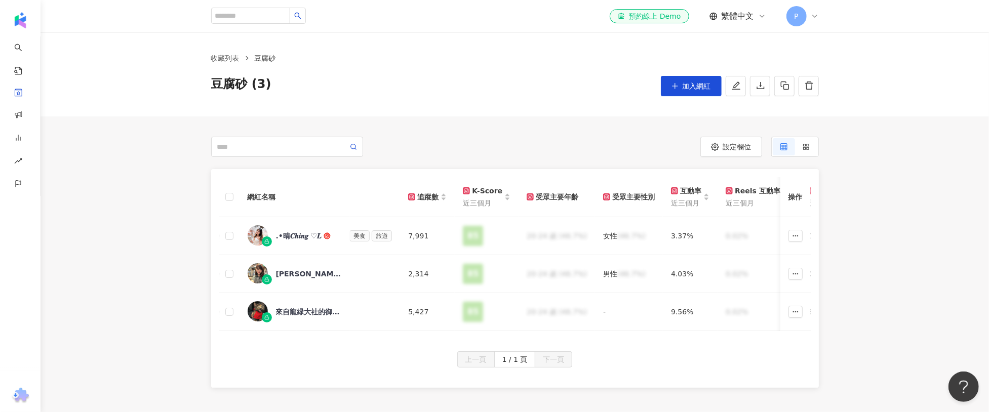
scroll to position [0, 422]
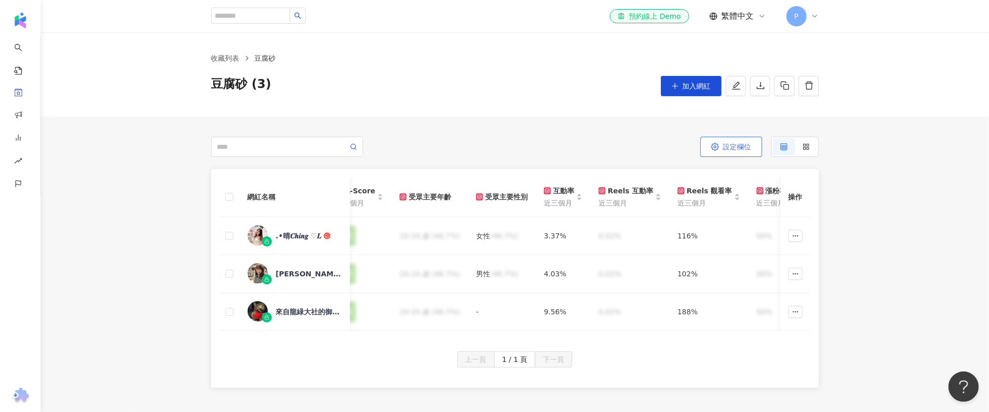
click at [744, 149] on span "設定欄位" at bounding box center [737, 147] width 28 height 8
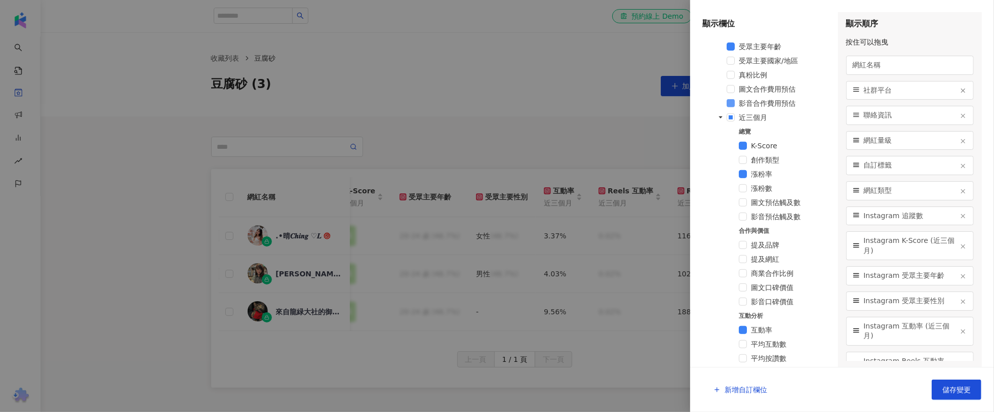
click at [735, 102] on span at bounding box center [731, 103] width 8 height 8
click at [953, 384] on button "儲存變更" at bounding box center [957, 390] width 50 height 20
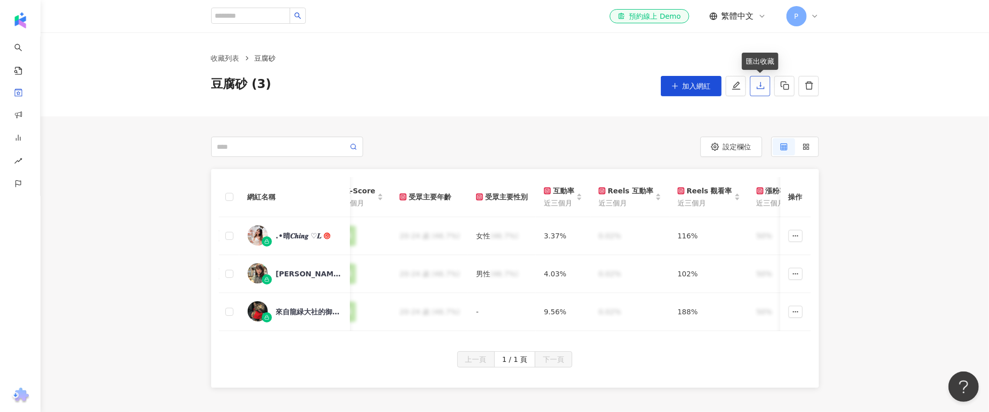
click at [762, 84] on icon "download" at bounding box center [760, 85] width 9 height 9
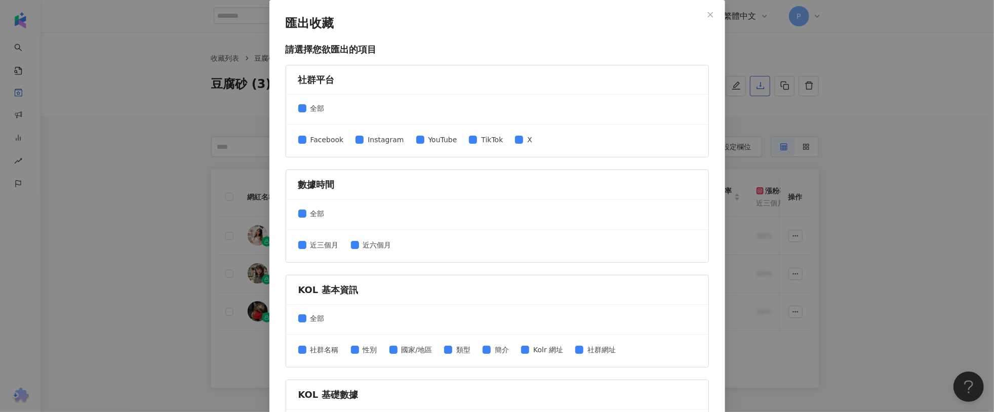
click at [762, 84] on div "匯出收藏 請選擇您欲匯出的項目 社群平台 全部 Facebook Instagram YouTube TikTok X 數據時間 全部 近三個月 近六個月 K…" at bounding box center [497, 206] width 994 height 412
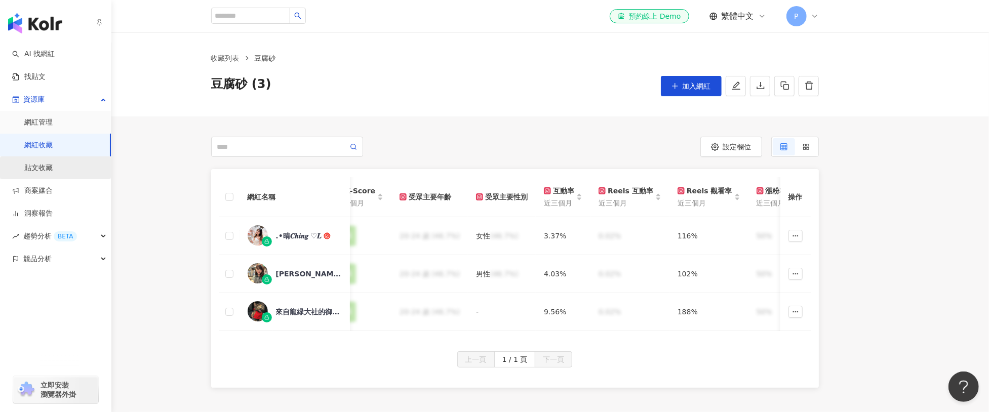
click at [43, 169] on link "貼文收藏" at bounding box center [38, 168] width 28 height 10
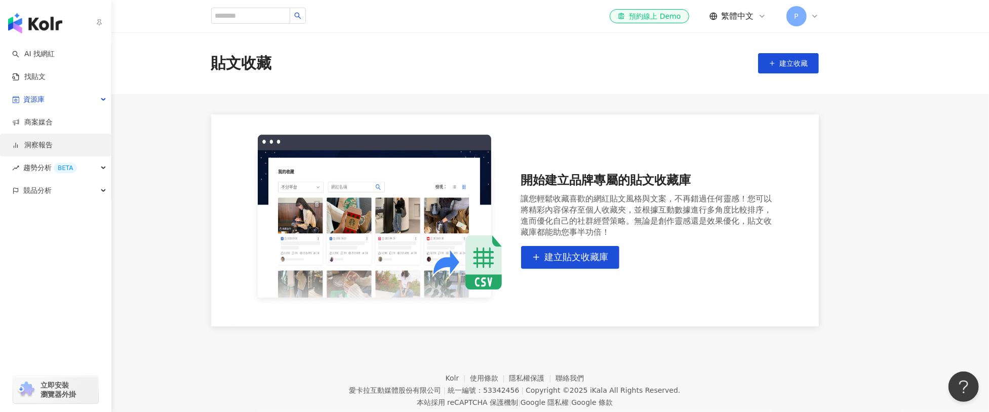
click at [29, 142] on link "洞察報告" at bounding box center [32, 145] width 41 height 10
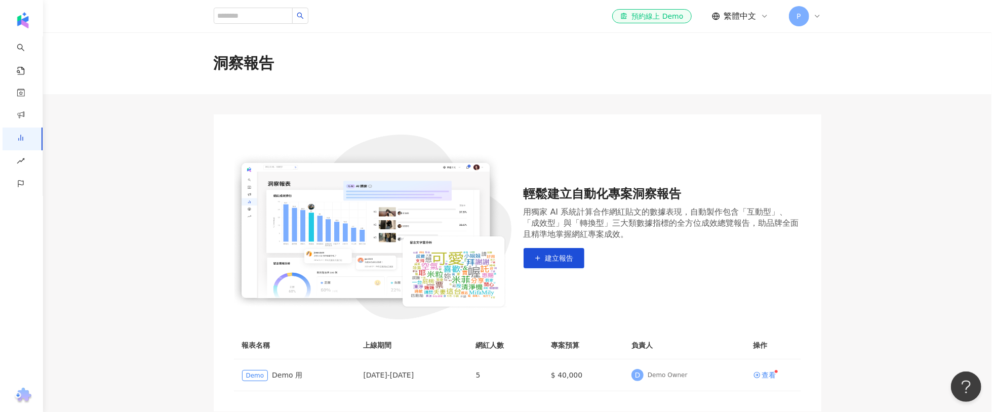
scroll to position [111, 0]
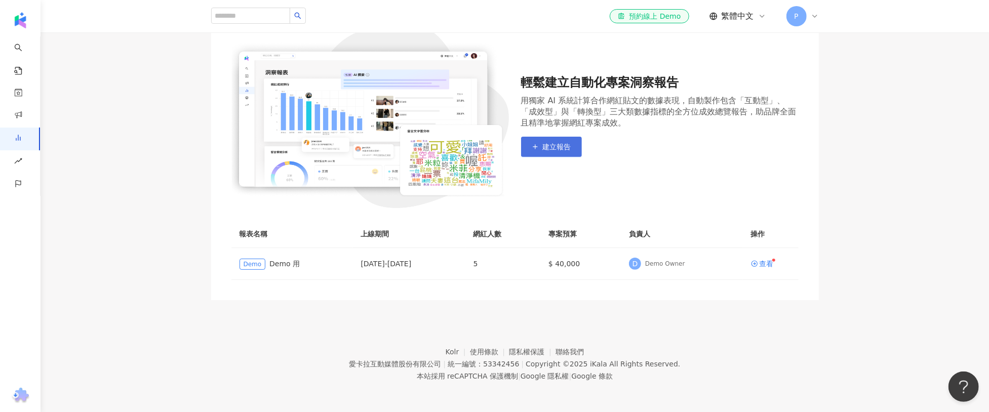
click at [543, 152] on button "建立報告" at bounding box center [551, 147] width 61 height 20
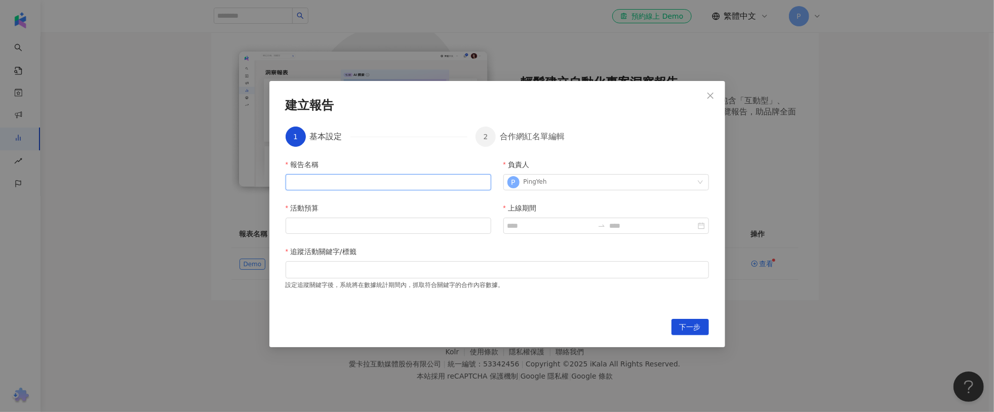
click at [398, 184] on input "報告名稱" at bounding box center [389, 182] width 206 height 16
type input "*"
type input "****"
click at [384, 225] on input "活動預算" at bounding box center [388, 225] width 205 height 15
type input "****"
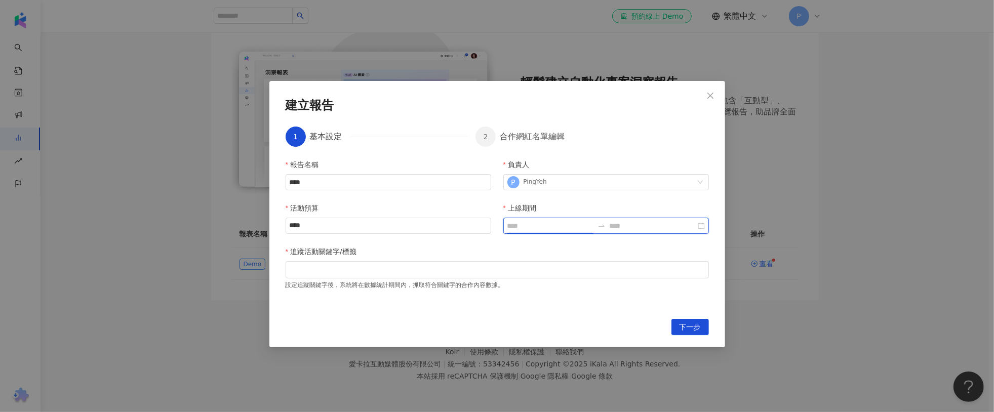
click at [523, 229] on input "上線期間" at bounding box center [551, 225] width 86 height 11
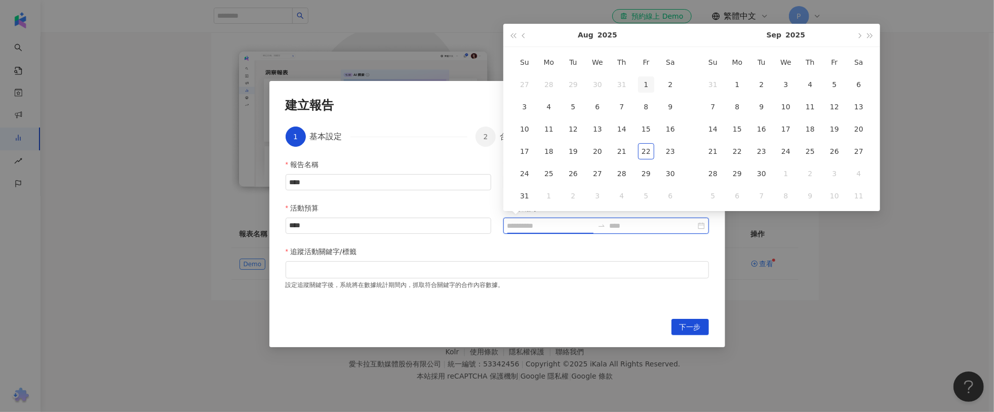
type input "**********"
click at [646, 80] on div "1" at bounding box center [646, 84] width 16 height 16
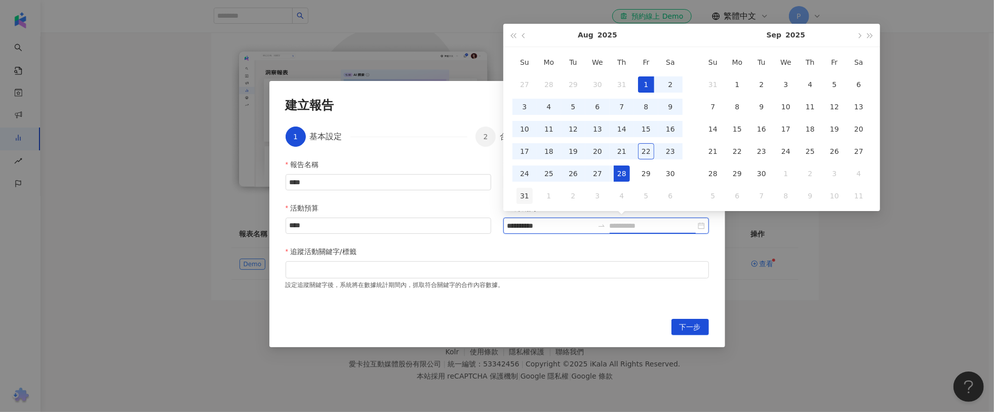
type input "**********"
click at [531, 192] on div "31" at bounding box center [525, 196] width 16 height 16
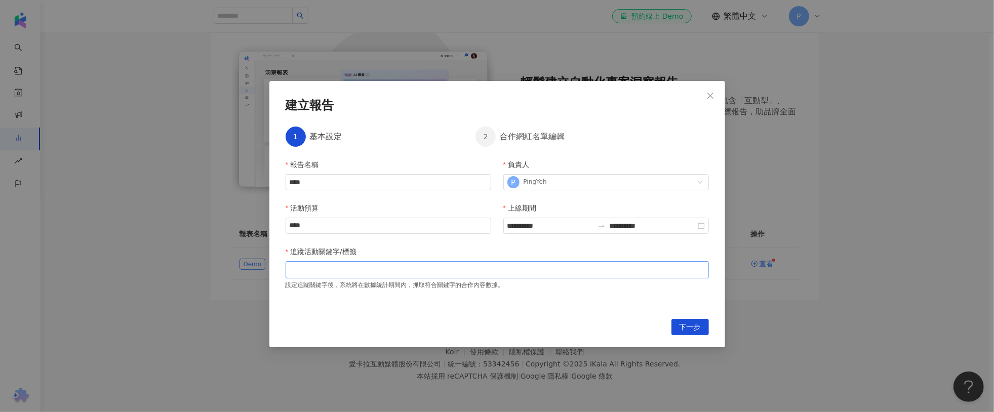
click at [362, 266] on div at bounding box center [497, 270] width 419 height 8
type input "*"
type input "***"
type input "**"
click at [318, 271] on icon "close" at bounding box center [318, 269] width 5 height 5
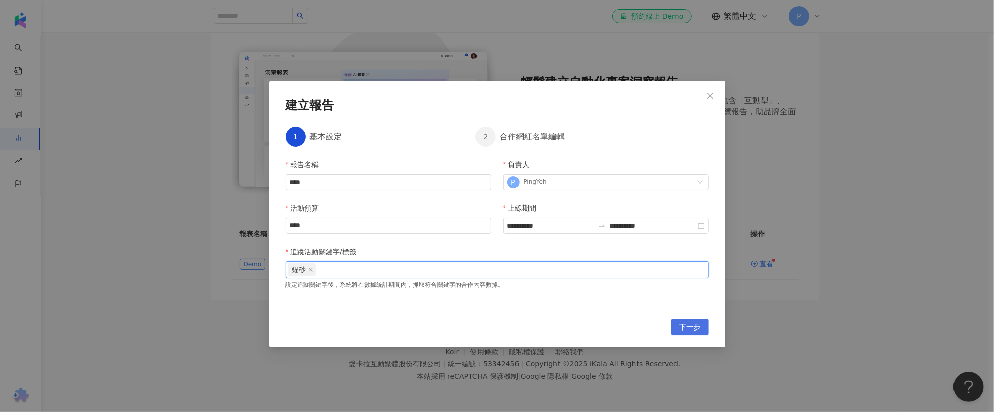
click at [686, 325] on span "下一步" at bounding box center [690, 328] width 21 height 16
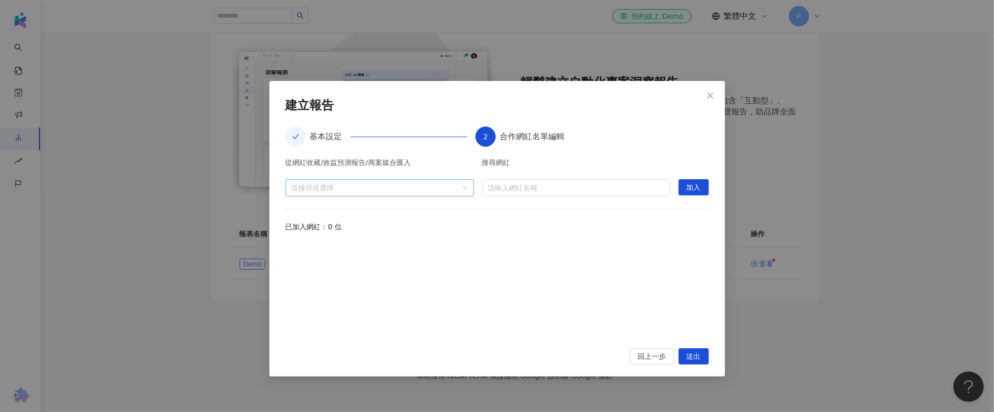
click at [408, 194] on div "請搜尋或選擇" at bounding box center [380, 187] width 188 height 17
click at [297, 211] on icon "caret-down" at bounding box center [295, 210] width 5 height 5
click at [330, 227] on span at bounding box center [325, 228] width 10 height 10
click at [529, 240] on div "從網紅收藏/效益預測報告/商案媒合匯入 豆腐砂 (3) 搜尋網紅 請輸入網紅名稱 加入 已加入網紅：0 位" at bounding box center [497, 247] width 423 height 177
click at [704, 358] on button "送出" at bounding box center [694, 357] width 30 height 16
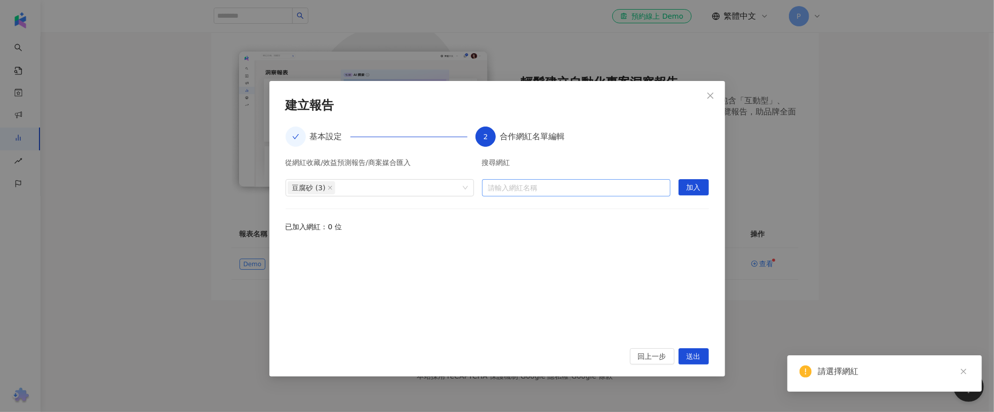
click at [653, 188] on input "search" at bounding box center [576, 188] width 176 height 16
click at [683, 187] on button "加入" at bounding box center [694, 187] width 30 height 16
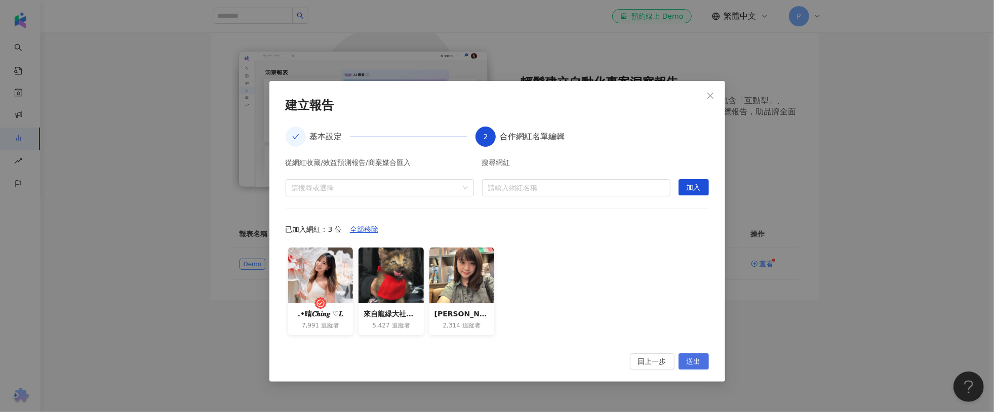
click at [692, 356] on span "送出" at bounding box center [694, 362] width 14 height 16
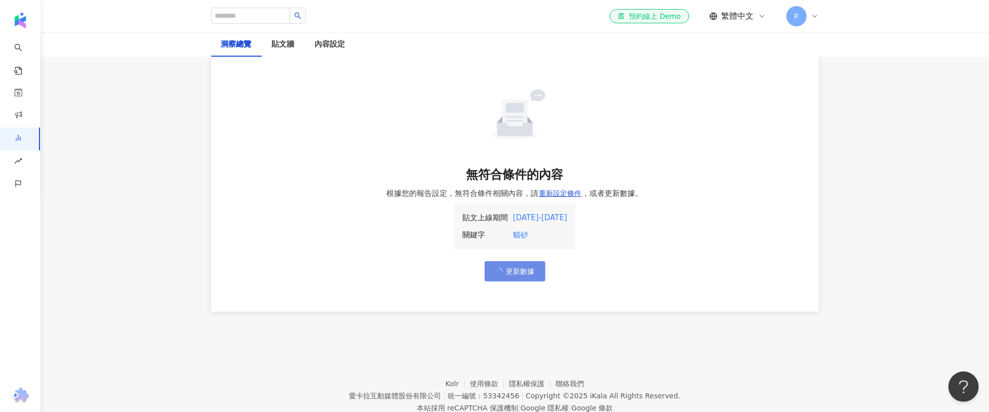
scroll to position [50, 0]
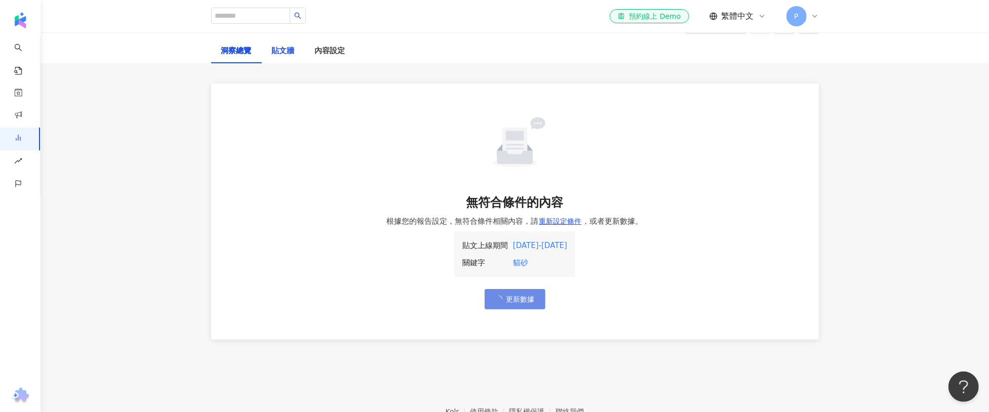
click at [283, 47] on div "貼文牆" at bounding box center [283, 51] width 23 height 12
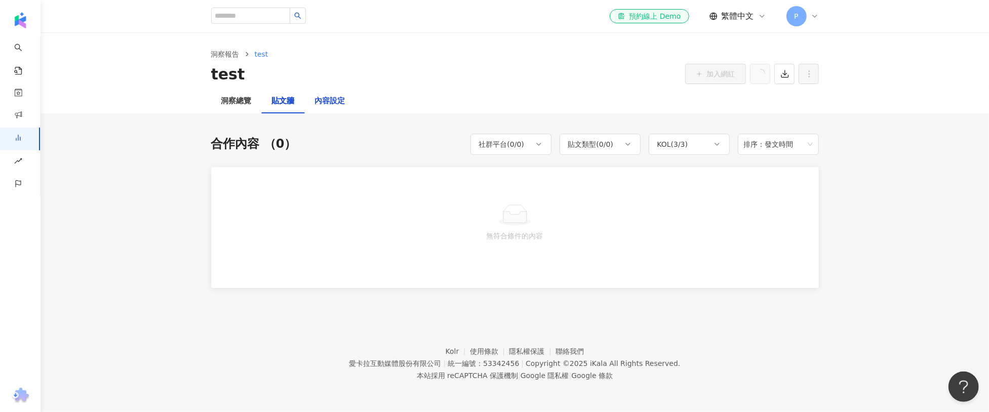
click at [315, 101] on div "內容設定" at bounding box center [330, 101] width 30 height 12
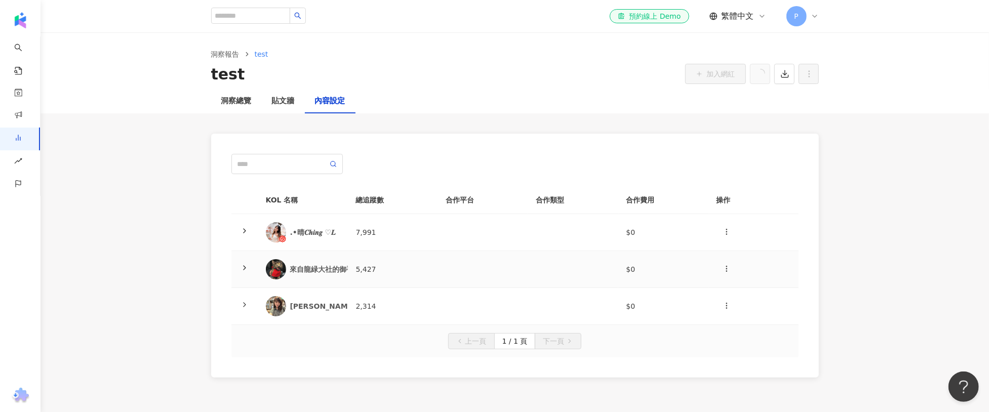
click at [248, 269] on icon at bounding box center [245, 268] width 8 height 8
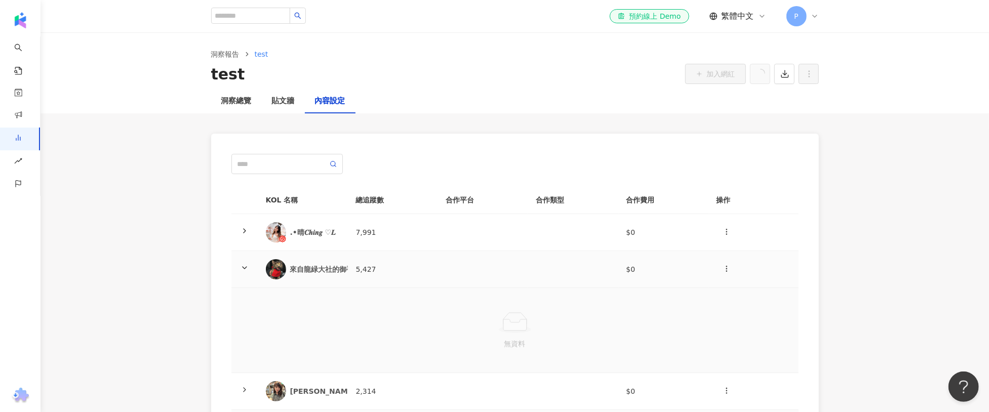
click at [299, 268] on div "來自龍緑大社的御手見叫做Otemi" at bounding box center [344, 269] width 109 height 10
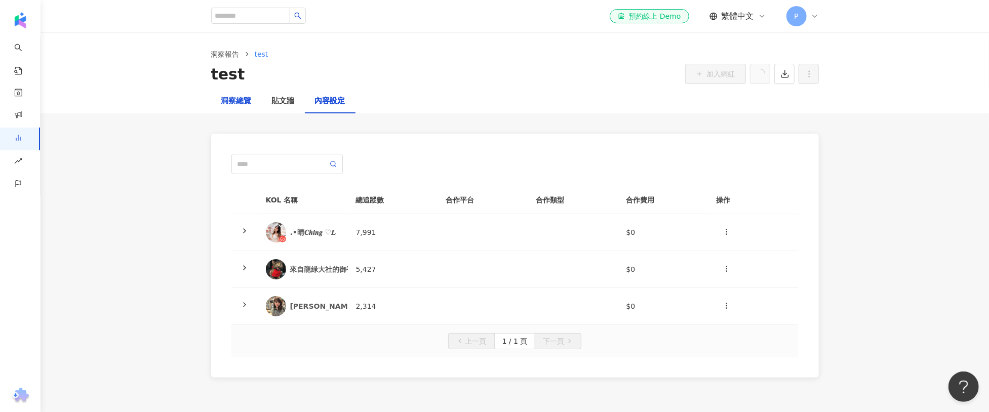
click at [242, 105] on div "洞察總覽" at bounding box center [236, 101] width 30 height 12
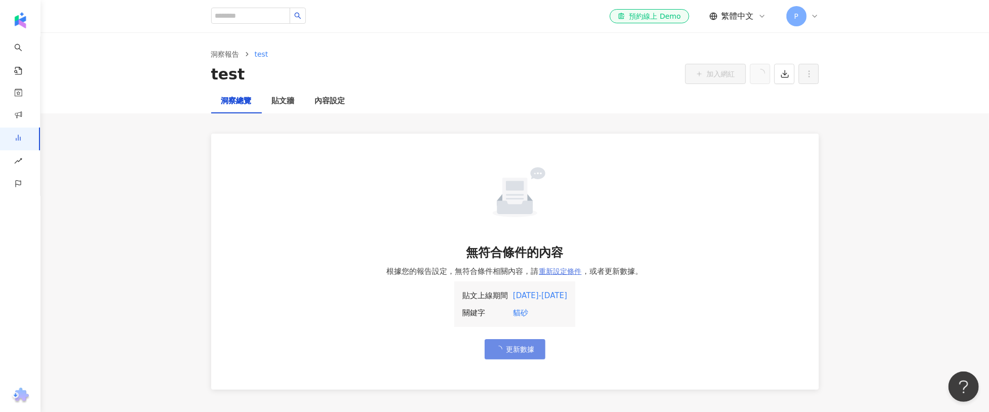
click at [554, 268] on span "重新設定條件" at bounding box center [560, 271] width 43 height 8
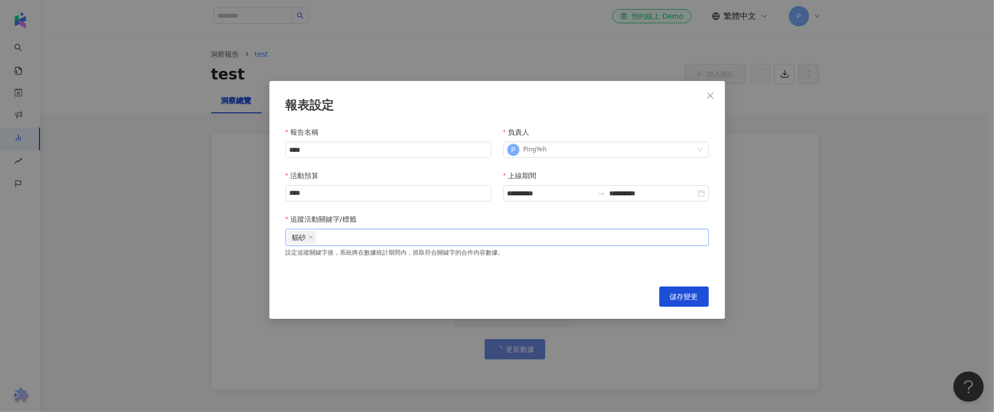
click at [414, 236] on div "貓砂" at bounding box center [497, 237] width 419 height 15
type input "*"
type input "***"
type input "**"
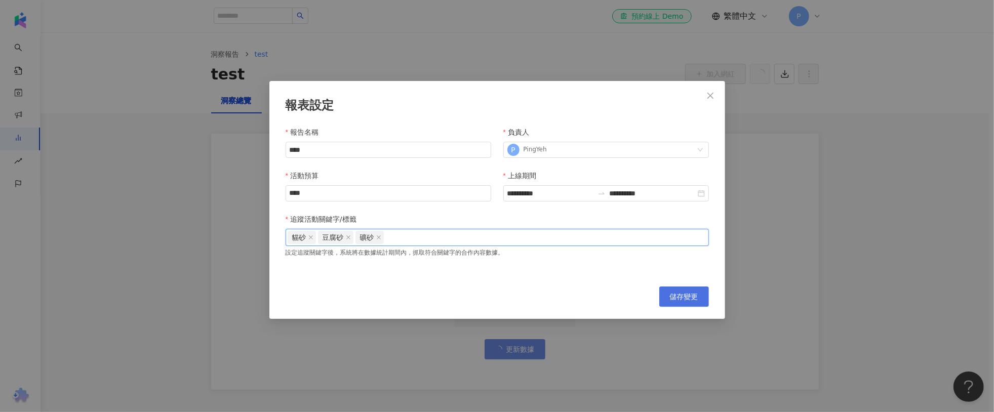
click at [680, 293] on span "儲存變更" at bounding box center [684, 297] width 28 height 8
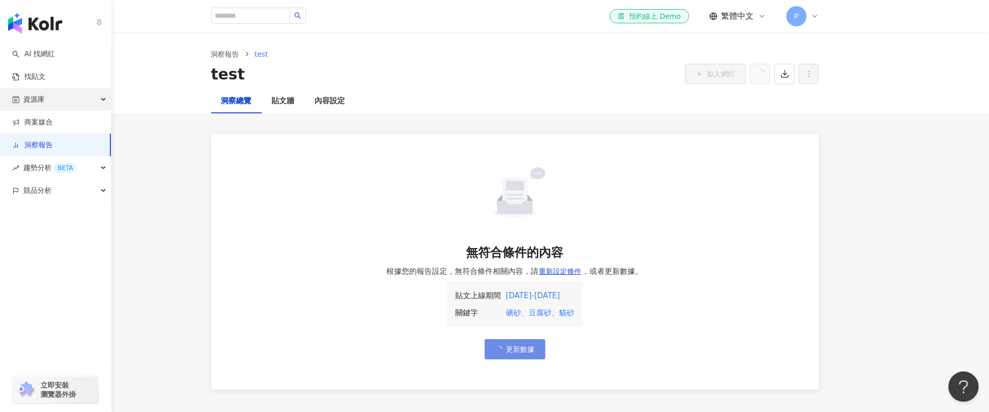
click at [26, 97] on span "資源庫" at bounding box center [33, 99] width 21 height 23
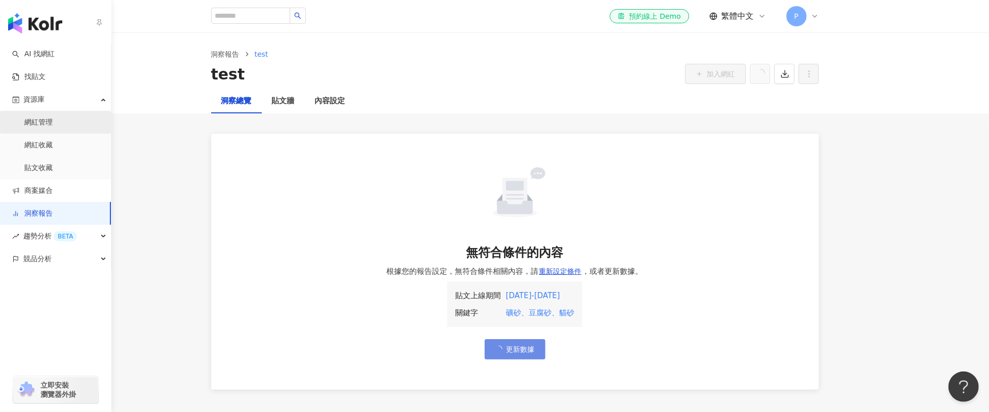
click at [42, 119] on link "網紅管理" at bounding box center [38, 123] width 28 height 10
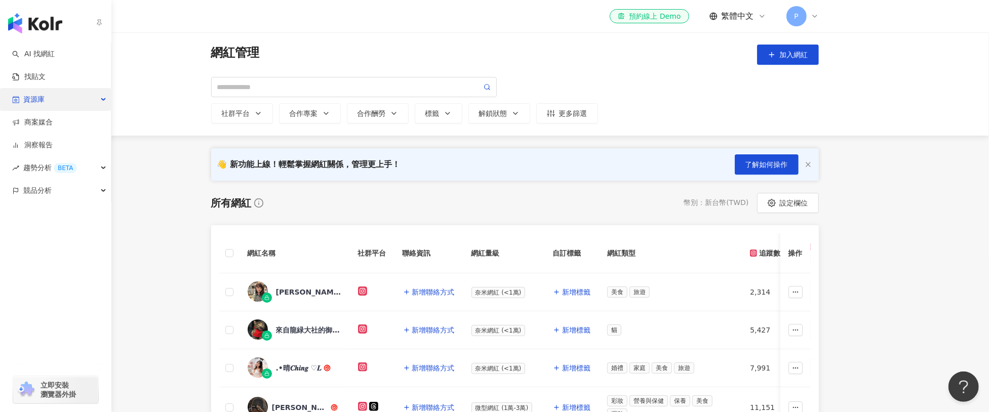
click at [45, 101] on div "資源庫" at bounding box center [55, 99] width 111 height 23
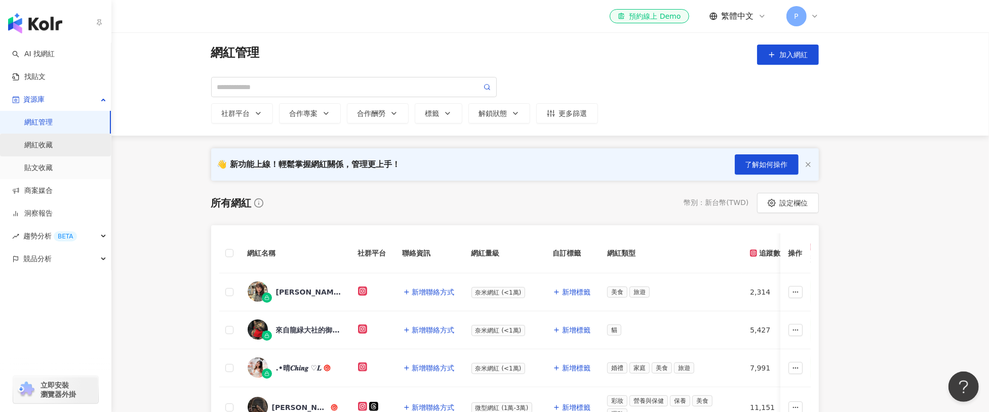
click at [44, 141] on link "網紅收藏" at bounding box center [38, 145] width 28 height 10
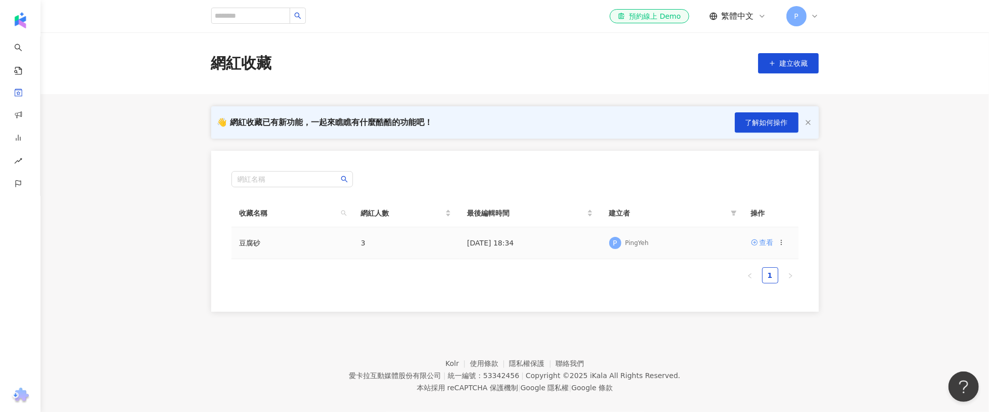
click at [768, 244] on div "查看" at bounding box center [767, 242] width 14 height 11
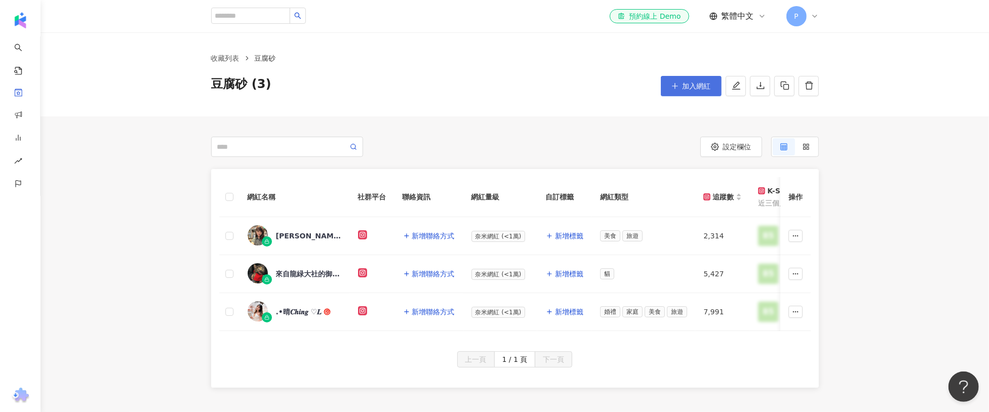
click at [701, 92] on button "加入網紅" at bounding box center [691, 86] width 61 height 20
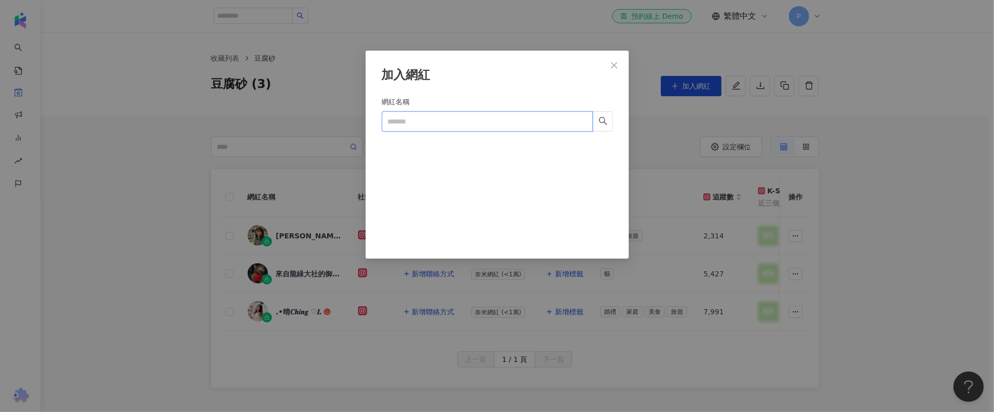
click at [500, 122] on input "網紅名稱" at bounding box center [487, 121] width 211 height 20
paste input "*********"
click at [608, 124] on button "button" at bounding box center [603, 121] width 20 height 20
click at [529, 122] on input "*********" at bounding box center [487, 121] width 211 height 20
paste input "search"
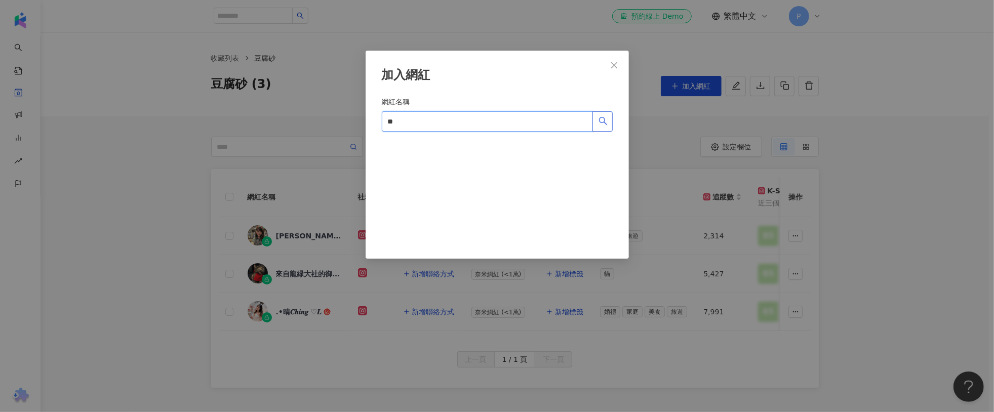
click at [603, 122] on icon "search" at bounding box center [603, 121] width 9 height 9
click at [465, 121] on input "**" at bounding box center [487, 121] width 211 height 20
paste input "**********"
type input "**********"
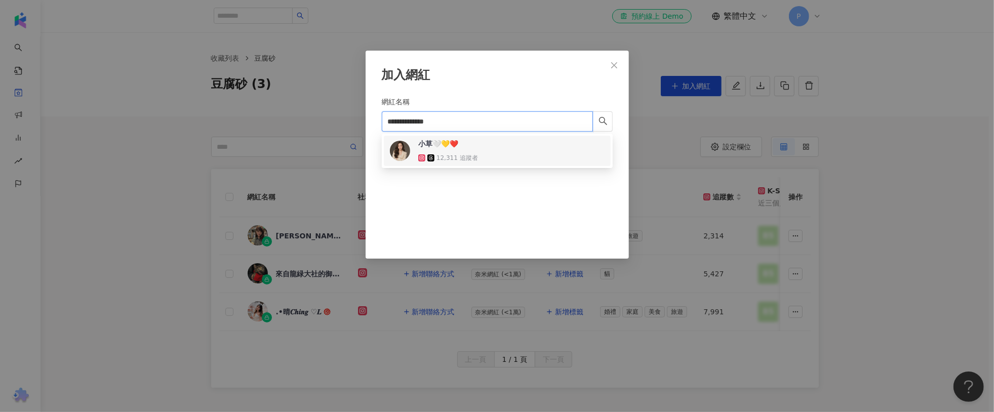
click at [468, 144] on span "小草🤍💛❤️" at bounding box center [451, 144] width 66 height 10
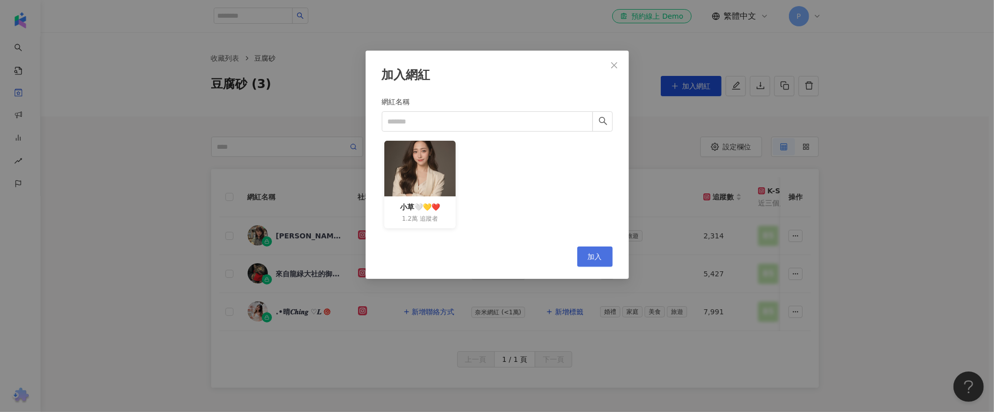
click at [583, 251] on button "加入" at bounding box center [594, 257] width 35 height 20
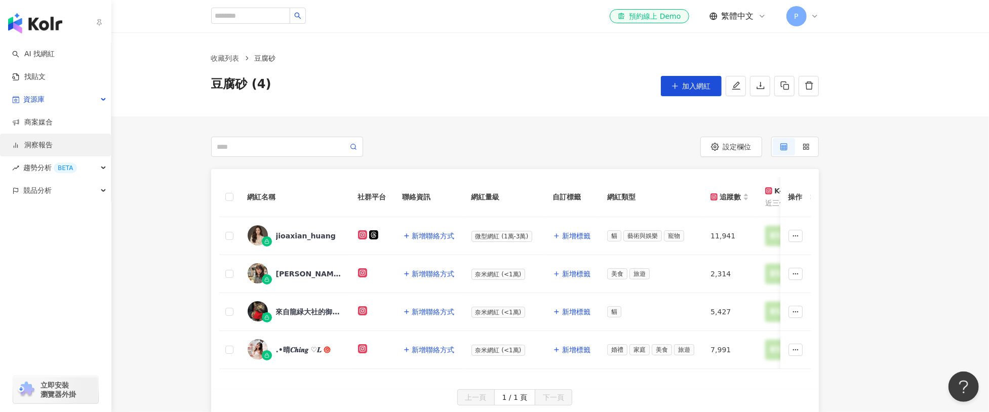
click at [40, 143] on link "洞察報告" at bounding box center [32, 145] width 41 height 10
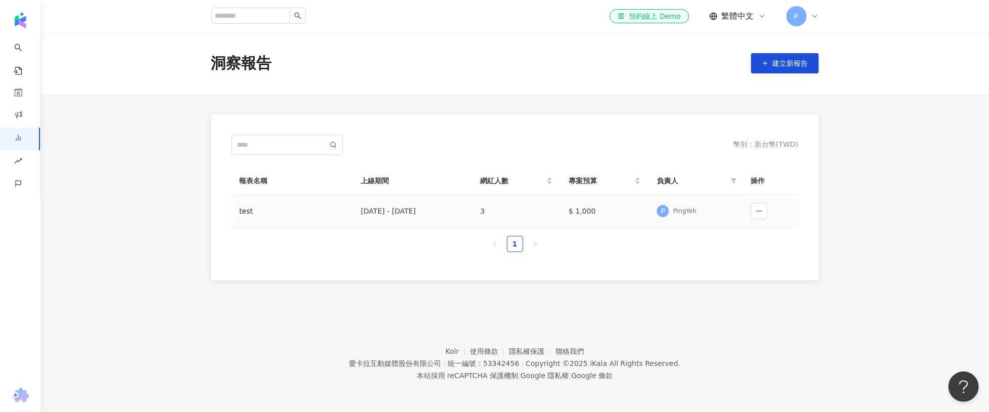
click at [242, 211] on div "test" at bounding box center [292, 211] width 105 height 11
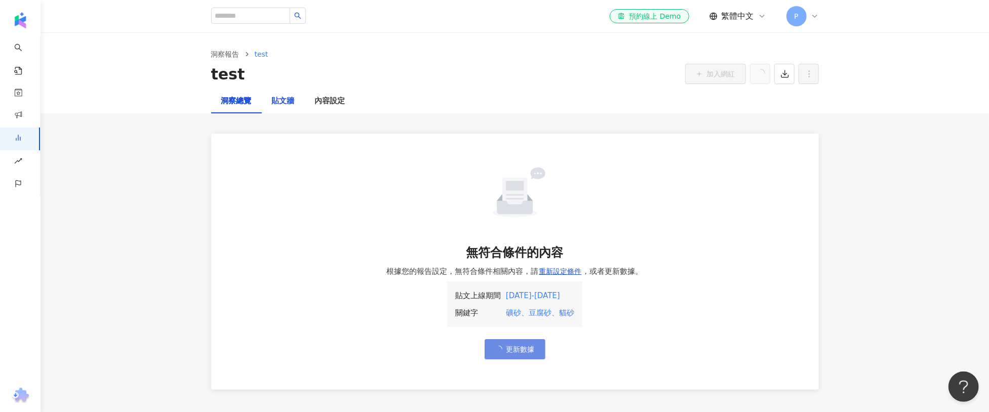
click at [272, 105] on div "貼文牆" at bounding box center [283, 101] width 23 height 12
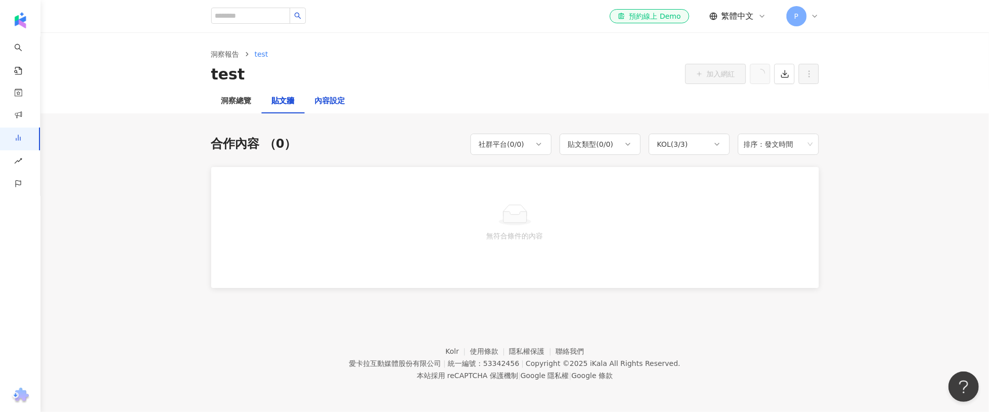
click at [328, 102] on div "內容設定" at bounding box center [330, 101] width 30 height 12
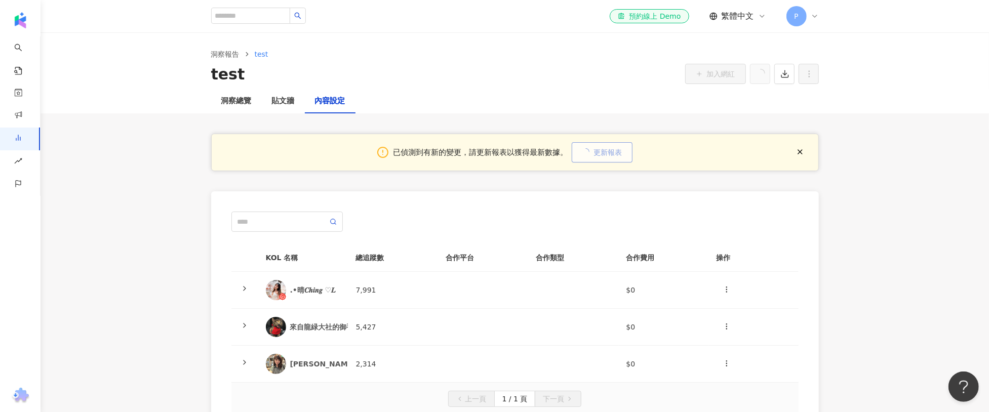
click at [588, 154] on icon "loading" at bounding box center [586, 152] width 8 height 8
click at [252, 104] on div "洞察總覽" at bounding box center [236, 101] width 51 height 24
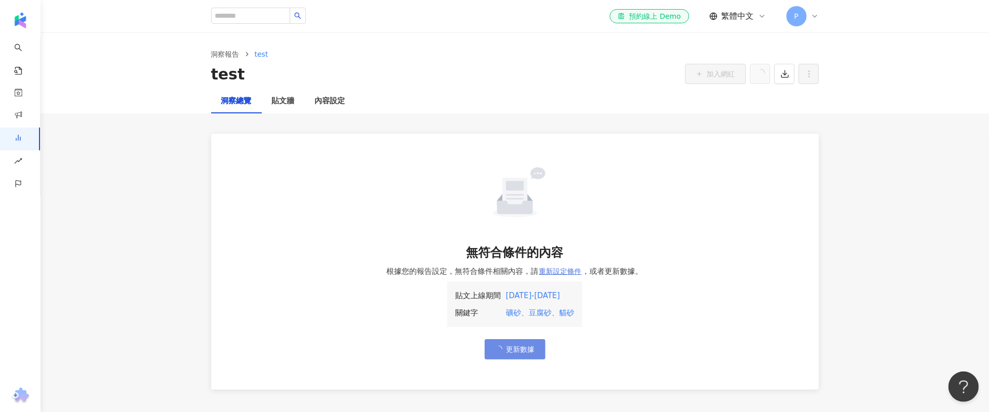
click at [558, 271] on span "重新設定條件" at bounding box center [560, 271] width 43 height 8
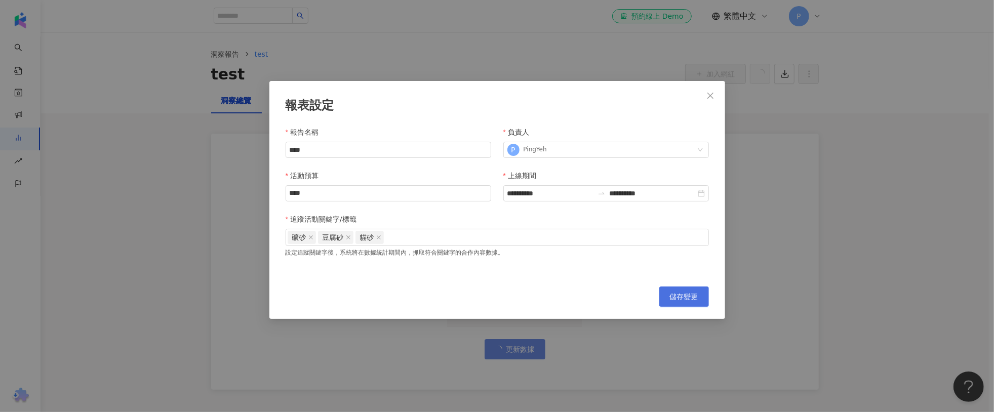
click at [673, 293] on span "儲存變更" at bounding box center [684, 297] width 28 height 8
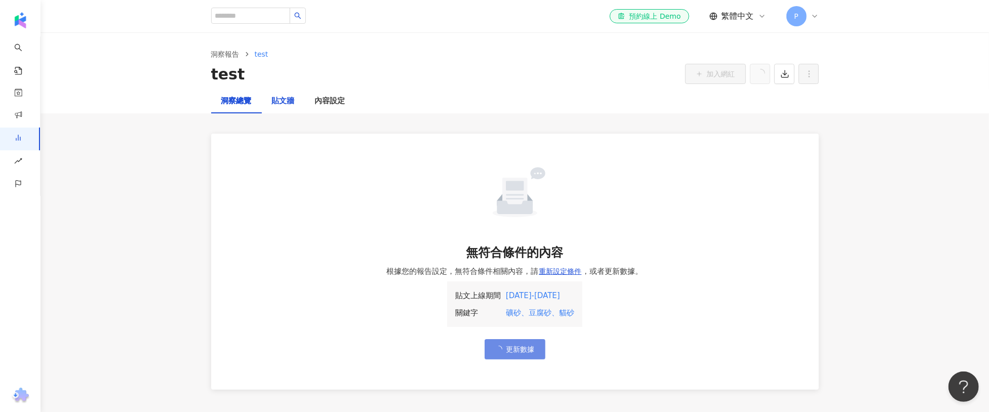
click at [272, 99] on div "貼文牆" at bounding box center [283, 101] width 23 height 12
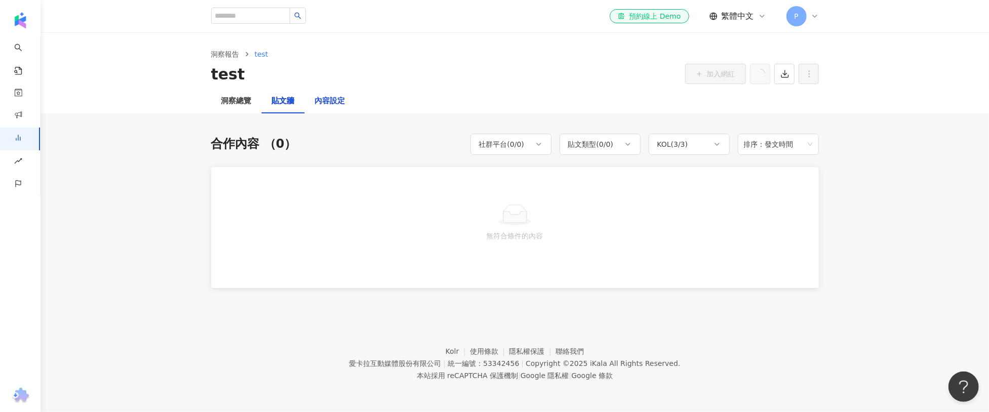
click at [331, 104] on div "內容設定" at bounding box center [330, 101] width 30 height 12
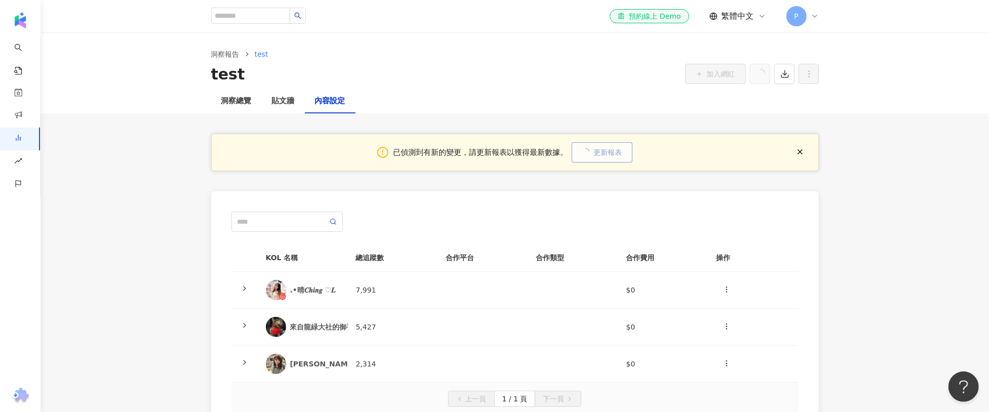
click at [615, 157] on button "更新報表" at bounding box center [602, 152] width 61 height 20
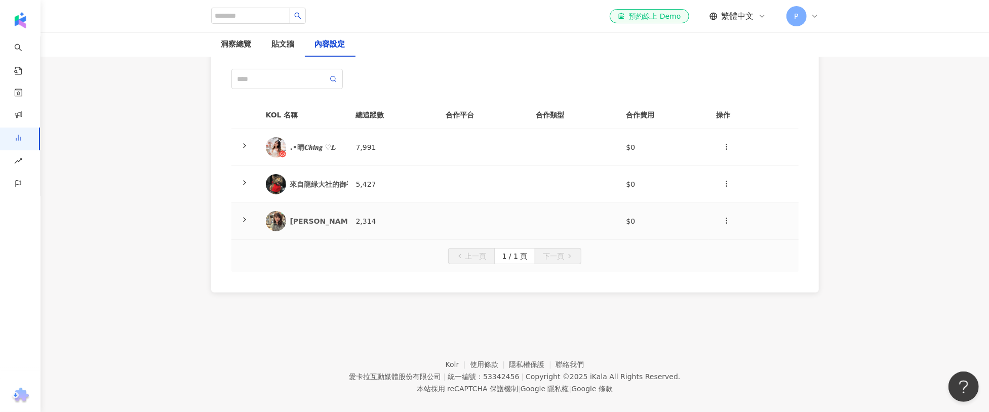
scroll to position [34, 0]
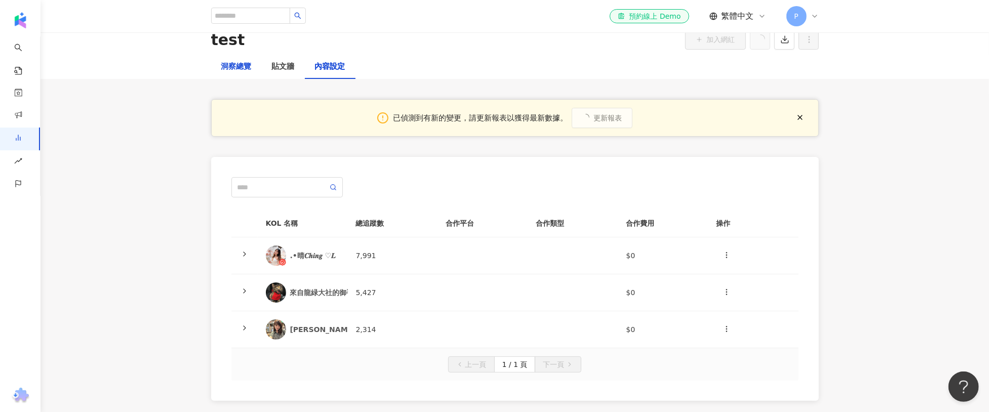
click at [235, 66] on div "洞察總覽" at bounding box center [236, 67] width 30 height 12
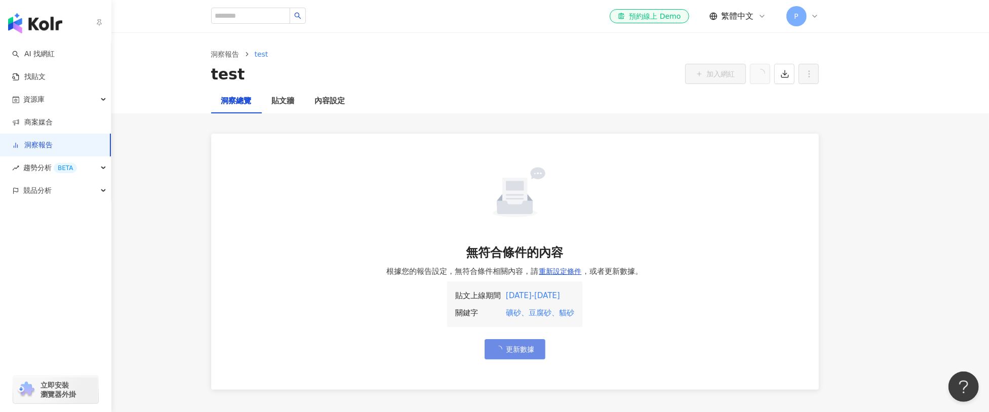
click at [12, 140] on link "洞察報告" at bounding box center [32, 145] width 41 height 10
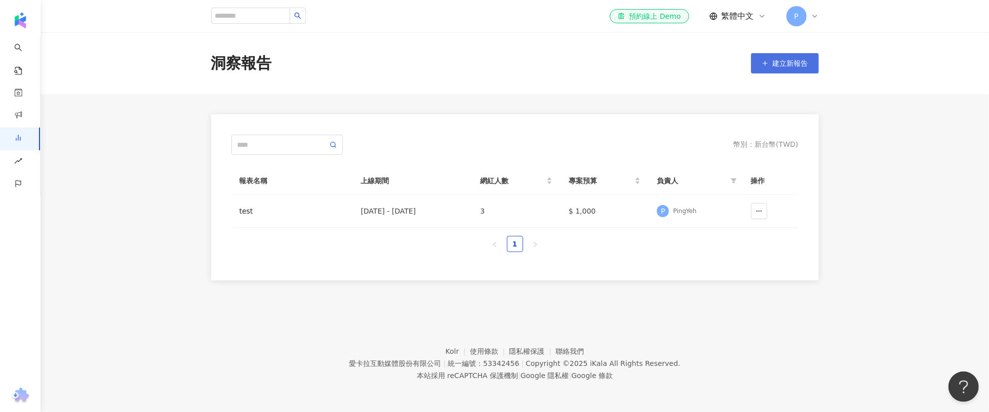
click at [800, 65] on span "建立新報告" at bounding box center [790, 63] width 35 height 8
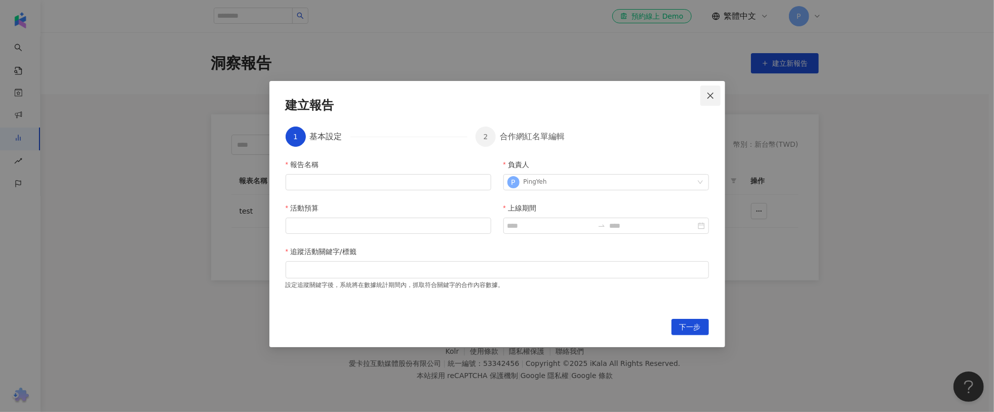
click at [707, 98] on icon "close" at bounding box center [711, 96] width 8 height 8
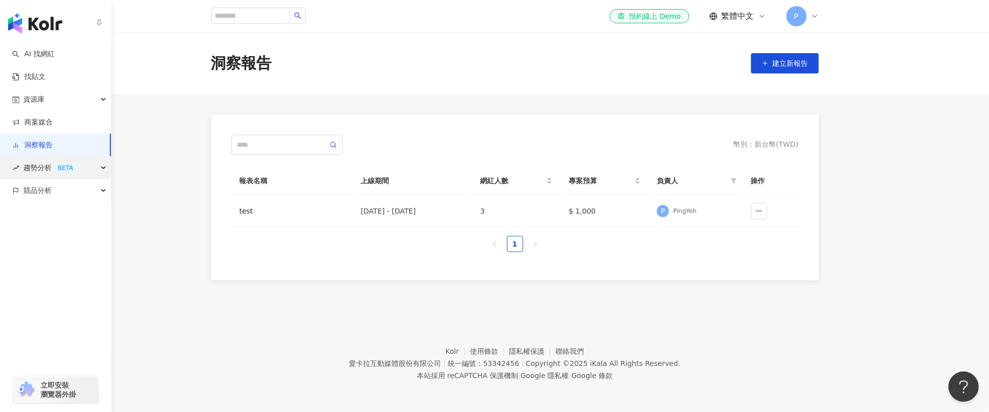
click at [21, 166] on div "趨勢分析 BETA" at bounding box center [55, 168] width 111 height 23
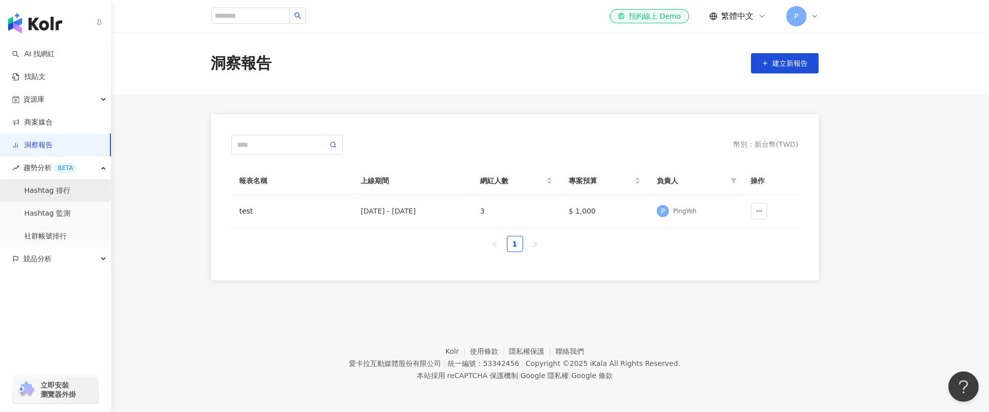
click at [35, 190] on link "Hashtag 排行" at bounding box center [47, 191] width 46 height 10
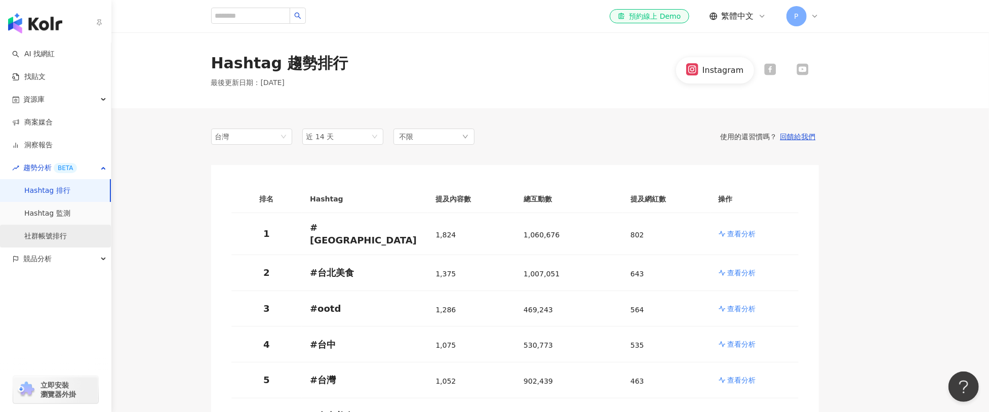
click at [45, 235] on link "社群帳號排行" at bounding box center [45, 236] width 43 height 10
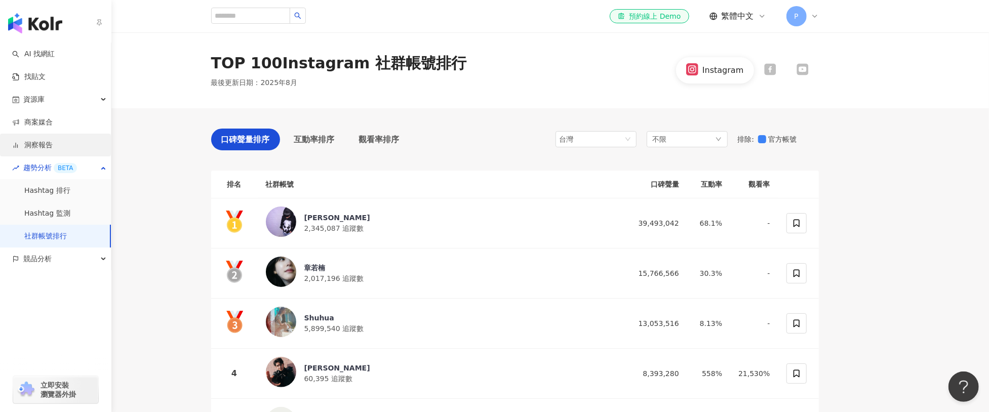
click at [40, 142] on link "洞察報告" at bounding box center [32, 145] width 41 height 10
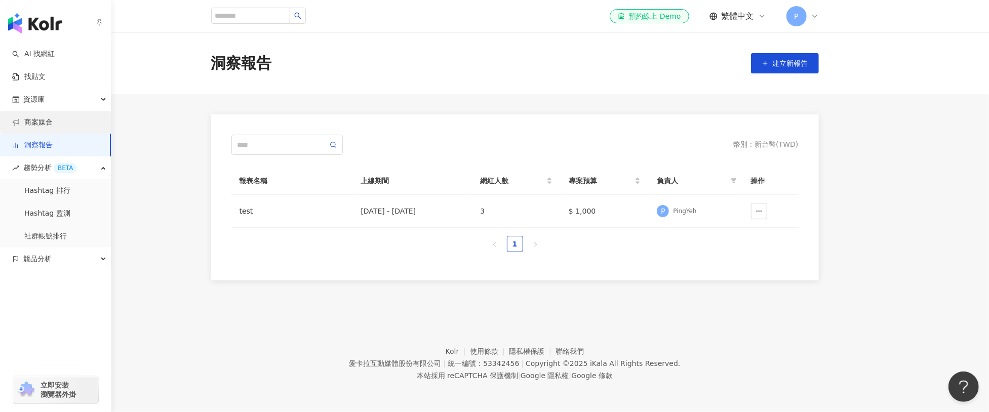
click at [40, 124] on link "商案媒合" at bounding box center [32, 123] width 41 height 10
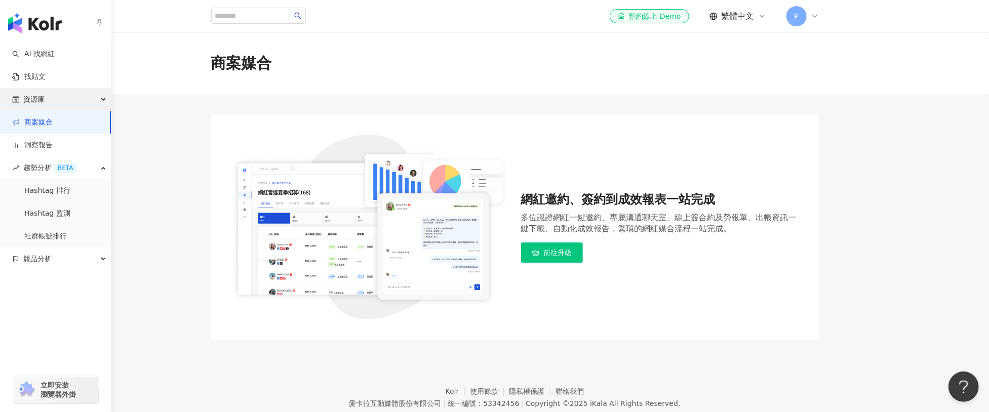
click at [39, 97] on span "資源庫" at bounding box center [33, 99] width 21 height 23
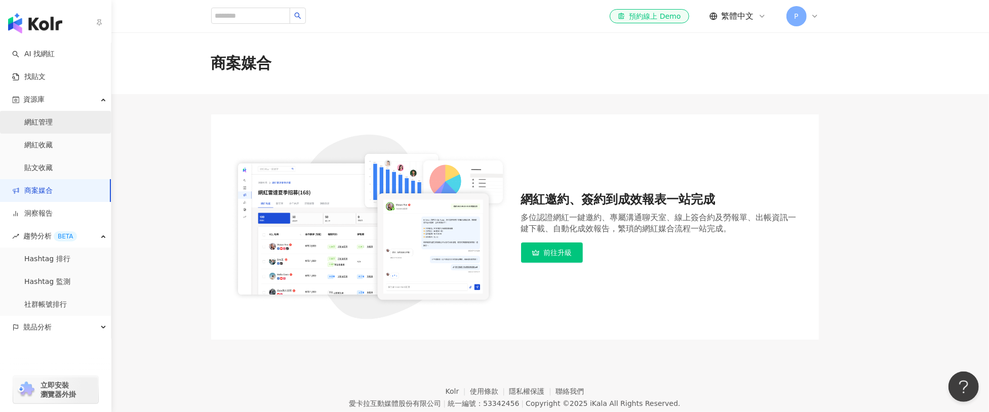
click at [47, 118] on link "網紅管理" at bounding box center [38, 123] width 28 height 10
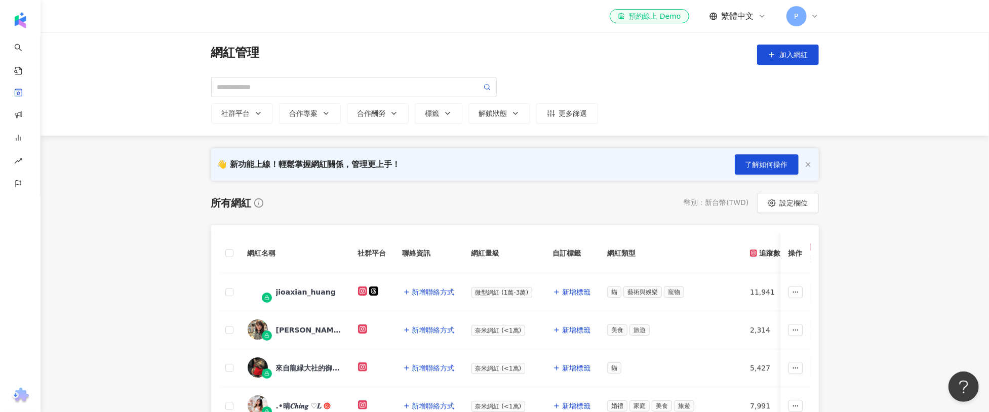
scroll to position [82, 0]
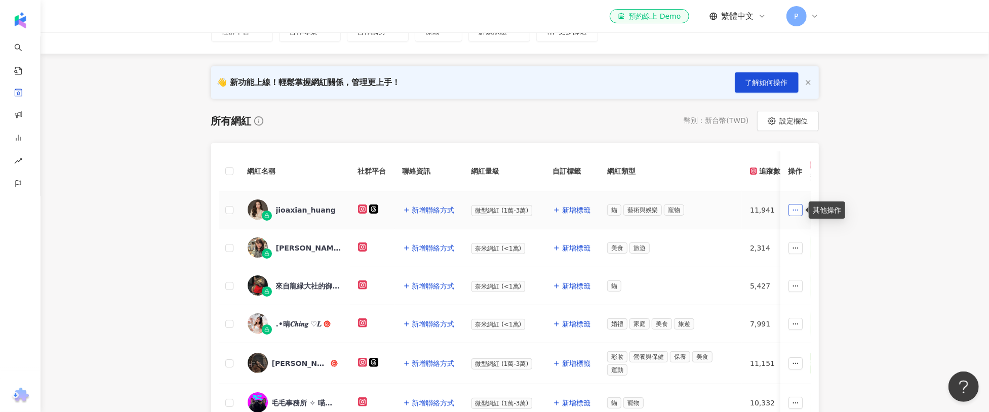
click at [793, 207] on icon "button" at bounding box center [795, 210] width 7 height 7
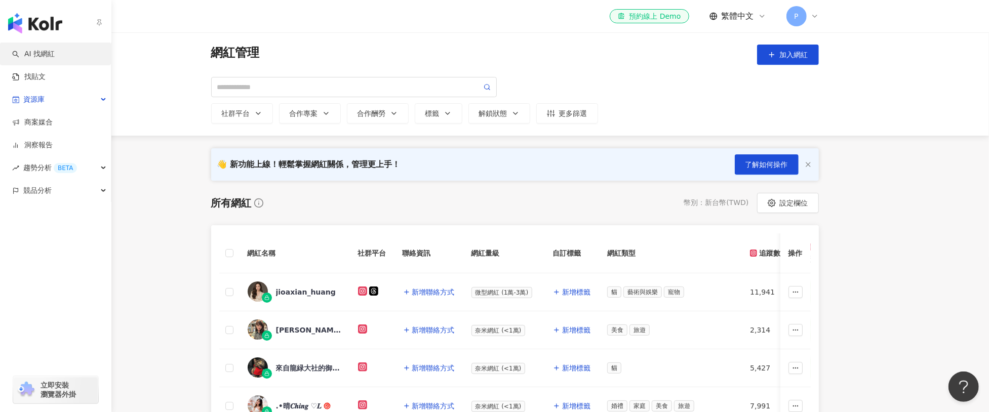
click at [25, 54] on link "AI 找網紅" at bounding box center [33, 54] width 43 height 10
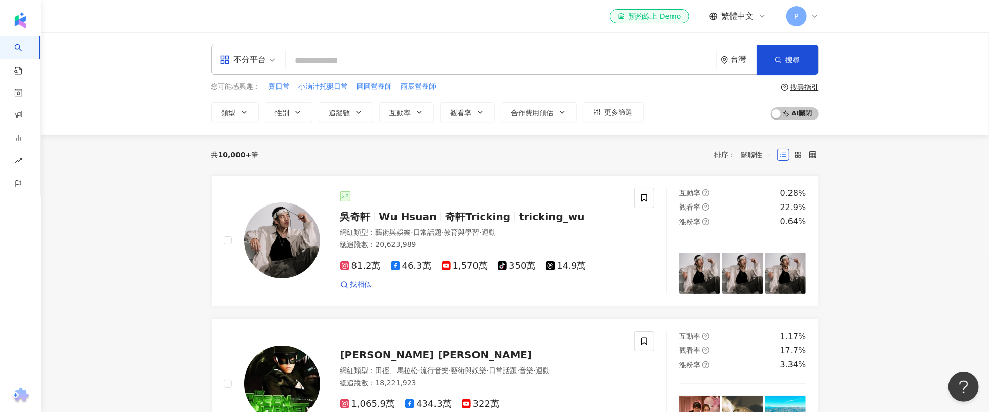
click at [428, 60] on input "search" at bounding box center [501, 60] width 422 height 19
paste input "*****"
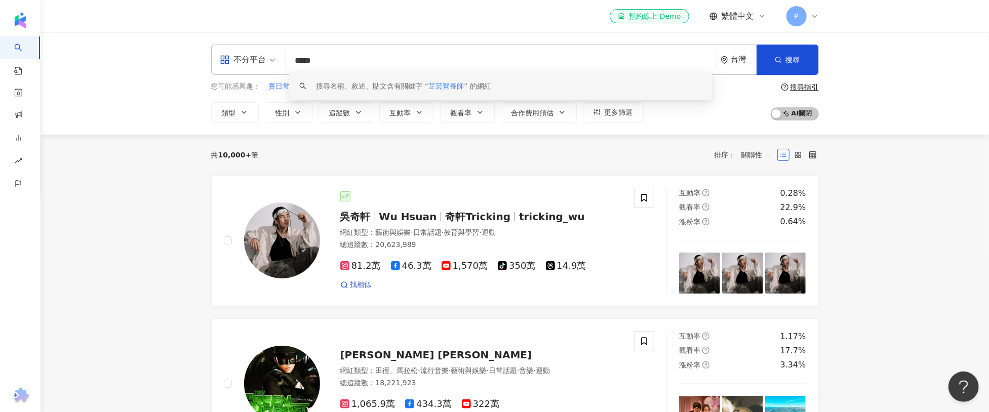
click at [446, 87] on span "芷芸營養師" at bounding box center [446, 86] width 35 height 8
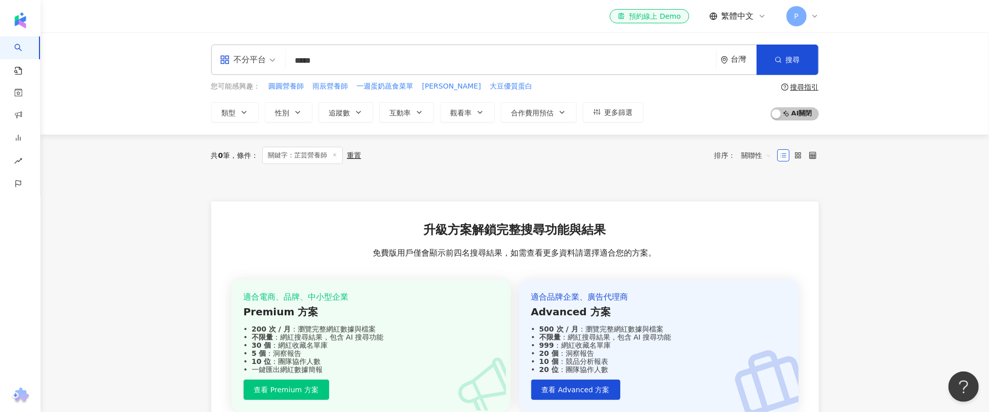
click at [259, 49] on input "search" at bounding box center [248, 53] width 56 height 16
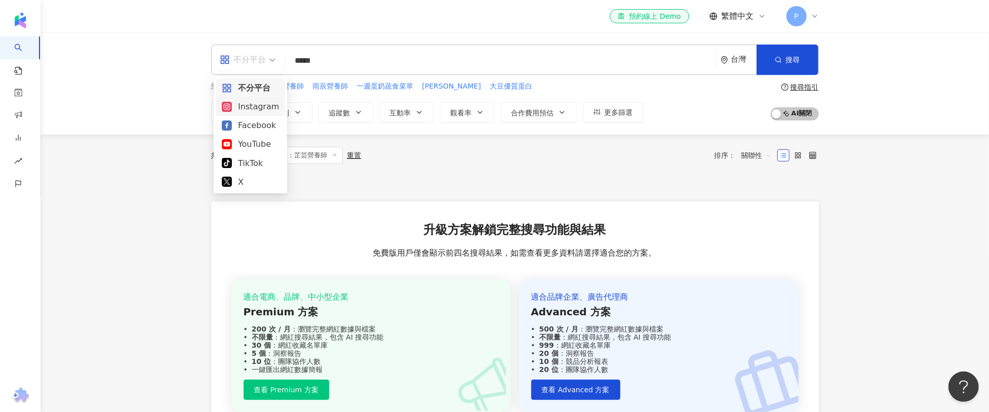
click at [257, 105] on div "Instagram" at bounding box center [250, 106] width 57 height 13
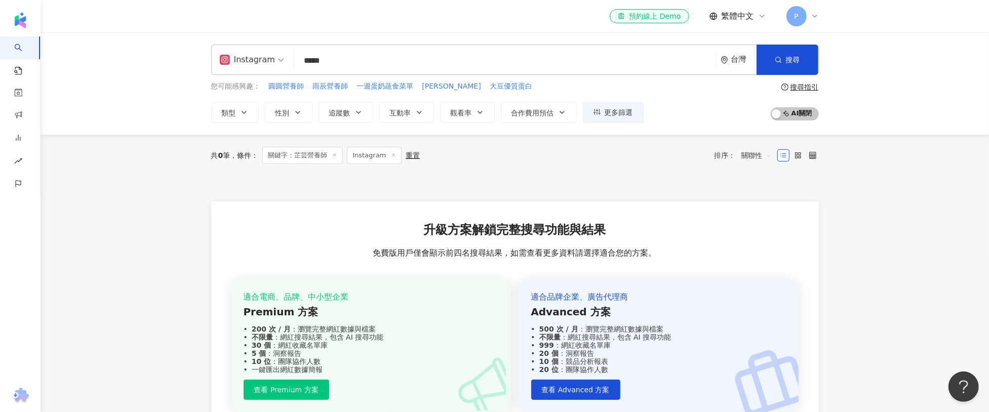
click at [361, 57] on input "*****" at bounding box center [505, 60] width 414 height 19
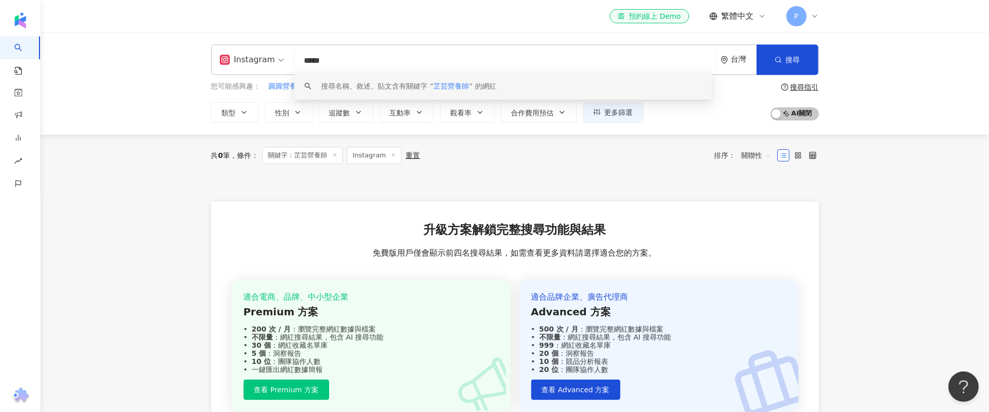
type input "*"
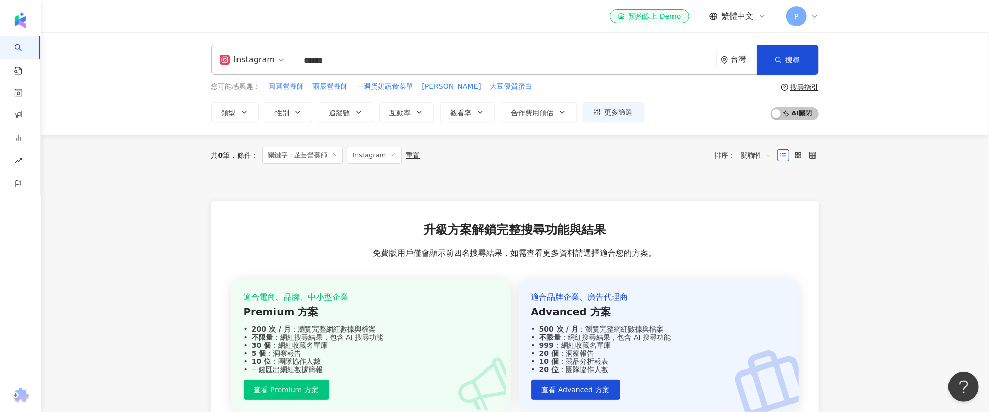
type input "*******"
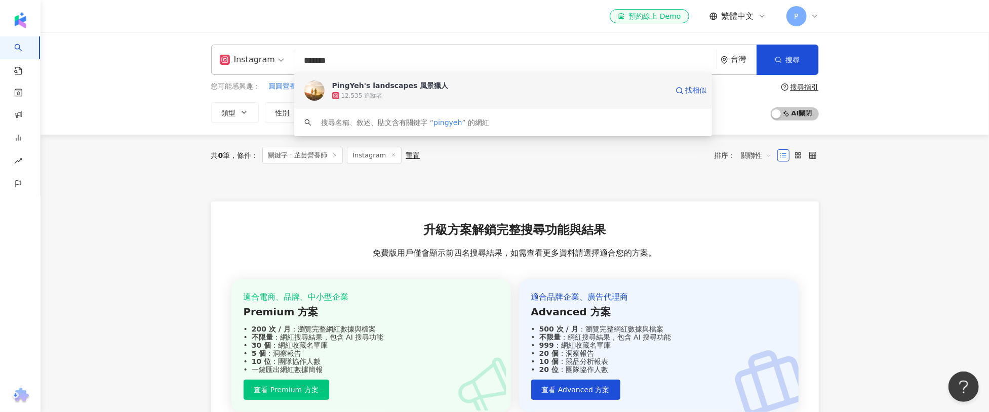
click at [401, 85] on div "PingYeh's landscapes 風景獵人" at bounding box center [390, 86] width 117 height 10
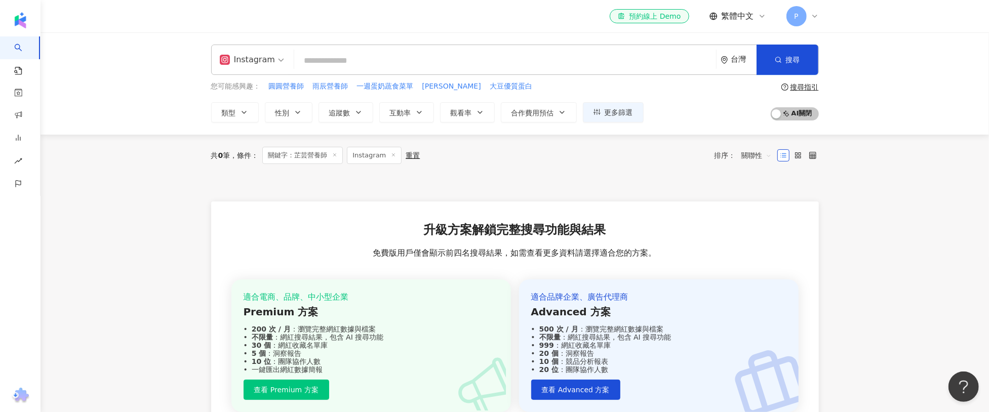
click at [176, 132] on div "Instagram 台灣 搜尋 9379aa36-0a02-4d0d-bc9b-b45b6009feac PingYeh's landscapes 風景獵人 …" at bounding box center [515, 83] width 949 height 102
click at [337, 154] on icon at bounding box center [334, 154] width 5 height 5
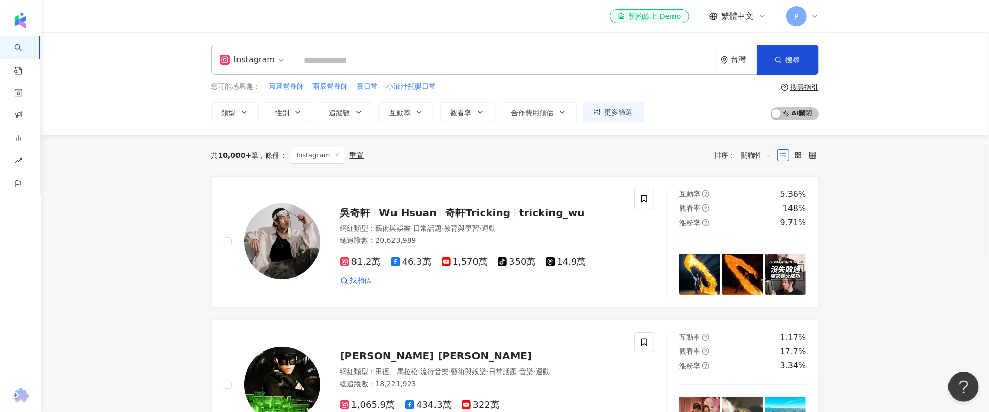
click at [336, 154] on line at bounding box center [337, 154] width 3 height 3
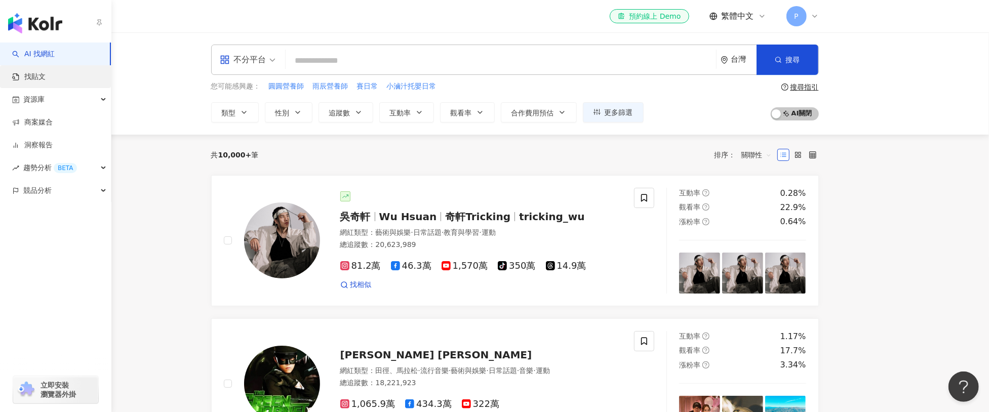
click at [24, 72] on link "找貼文" at bounding box center [28, 77] width 33 height 10
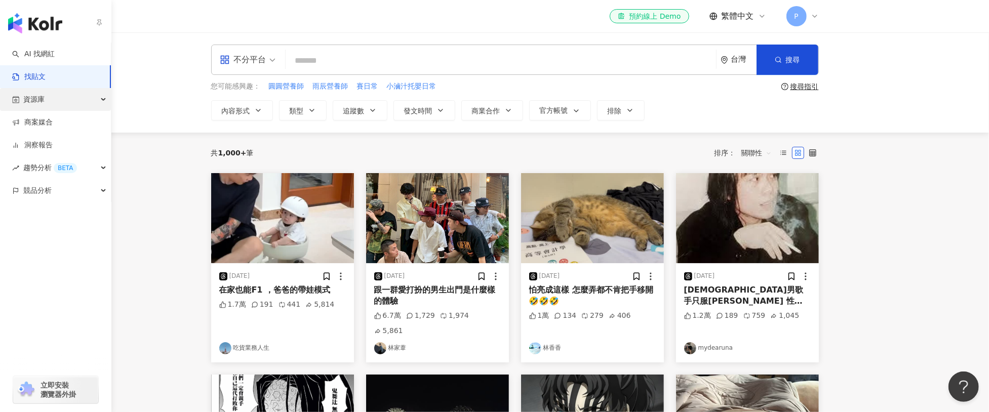
click at [44, 96] on span "資源庫" at bounding box center [33, 99] width 21 height 23
click at [52, 118] on link "網紅管理" at bounding box center [38, 123] width 28 height 10
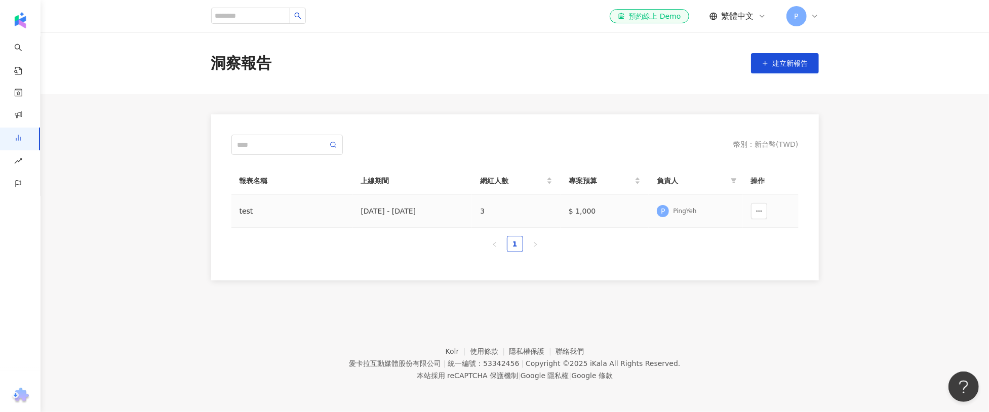
click at [268, 208] on div "test" at bounding box center [292, 211] width 105 height 11
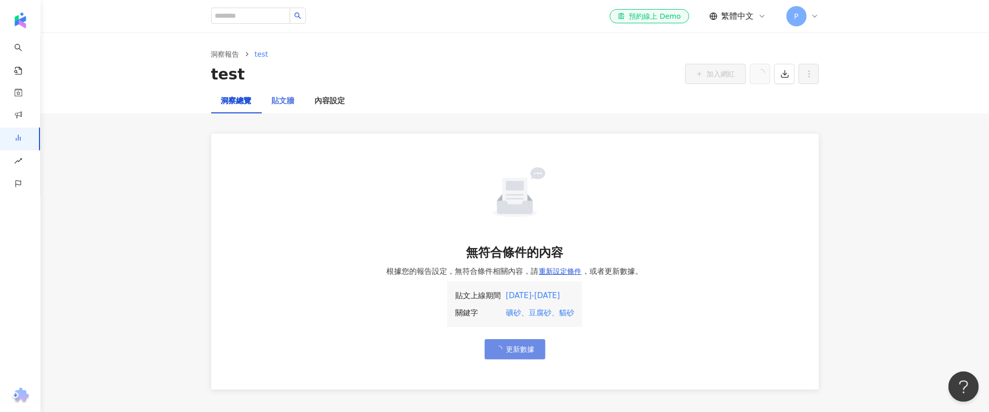
click at [275, 94] on div "貼文牆" at bounding box center [283, 101] width 43 height 24
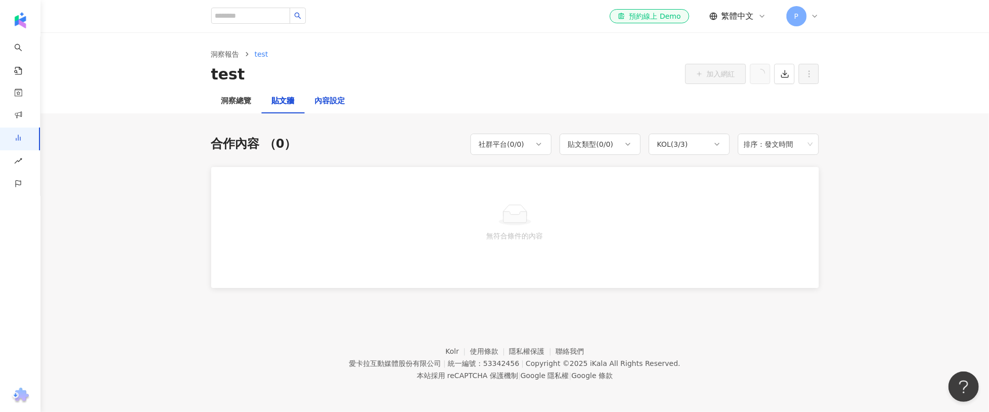
click at [332, 101] on div "內容設定" at bounding box center [330, 101] width 30 height 12
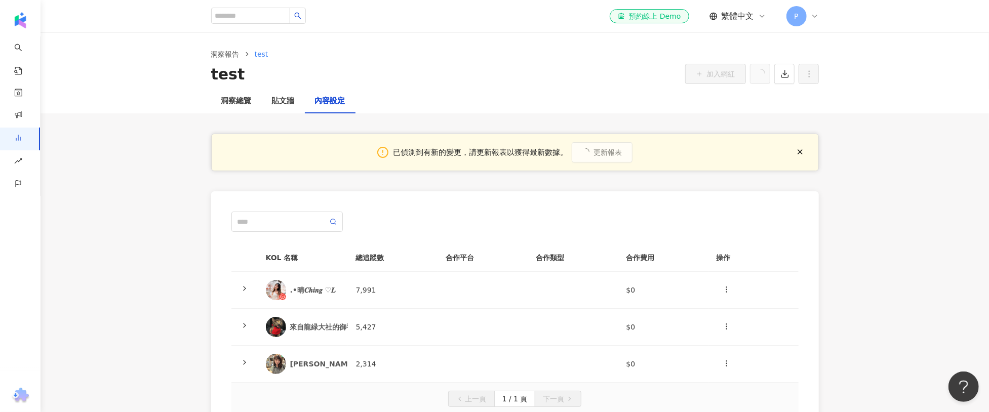
scroll to position [83, 0]
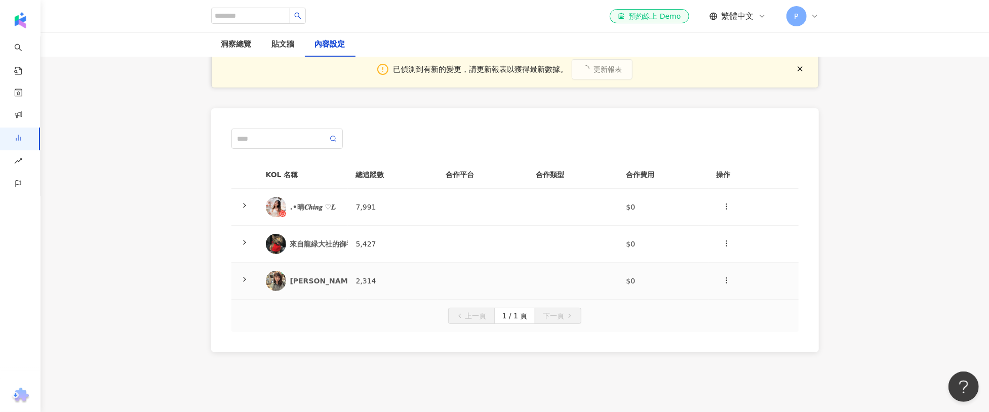
click at [244, 279] on polyline at bounding box center [245, 280] width 2 height 4
click at [244, 279] on icon at bounding box center [245, 280] width 8 height 8
click at [316, 240] on div "來自龍緑大社的御手見叫做Otemi" at bounding box center [344, 244] width 109 height 10
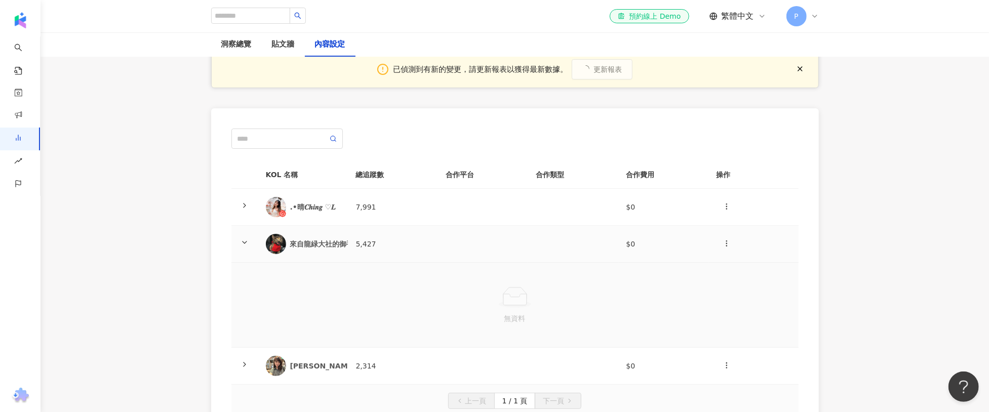
click at [244, 242] on polyline at bounding box center [245, 243] width 4 height 2
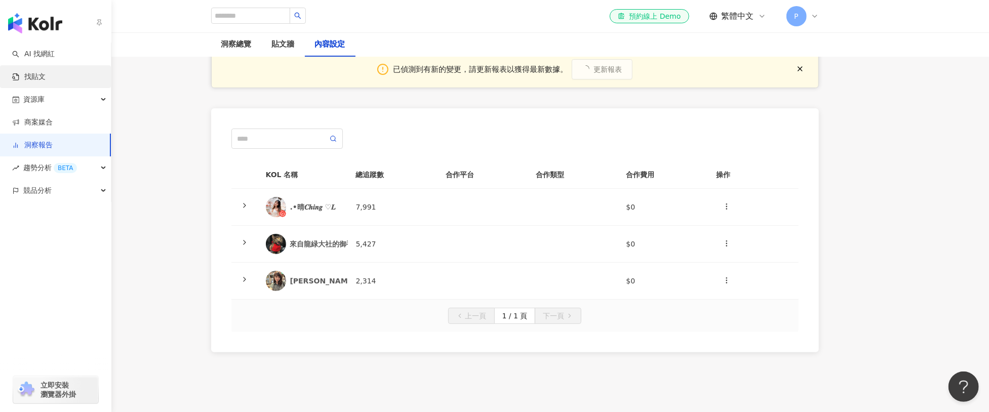
click at [18, 75] on link "找貼文" at bounding box center [28, 77] width 33 height 10
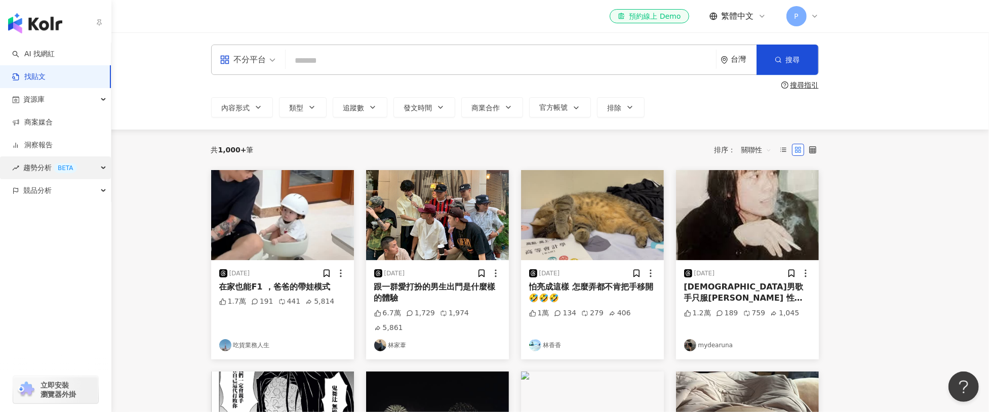
click at [43, 169] on span "趨勢分析 BETA" at bounding box center [50, 168] width 54 height 23
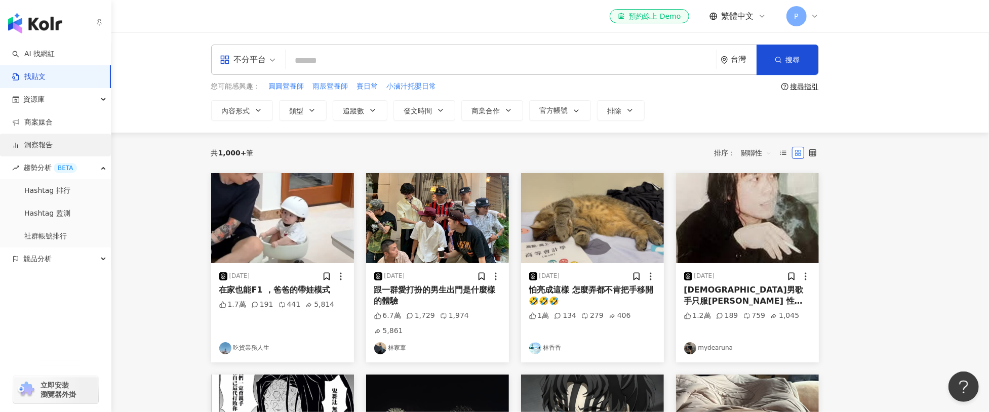
click at [42, 149] on link "洞察報告" at bounding box center [32, 145] width 41 height 10
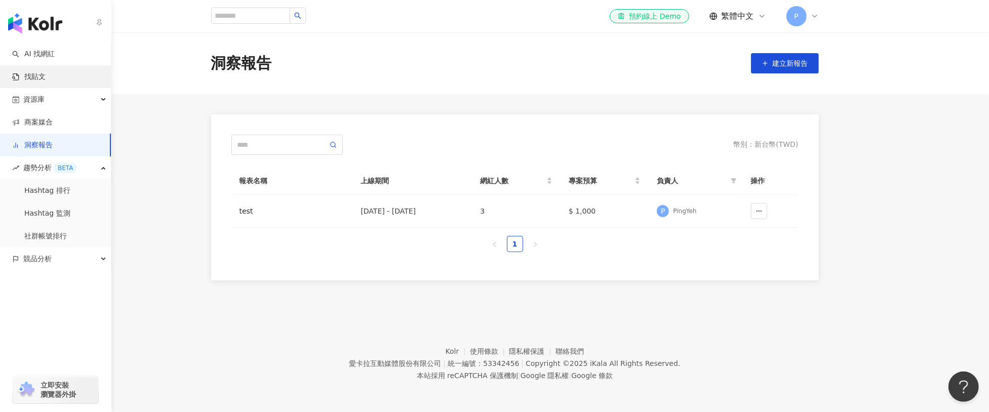
click at [46, 82] on link "找貼文" at bounding box center [28, 77] width 33 height 10
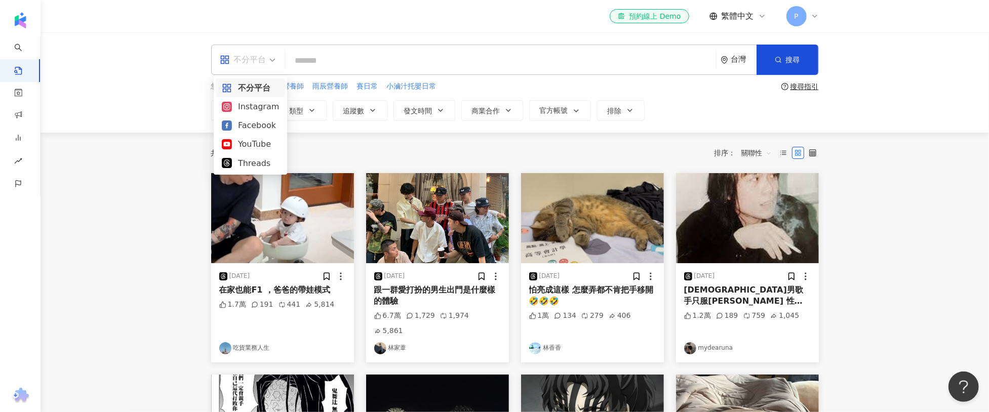
click at [234, 54] on div "不分平台" at bounding box center [243, 60] width 47 height 16
click at [585, 228] on img at bounding box center [592, 218] width 143 height 90
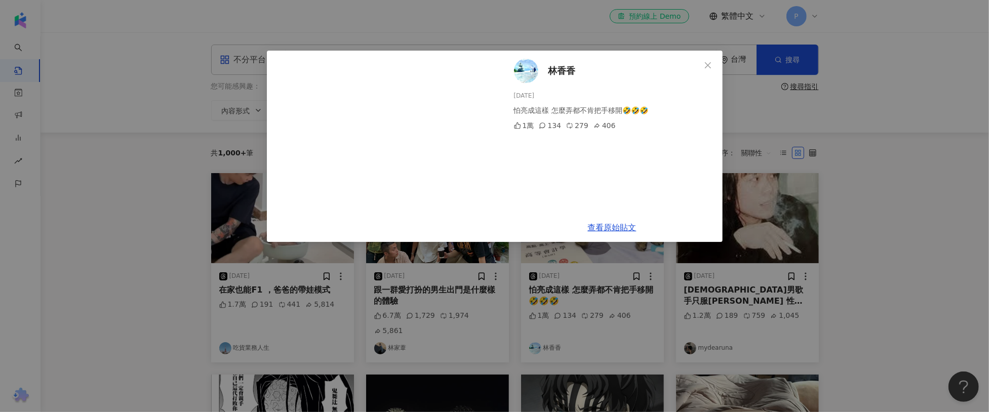
click at [730, 269] on div "林香香 2025/8/14 怕亮成這樣 怎麼弄都不肯把手移開🤣🤣🤣 1萬 134 279 406 查看原始貼文" at bounding box center [494, 206] width 989 height 412
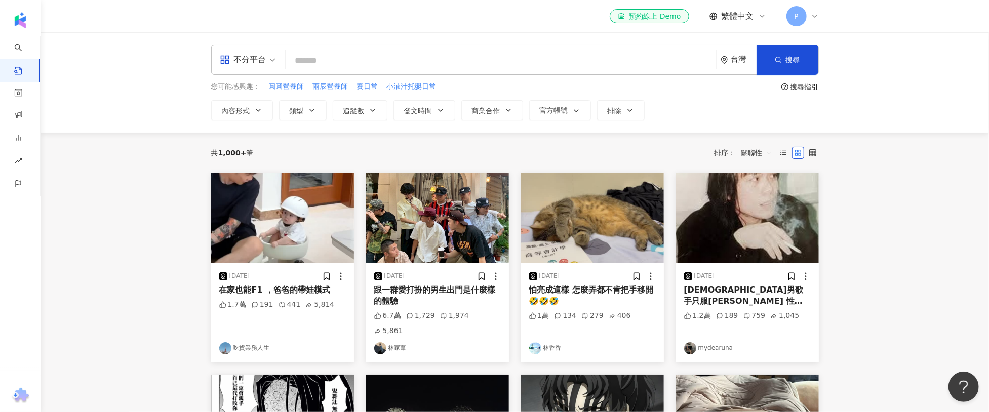
click at [591, 227] on img at bounding box center [592, 218] width 143 height 90
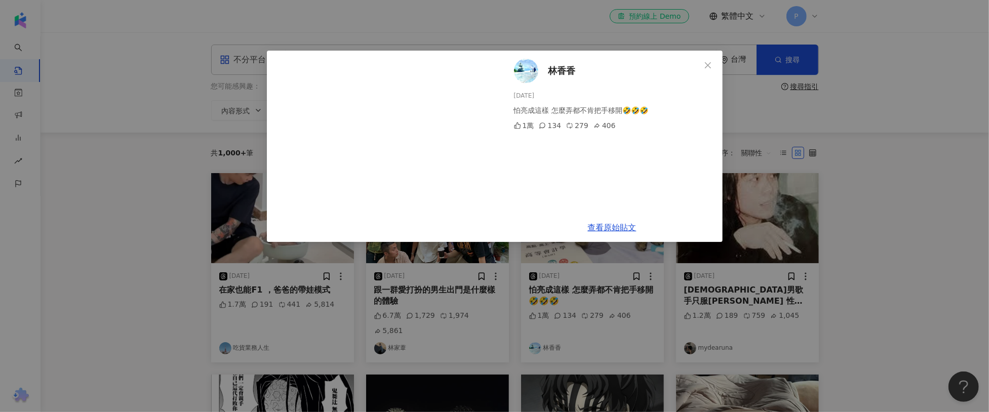
click at [157, 100] on div "林香香 2025/8/14 怕亮成這樣 怎麼弄都不肯把手移開🤣🤣🤣 1萬 134 279 406 查看原始貼文" at bounding box center [494, 206] width 989 height 412
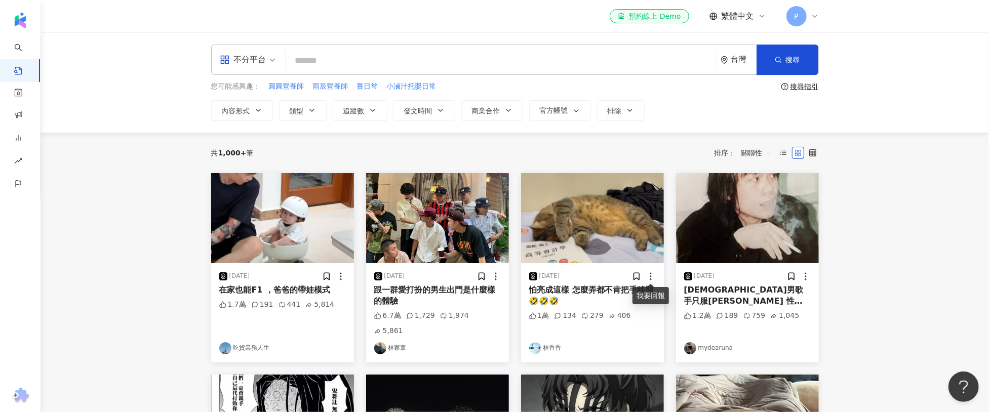
click at [655, 274] on icon at bounding box center [651, 277] width 10 height 10
click at [651, 274] on icon at bounding box center [651, 277] width 10 height 10
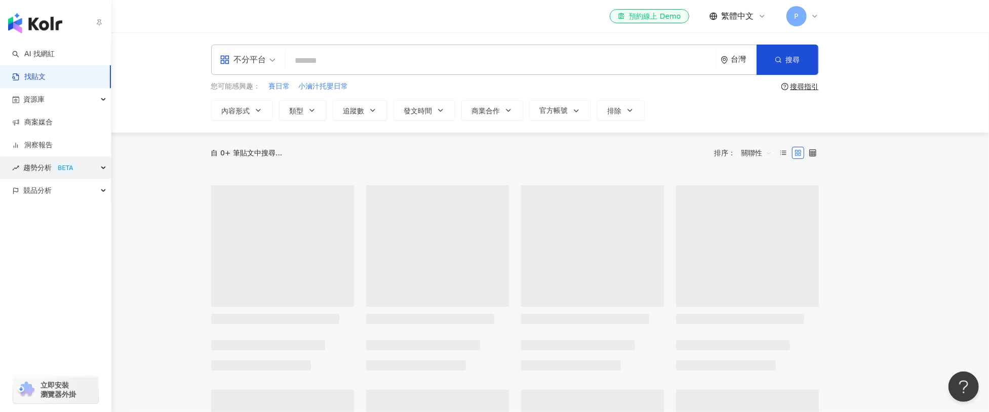
click at [29, 164] on span "趨勢分析 BETA" at bounding box center [50, 168] width 54 height 23
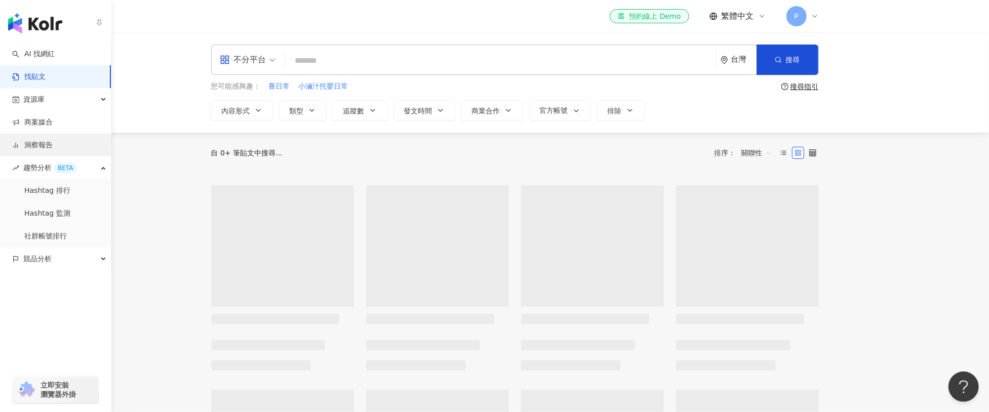
click at [33, 150] on link "洞察報告" at bounding box center [32, 145] width 41 height 10
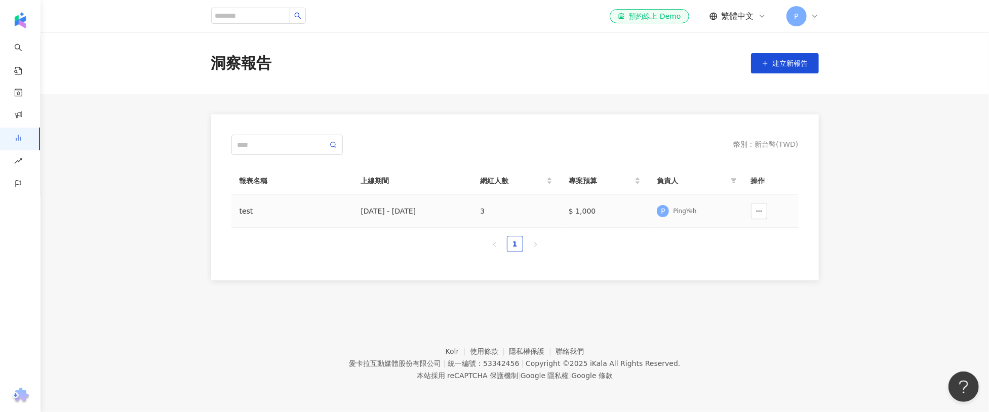
click at [439, 209] on div "[DATE] - [DATE]" at bounding box center [412, 211] width 103 height 11
click at [250, 212] on div "test" at bounding box center [292, 211] width 105 height 11
